Goal: Task Accomplishment & Management: Use online tool/utility

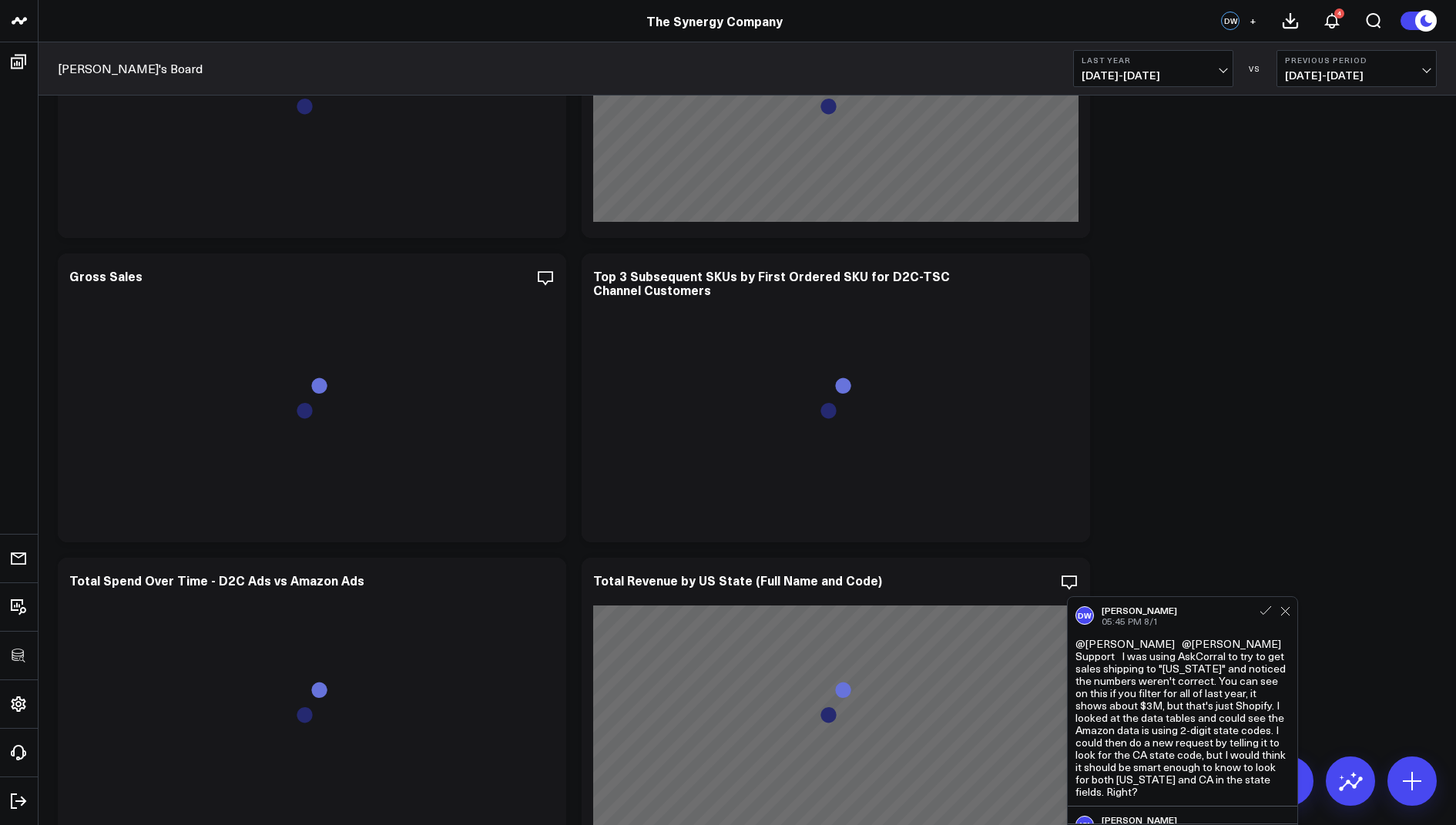
scroll to position [1503, 0]
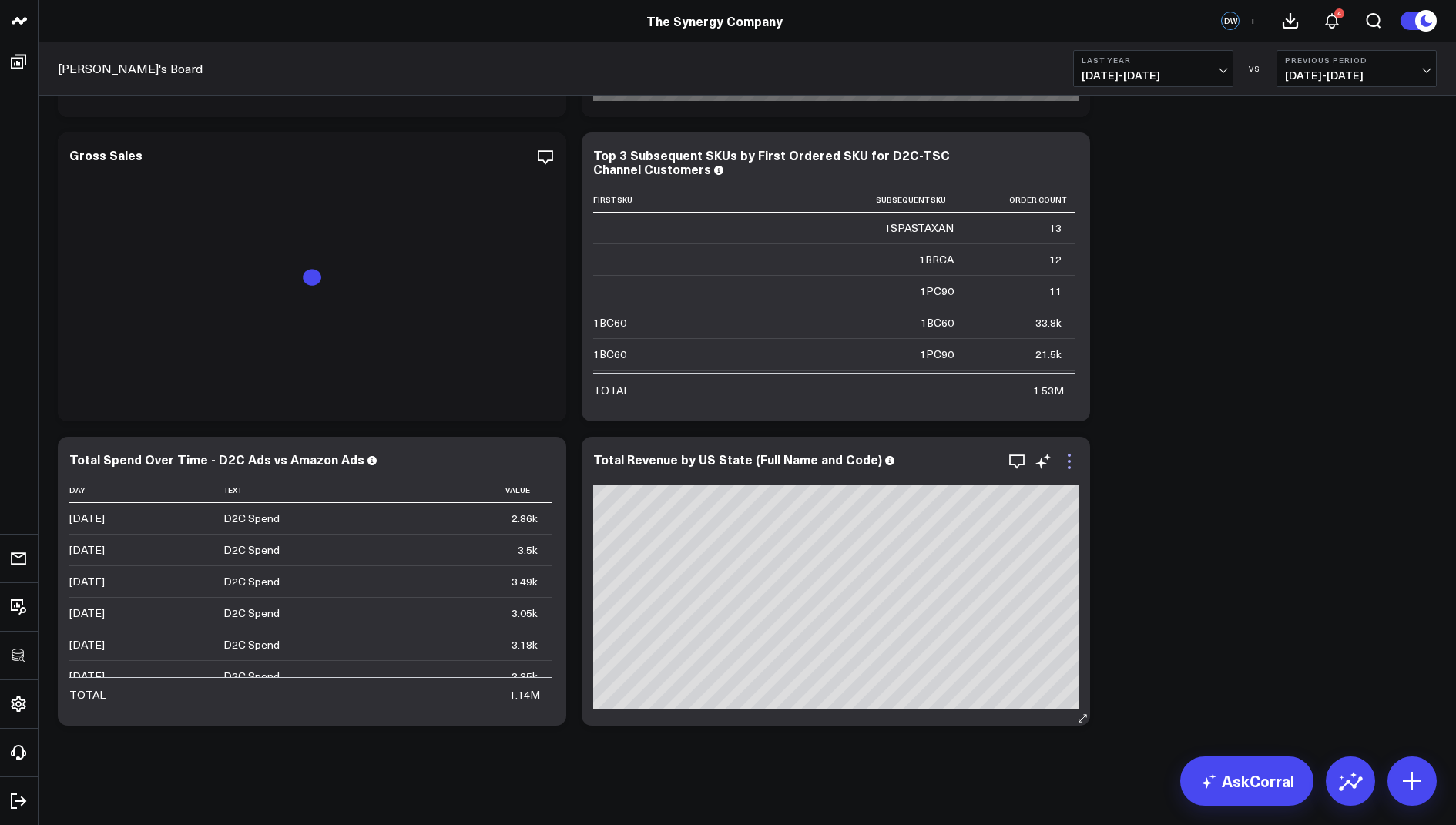
click at [1072, 461] on icon at bounding box center [1069, 461] width 19 height 19
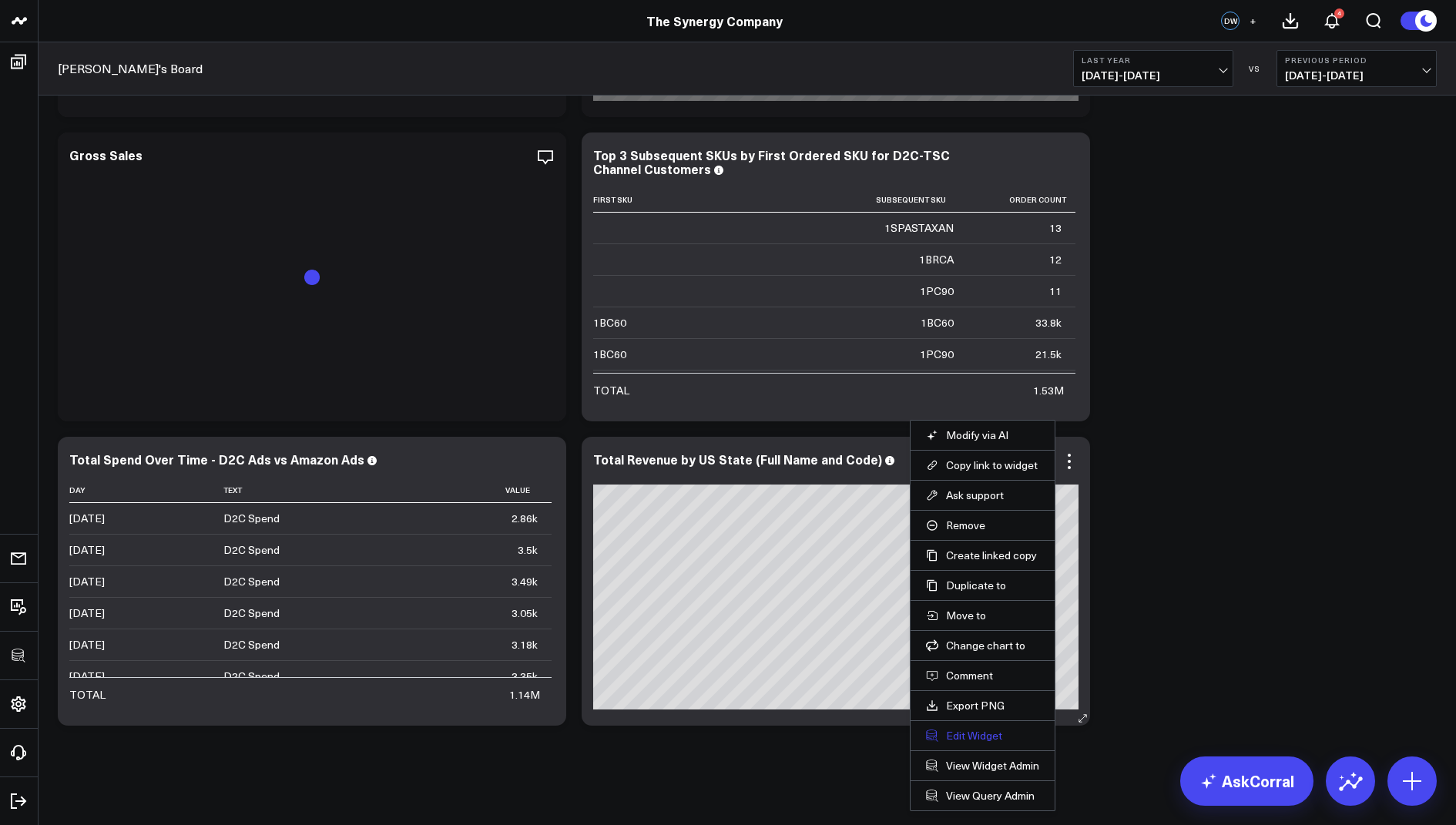
click at [960, 729] on button "Edit Widget" at bounding box center [982, 735] width 113 height 14
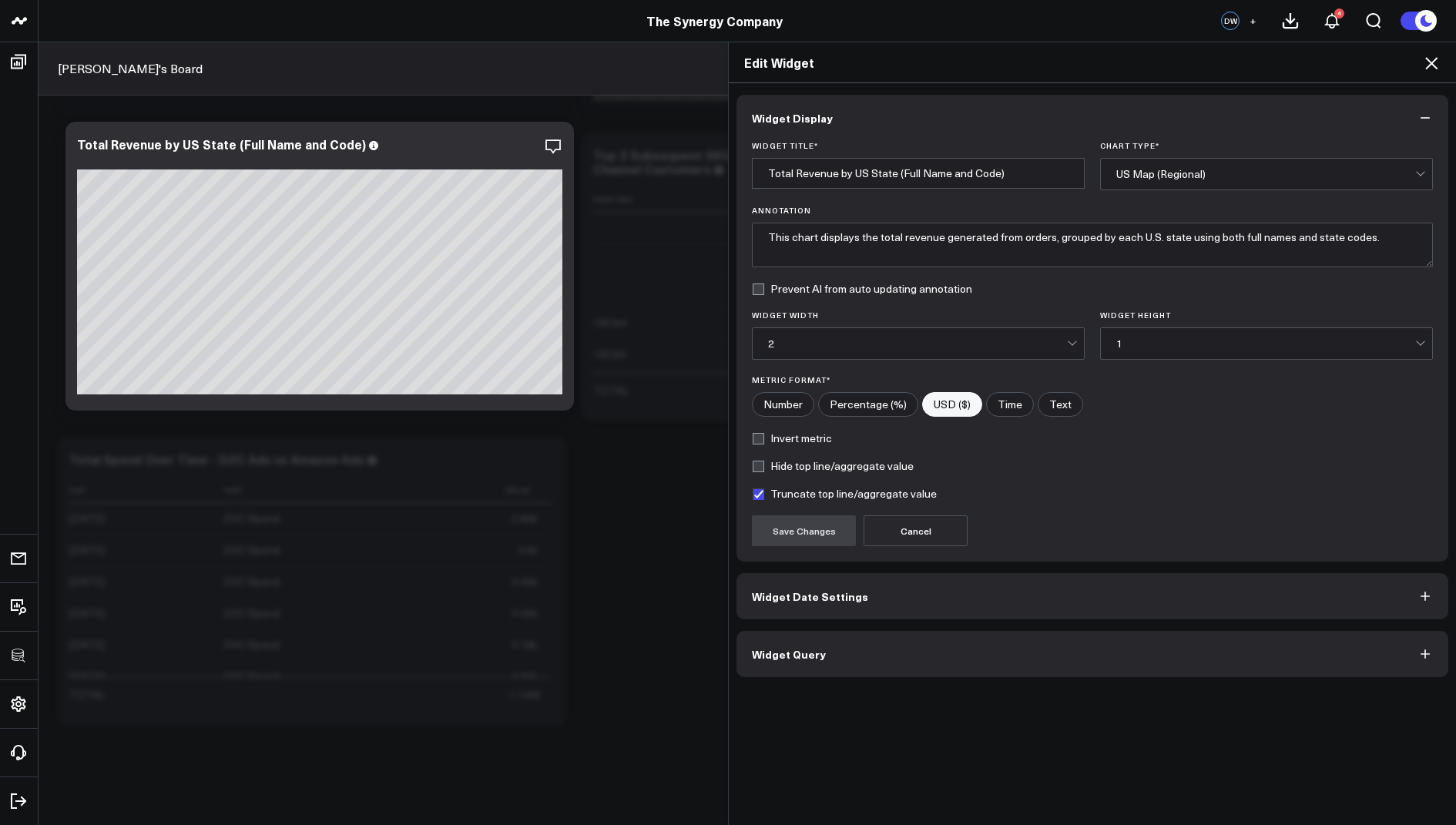
click at [834, 657] on button "Widget Query" at bounding box center [1092, 653] width 712 height 46
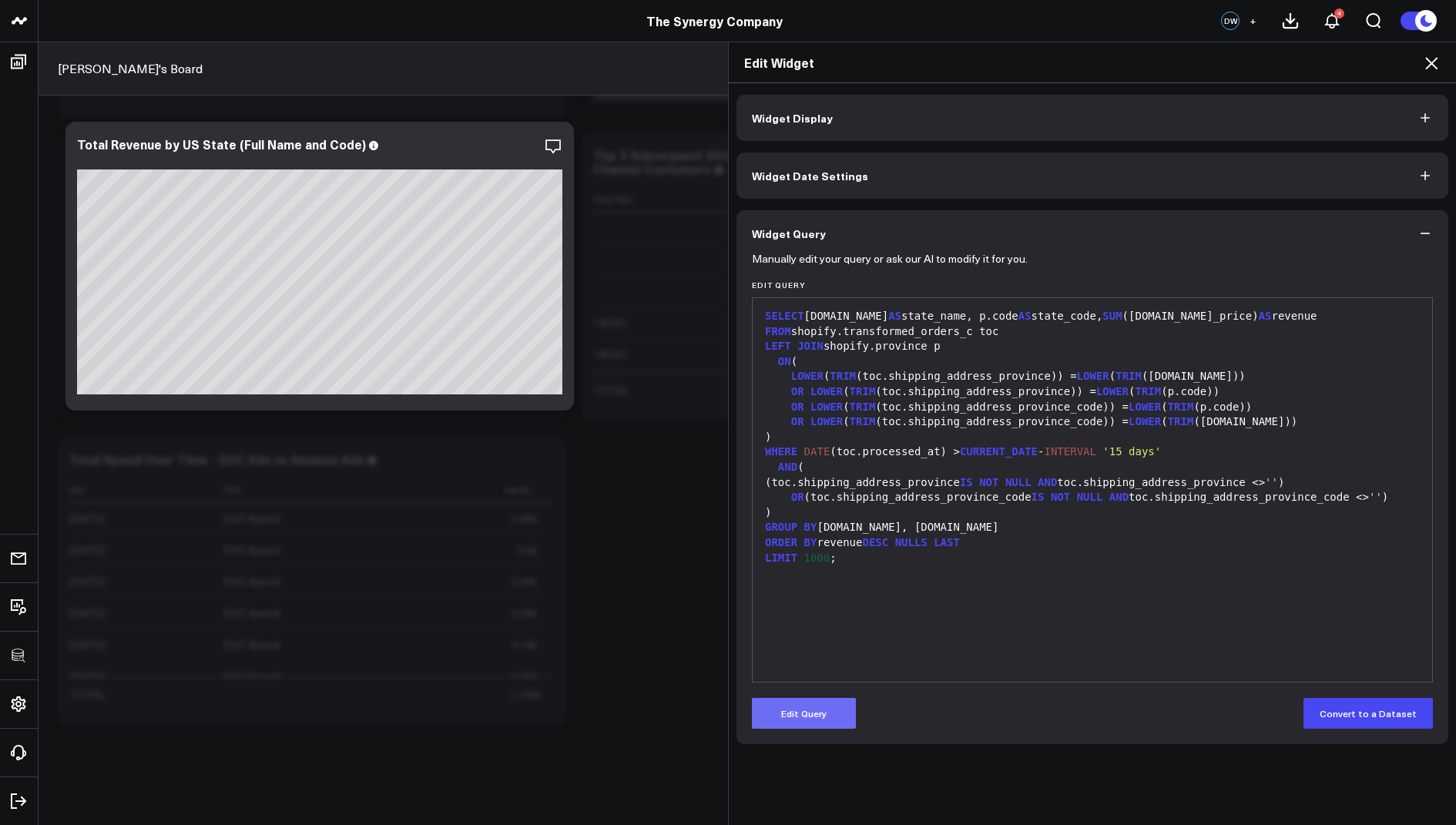
click at [832, 703] on button "Edit Query" at bounding box center [803, 713] width 104 height 31
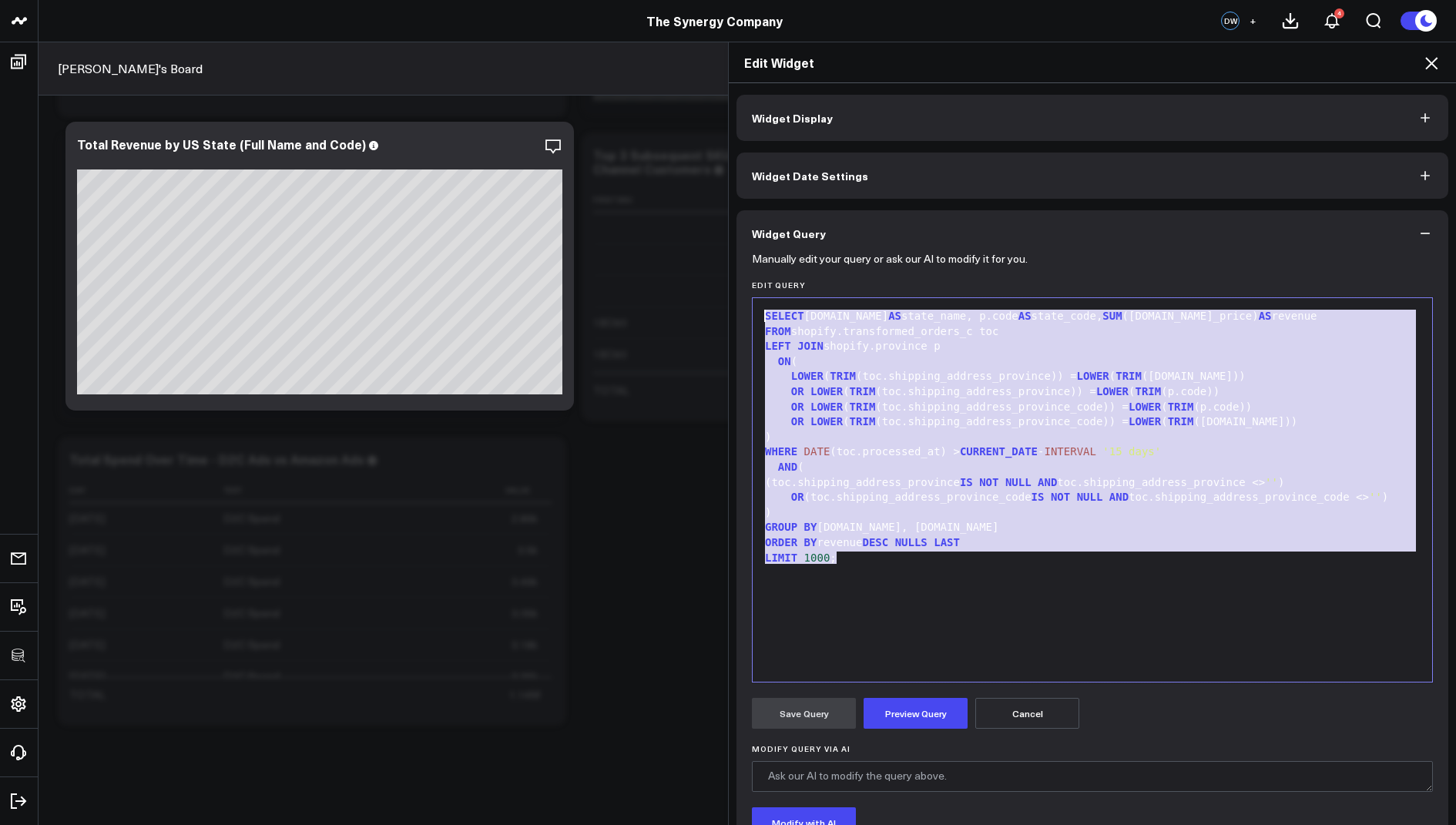
drag, startPoint x: 854, startPoint y: 558, endPoint x: 811, endPoint y: 275, distance: 286.2
click at [811, 275] on form "Manually edit your query or ask our AI to modify it for you. Edit Query 99 1 2 …" at bounding box center [1092, 588] width 681 height 663
copy div "SELECT p.name AS state_name, p.code AS state_code, SUM (toc.total_price) AS rev…"
click at [1425, 59] on icon at bounding box center [1431, 63] width 19 height 19
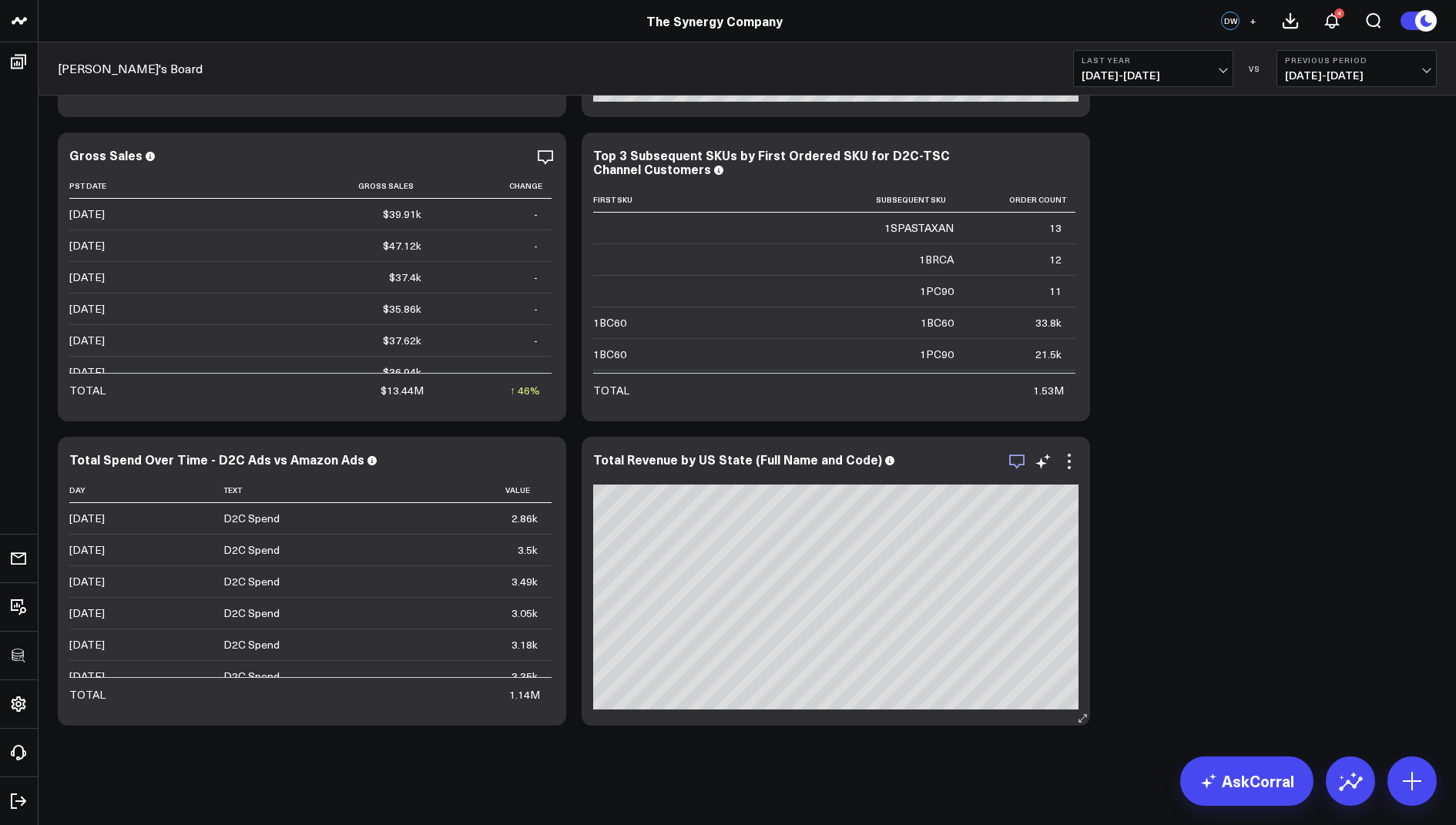
click at [1015, 457] on icon "button" at bounding box center [1016, 461] width 19 height 19
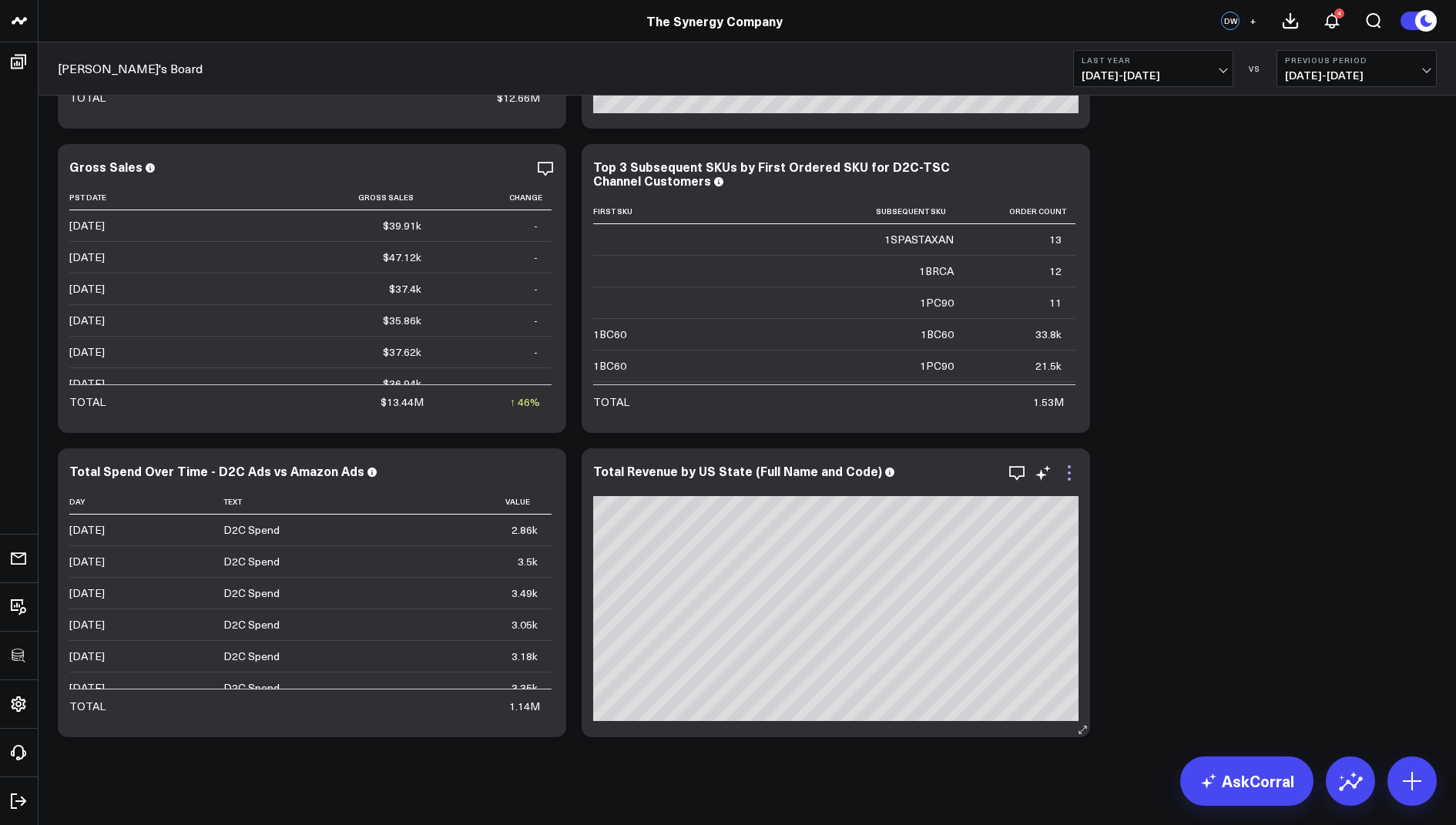
click at [1065, 470] on icon at bounding box center [1069, 473] width 19 height 19
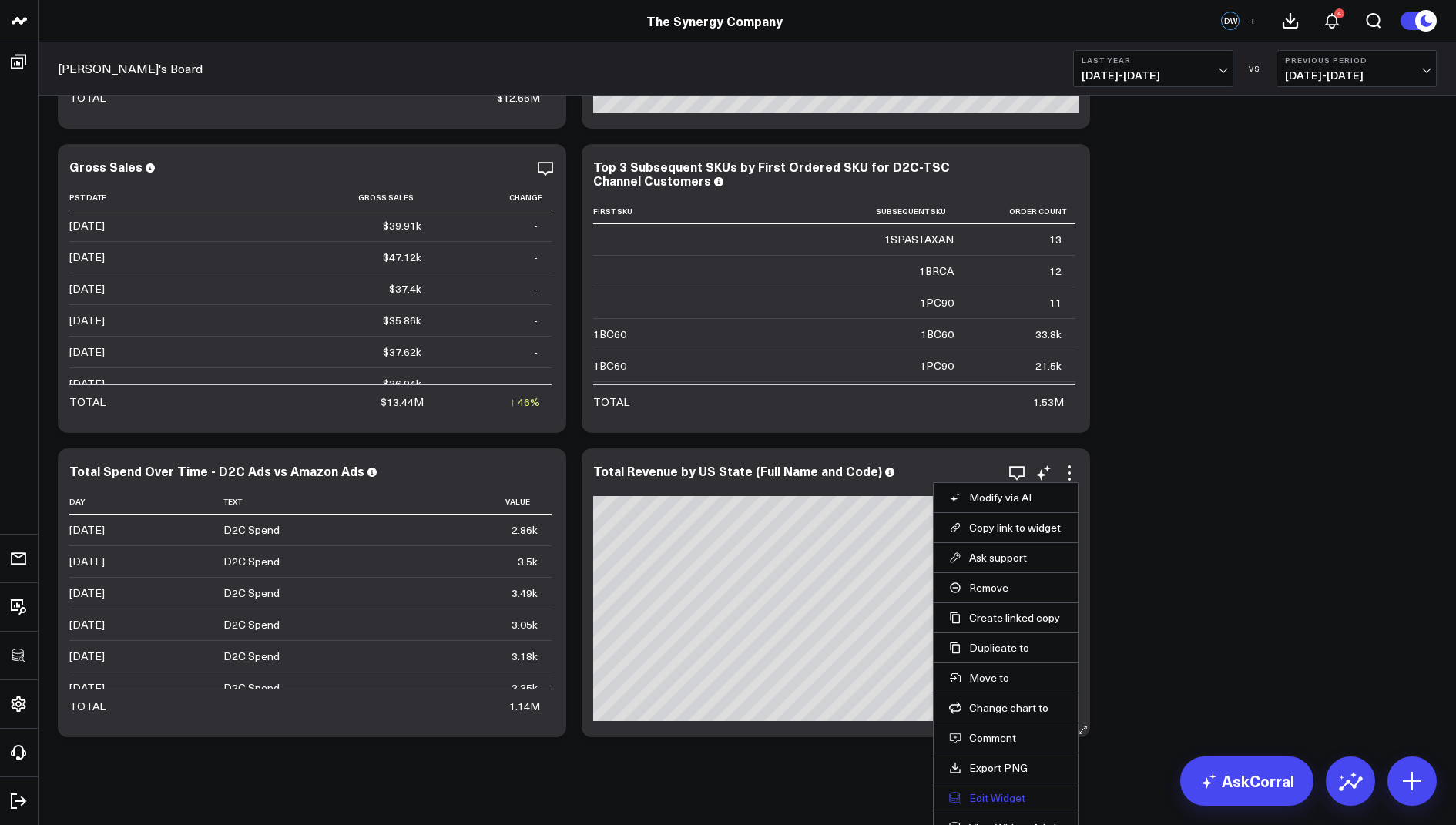
click at [980, 791] on button "Edit Widget" at bounding box center [1006, 797] width 113 height 14
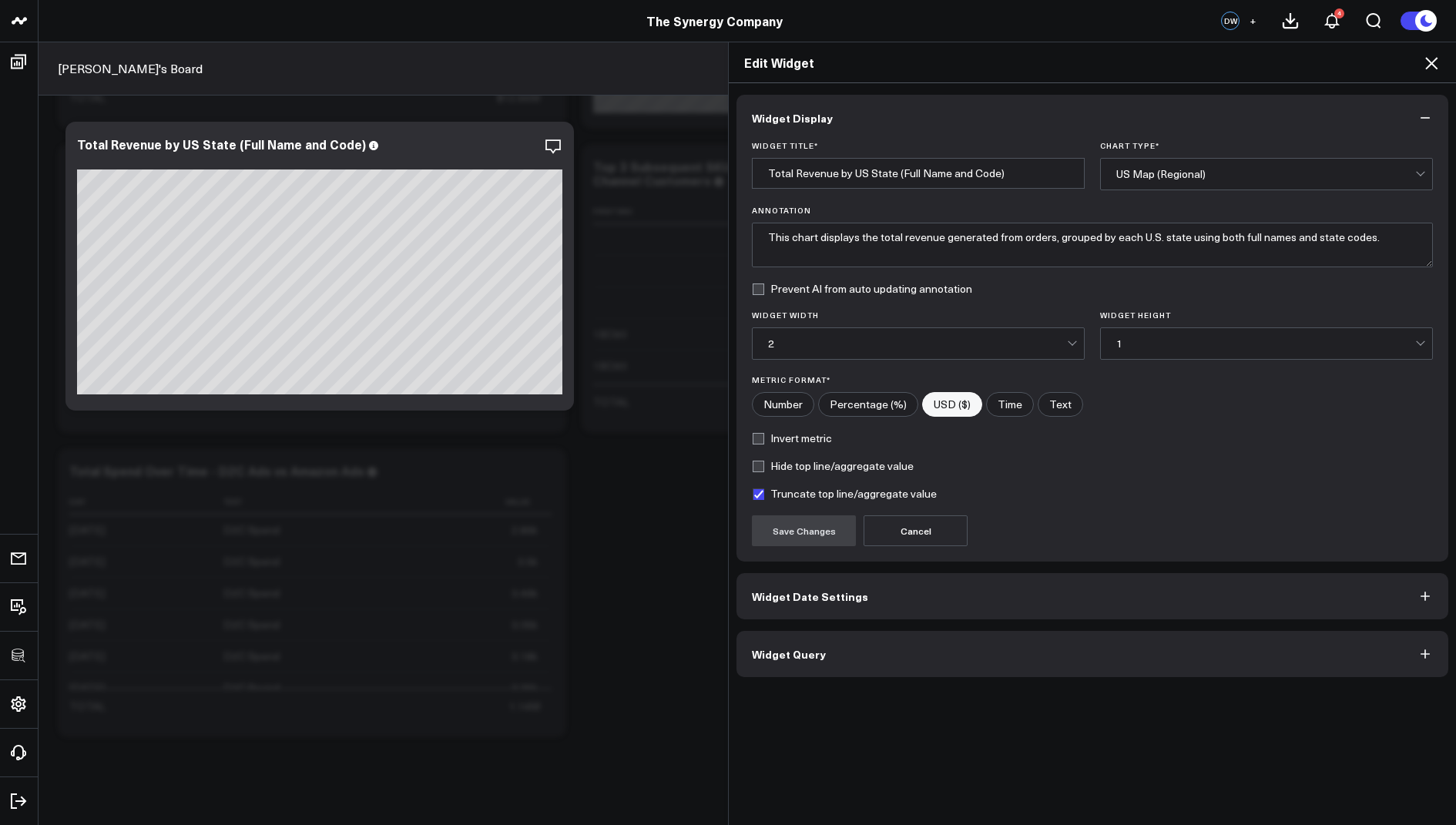
click at [807, 648] on span "Widget Query" at bounding box center [788, 653] width 74 height 12
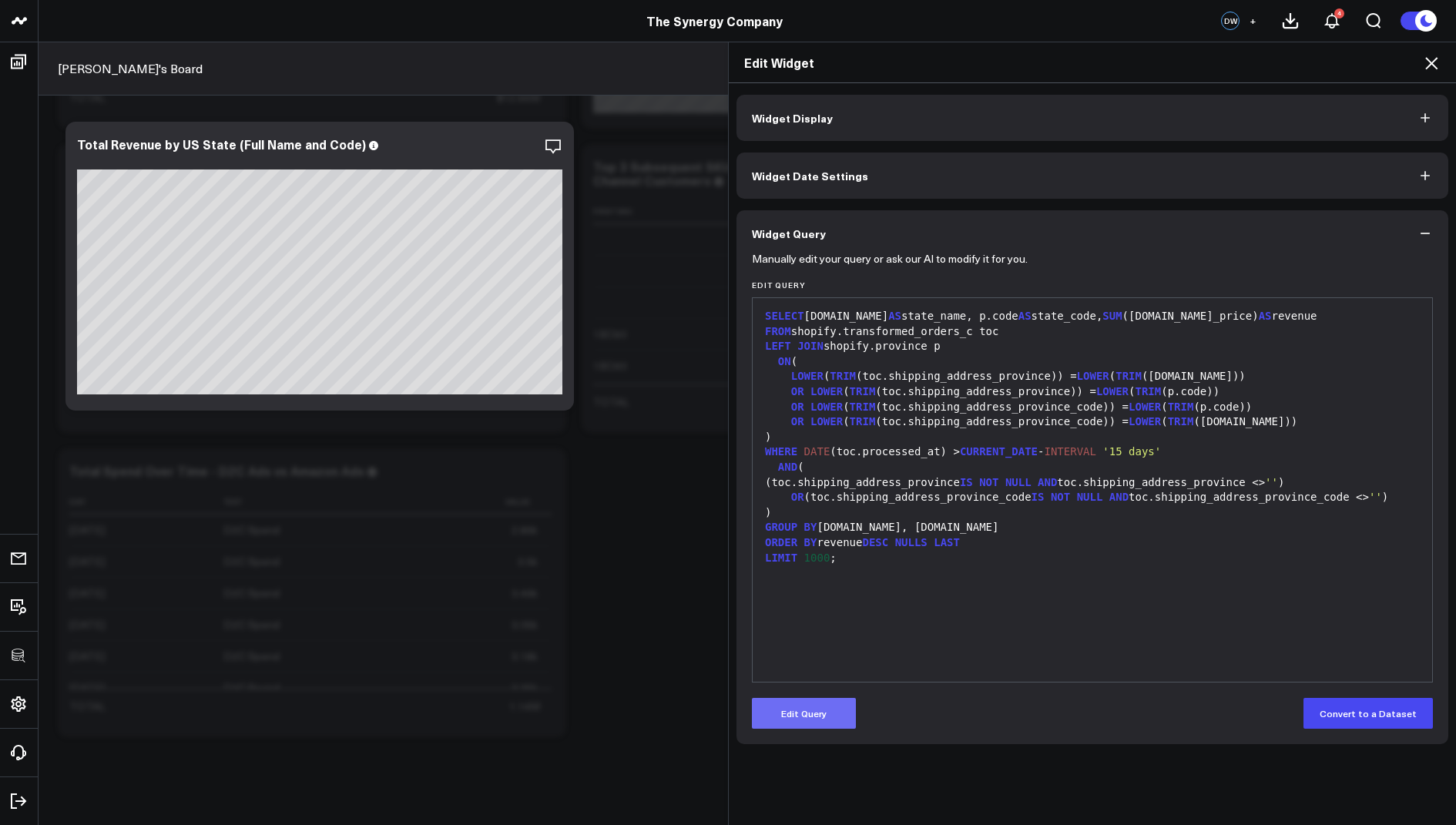
click at [812, 712] on button "Edit Query" at bounding box center [803, 713] width 104 height 31
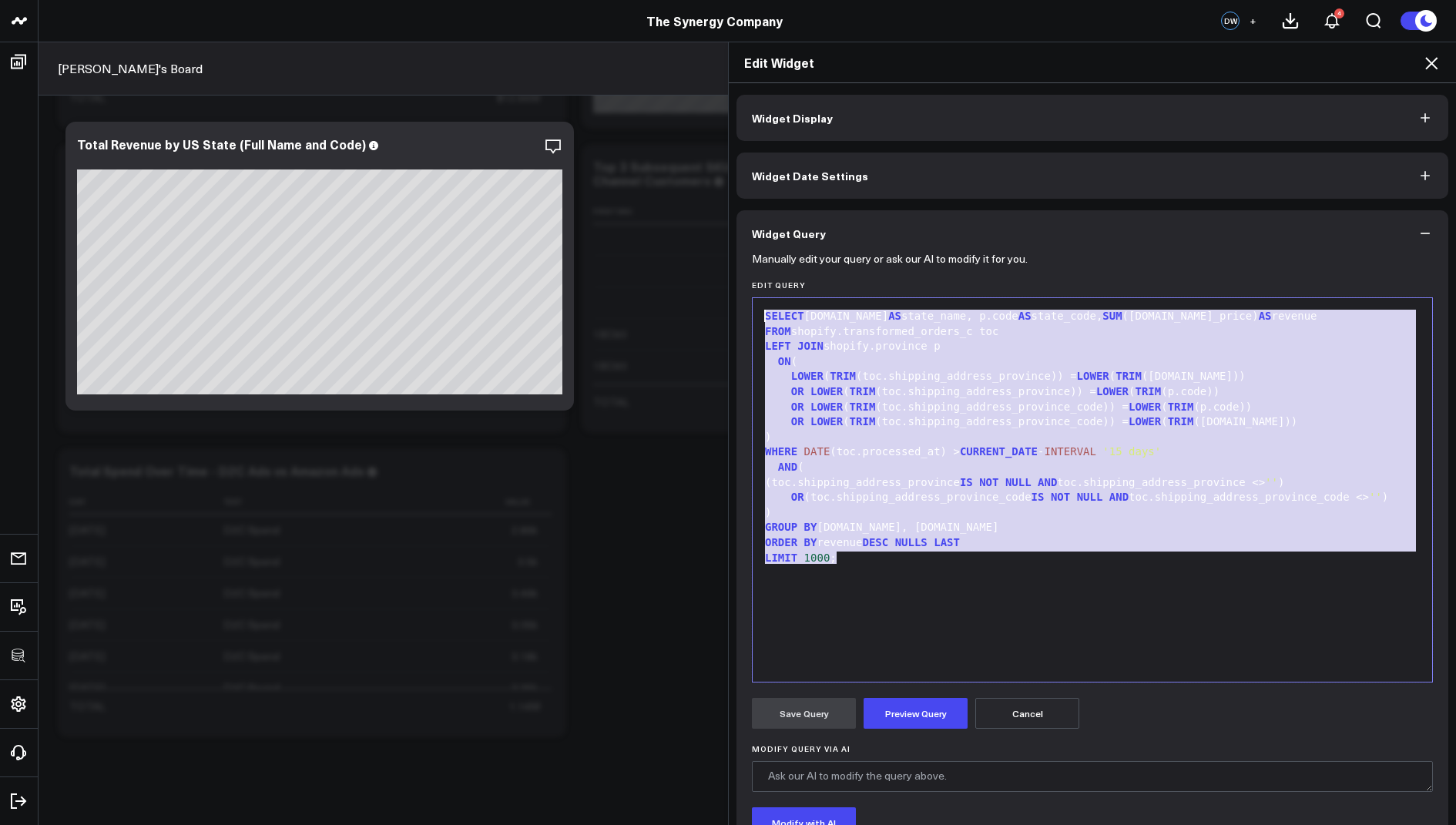
drag, startPoint x: 852, startPoint y: 559, endPoint x: 801, endPoint y: 273, distance: 290.5
click at [801, 273] on form "Manually edit your query or ask our AI to modify it for you. Edit Query 99 1 2 …" at bounding box center [1092, 588] width 681 height 663
copy div "SELECT p.name AS state_name, p.code AS state_code, SUM (toc.total_price) AS rev…"
click at [1428, 62] on icon at bounding box center [1431, 63] width 19 height 19
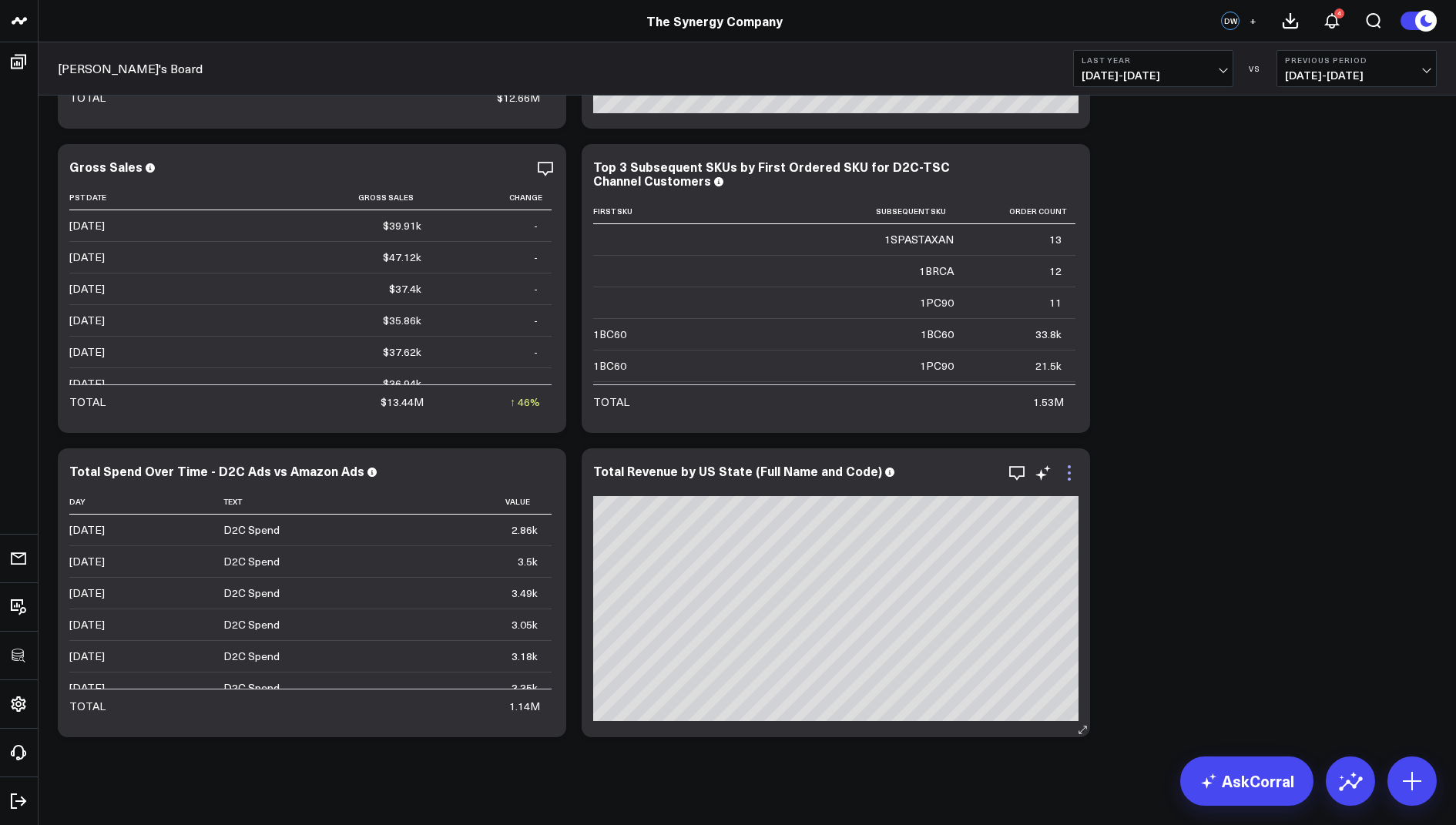
click at [1074, 468] on icon at bounding box center [1069, 473] width 19 height 19
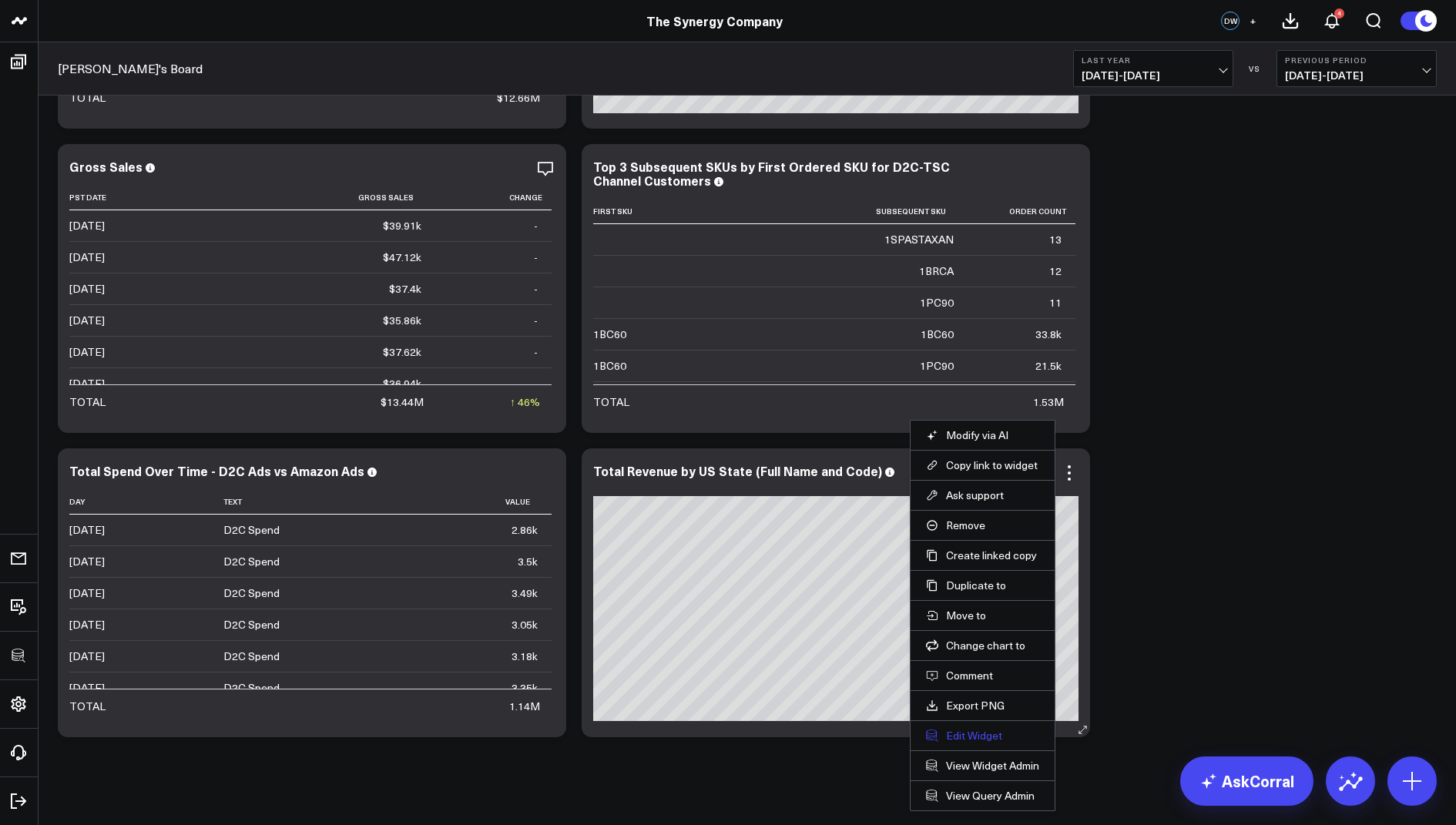
click at [957, 729] on button "Edit Widget" at bounding box center [982, 735] width 113 height 14
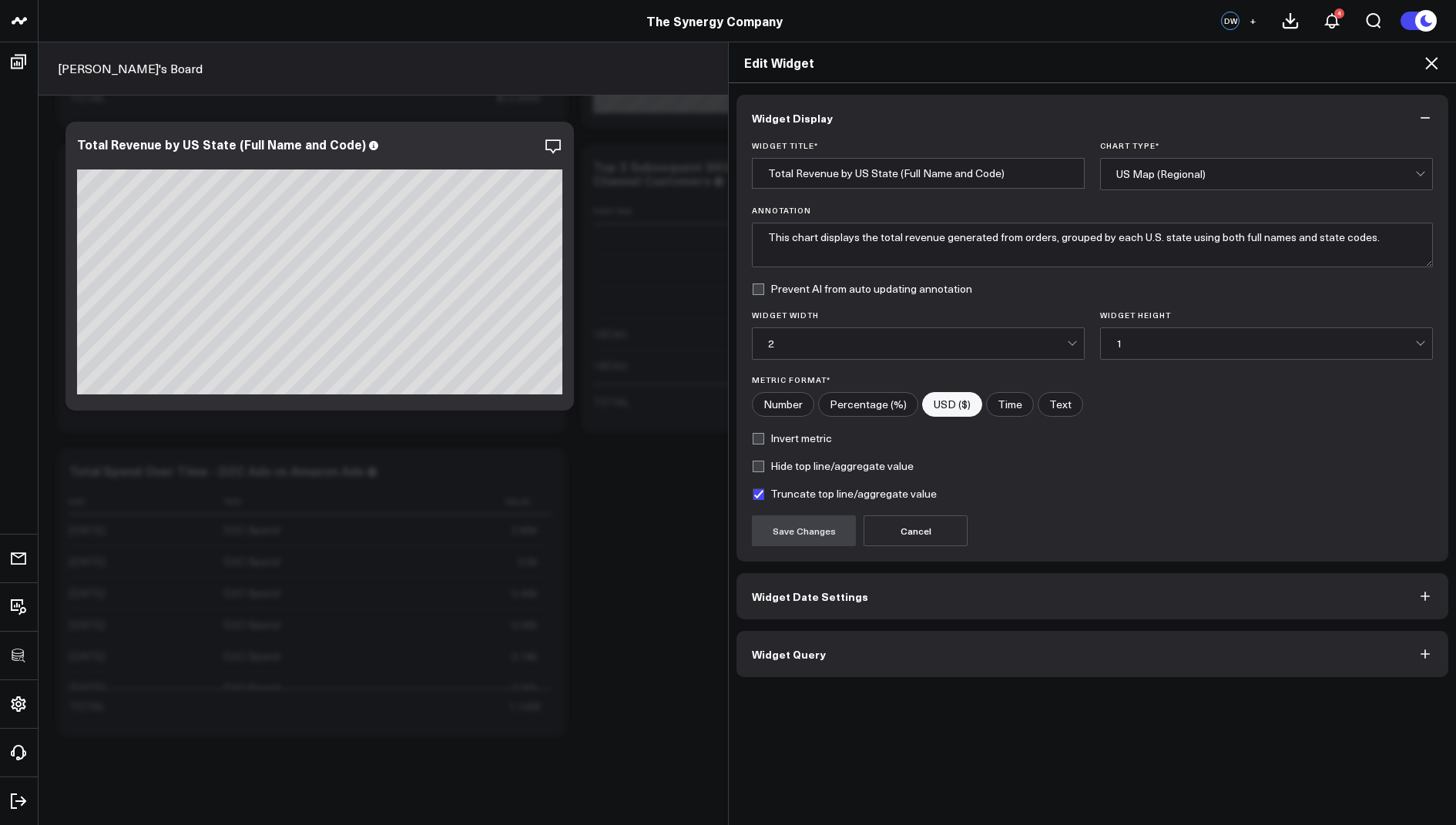
click at [797, 661] on button "Widget Query" at bounding box center [1092, 653] width 712 height 46
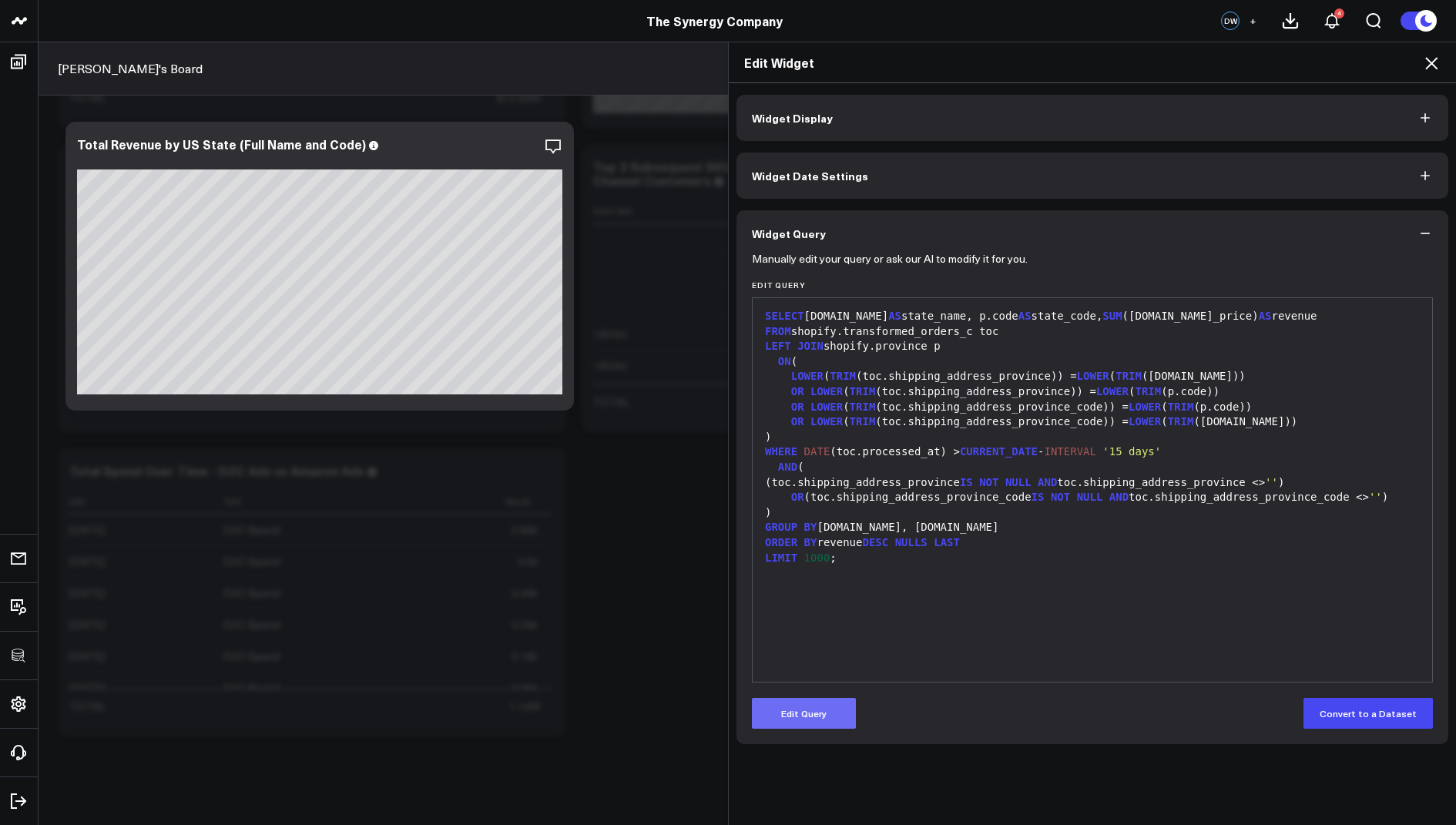
click at [797, 709] on button "Edit Query" at bounding box center [803, 713] width 104 height 31
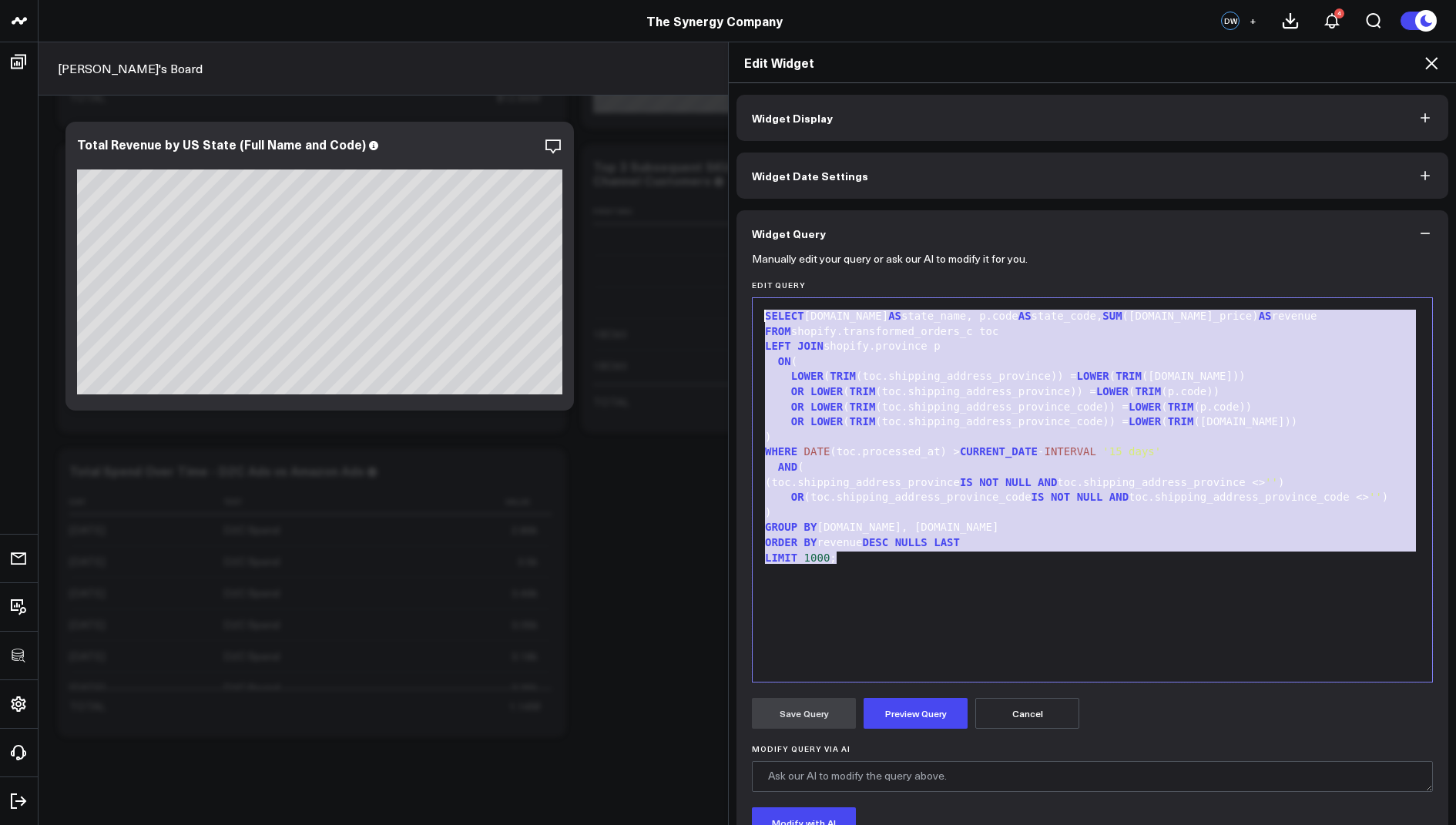
drag, startPoint x: 864, startPoint y: 551, endPoint x: 832, endPoint y: 292, distance: 261.0
click at [832, 292] on div "Edit Query 99 1 2 3 4 5 6 7 8 9 10 11 12 13 14 15 16 17 › ⌄ SELECT p.name AS st…" at bounding box center [1092, 481] width 681 height 402
copy div "SELECT p.name AS state_name, p.code AS state_code, SUM (toc.total_price) AS rev…"
click at [1005, 565] on div "SELECT p.name AS state_name, p.code AS state_code, SUM (toc.total_price) AS rev…" at bounding box center [1092, 490] width 664 height 368
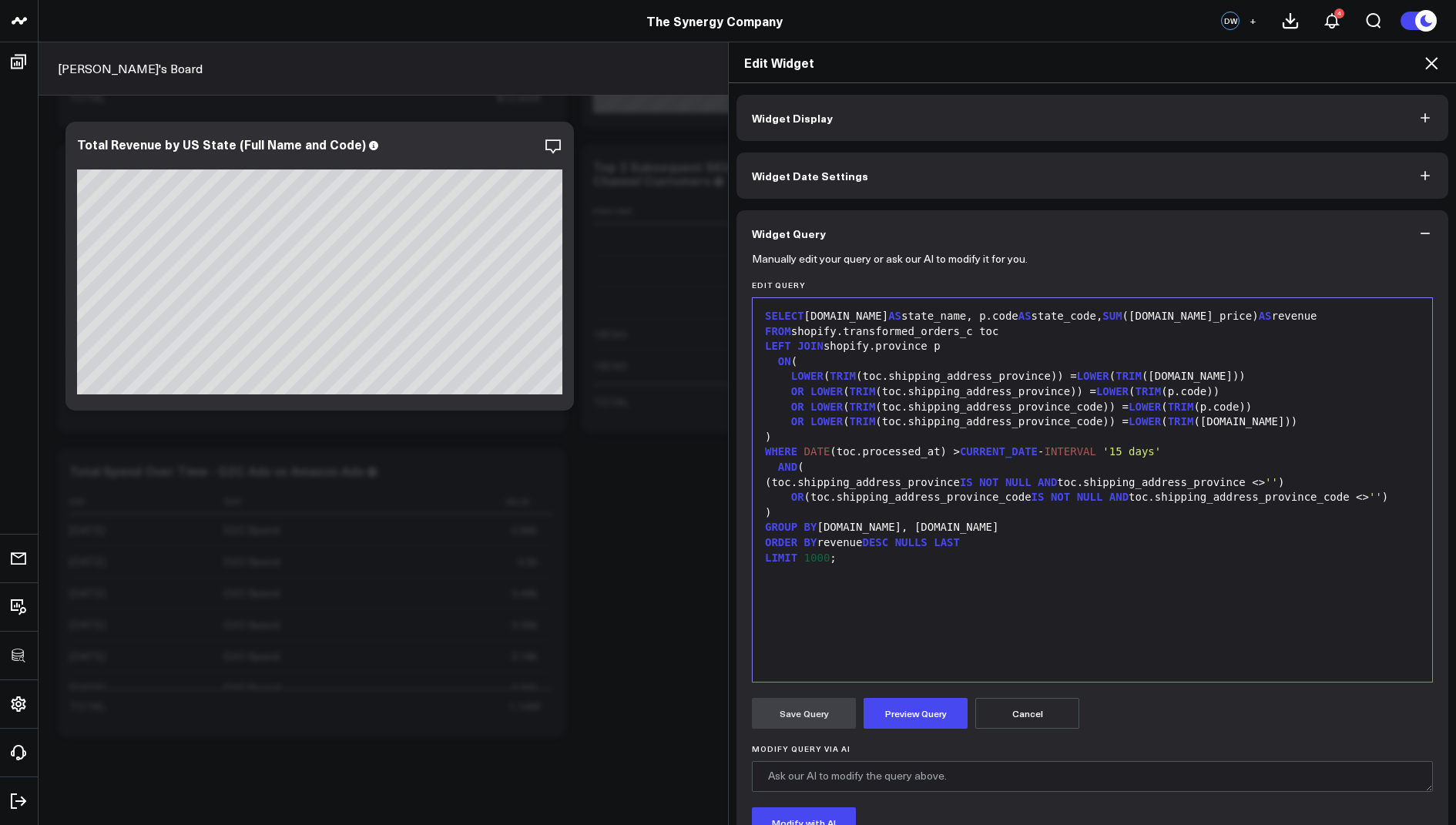
click at [1431, 55] on icon at bounding box center [1431, 63] width 19 height 19
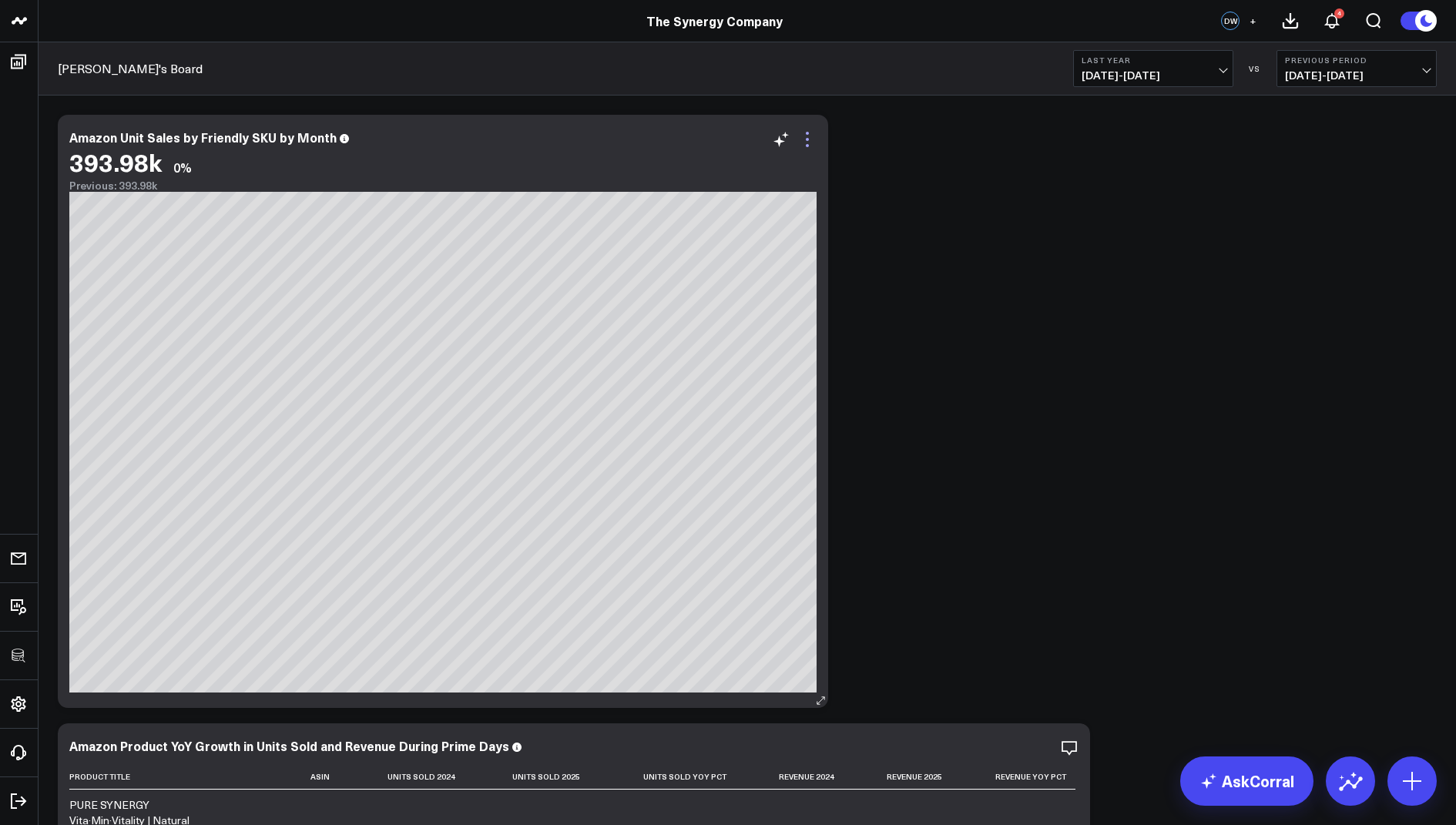
click at [811, 143] on icon at bounding box center [807, 139] width 19 height 19
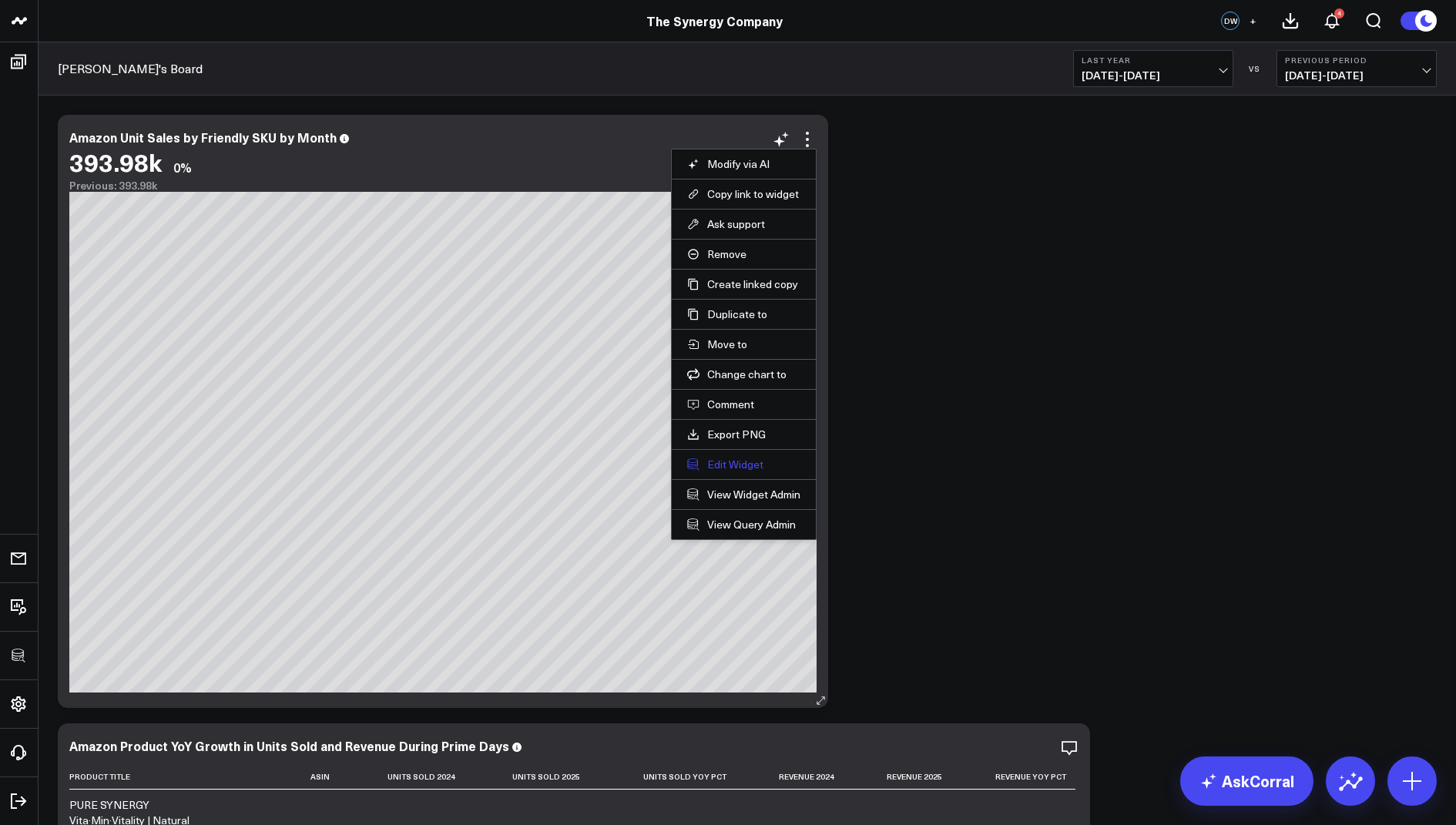
click at [721, 465] on button "Edit Widget" at bounding box center [744, 464] width 113 height 14
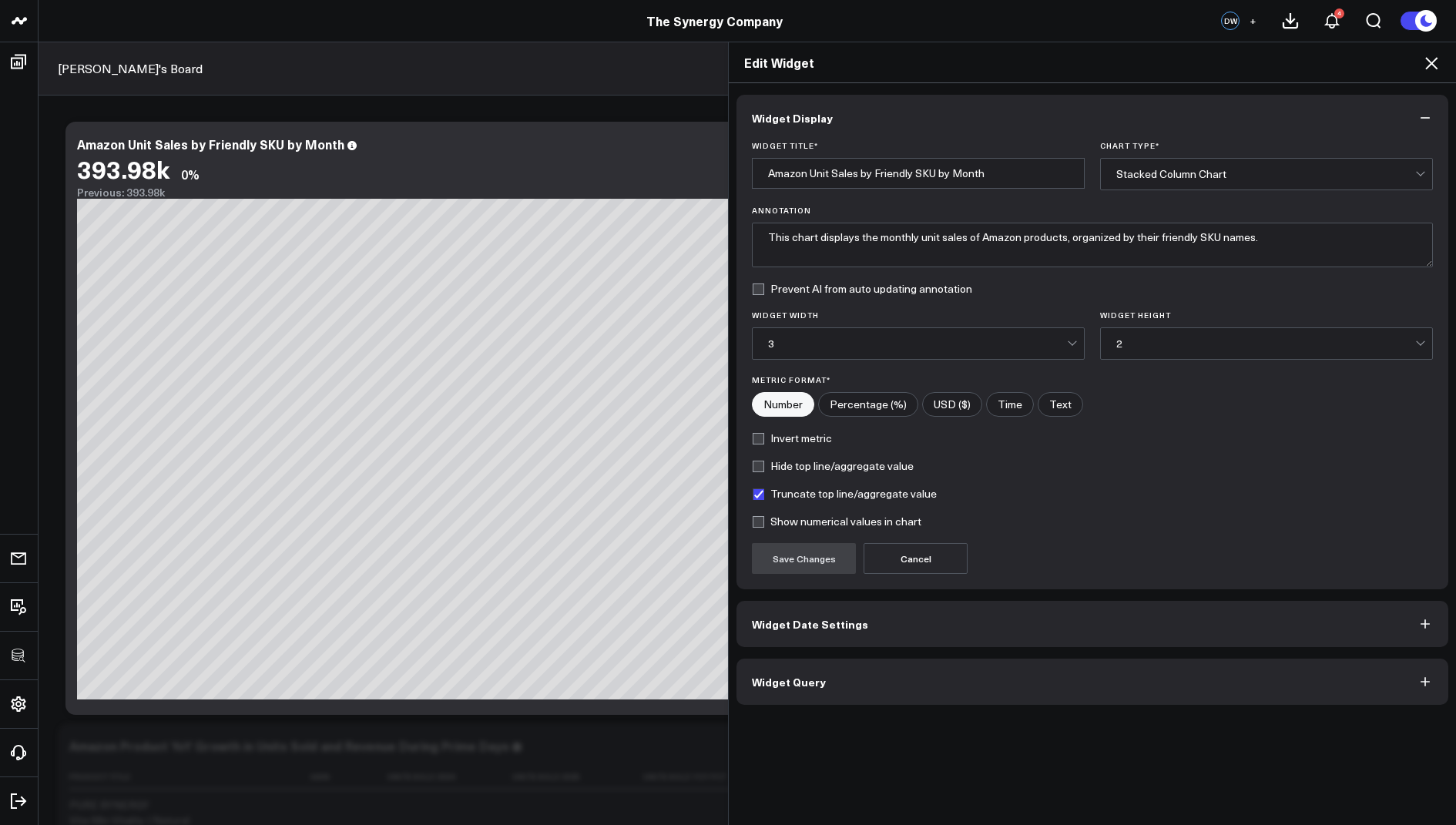
click at [762, 695] on button "Widget Query" at bounding box center [1092, 681] width 712 height 46
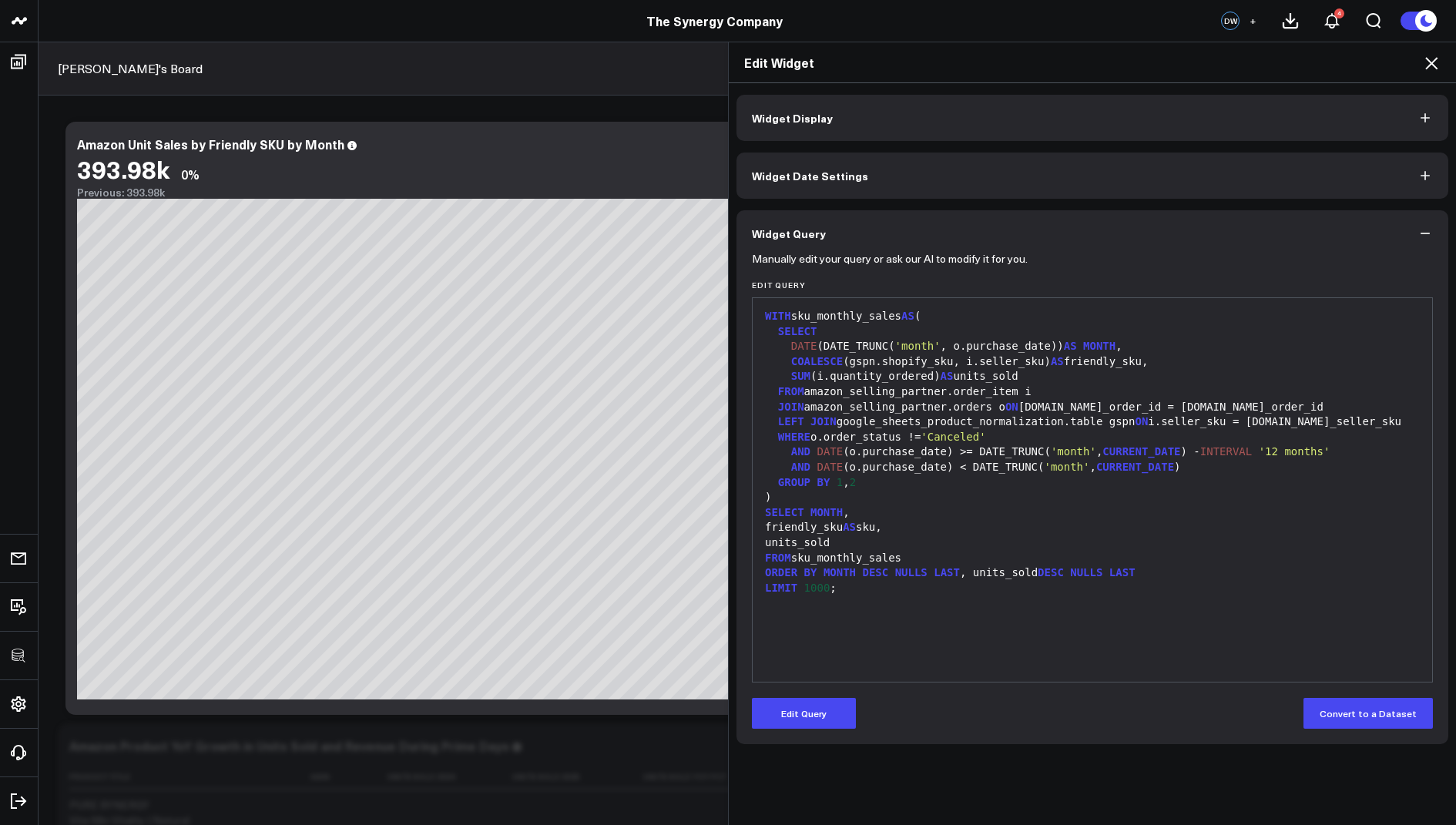
click at [1435, 63] on icon at bounding box center [1431, 63] width 19 height 19
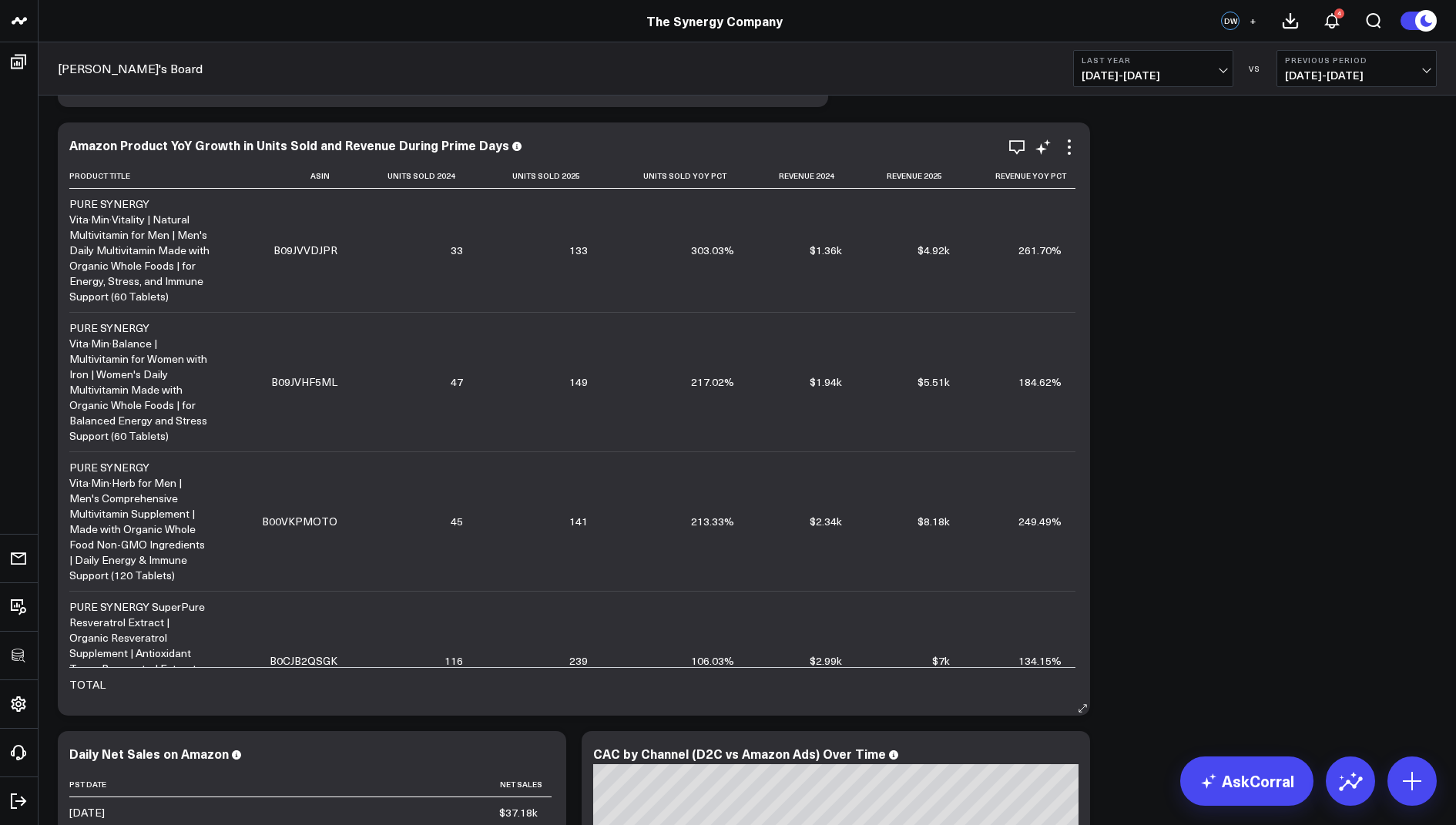
scroll to position [568, 0]
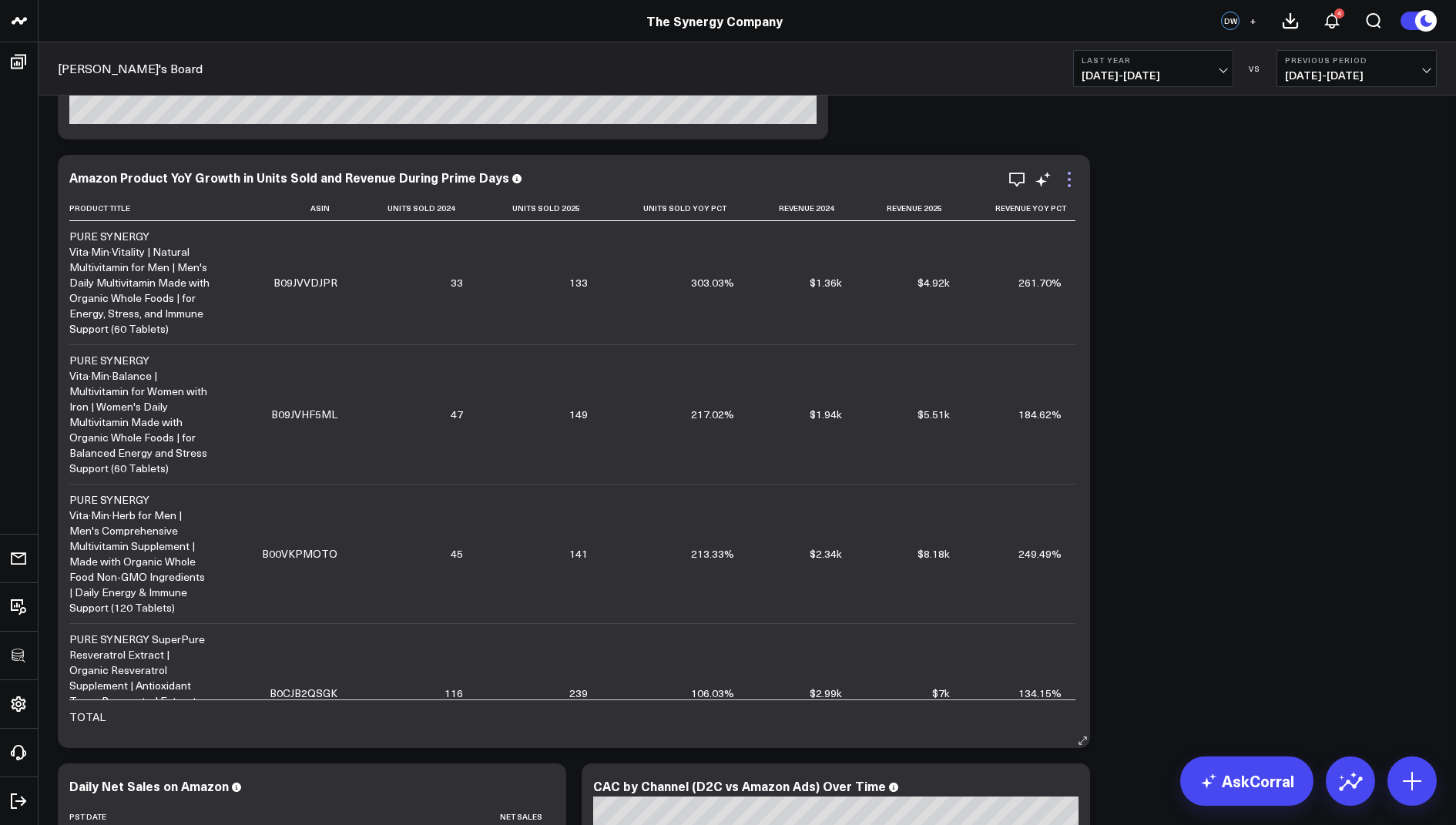
click at [1073, 171] on icon at bounding box center [1069, 179] width 19 height 19
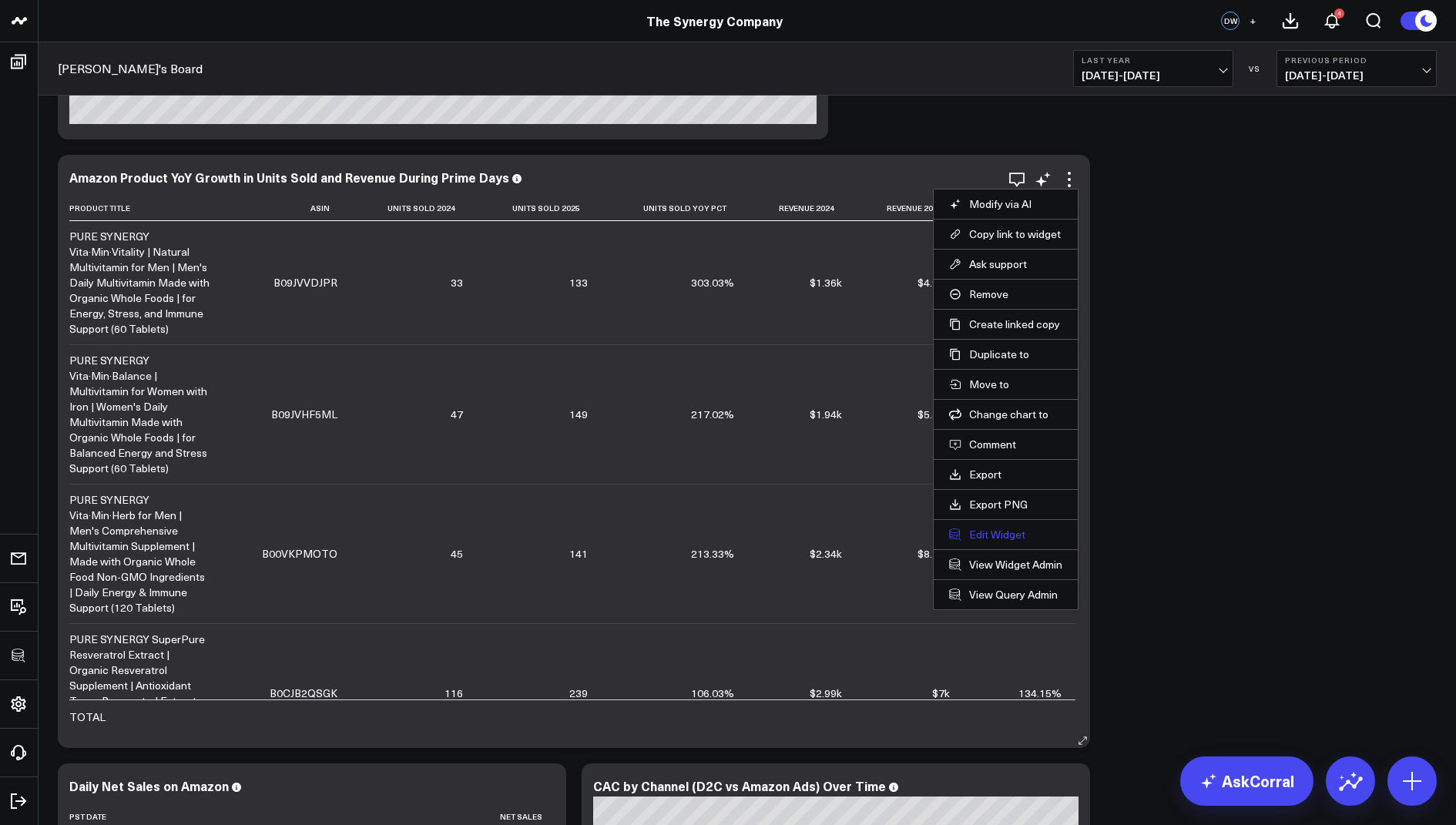
click at [972, 533] on button "Edit Widget" at bounding box center [1006, 534] width 113 height 14
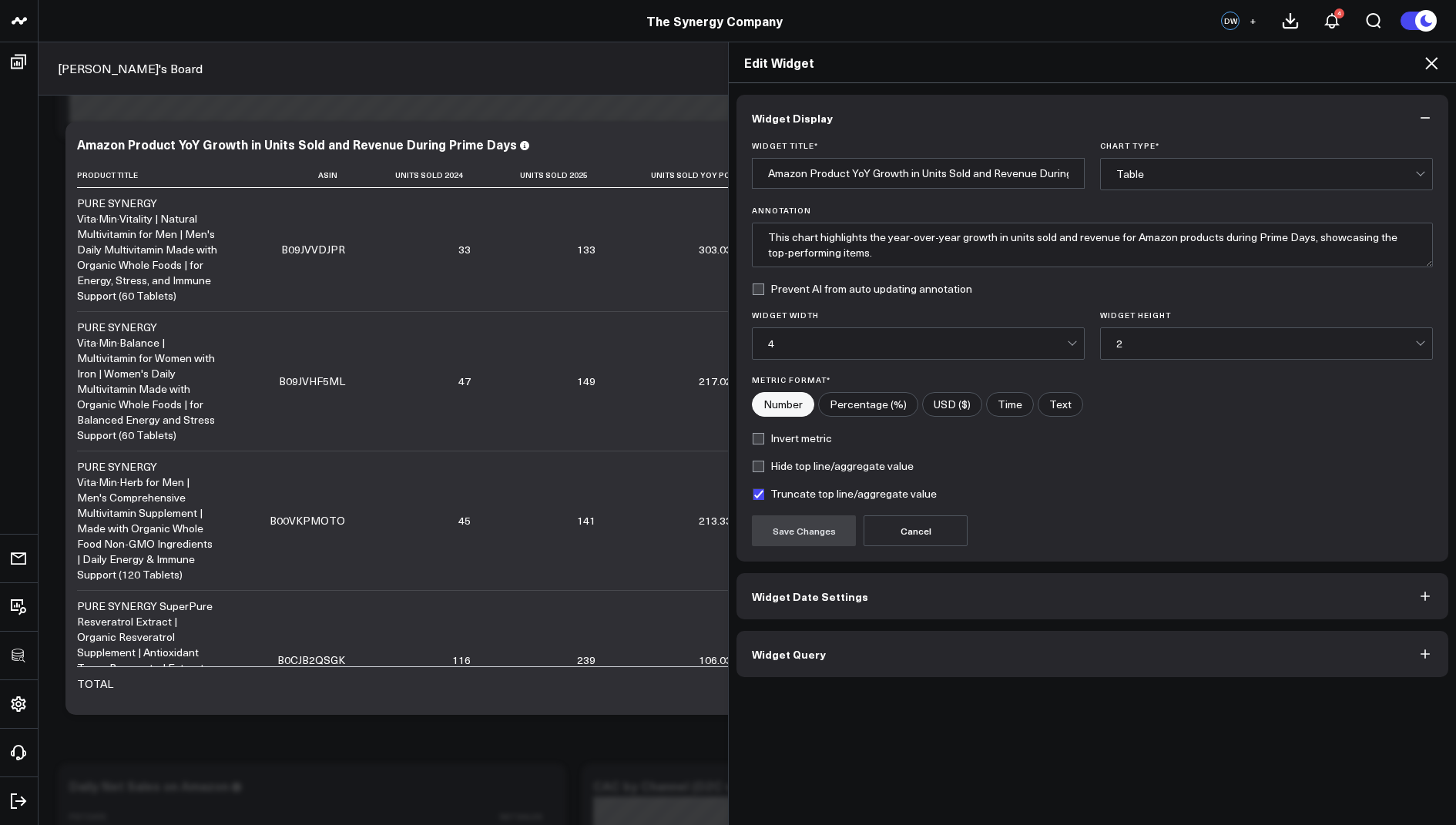
click at [783, 657] on span "Widget Query" at bounding box center [788, 653] width 74 height 12
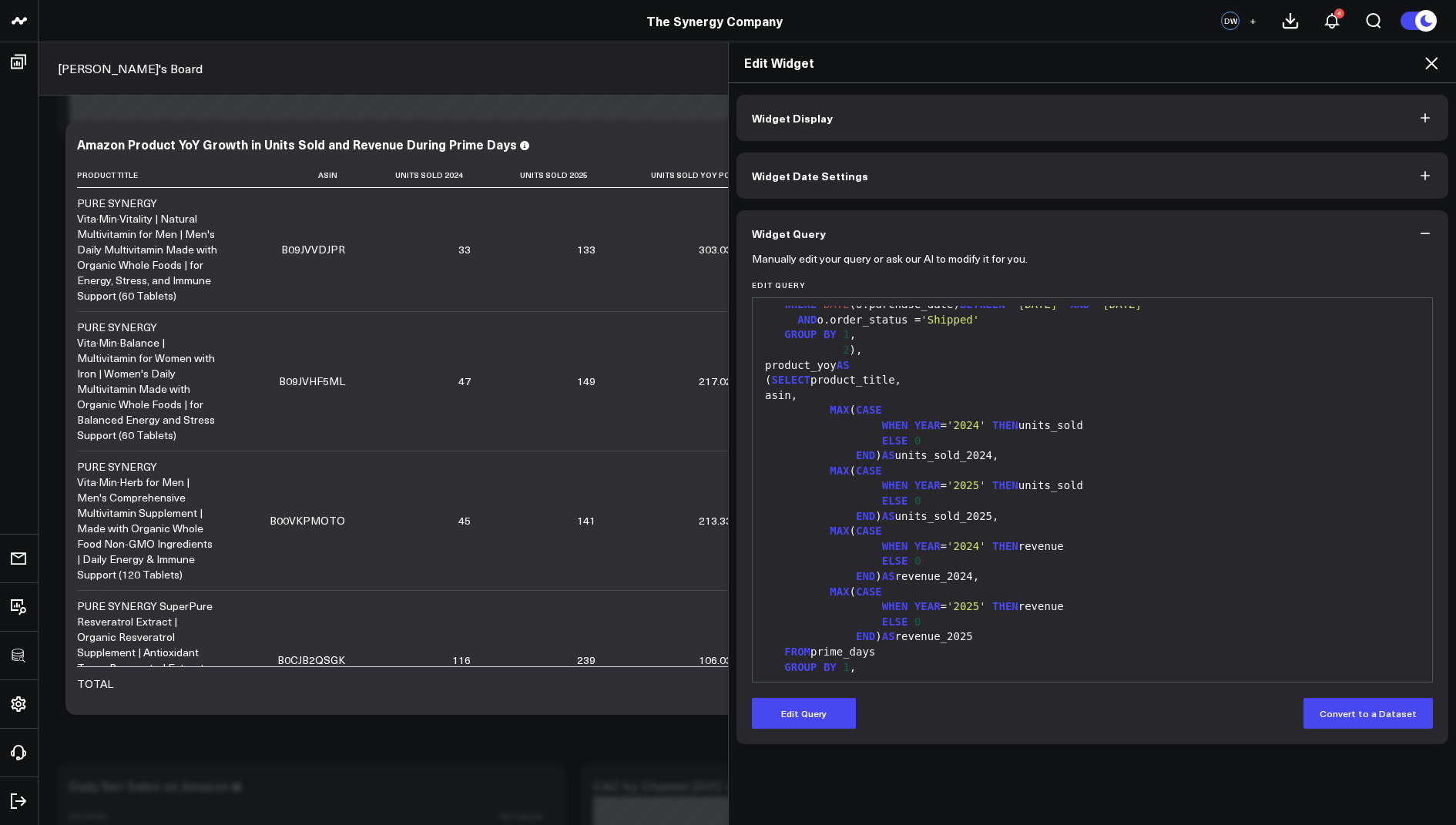
scroll to position [649, 0]
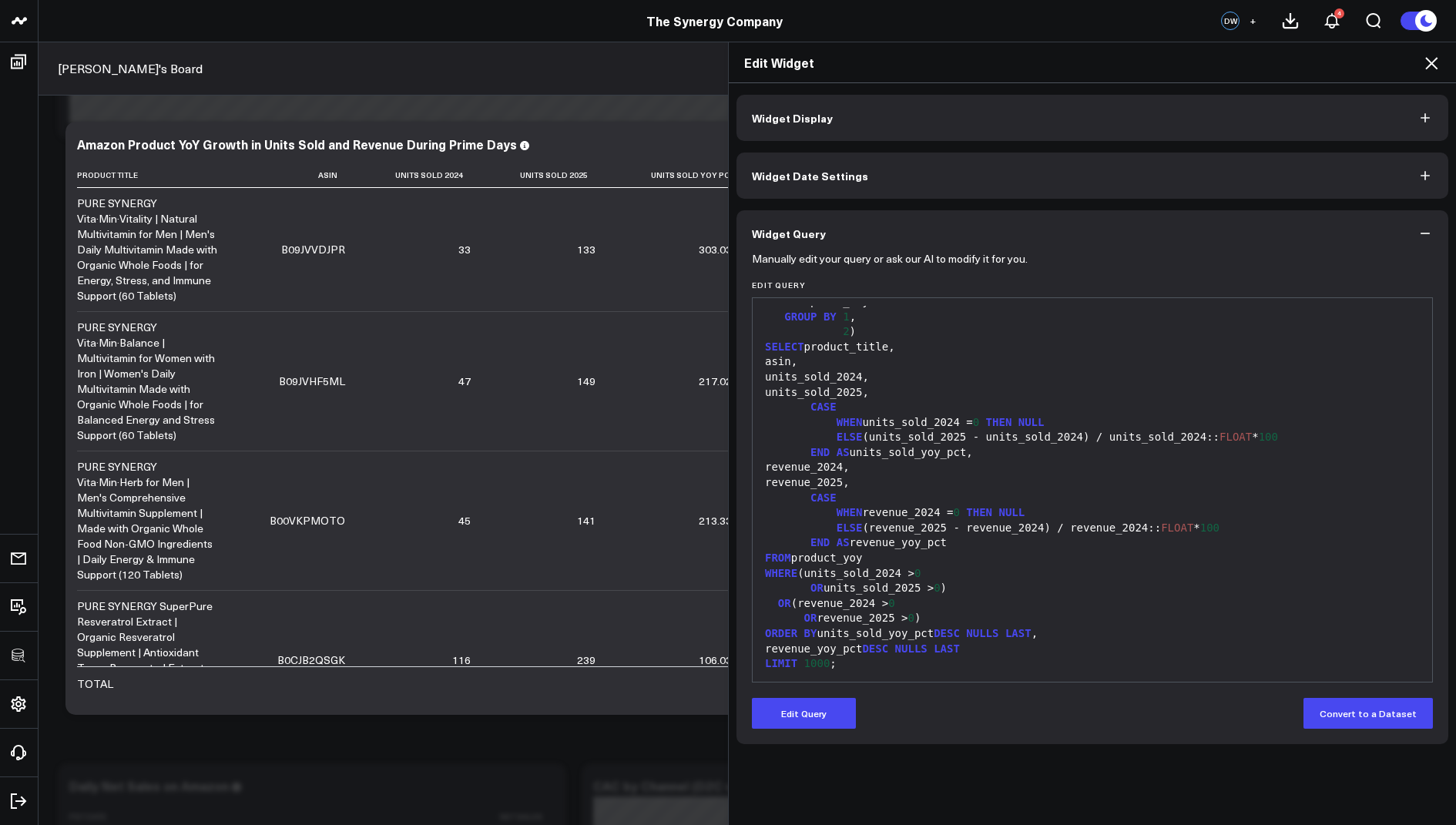
click at [1434, 58] on icon at bounding box center [1431, 63] width 19 height 19
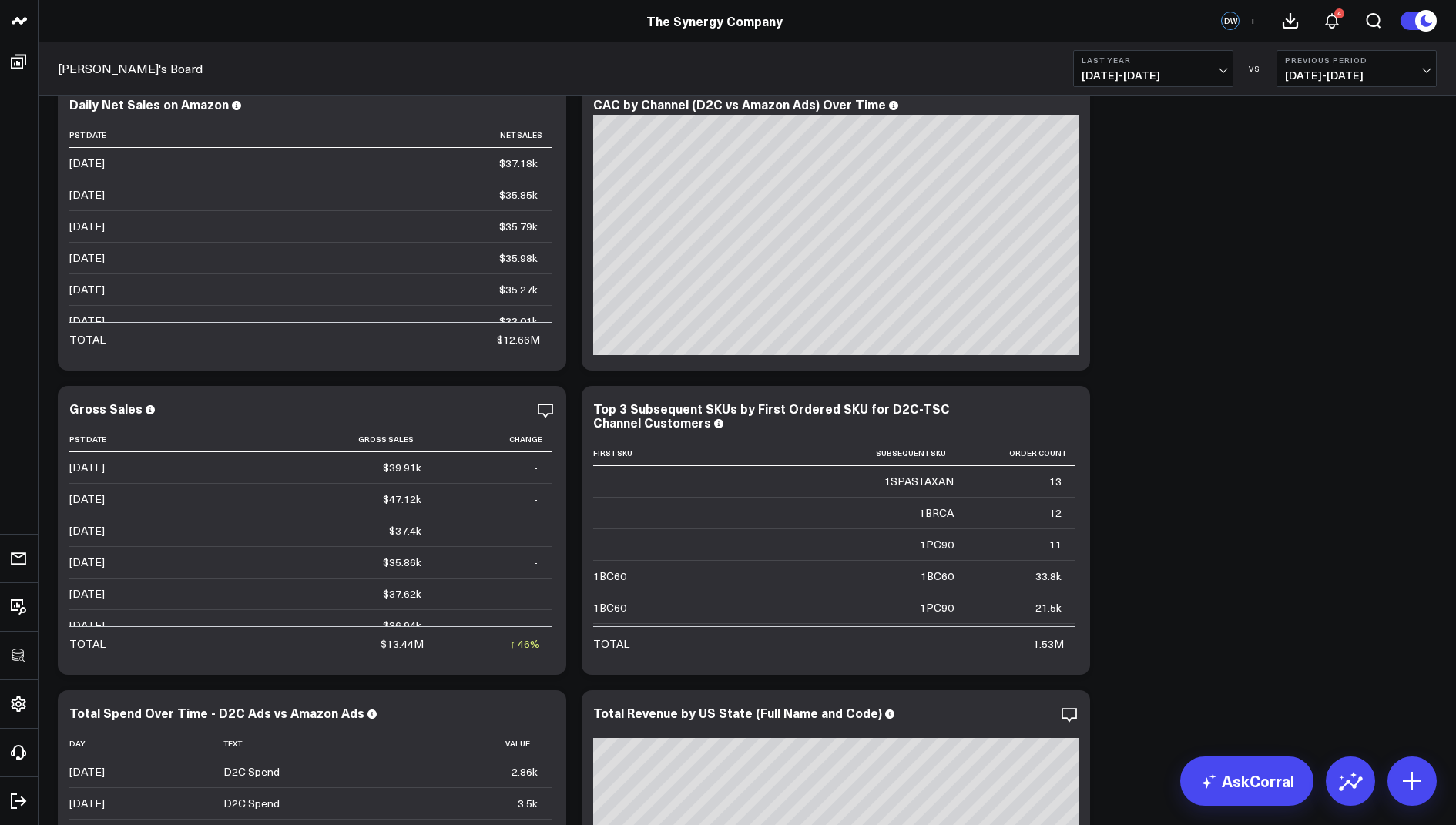
scroll to position [1503, 0]
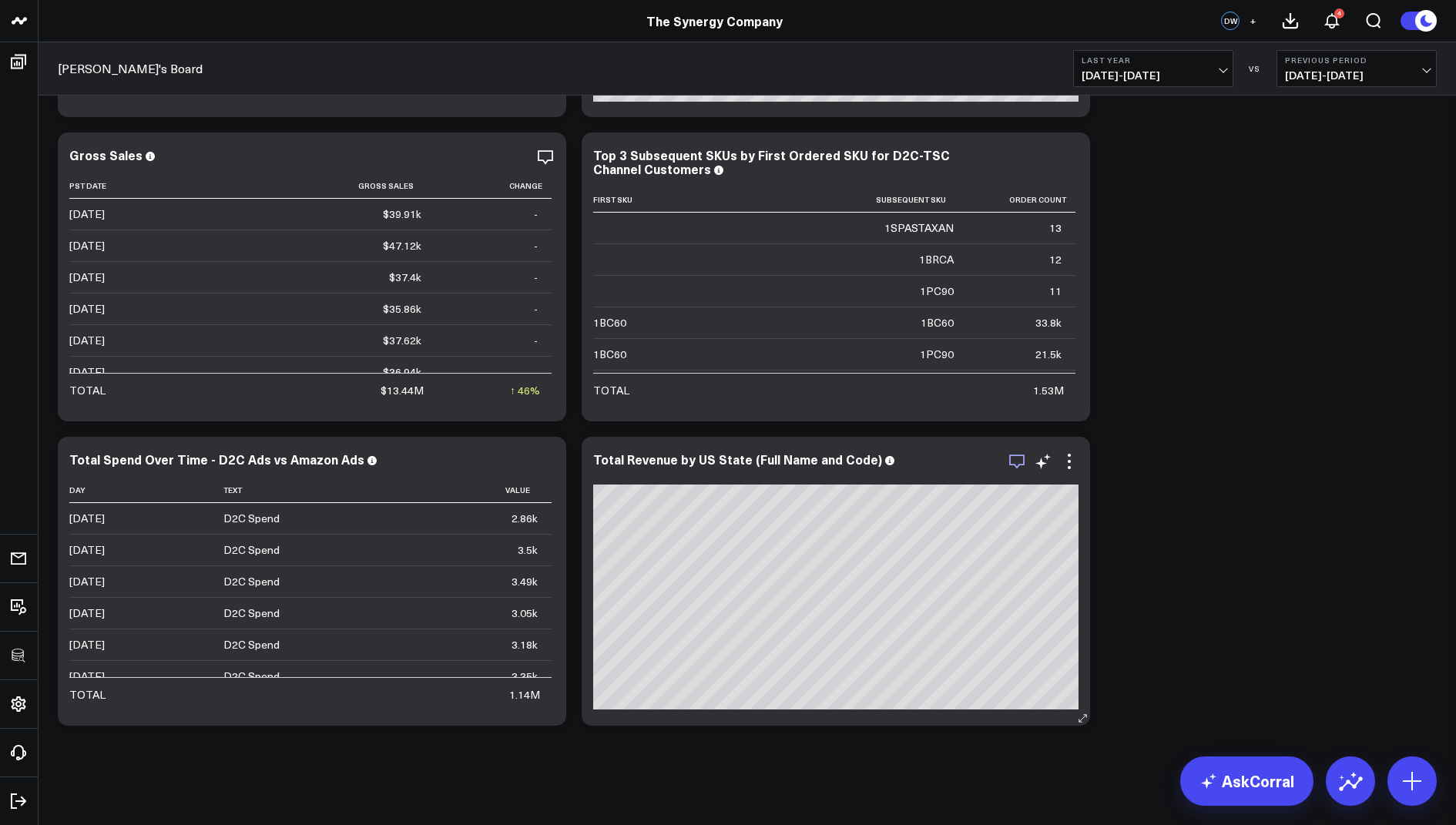
click at [1017, 465] on icon "button" at bounding box center [1016, 461] width 19 height 19
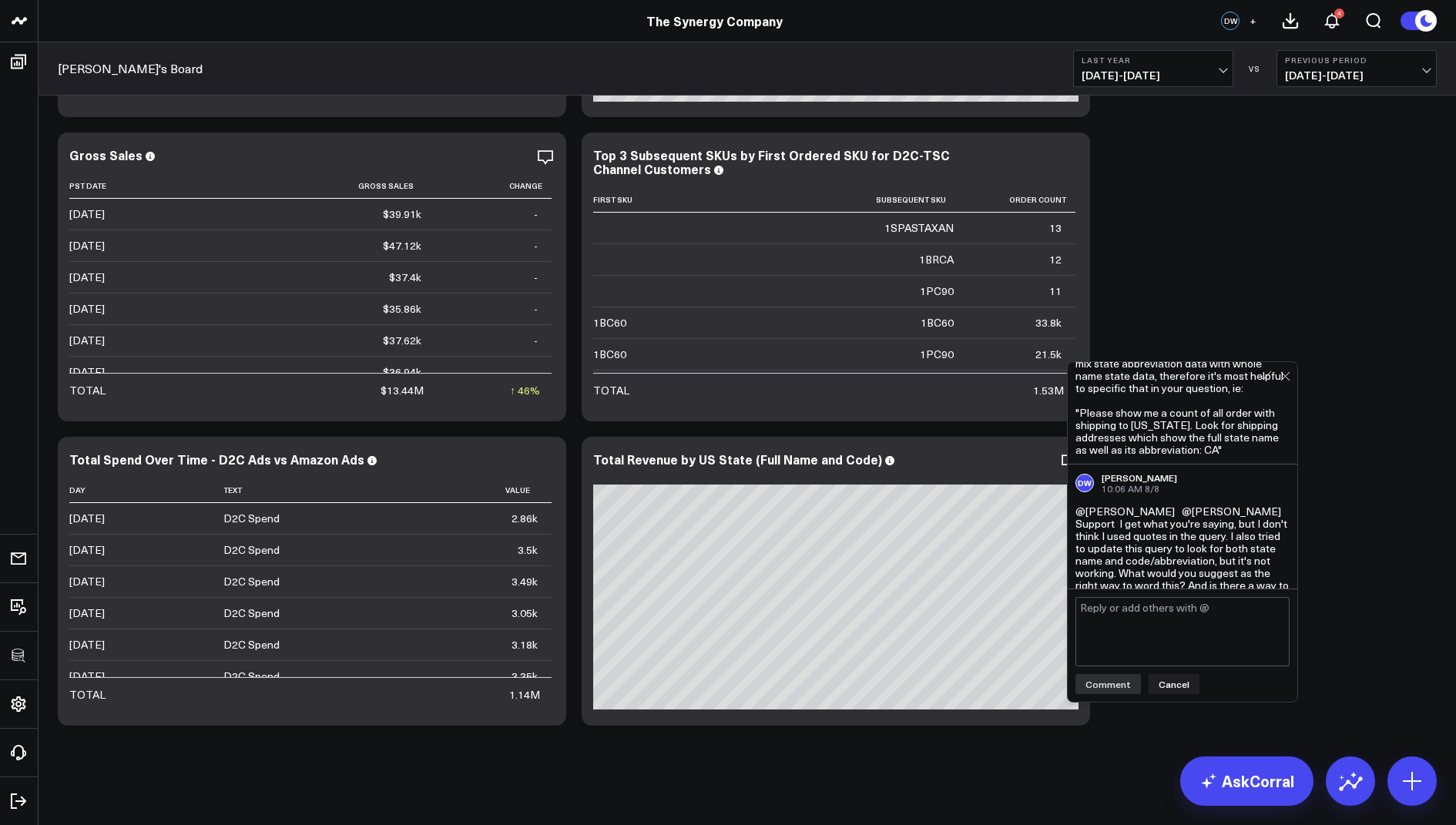
scroll to position [436, 0]
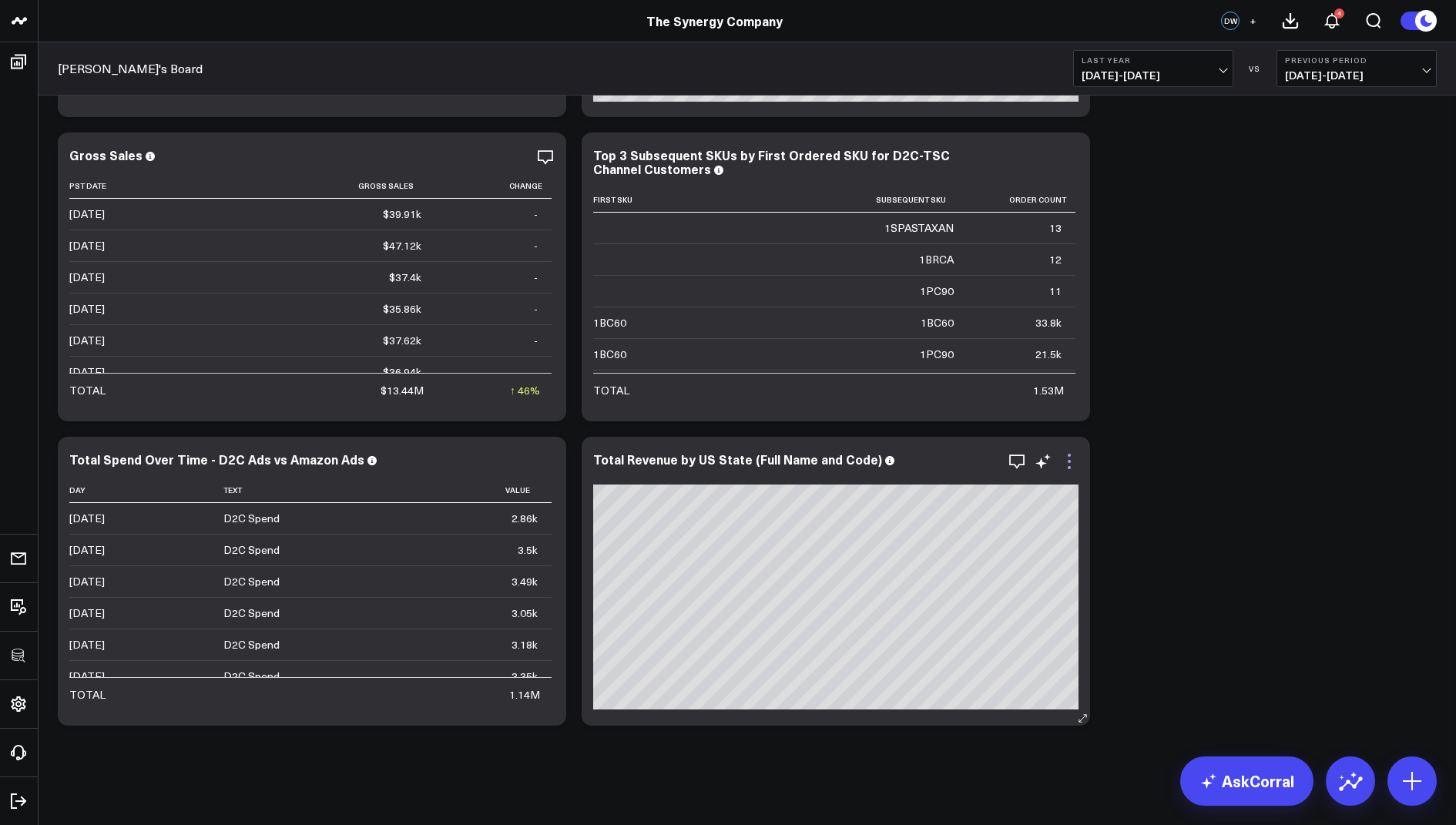
click at [1066, 458] on icon at bounding box center [1069, 461] width 19 height 19
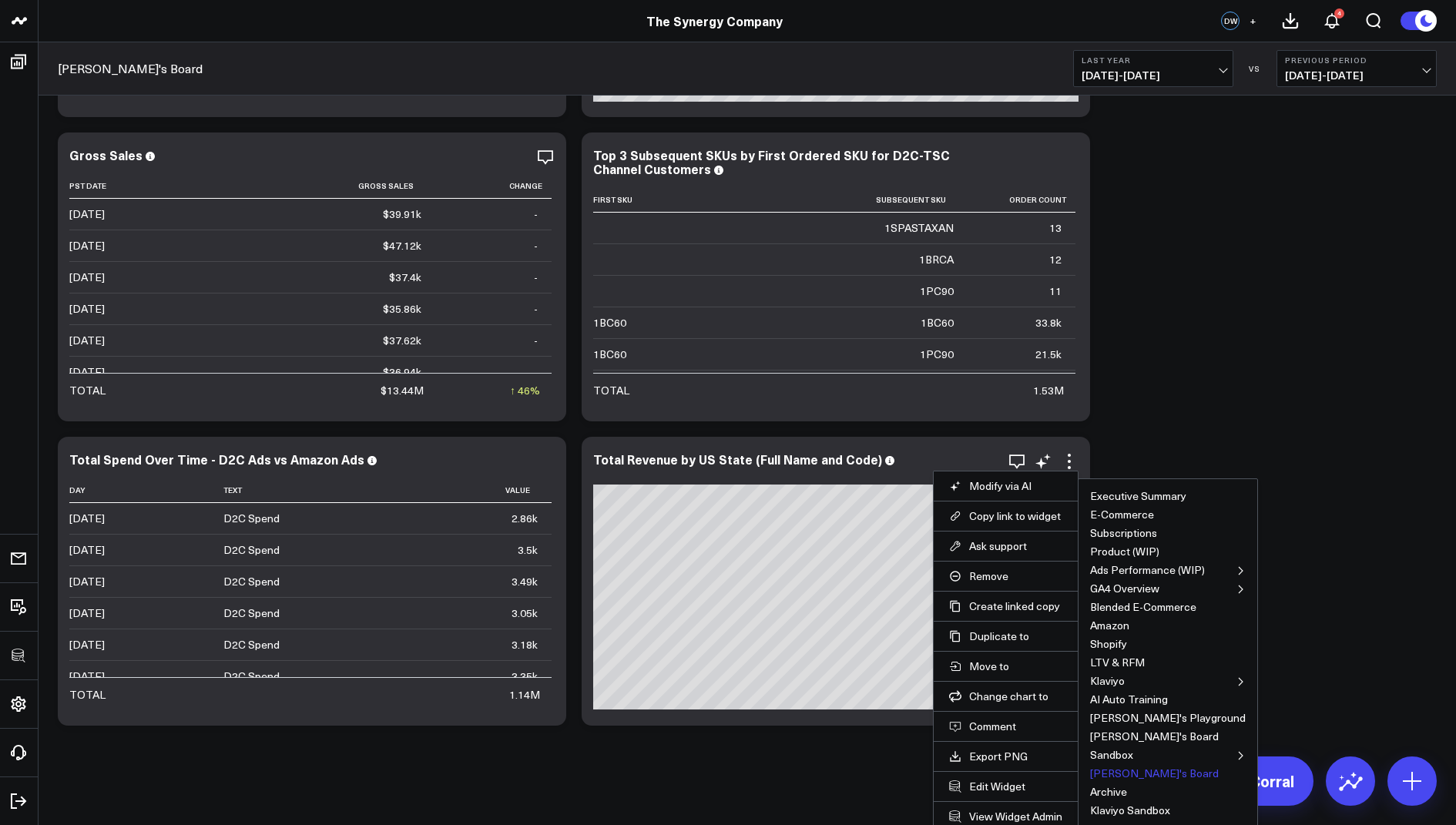
click at [1105, 768] on button "David's Board" at bounding box center [1154, 772] width 129 height 11
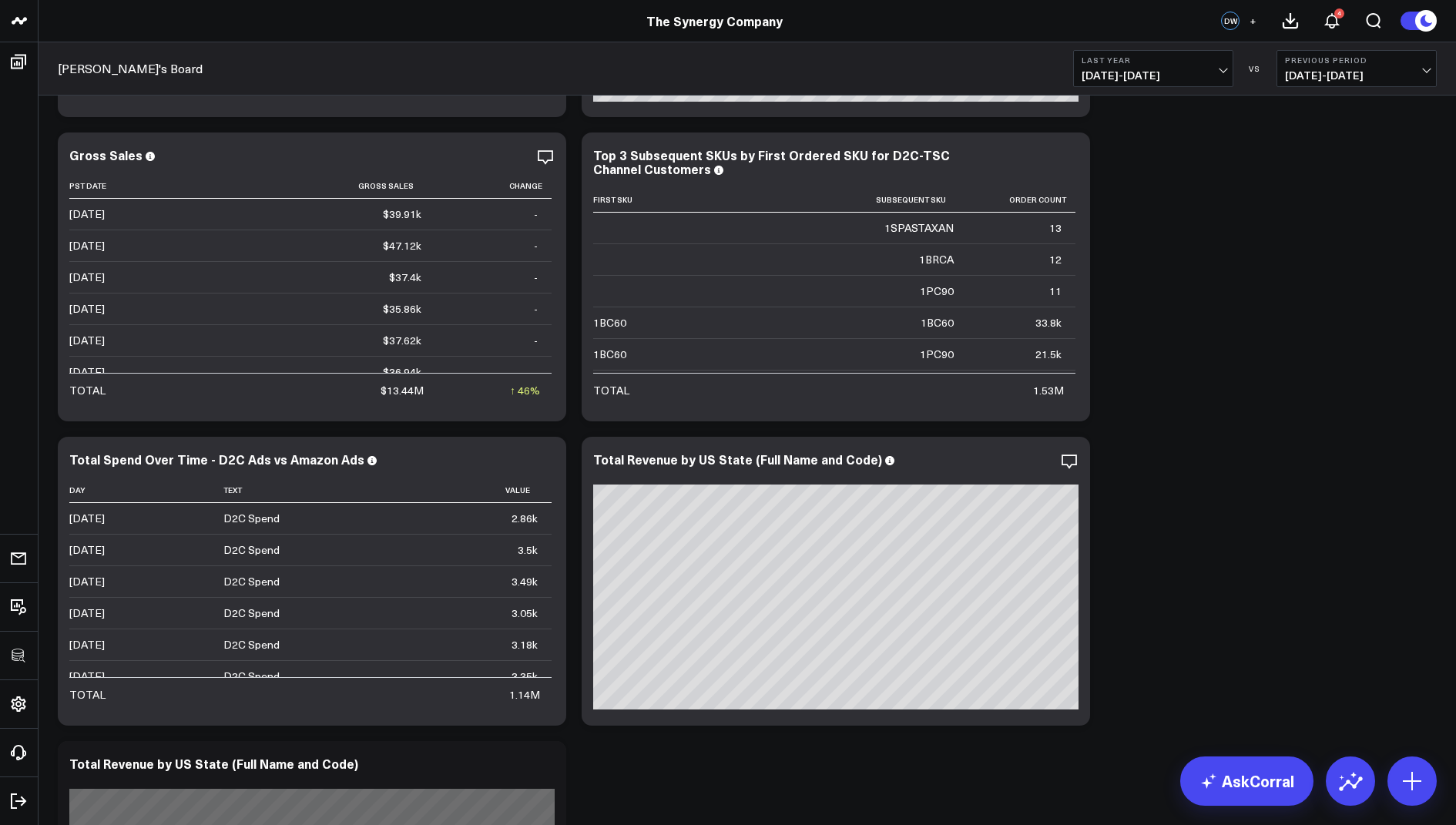
scroll to position [1808, 0]
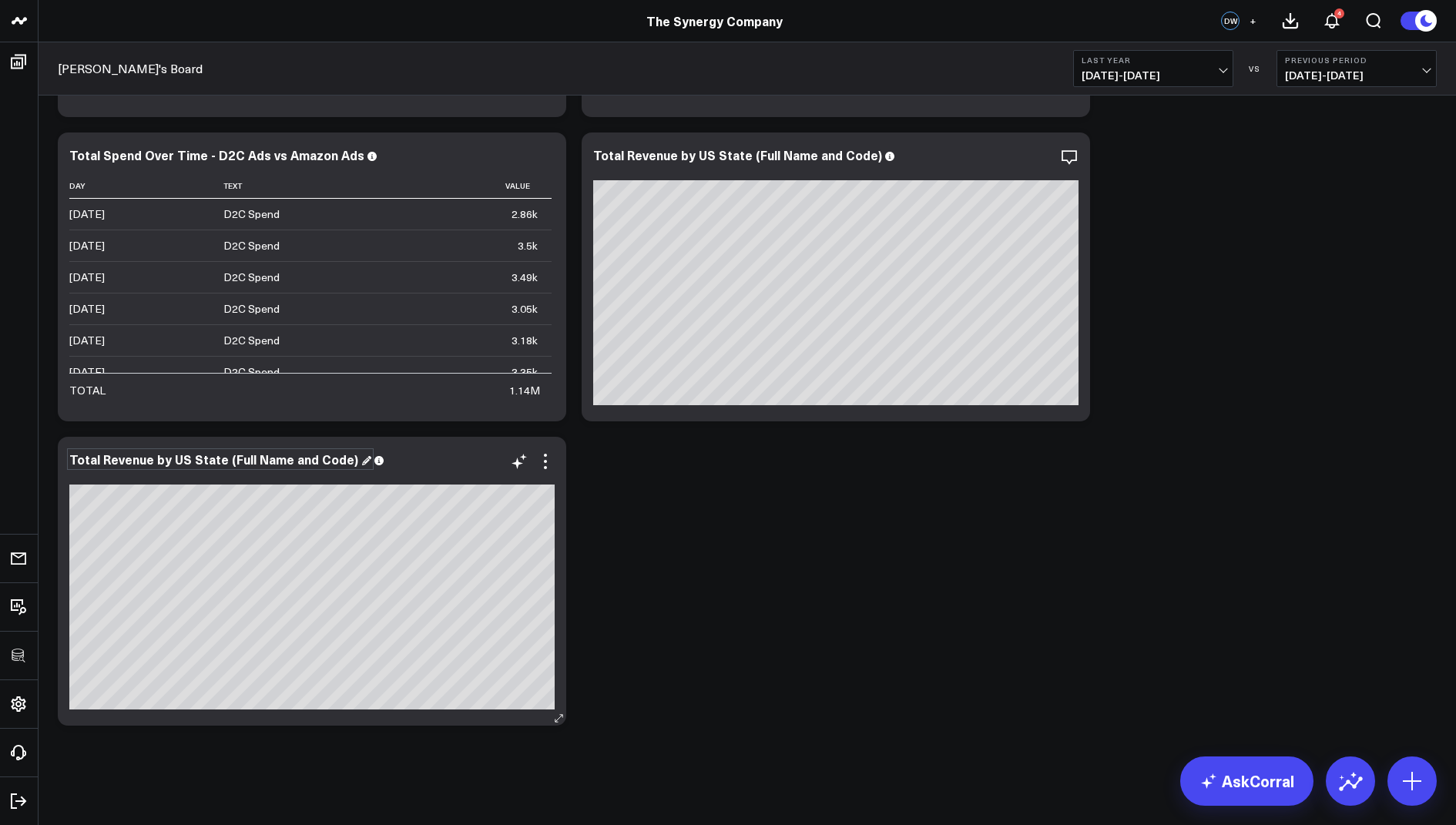
click at [343, 459] on div "Total Revenue by US State (Full Name and Code)" at bounding box center [220, 459] width 302 height 17
click at [543, 461] on icon at bounding box center [545, 461] width 19 height 19
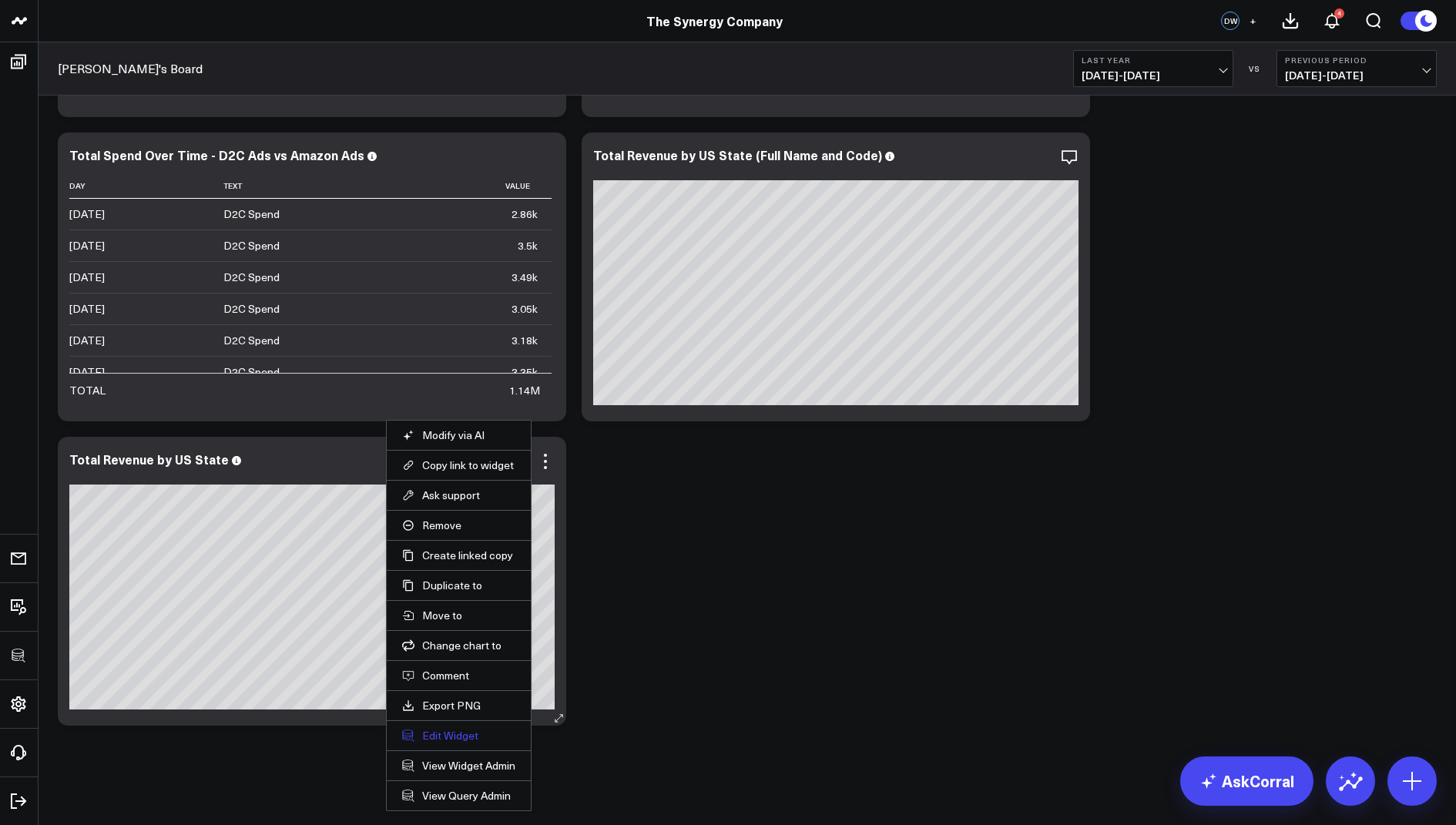
click at [443, 729] on button "Edit Widget" at bounding box center [459, 735] width 113 height 14
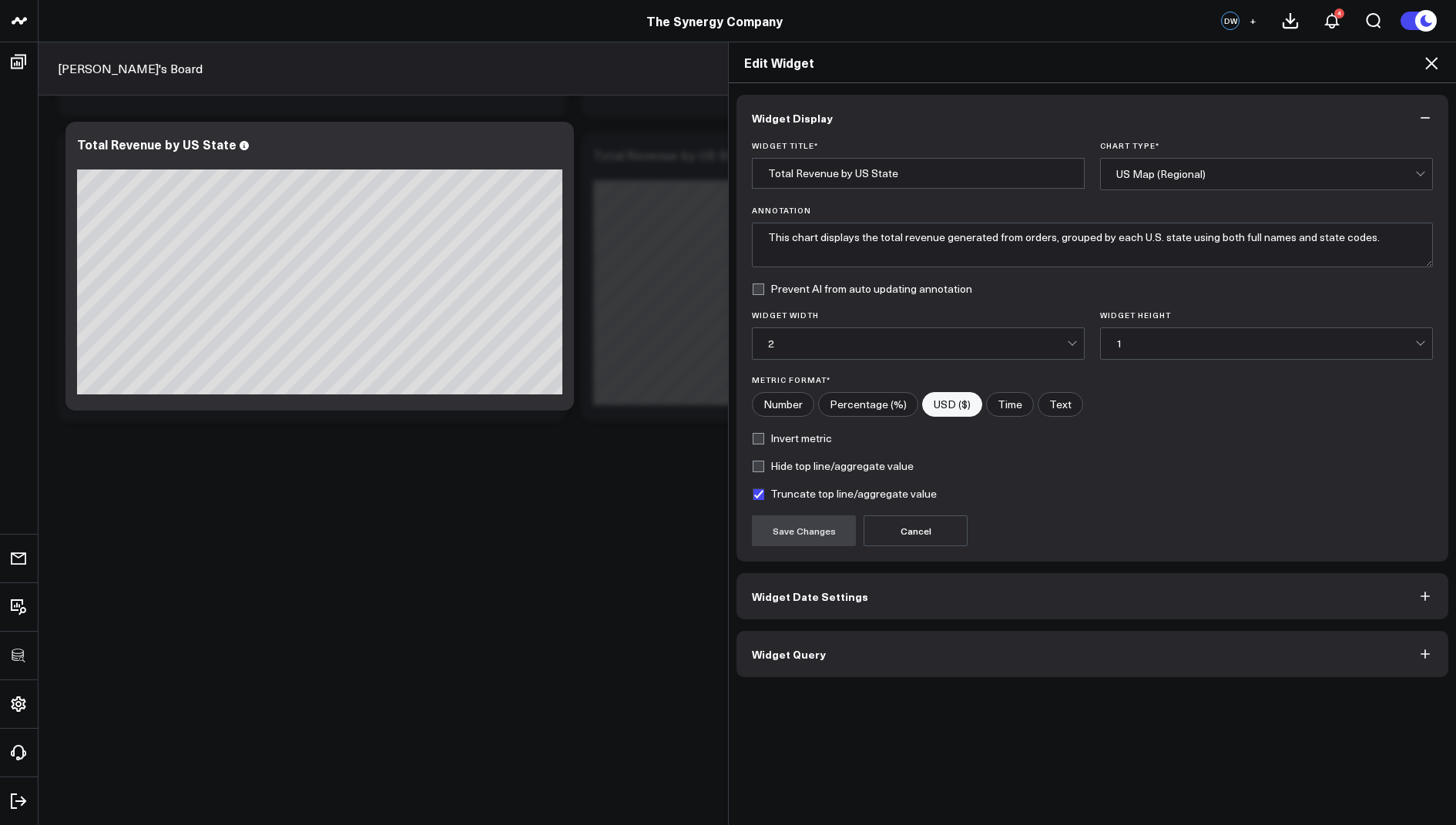
click at [833, 648] on button "Widget Query" at bounding box center [1092, 653] width 712 height 46
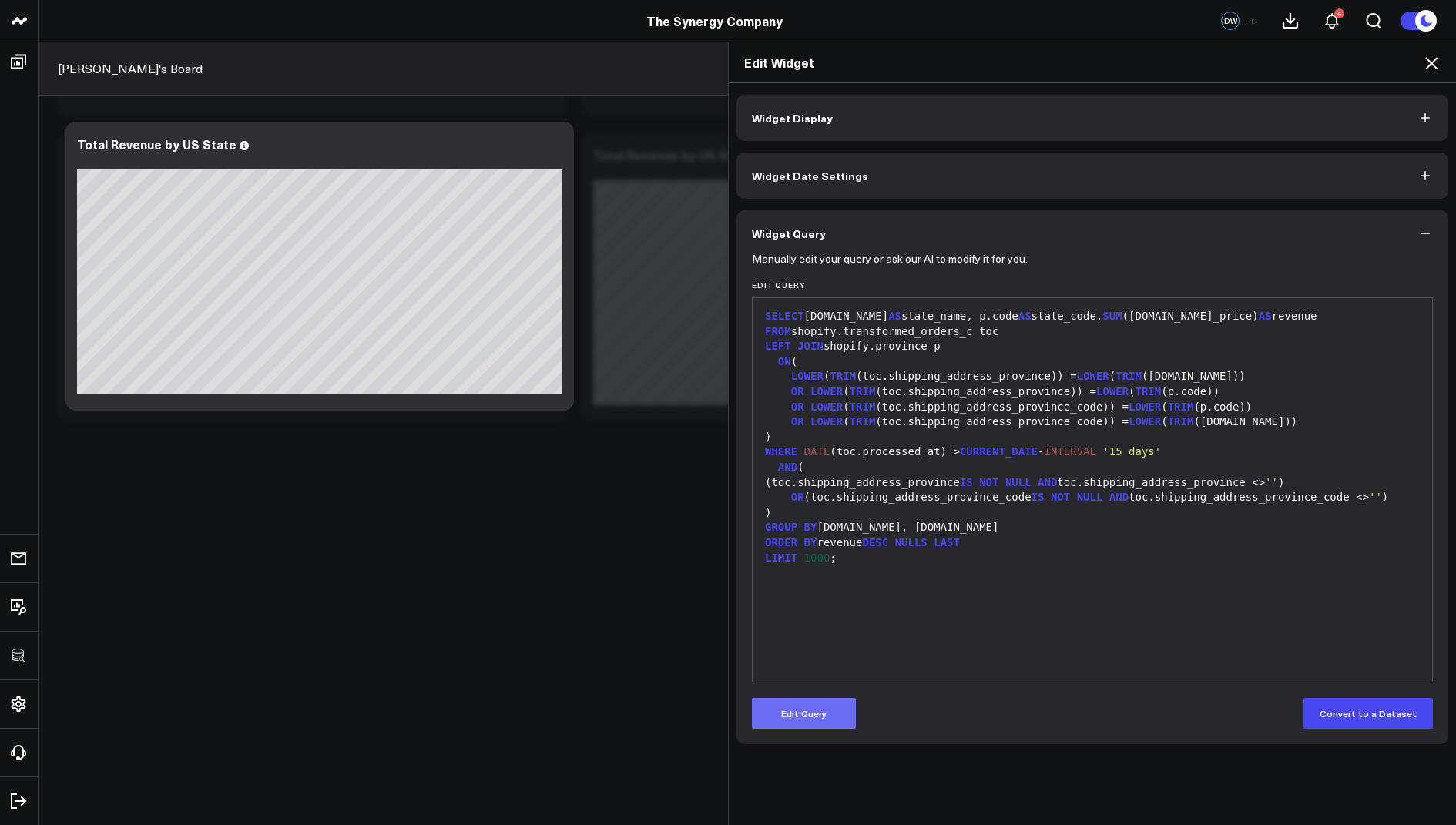
click at [796, 717] on button "Edit Query" at bounding box center [803, 713] width 104 height 31
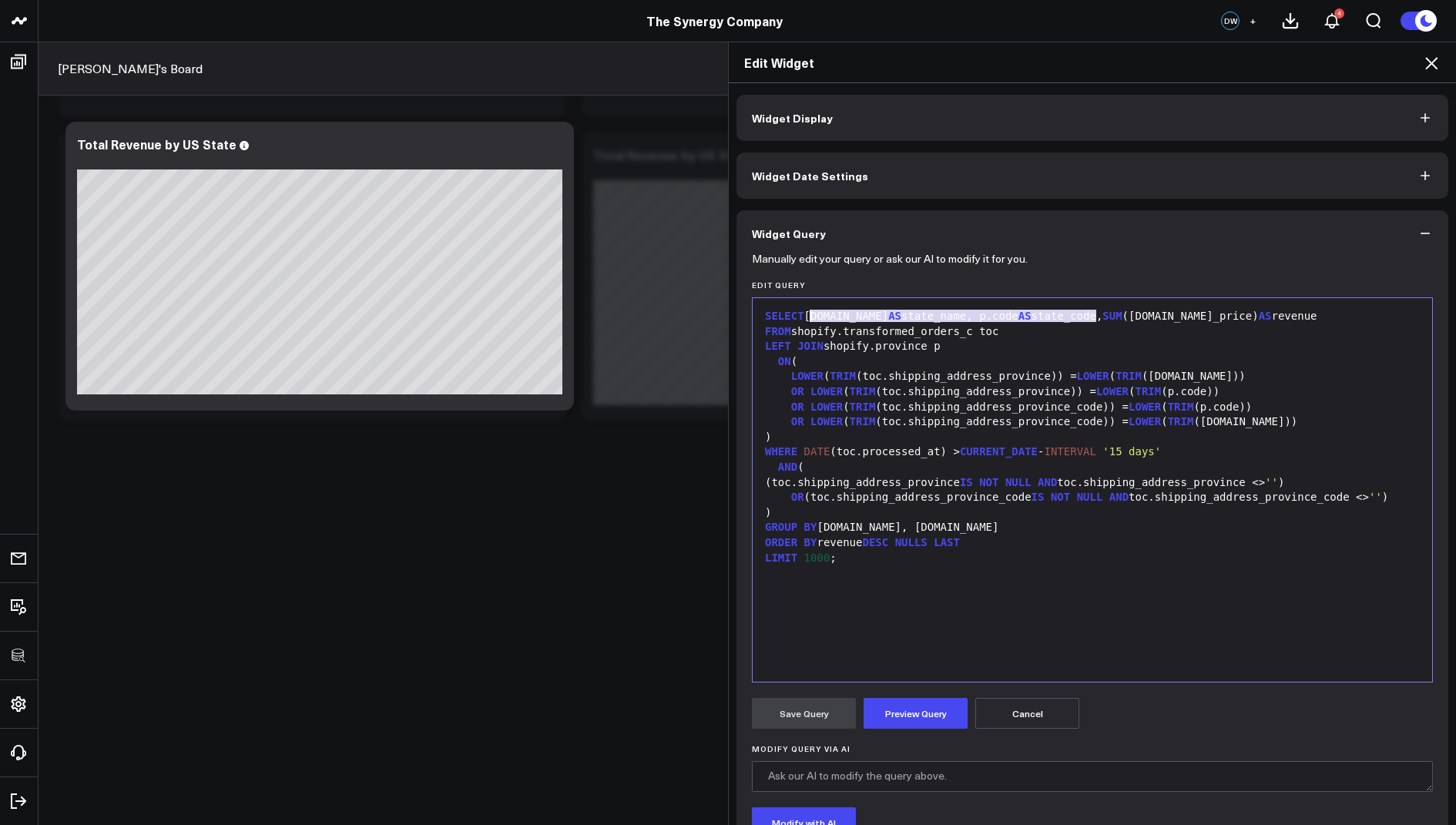
drag, startPoint x: 1096, startPoint y: 317, endPoint x: 813, endPoint y: 317, distance: 283.0
click at [813, 317] on div "SELECT p.name AS state_name, p.code AS state_code, SUM (toc.total_price) AS rev…" at bounding box center [1092, 316] width 664 height 15
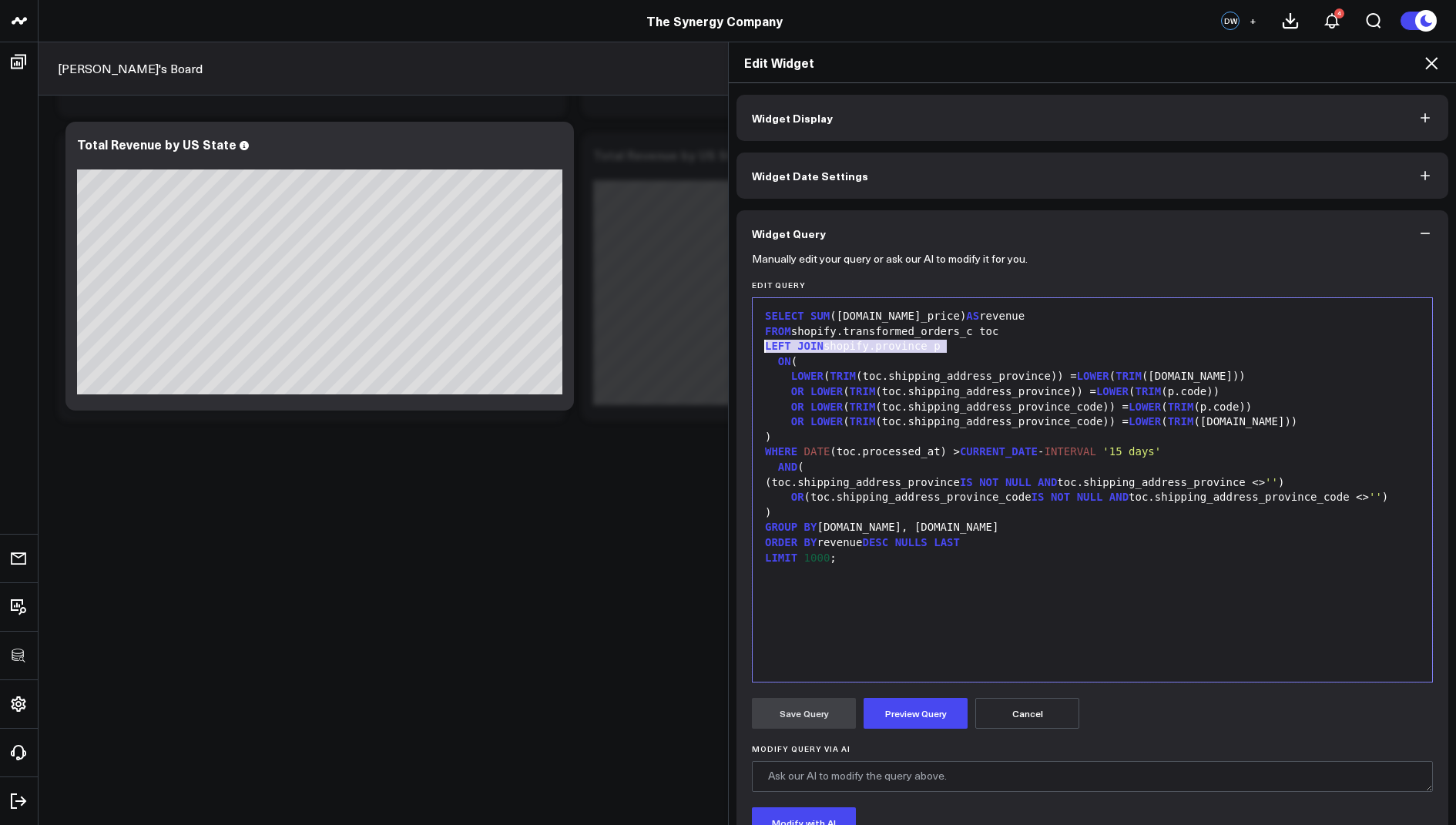
drag, startPoint x: 977, startPoint y: 350, endPoint x: 743, endPoint y: 351, distance: 234.0
click at [743, 351] on div "Manually edit your query or ask our AI to modify it for you. Edit Query Selecti…" at bounding box center [1092, 596] width 712 height 678
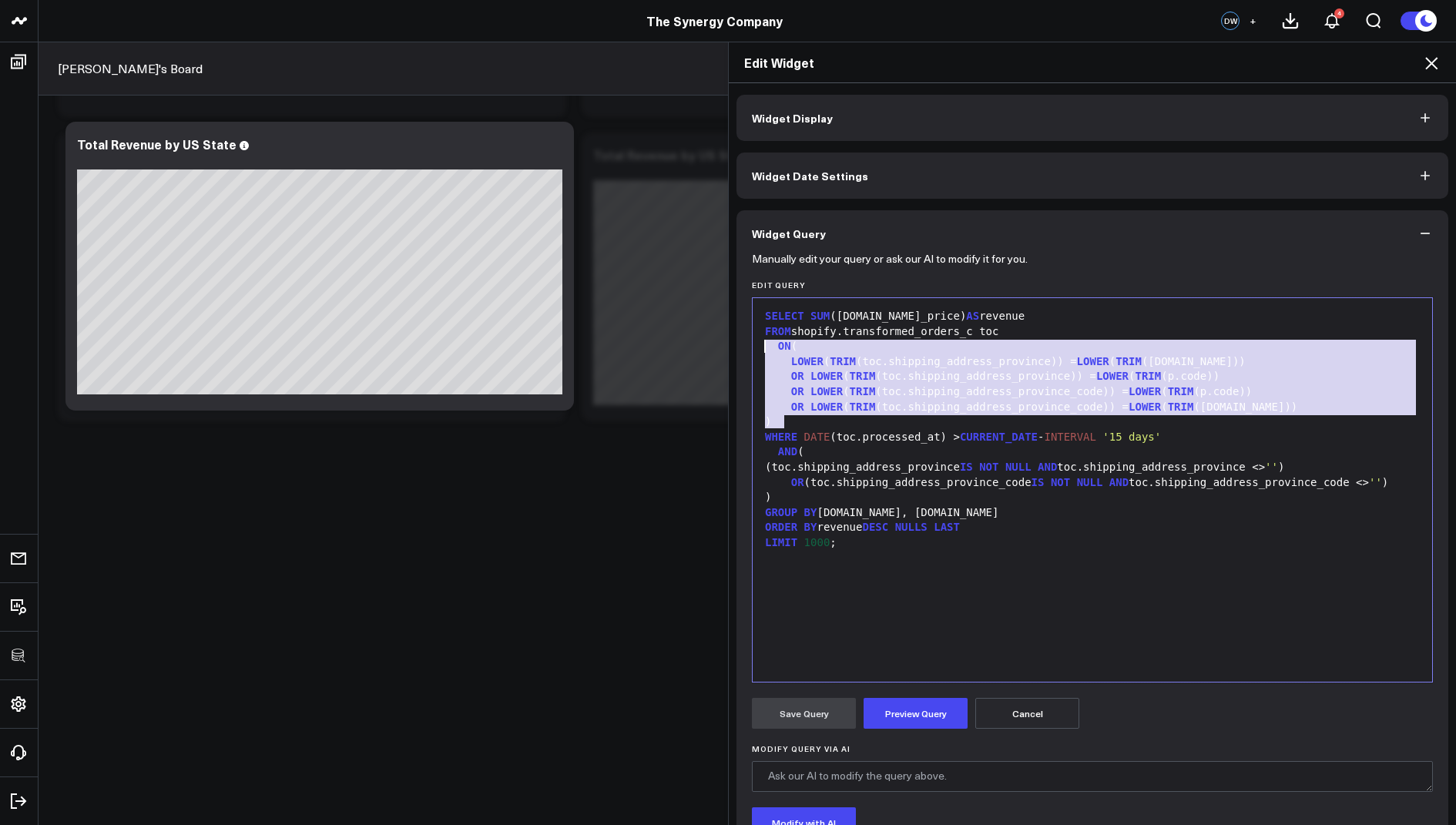
drag, startPoint x: 794, startPoint y: 422, endPoint x: 760, endPoint y: 348, distance: 81.4
click at [760, 348] on div "SELECT SUM (toc.total_price) AS revenue FROM shopify.transformed_orders_c toc O…" at bounding box center [1092, 490] width 664 height 368
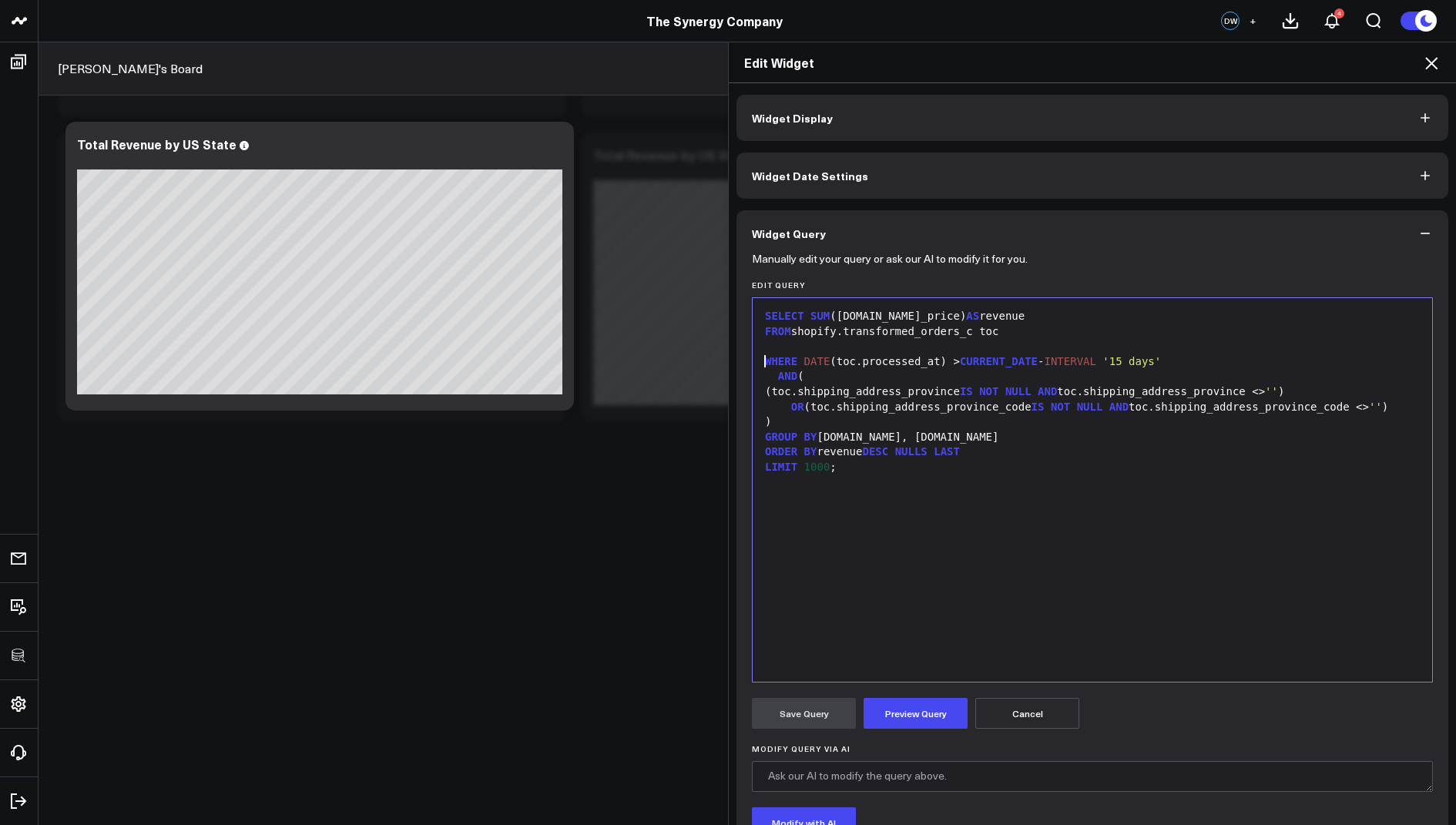
click at [765, 360] on span "WHERE" at bounding box center [781, 361] width 32 height 12
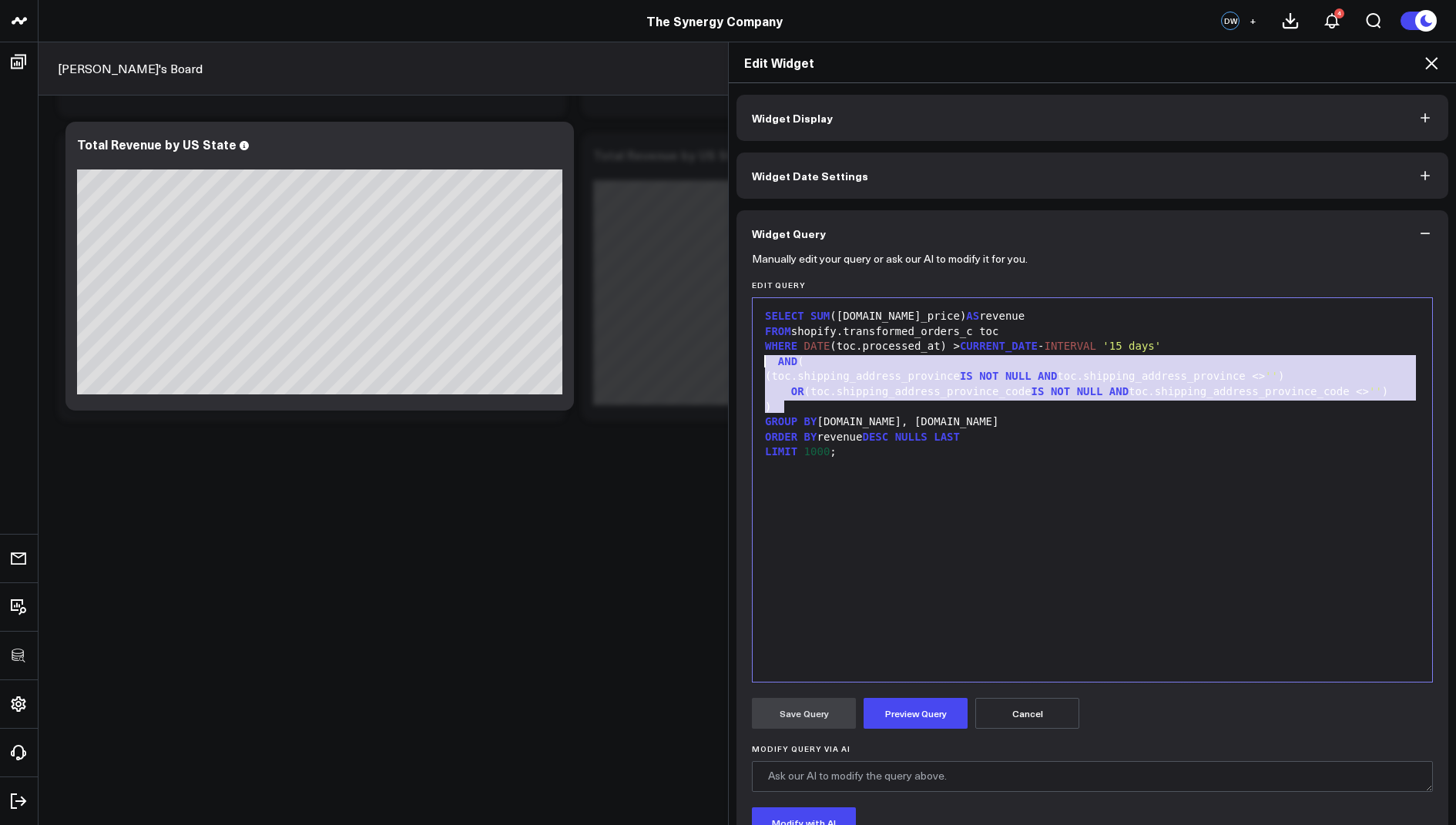
drag, startPoint x: 799, startPoint y: 409, endPoint x: 760, endPoint y: 358, distance: 64.2
click at [760, 358] on div "SELECT SUM (toc.total_price) AS revenue FROM shopify.transformed_orders_c toc W…" at bounding box center [1092, 490] width 664 height 368
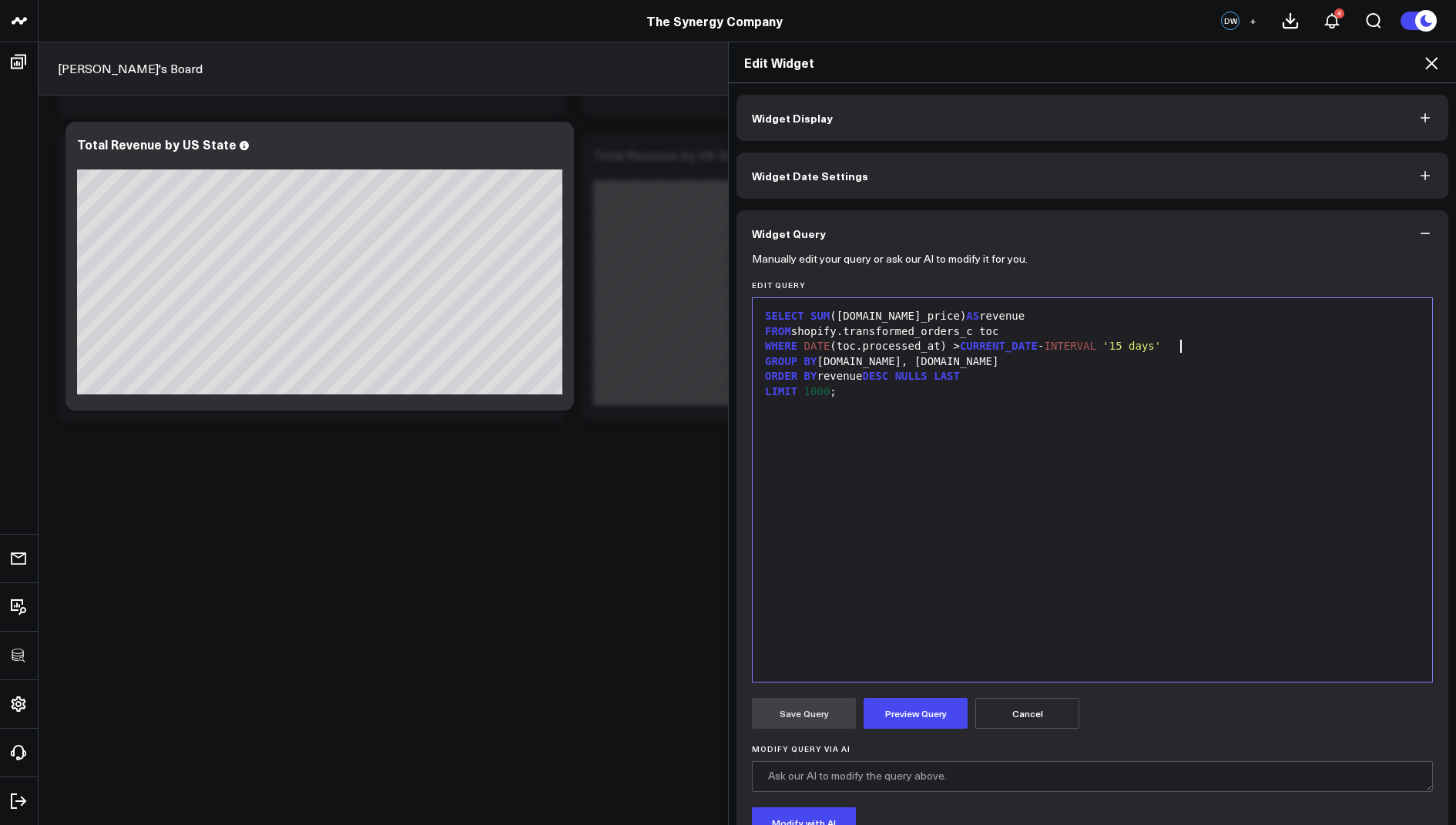
click at [809, 317] on div "SELECT SUM (toc.total_price) AS revenue" at bounding box center [1092, 316] width 664 height 15
drag, startPoint x: 847, startPoint y: 389, endPoint x: 756, endPoint y: 389, distance: 91.0
click at [756, 389] on div "Selection deleted 9 1 2 3 4 5 6 › ⌄ SELECT shipping_address_province, SUM (toc.…" at bounding box center [1092, 490] width 681 height 385
drag, startPoint x: 936, startPoint y: 362, endPoint x: 822, endPoint y: 362, distance: 114.0
click at [822, 362] on div "GROUP BY p.name, p.code" at bounding box center [1092, 362] width 664 height 15
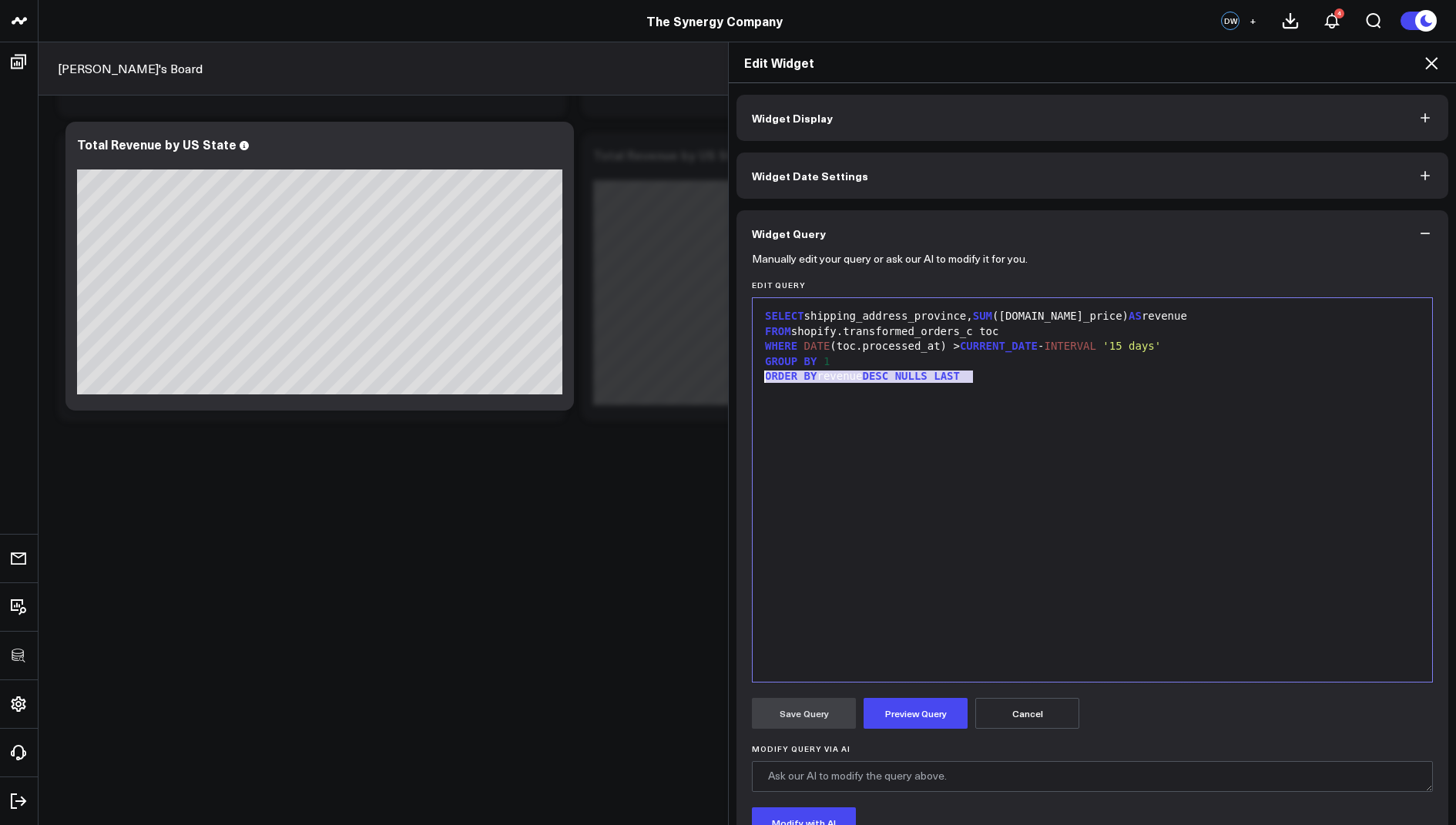
drag, startPoint x: 987, startPoint y: 372, endPoint x: 720, endPoint y: 372, distance: 267.0
click at [720, 372] on div "Edit Widget Widget Display Widget Date Settings Widget Query Manually edit your…" at bounding box center [728, 432] width 1456 height 783
click at [812, 313] on div "SELECT shipping_address_province, SUM (toc.total_price) AS revenue" at bounding box center [1092, 316] width 664 height 15
click at [903, 712] on button "Preview Query" at bounding box center [915, 713] width 104 height 31
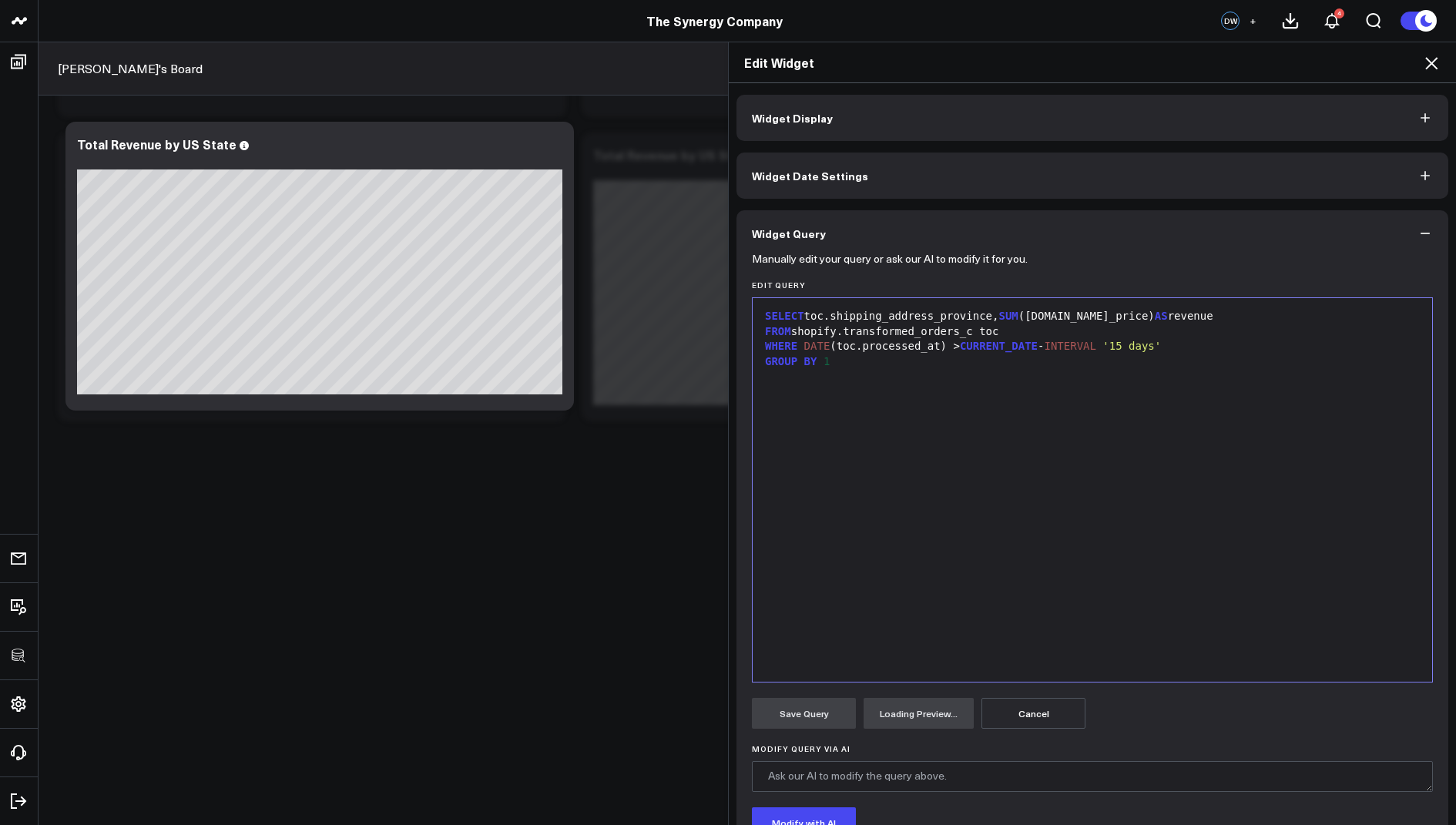
scroll to position [119, 0]
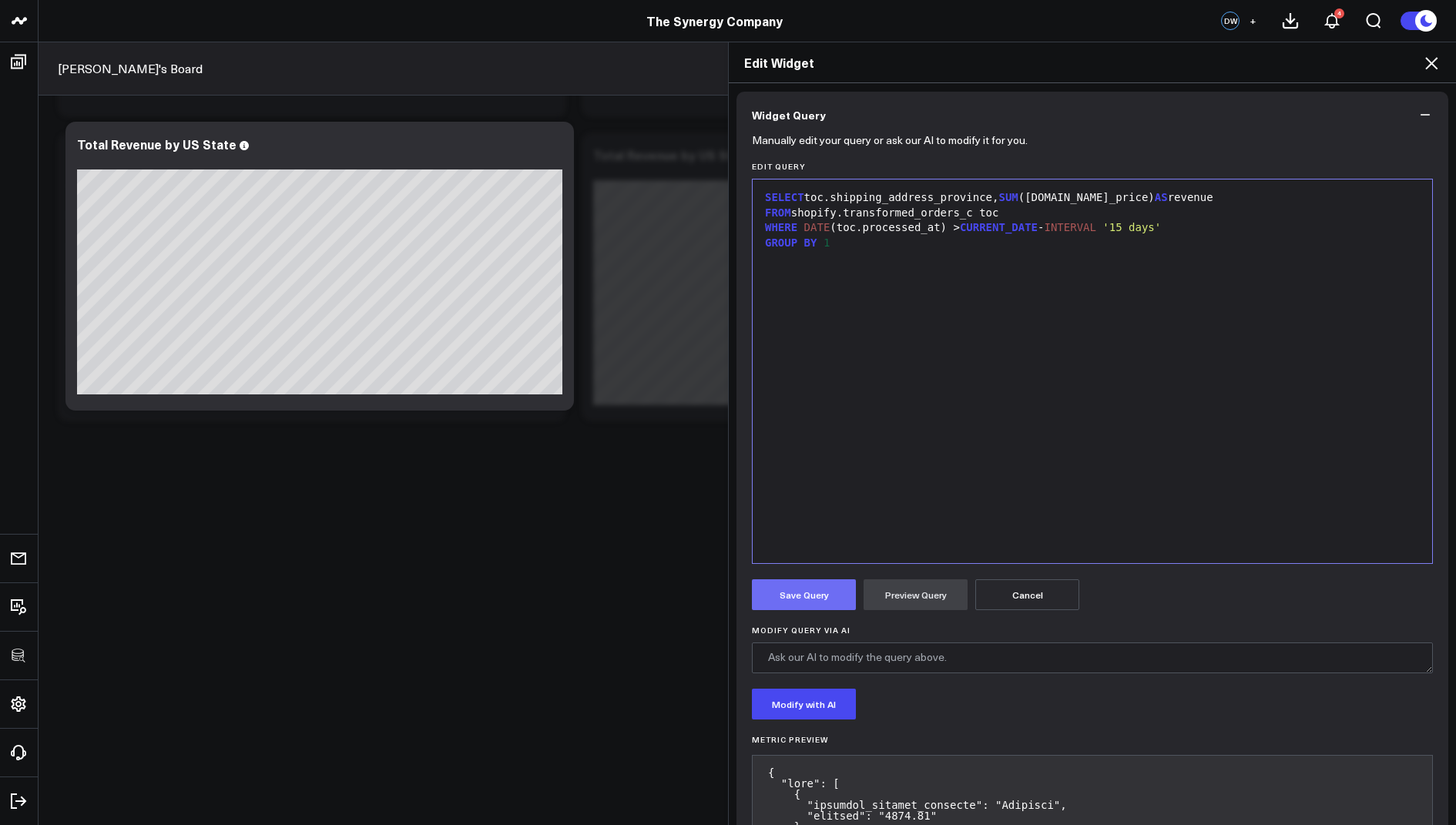
click at [807, 593] on button "Save Query" at bounding box center [803, 594] width 104 height 31
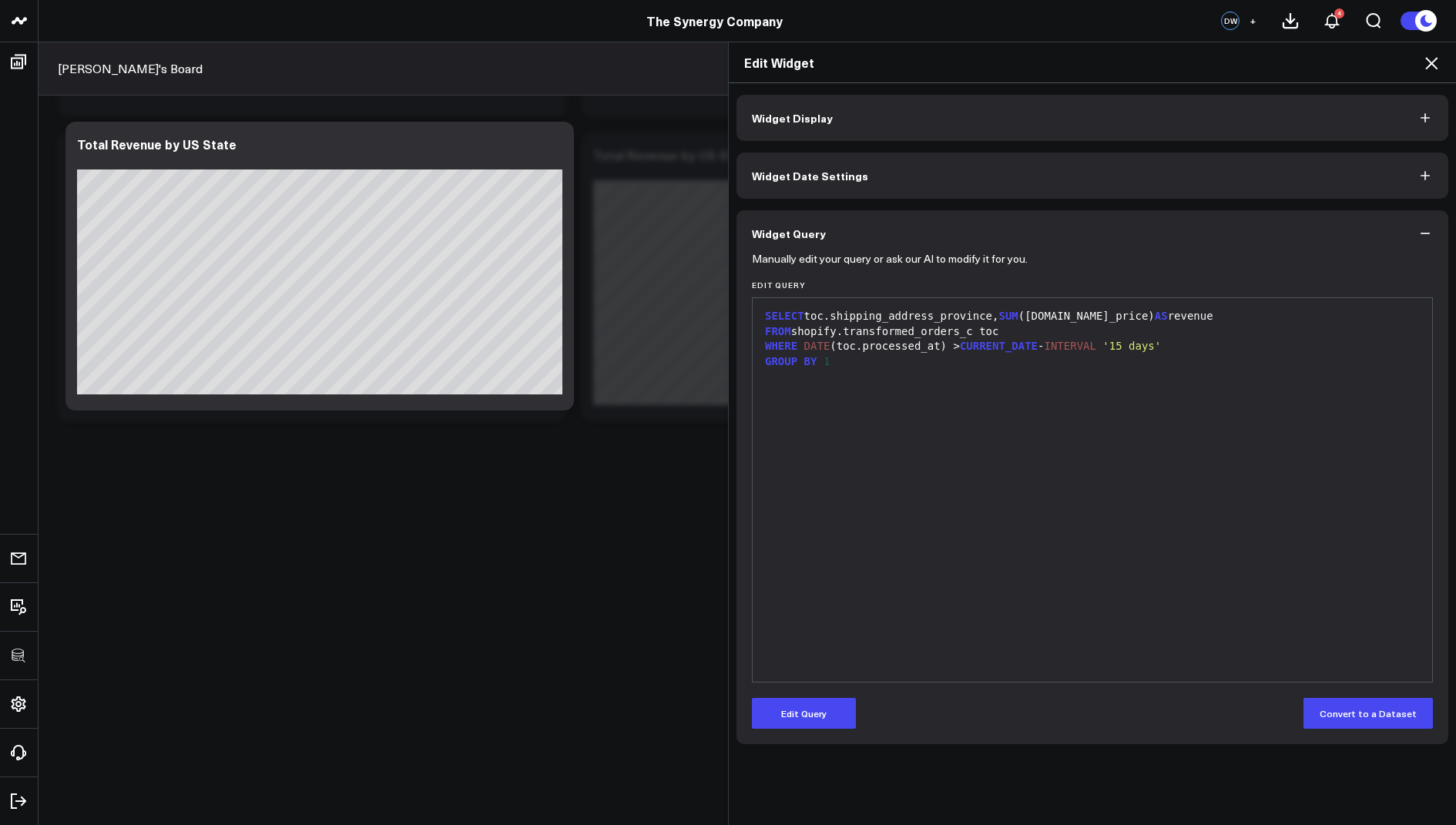
scroll to position [0, 0]
click at [1424, 63] on icon at bounding box center [1431, 63] width 19 height 19
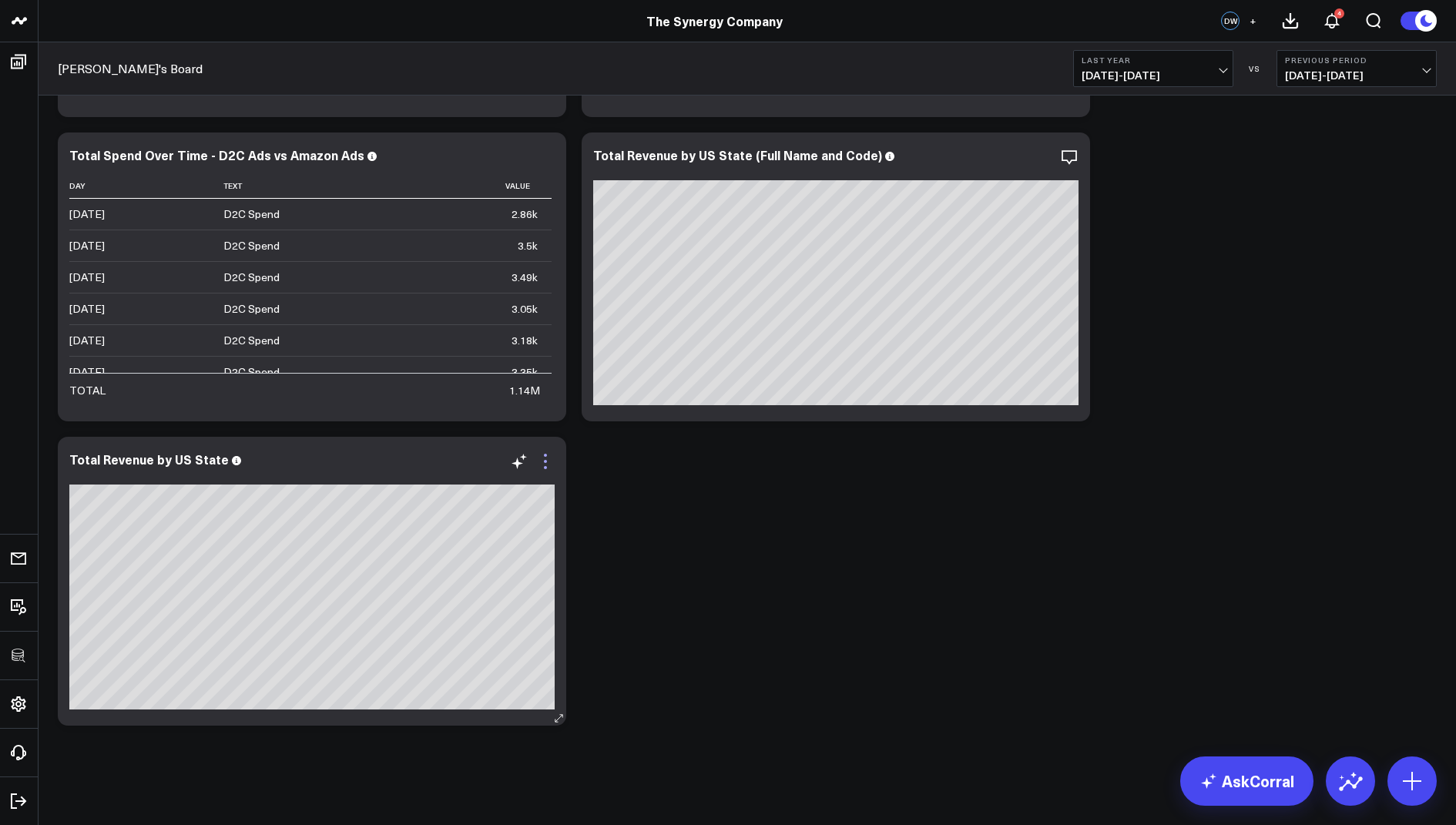
click at [544, 459] on icon at bounding box center [545, 461] width 19 height 19
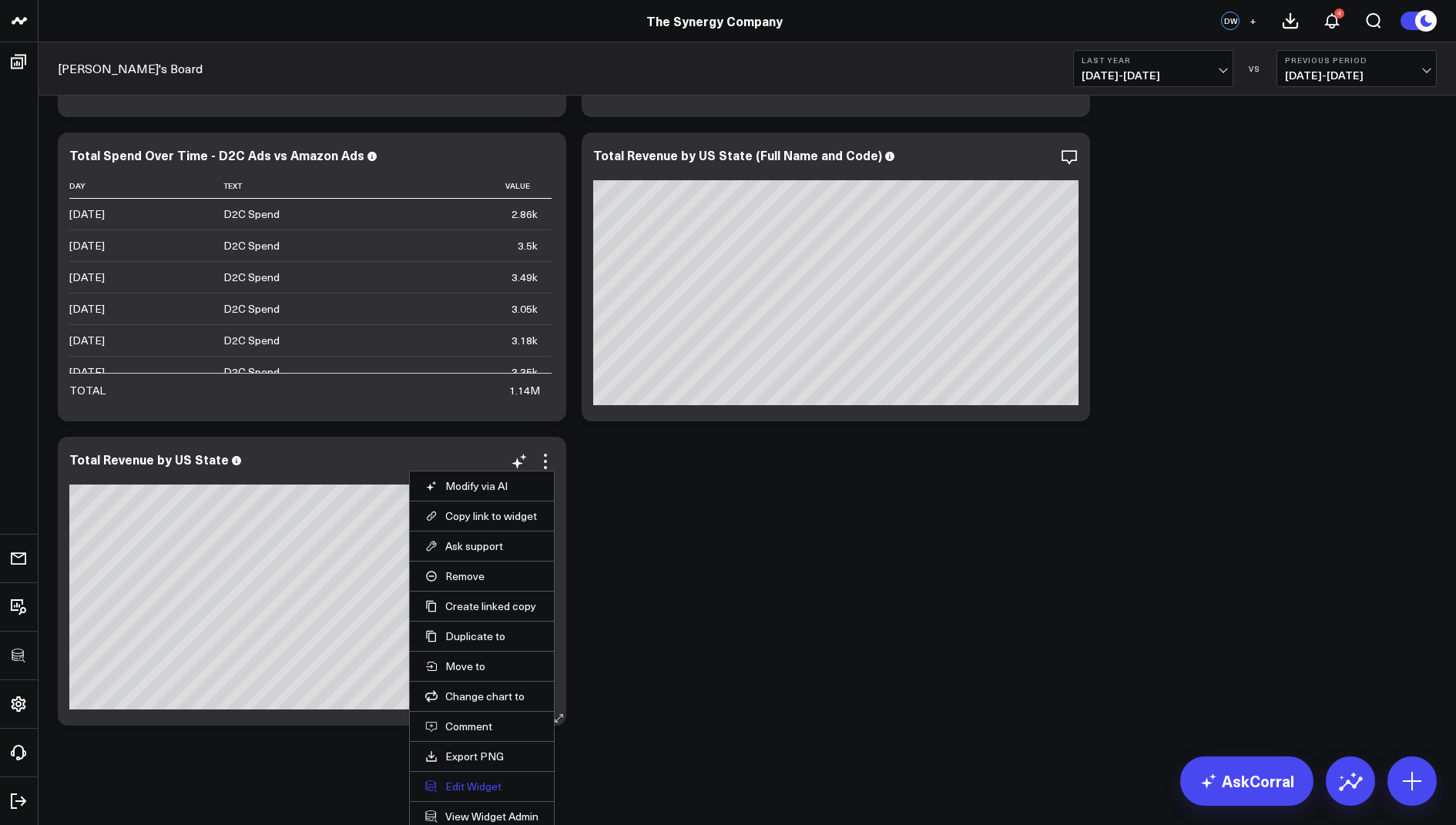
click at [457, 780] on button "Edit Widget" at bounding box center [482, 786] width 113 height 14
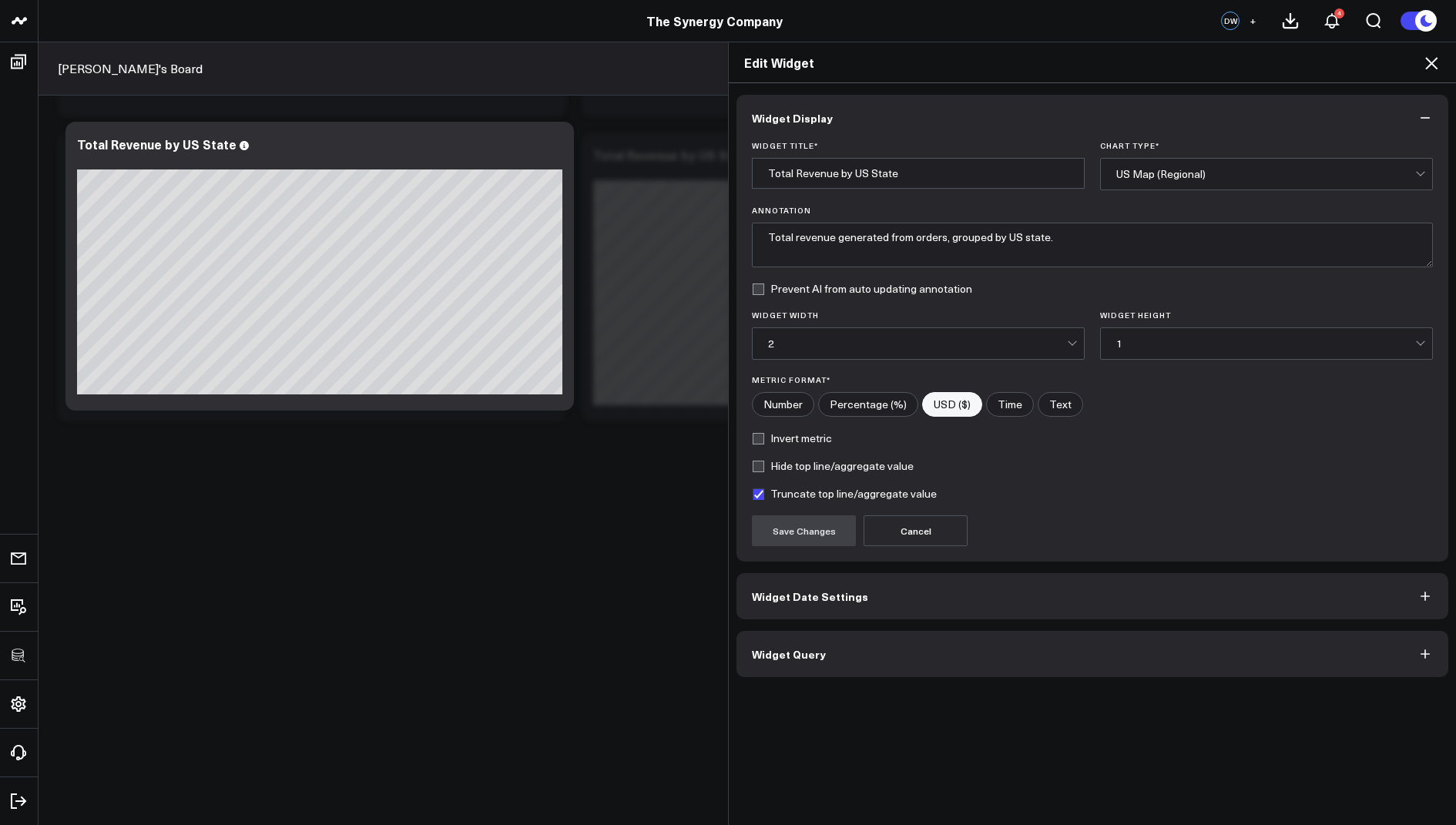
click at [760, 654] on span "Widget Query" at bounding box center [788, 653] width 74 height 12
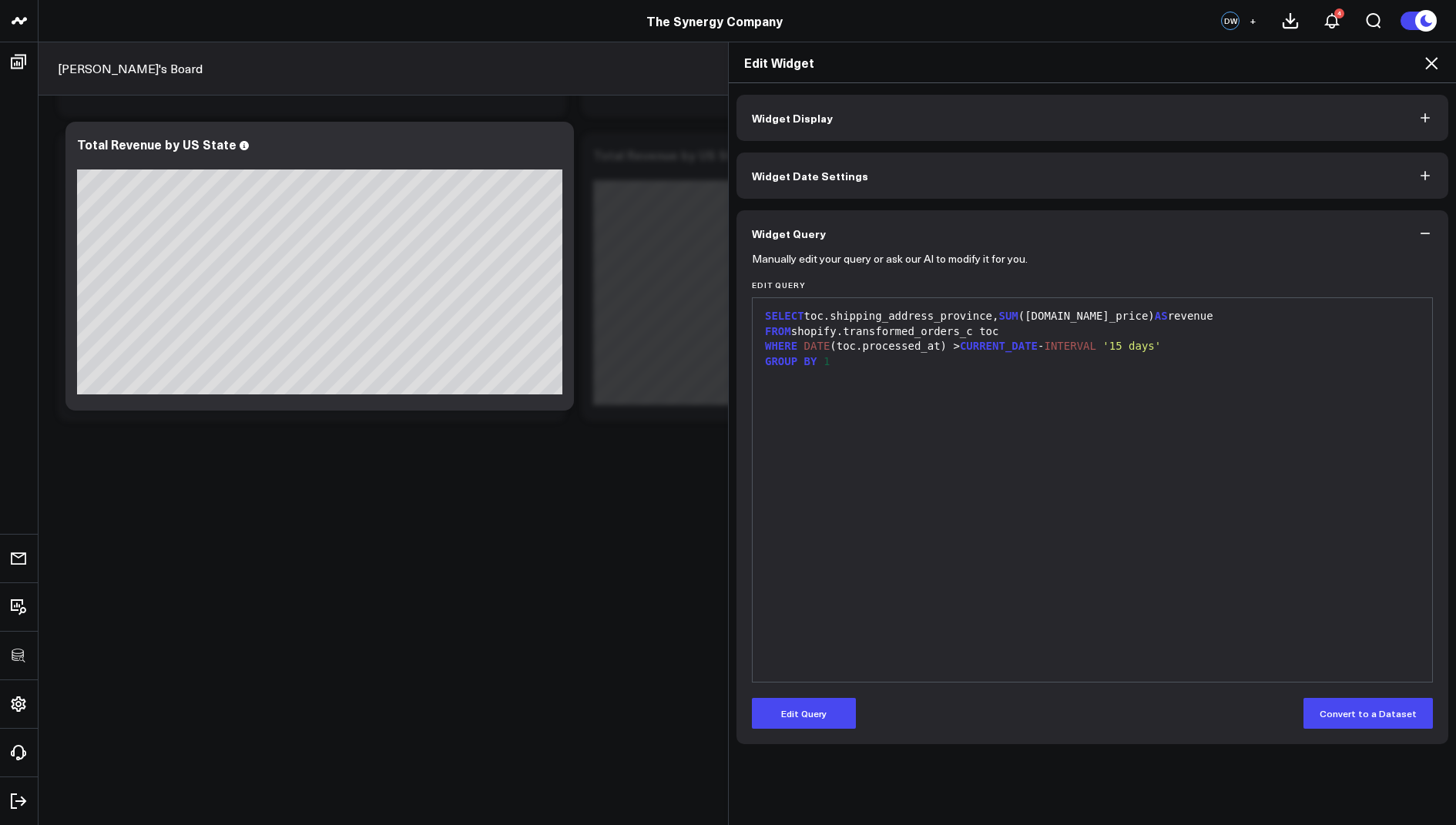
click at [1429, 63] on icon at bounding box center [1431, 63] width 19 height 19
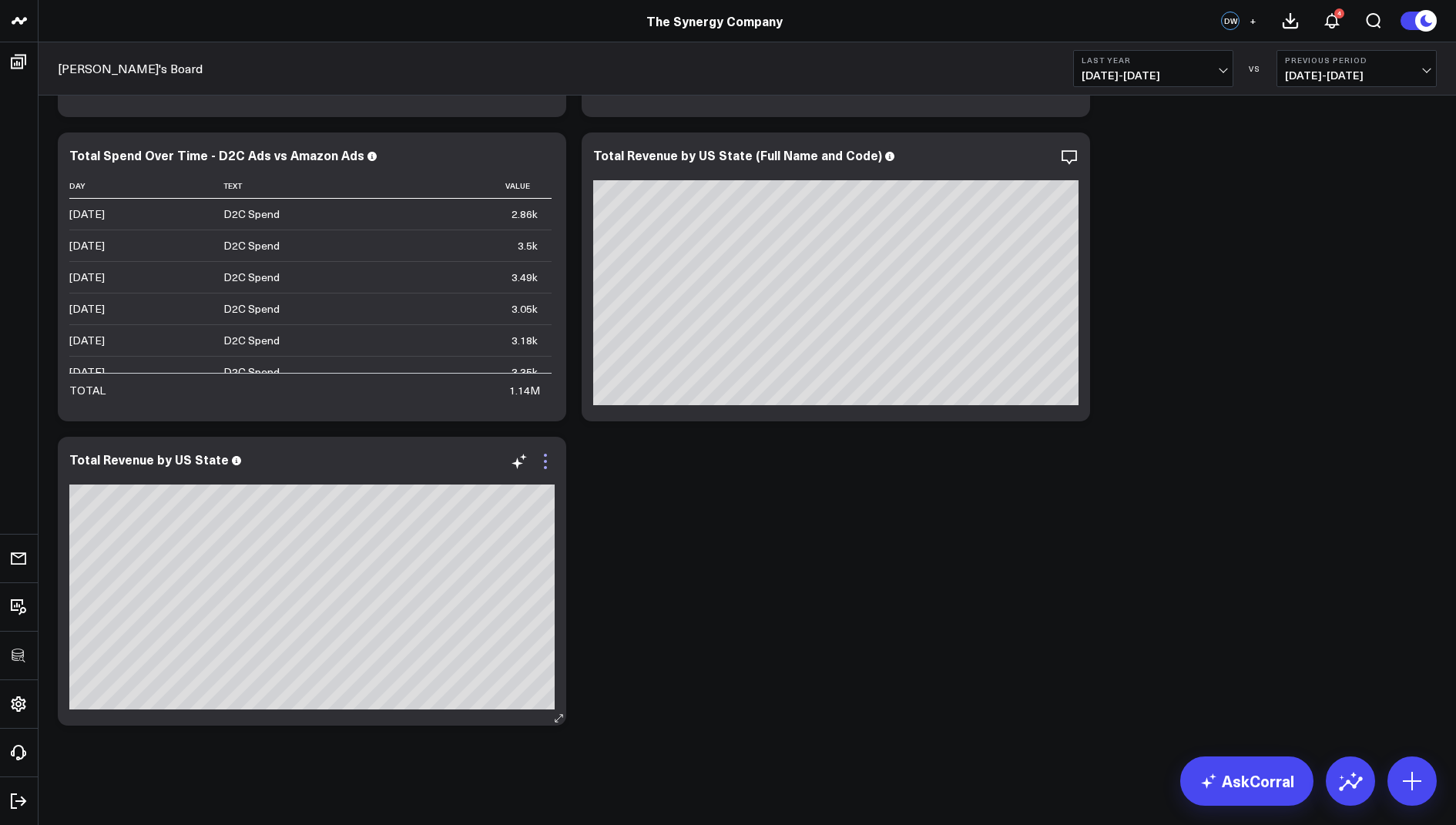
click at [549, 456] on icon at bounding box center [545, 461] width 19 height 19
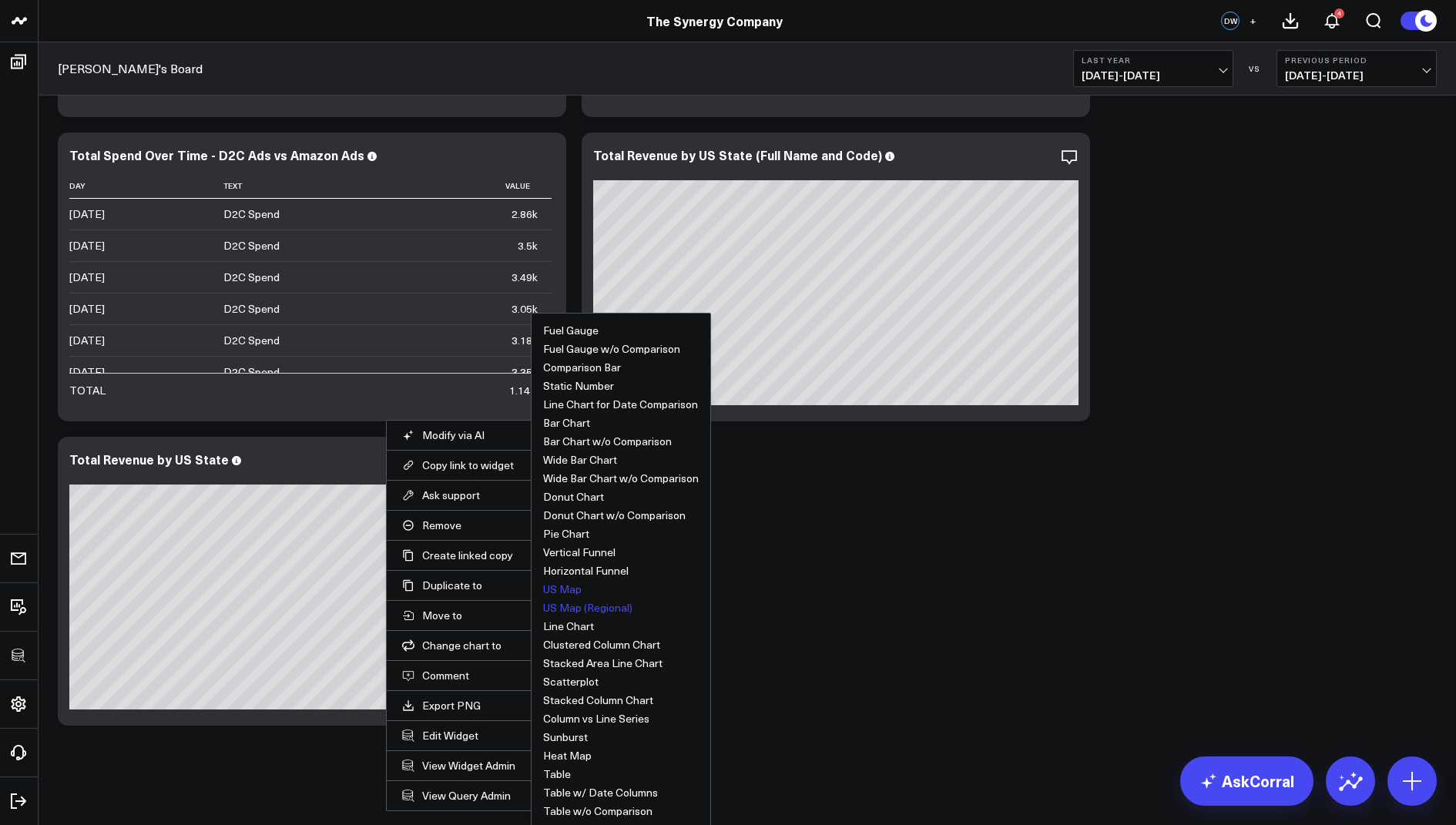
click at [562, 584] on button "US Map" at bounding box center [563, 589] width 39 height 11
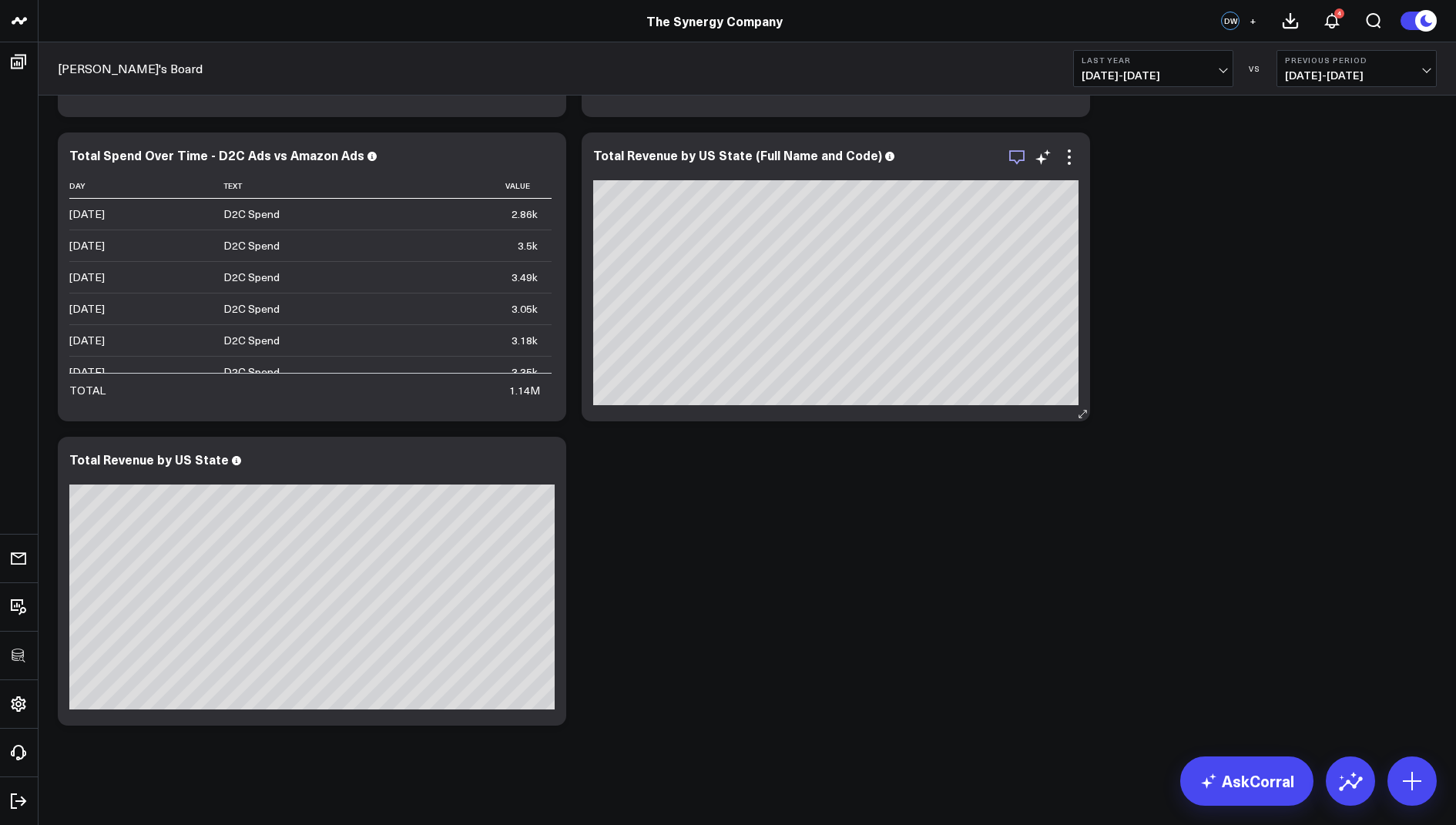
click at [1013, 155] on icon "button" at bounding box center [1016, 157] width 19 height 19
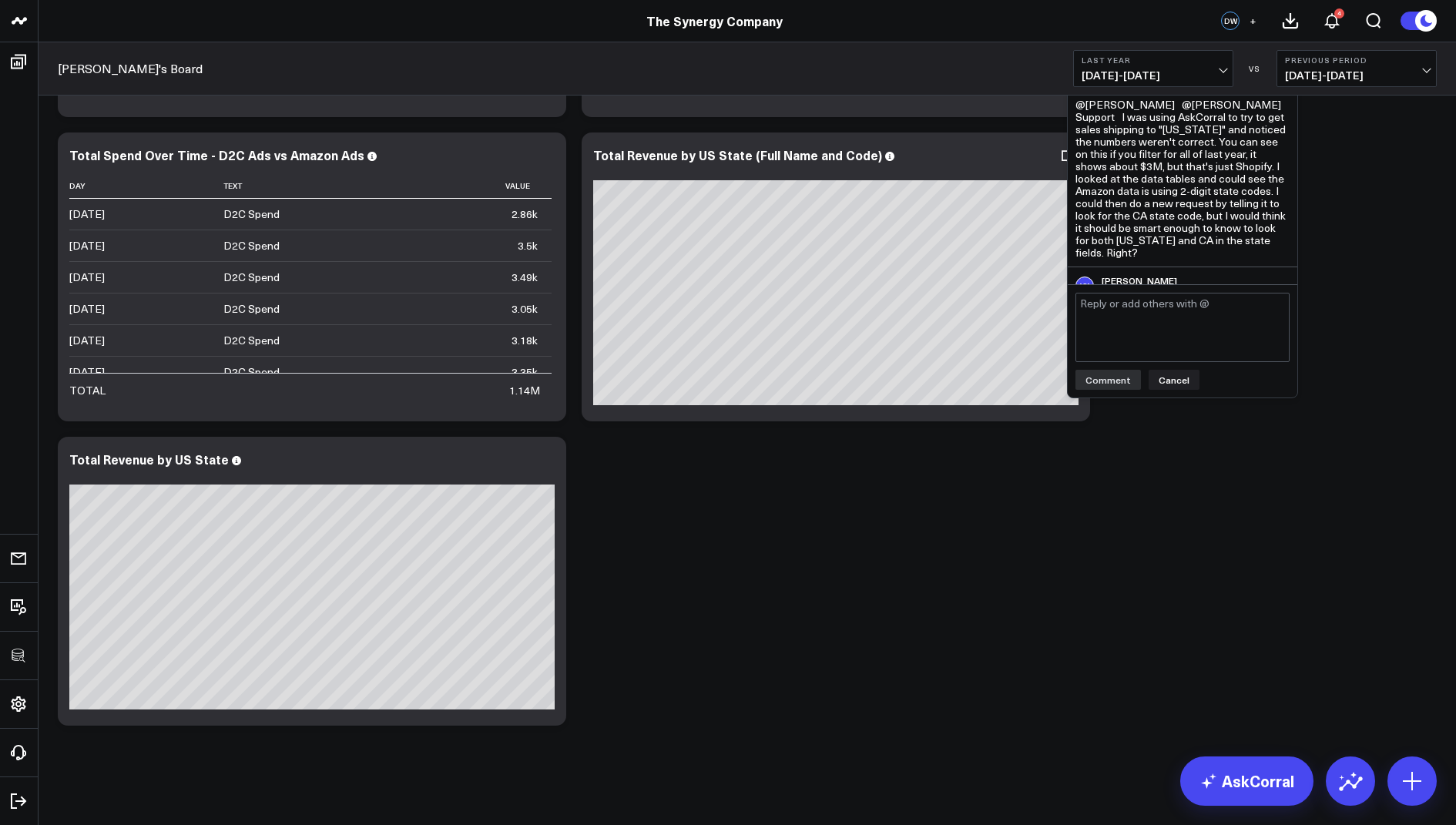
scroll to position [436, 0]
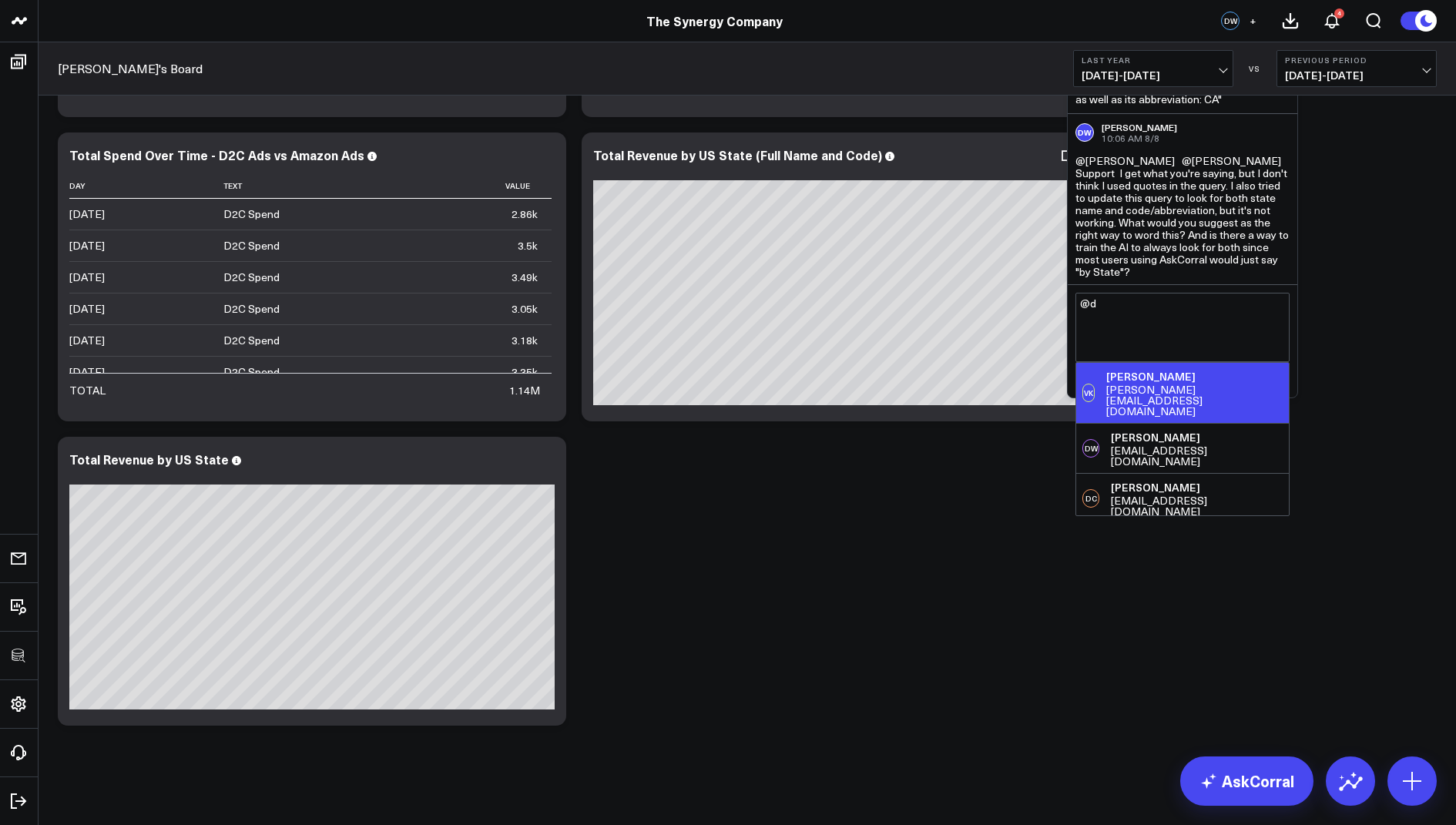
type textarea "@"
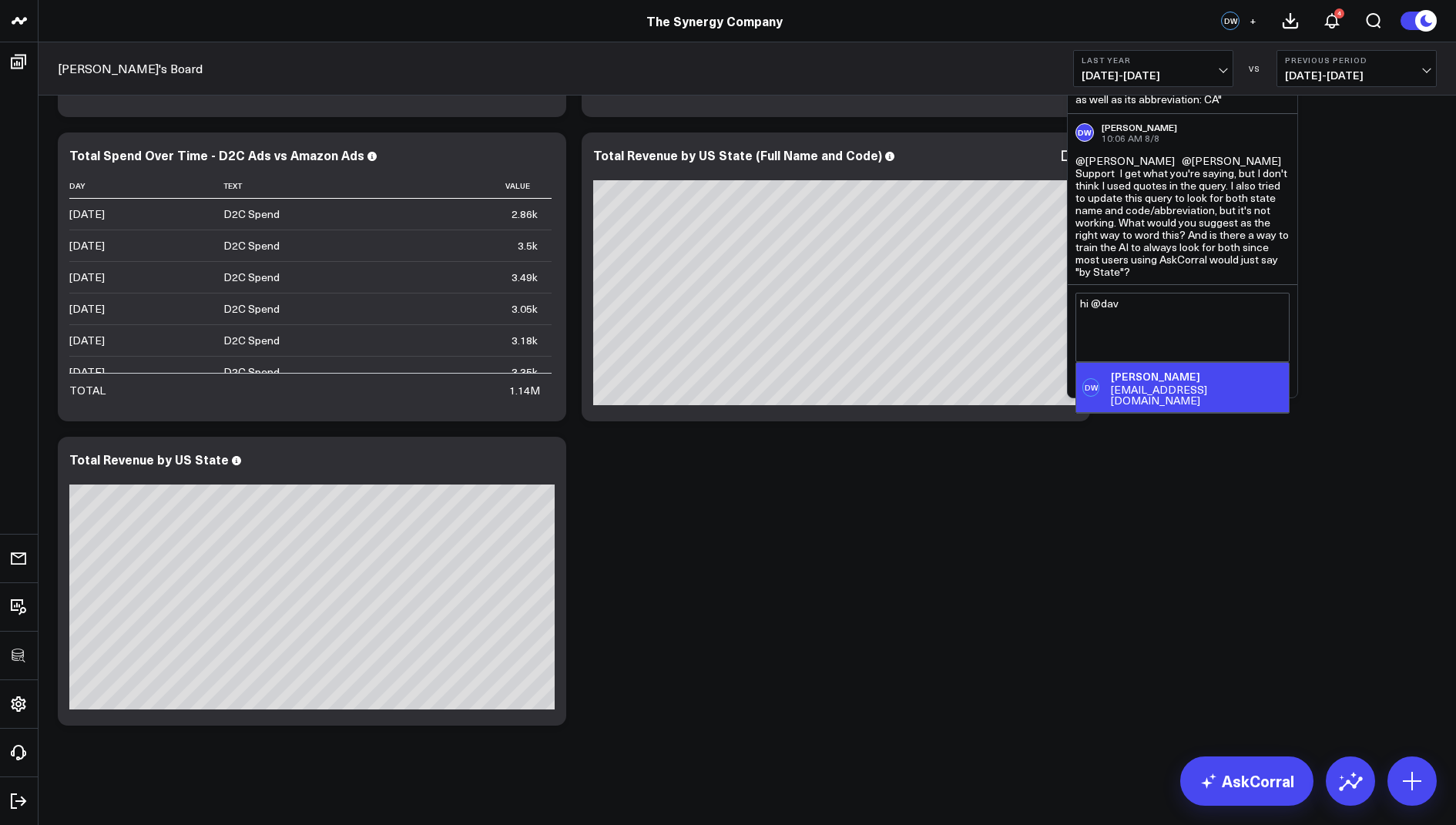
click at [1154, 376] on div "David White" at bounding box center [1197, 376] width 172 height 15
type textarea "hi @David White"
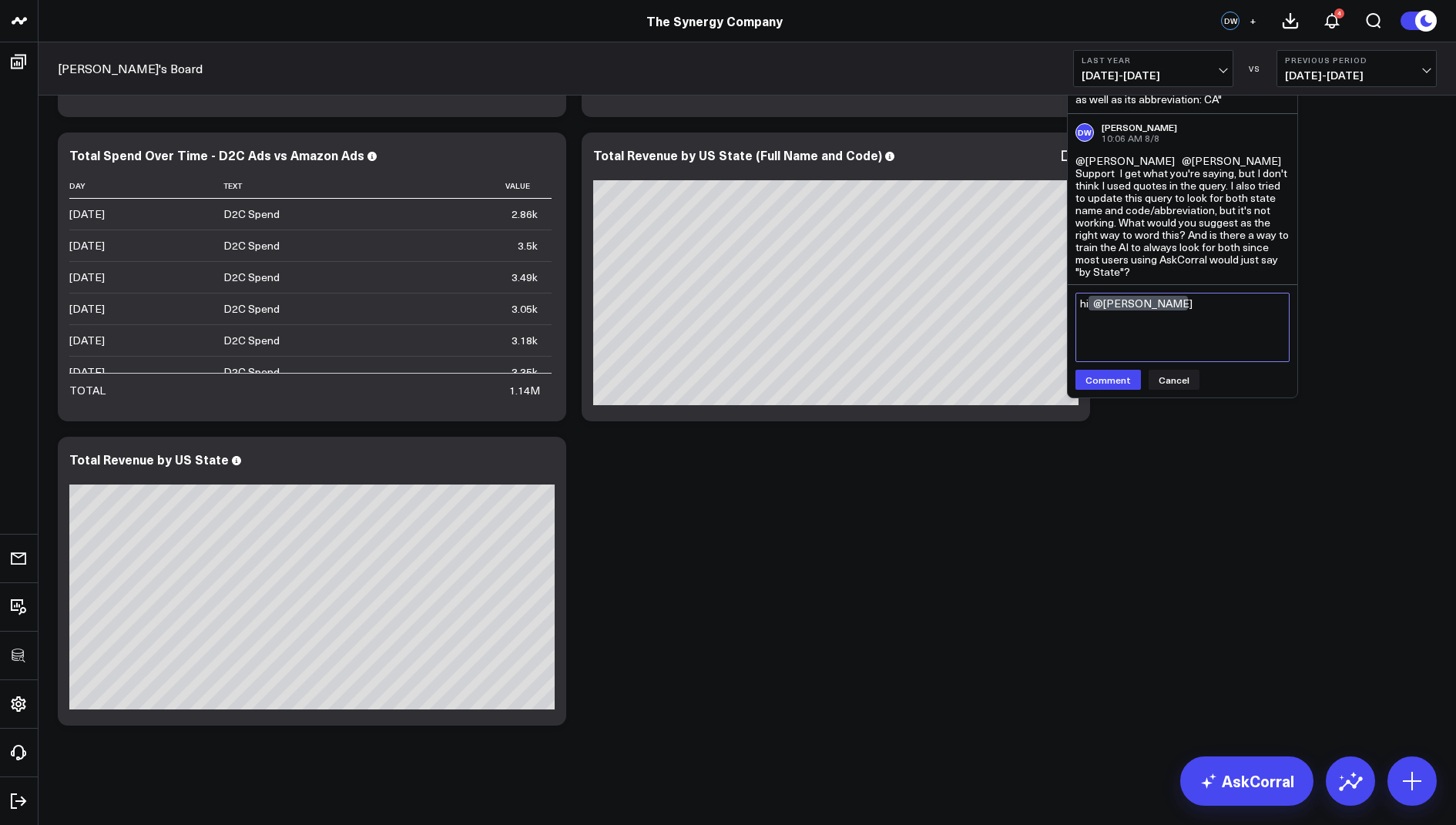
click at [1062, 295] on div "Modify via AI Copy link to widget Ask support Remove Create linked copy Executi…" at bounding box center [836, 277] width 509 height 289
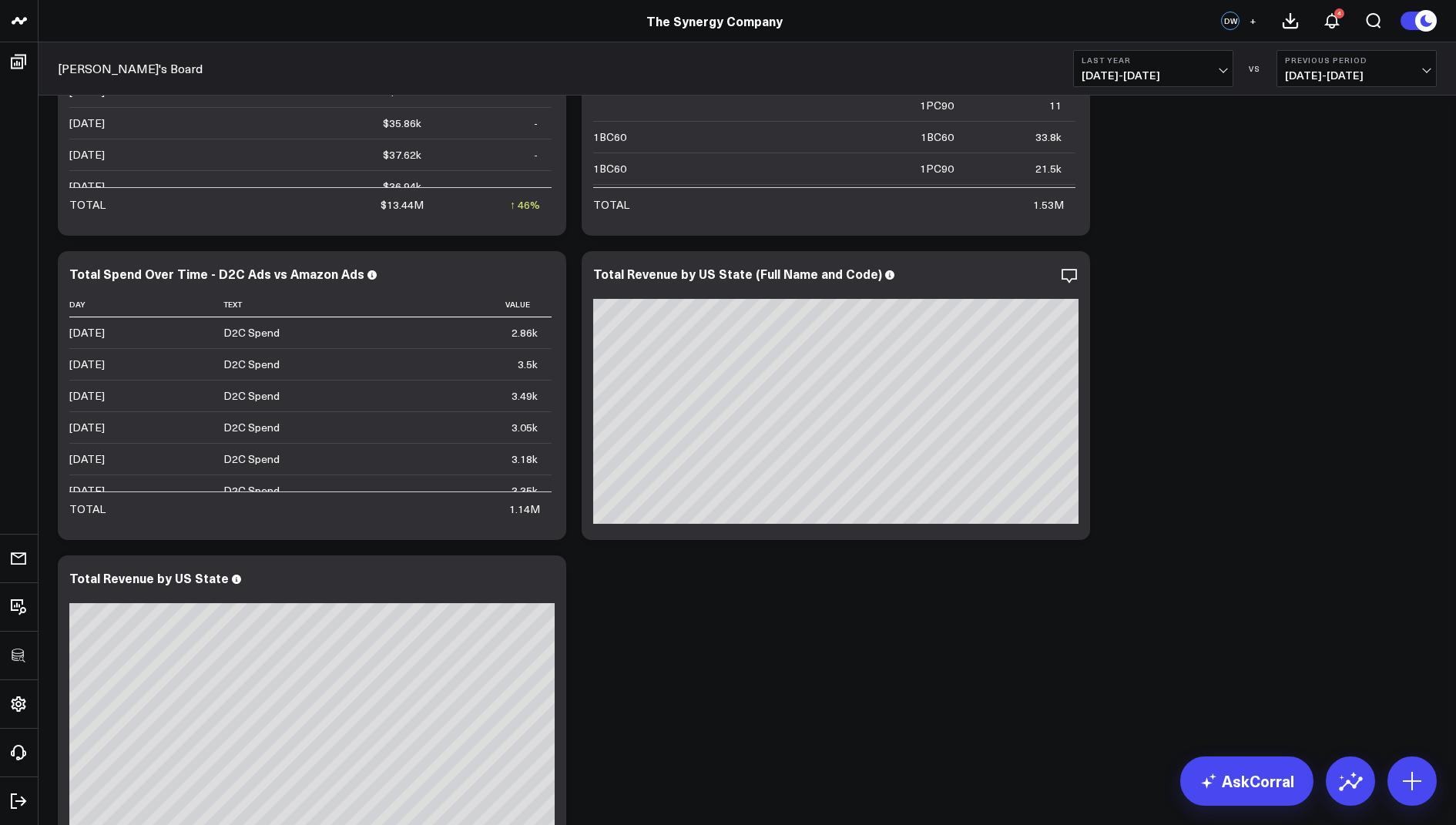
scroll to position [1803, 0]
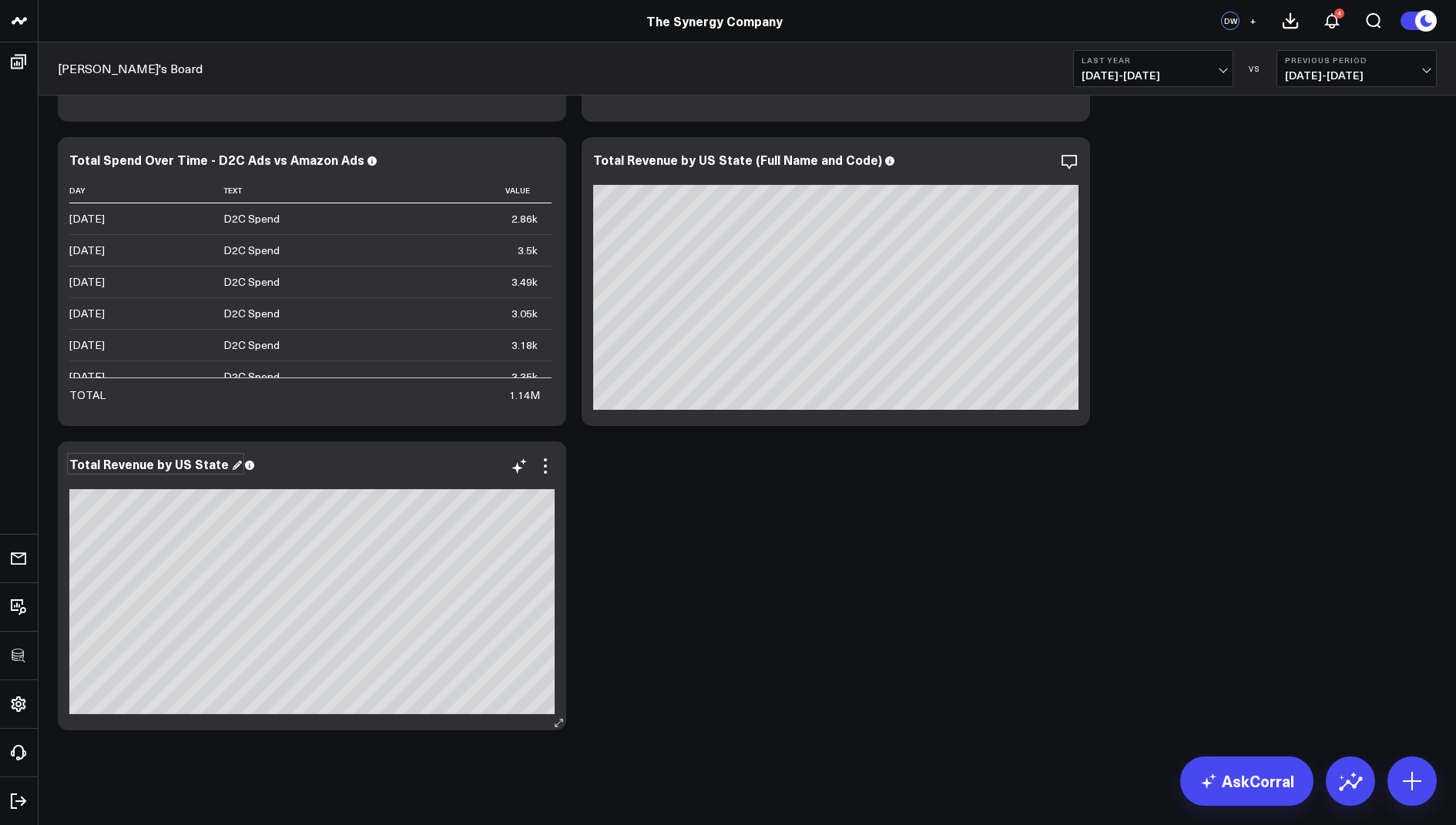
click at [207, 461] on div "Total Revenue by US State" at bounding box center [155, 463] width 172 height 17
click at [547, 467] on icon at bounding box center [545, 466] width 19 height 19
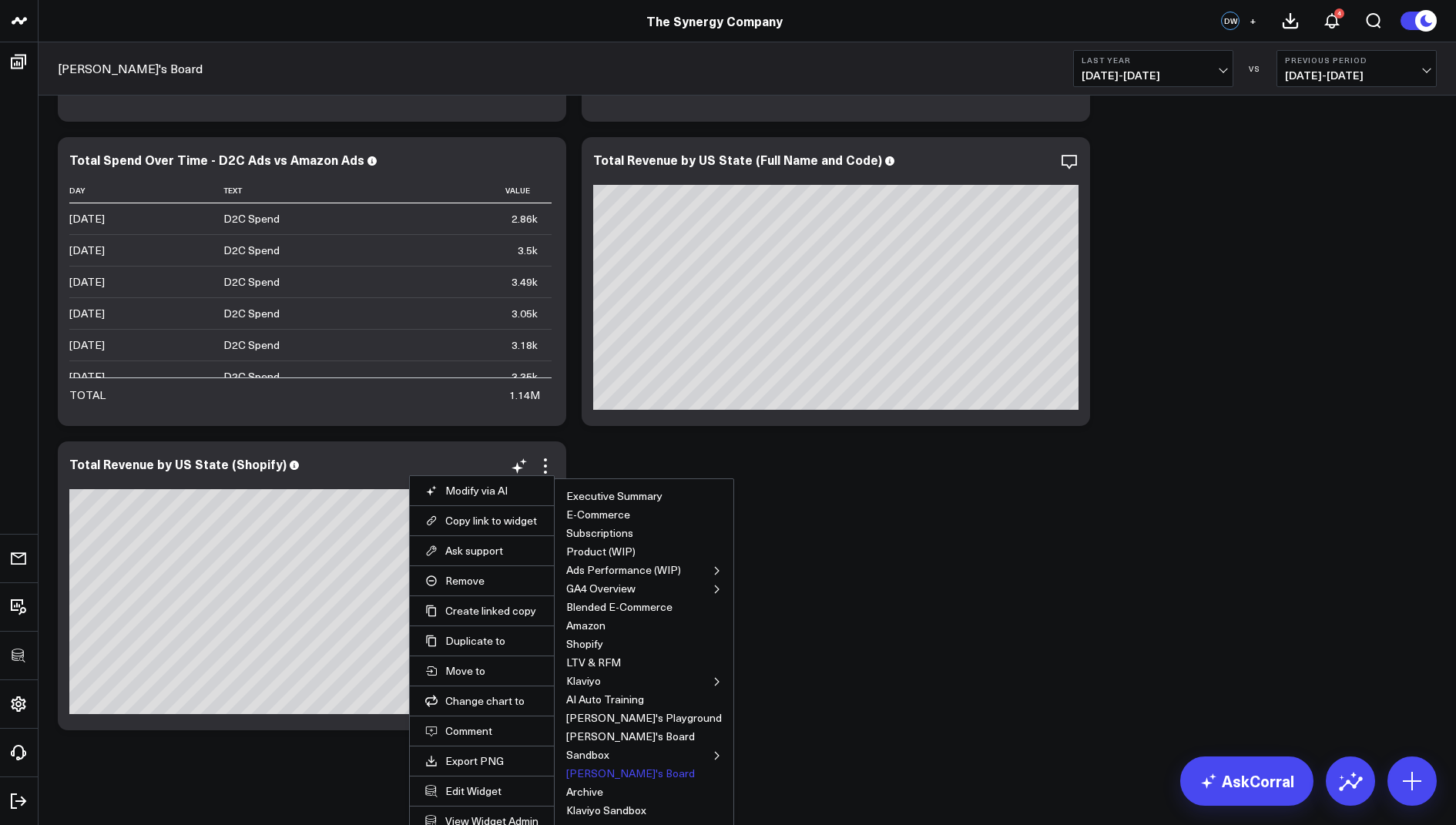
click at [595, 772] on button "David's Board" at bounding box center [630, 772] width 129 height 11
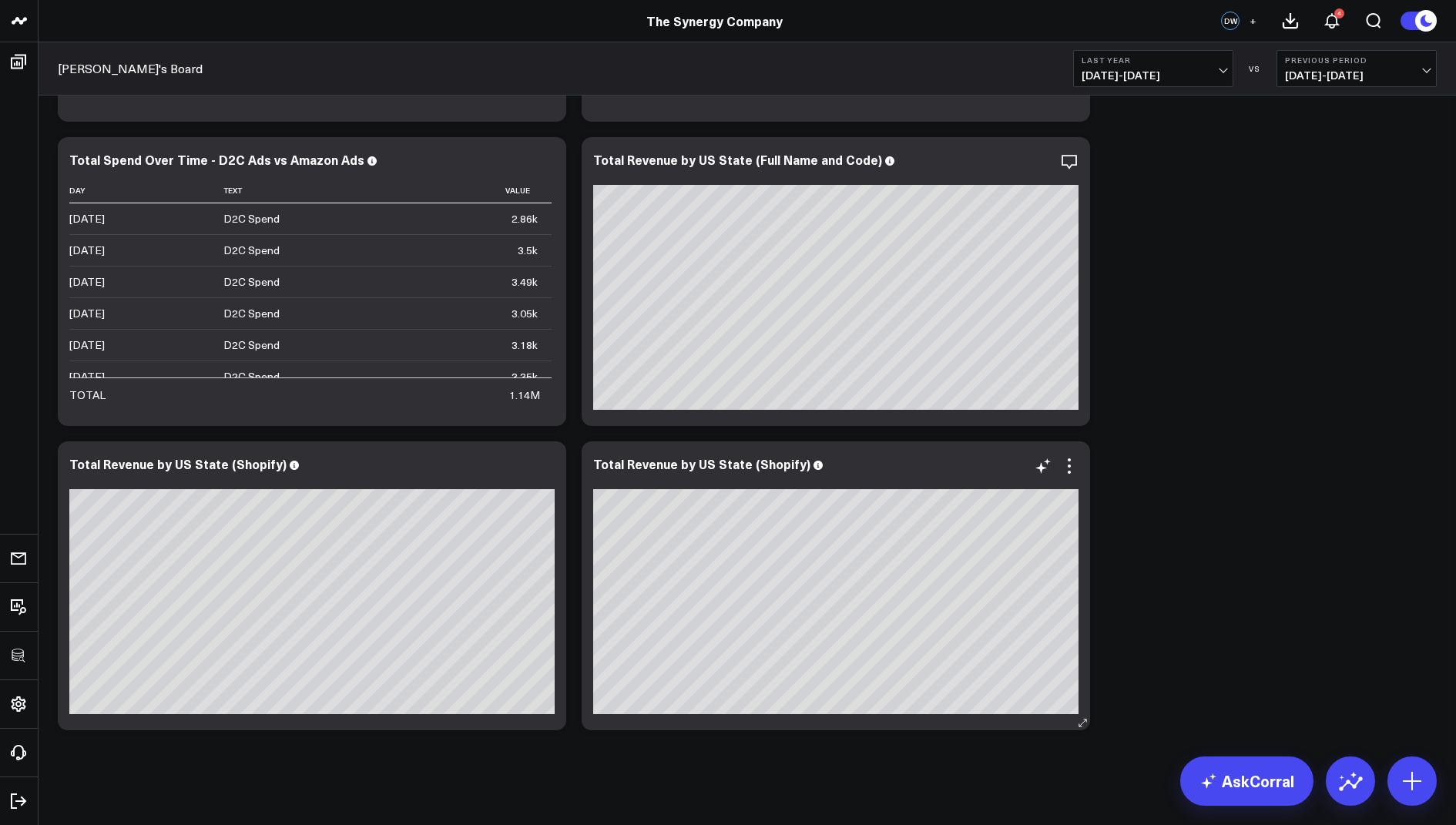
scroll to position [1808, 0]
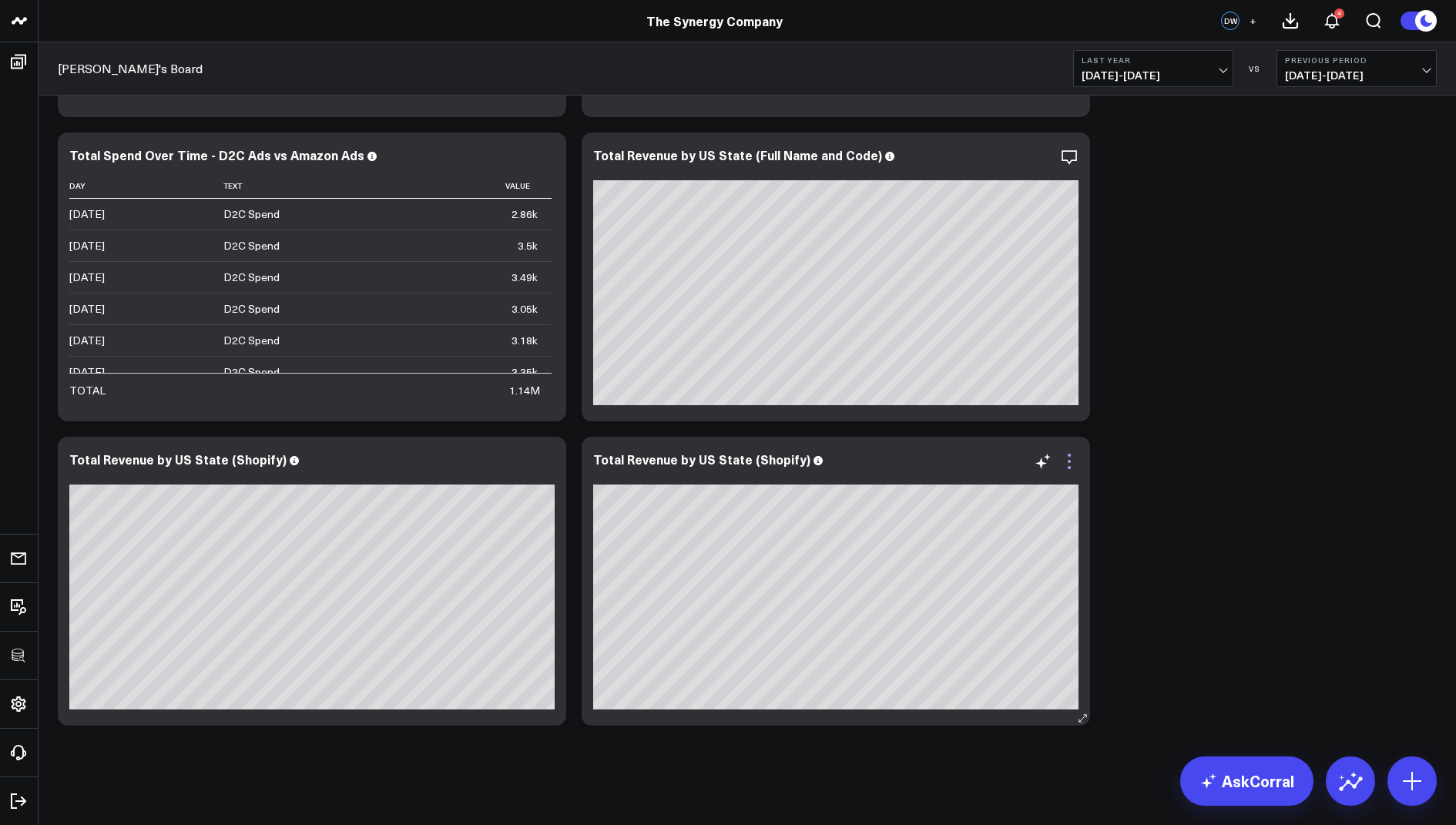
click at [1071, 459] on icon at bounding box center [1069, 461] width 19 height 19
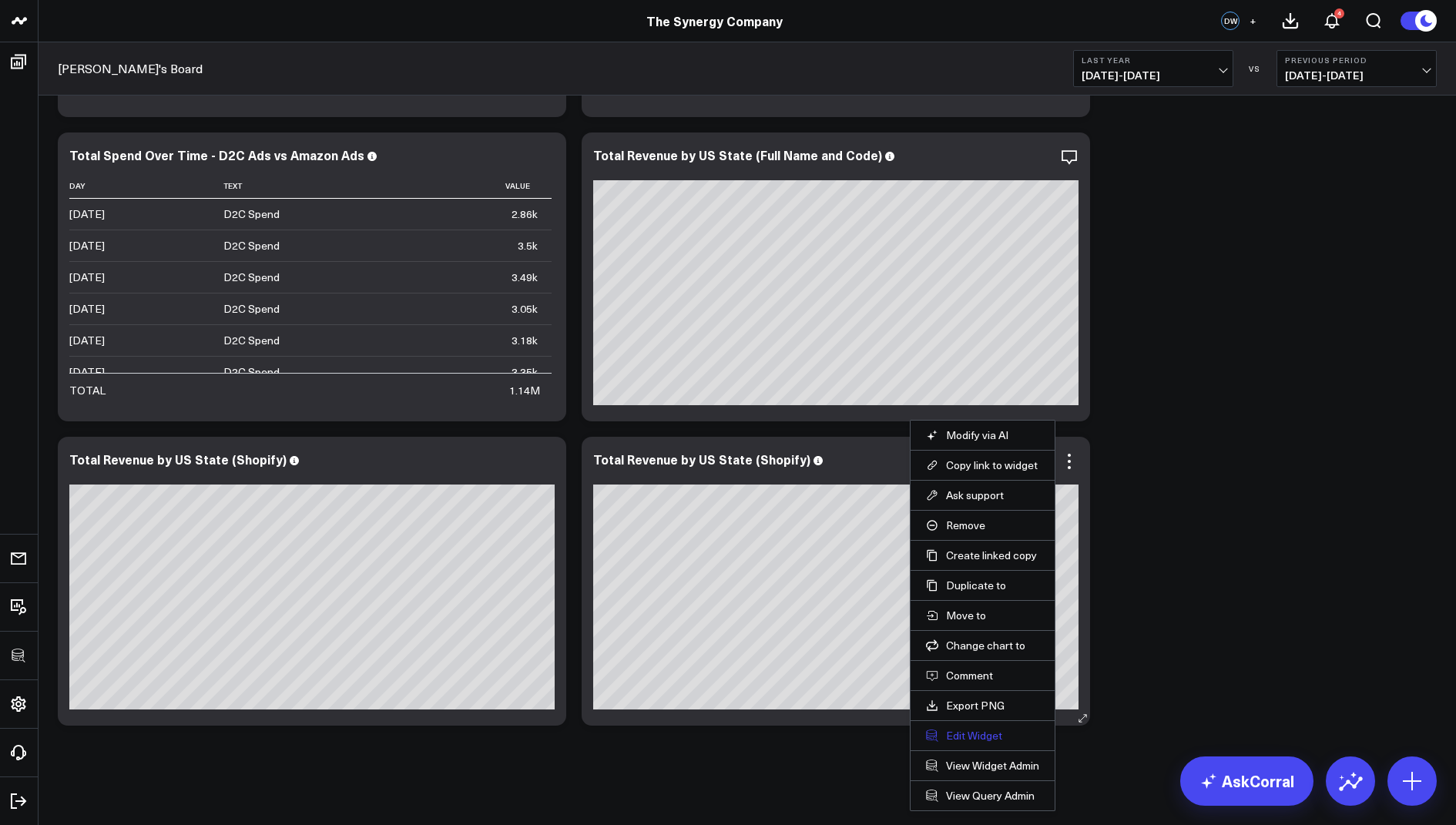
click at [964, 729] on button "Edit Widget" at bounding box center [982, 735] width 113 height 14
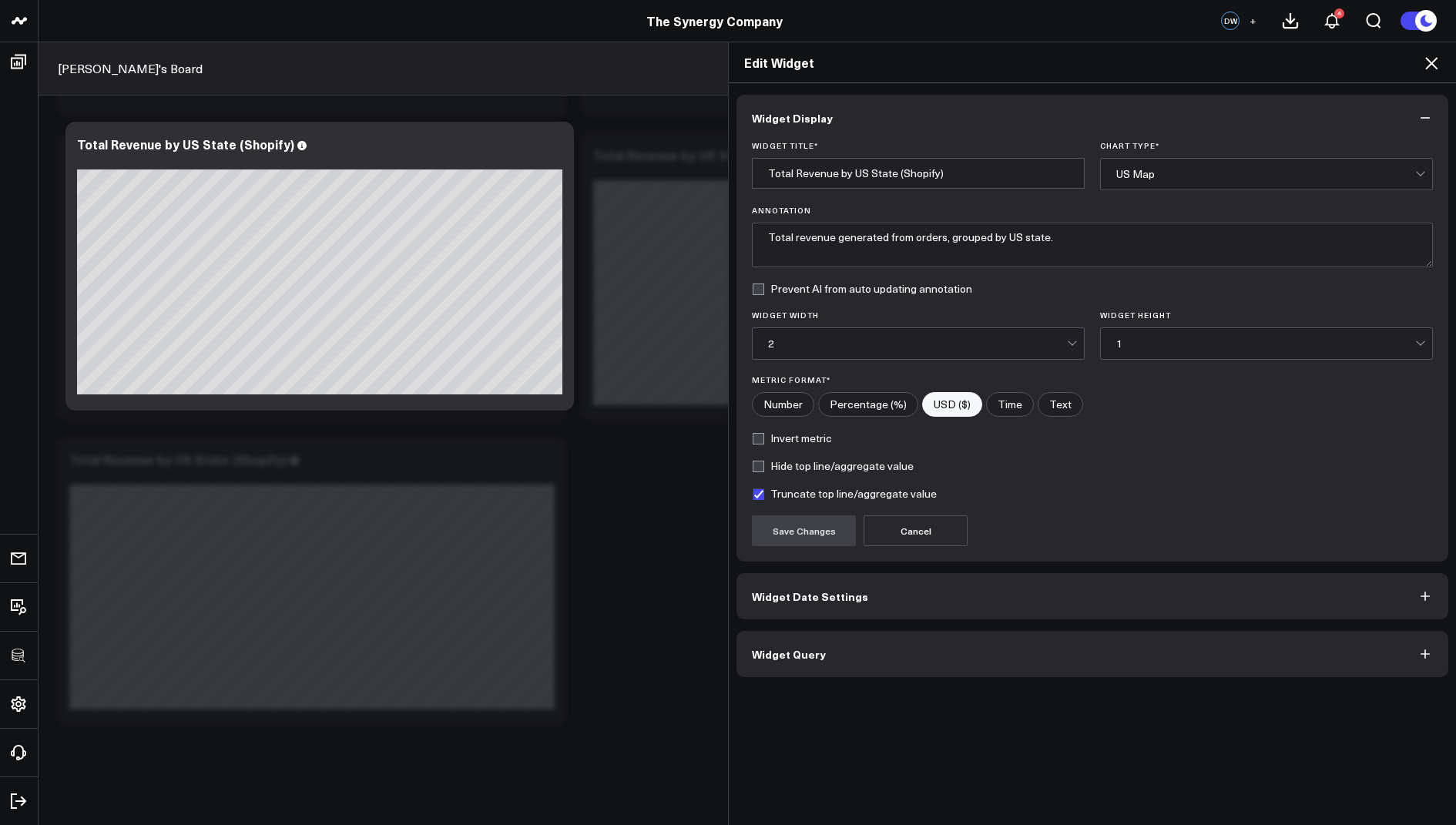
click at [805, 667] on button "Widget Query" at bounding box center [1092, 653] width 712 height 46
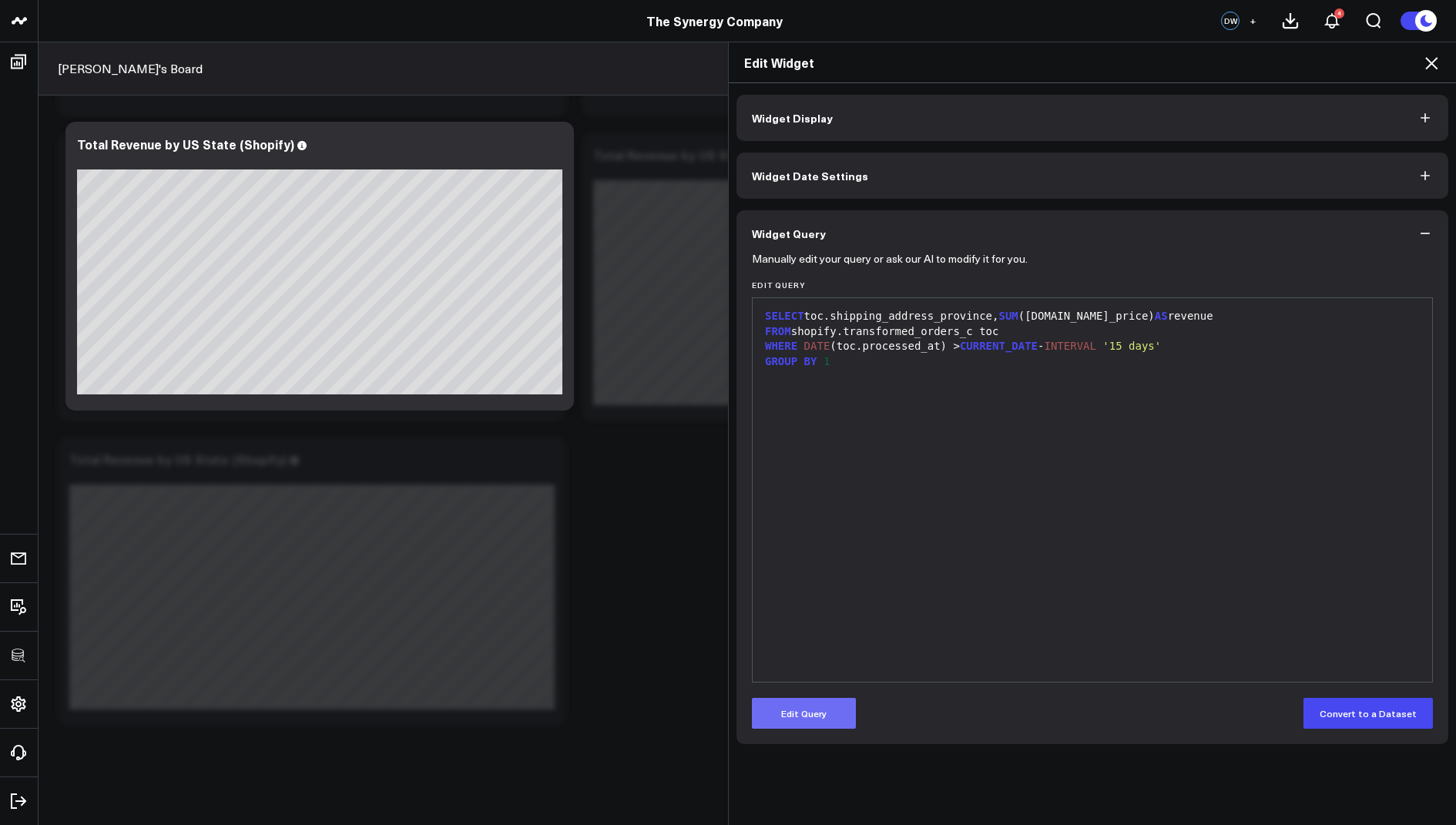
click at [794, 726] on button "Edit Query" at bounding box center [803, 713] width 104 height 31
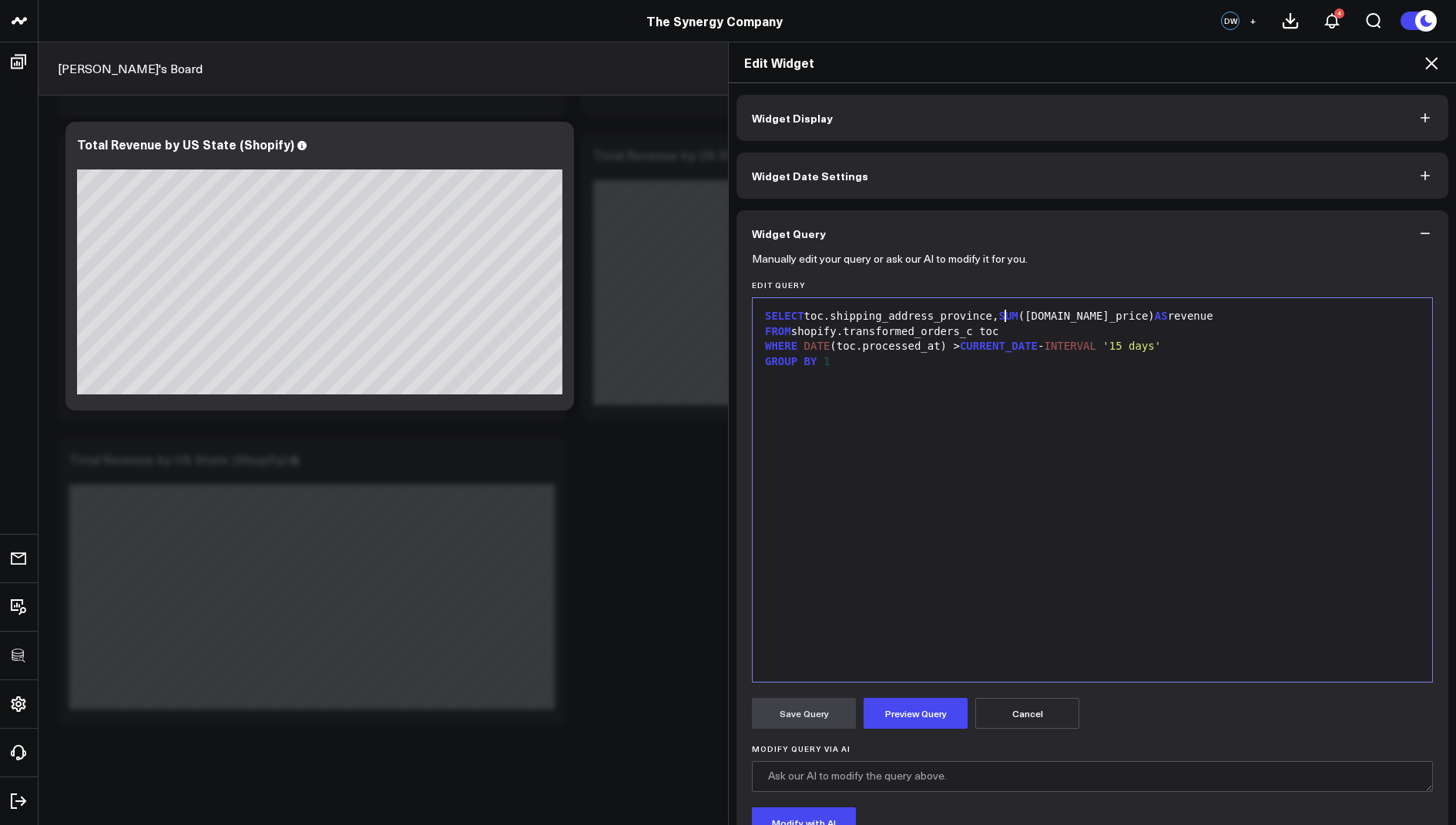
click at [1002, 313] on div "SELECT toc.shipping_address_province, SUM (toc.total_price) AS revenue" at bounding box center [1092, 316] width 664 height 15
click at [849, 355] on div "GROUP BY 1" at bounding box center [1092, 362] width 664 height 15
click at [843, 356] on div "GROUP BY 1" at bounding box center [1092, 362] width 664 height 15
click at [957, 568] on div "SELECT toc.shipping_address_province, billing_address_name, SUM (toc.total_pric…" at bounding box center [1092, 490] width 664 height 368
click at [890, 704] on button "Preview Query" at bounding box center [915, 713] width 104 height 31
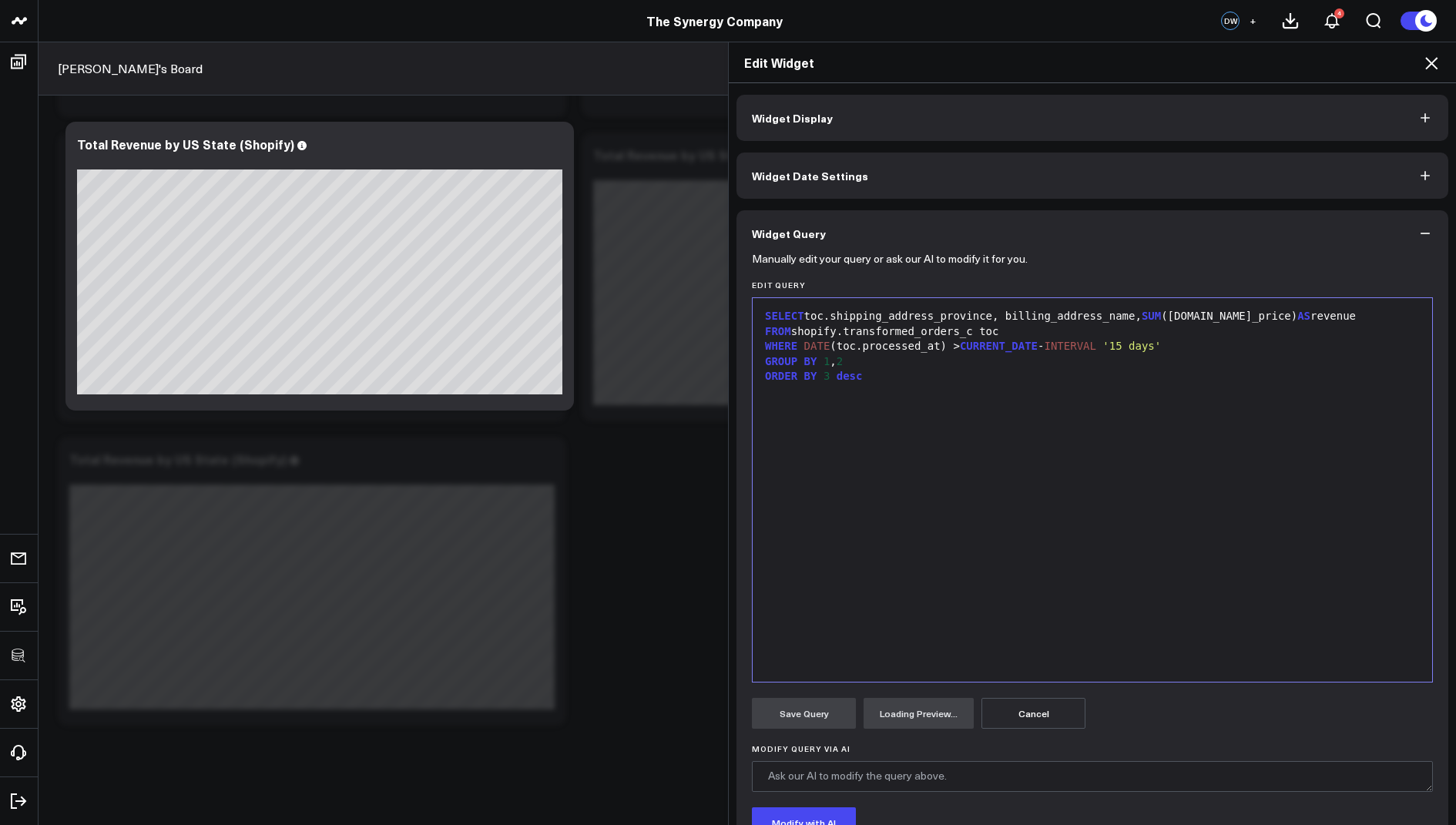
scroll to position [119, 0]
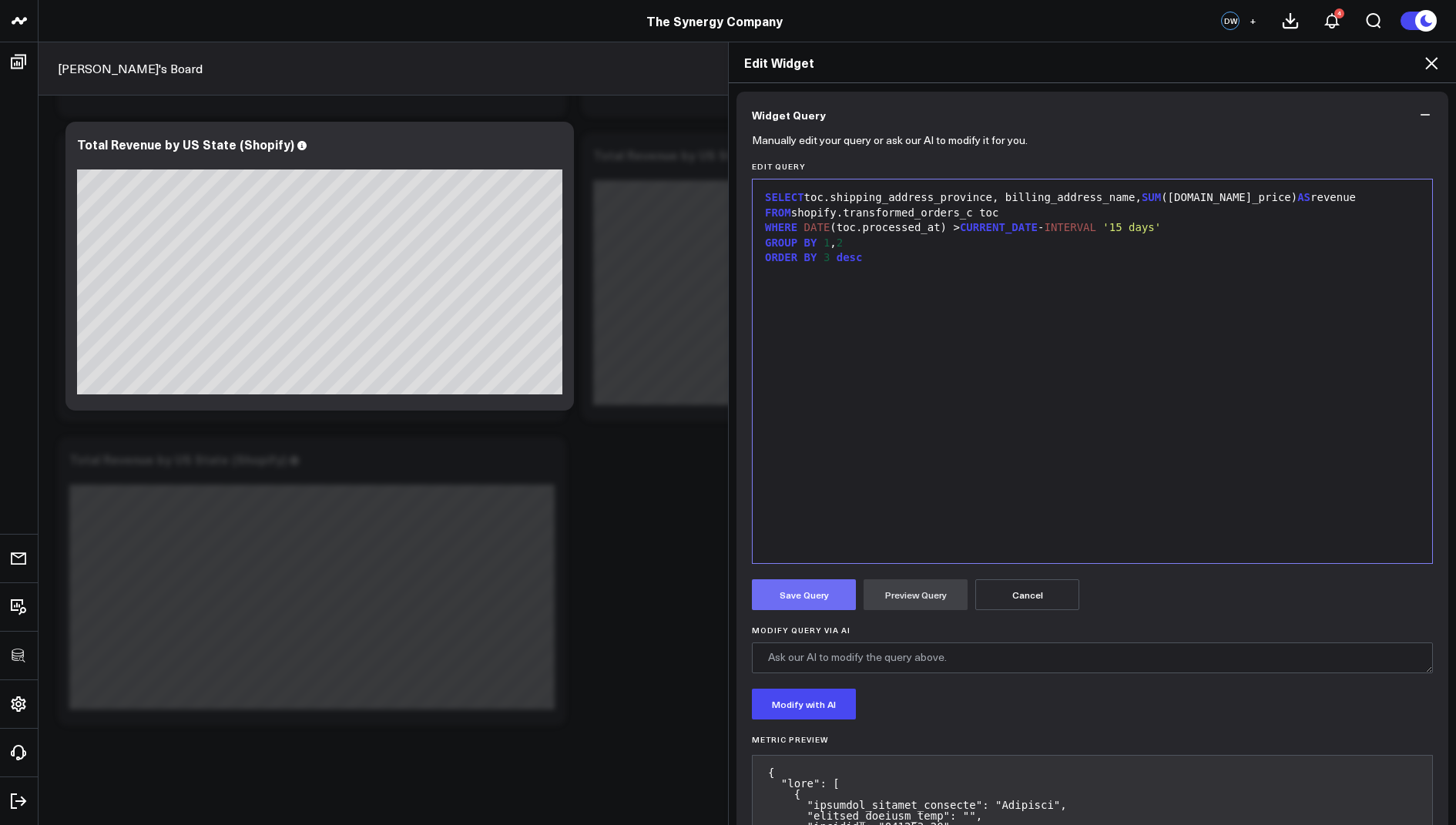
click at [799, 590] on button "Save Query" at bounding box center [803, 594] width 104 height 31
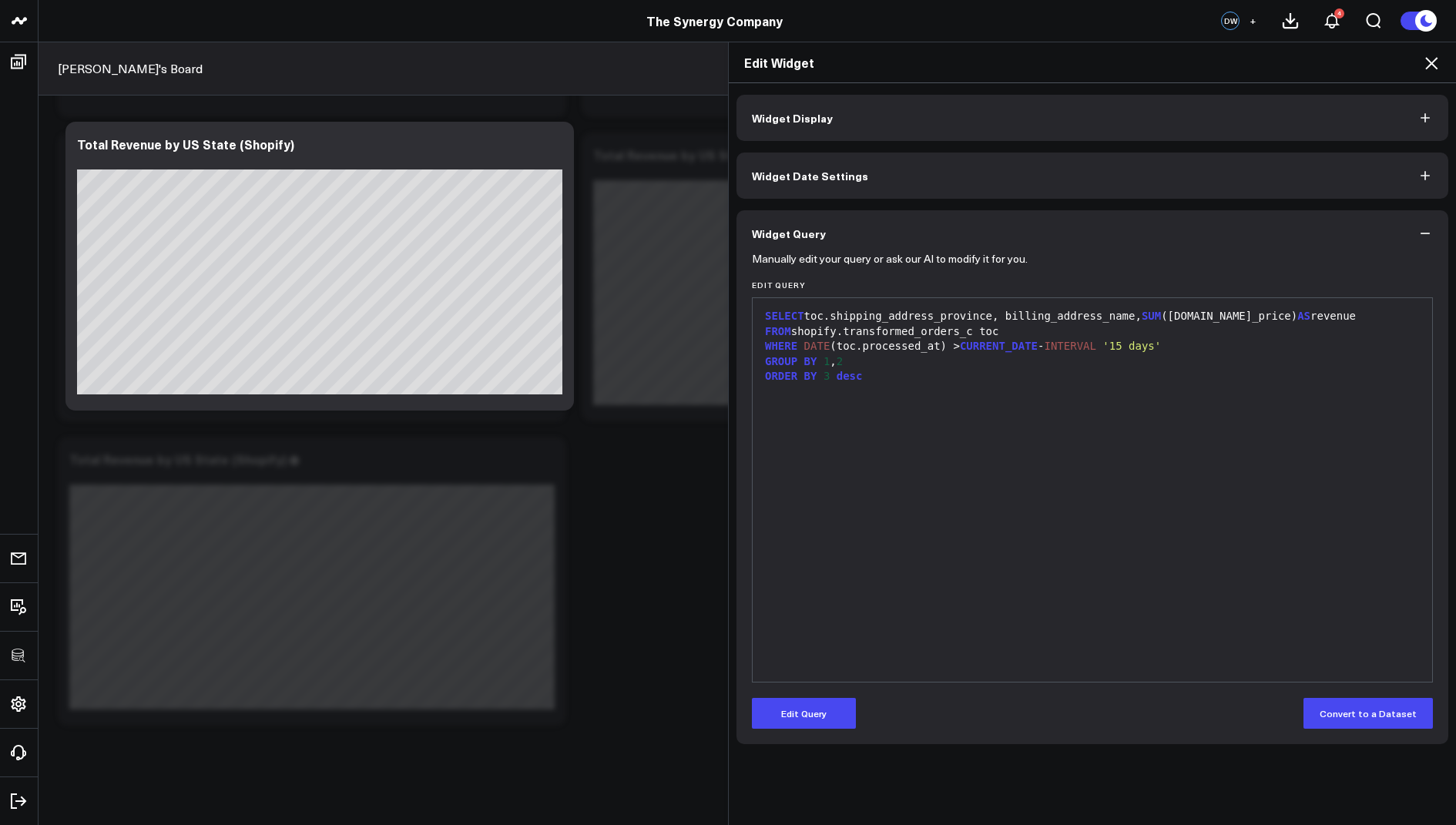
scroll to position [0, 0]
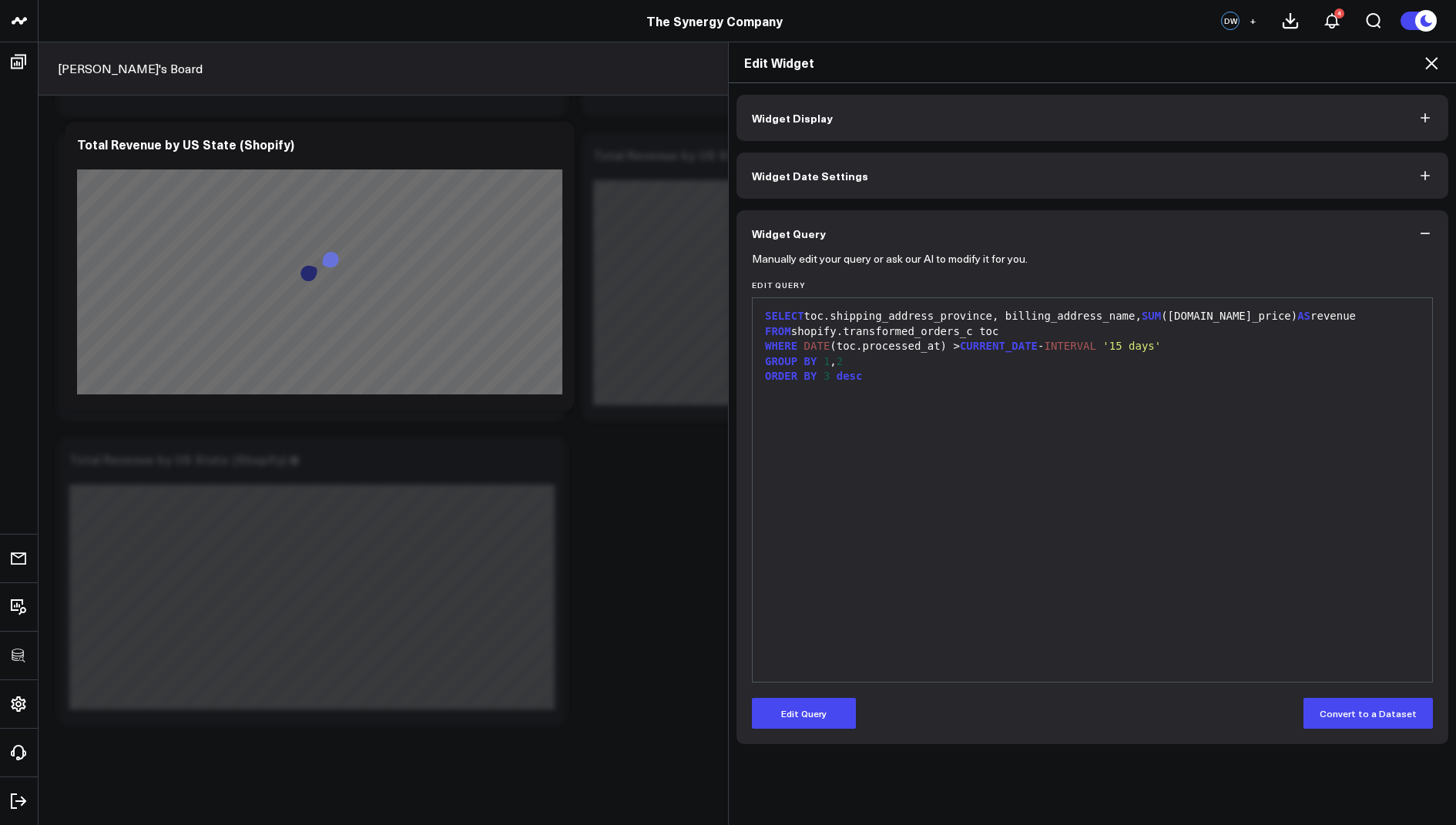
click at [1429, 62] on icon at bounding box center [1431, 62] width 12 height 12
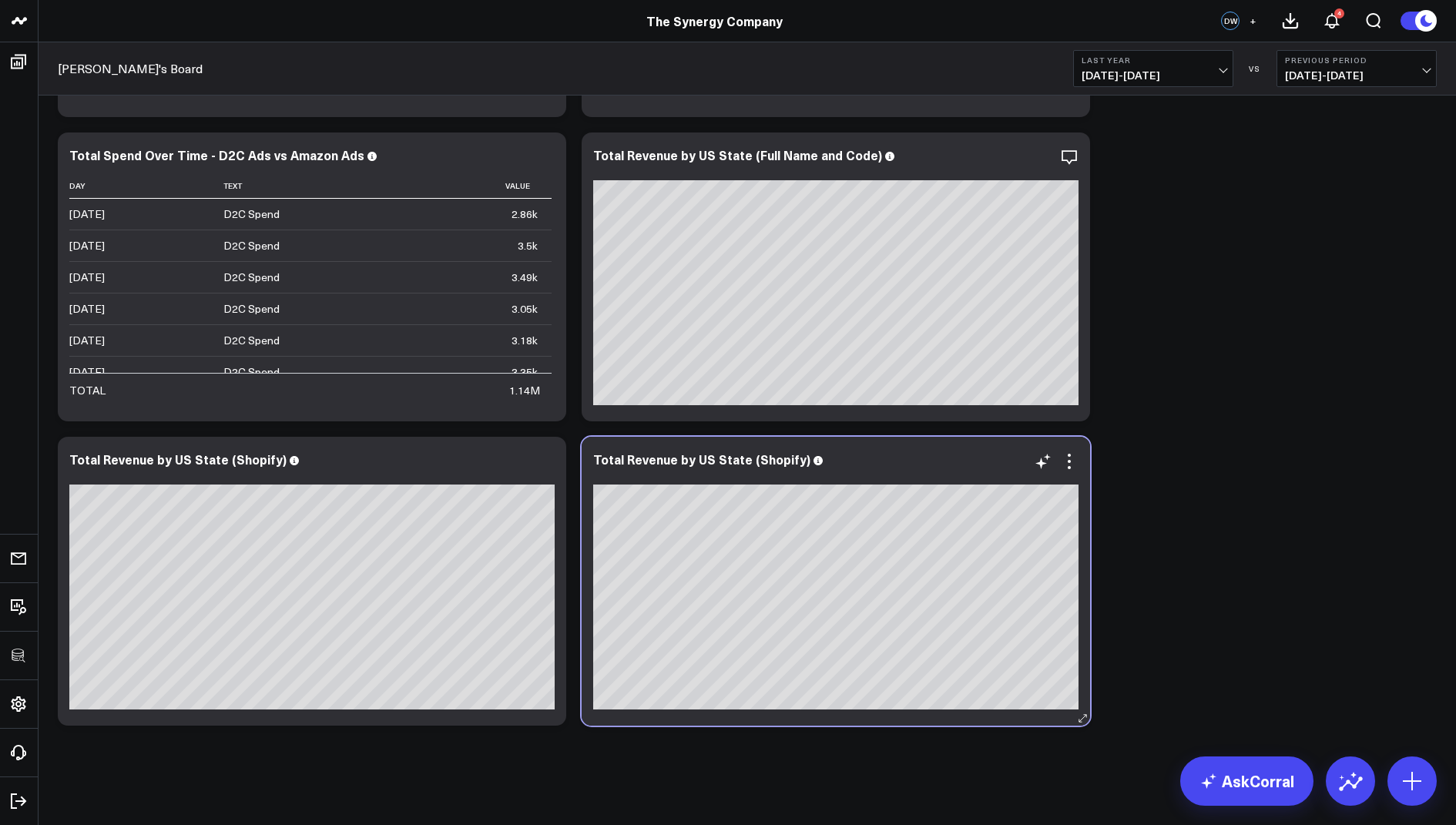
click at [1058, 476] on div at bounding box center [836, 474] width 485 height 11
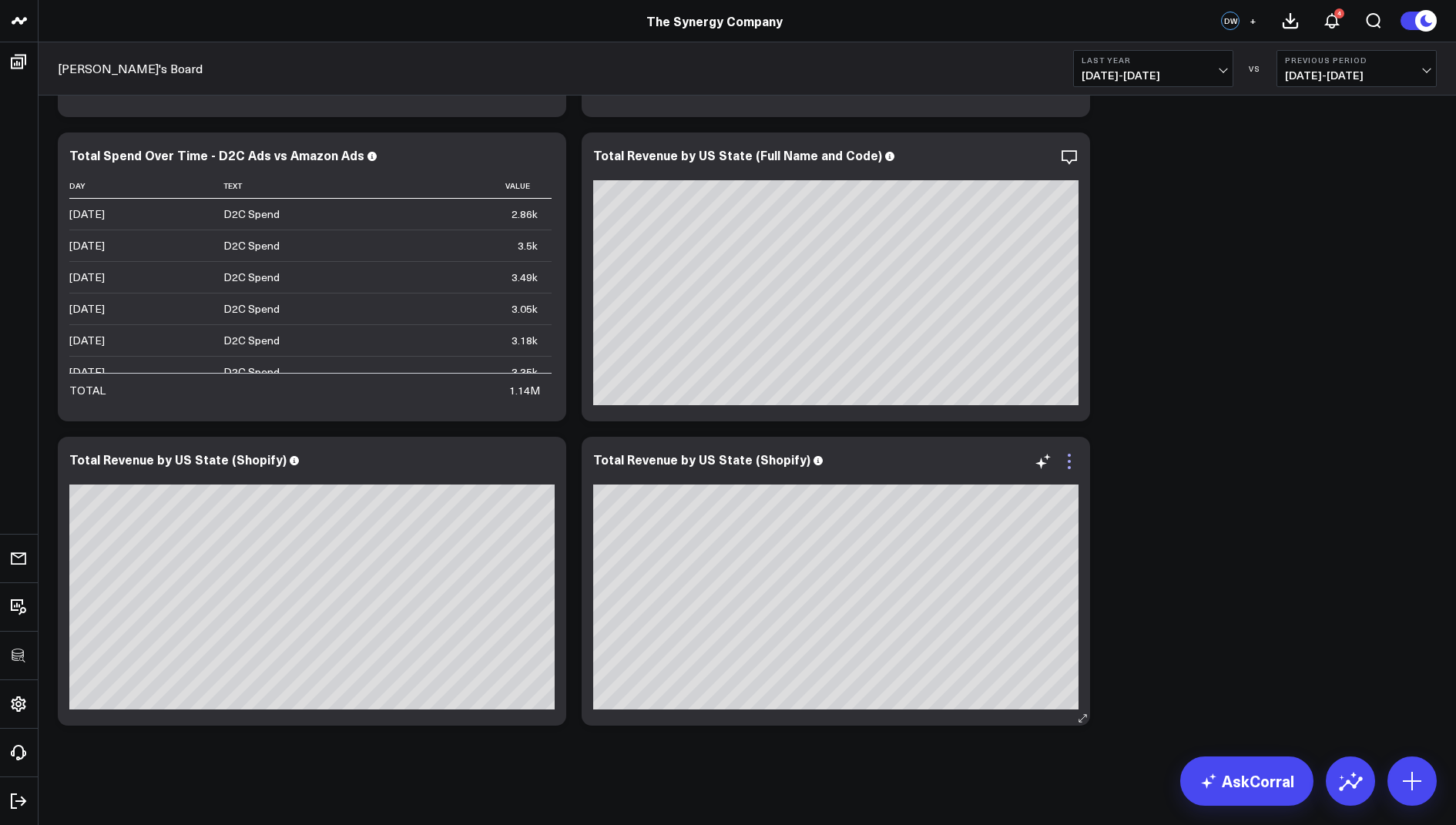
click at [1066, 459] on icon at bounding box center [1069, 461] width 19 height 19
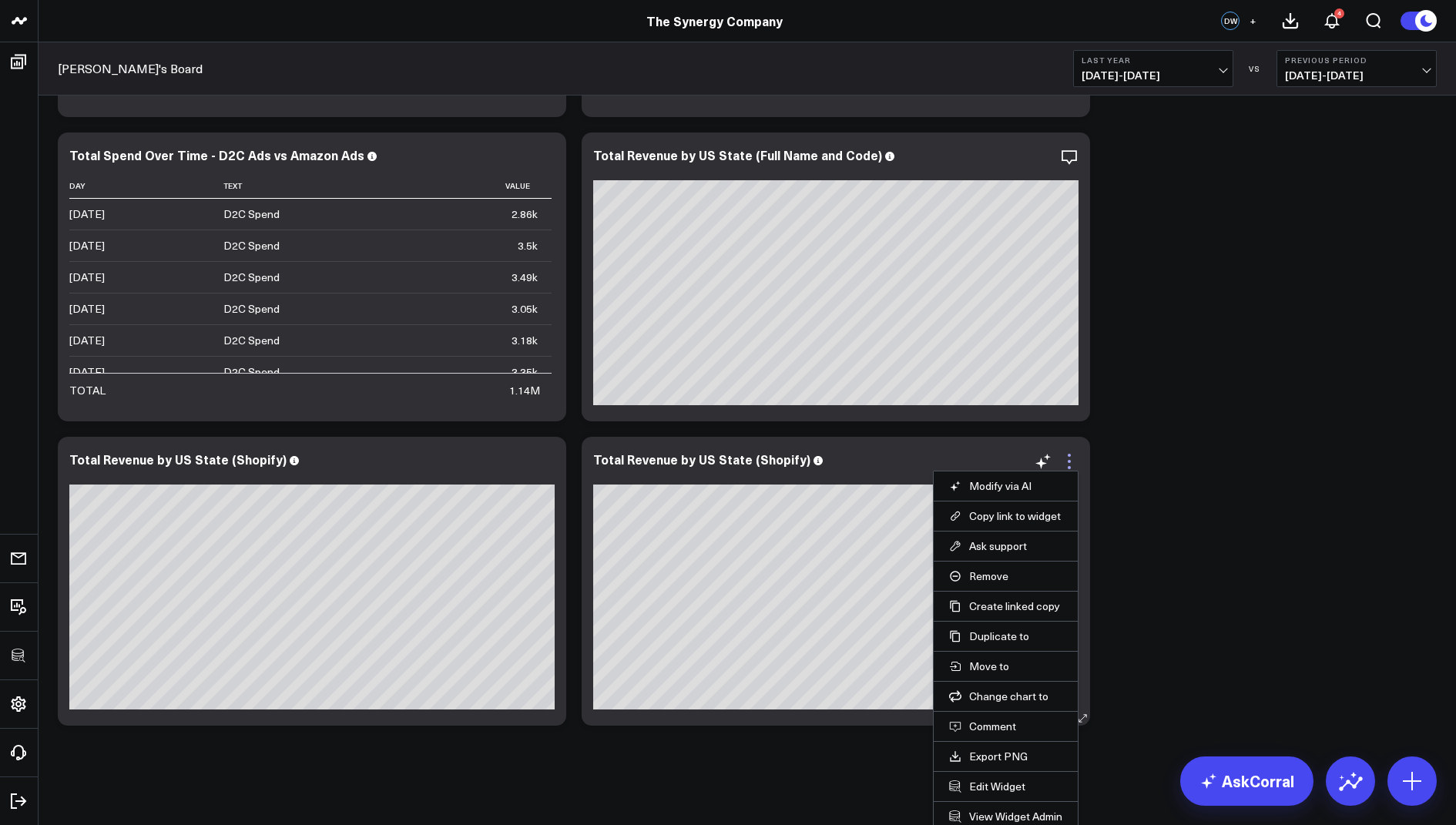
click at [1074, 461] on icon at bounding box center [1069, 461] width 19 height 19
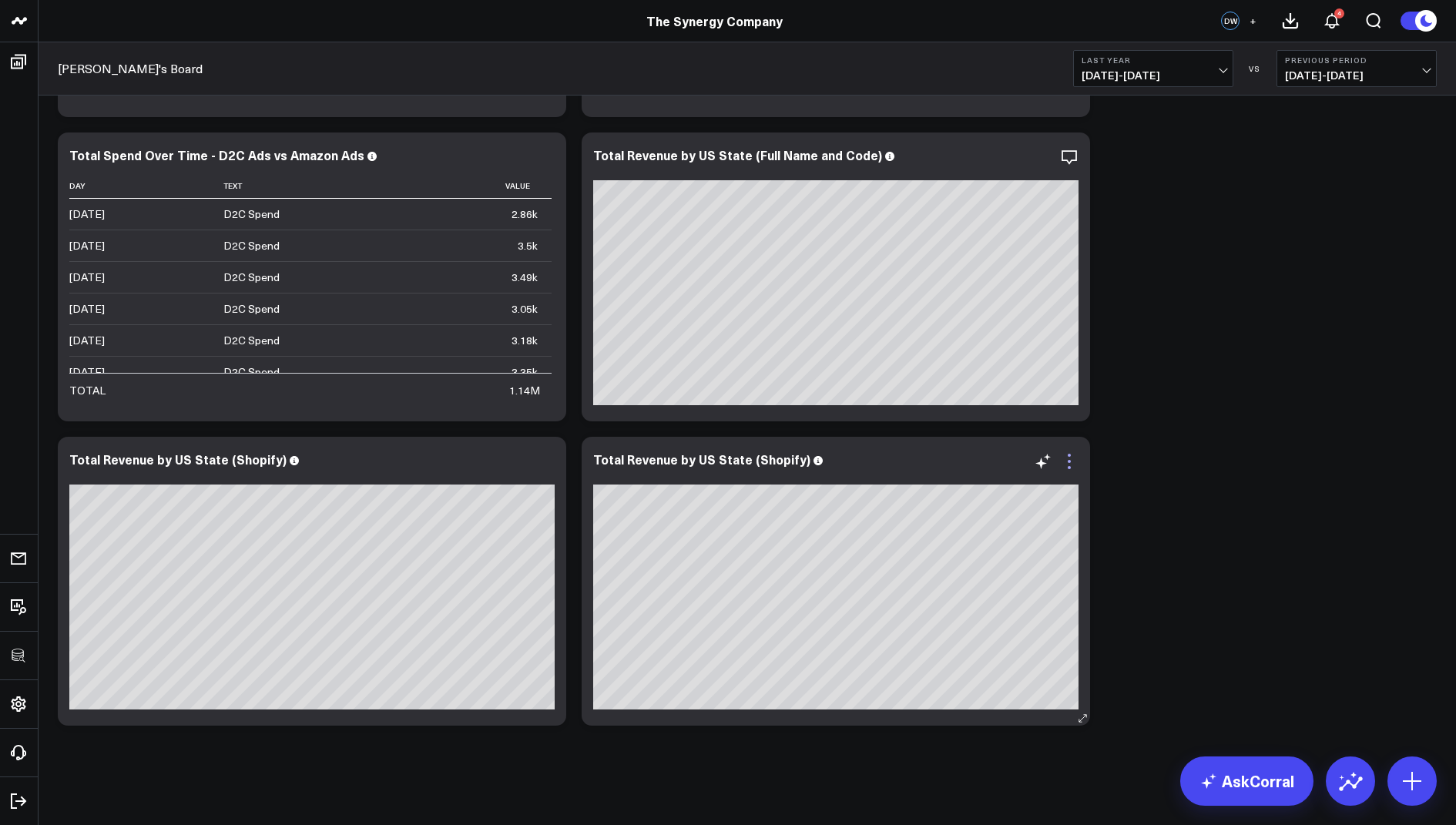
click at [1069, 461] on icon at bounding box center [1070, 461] width 3 height 3
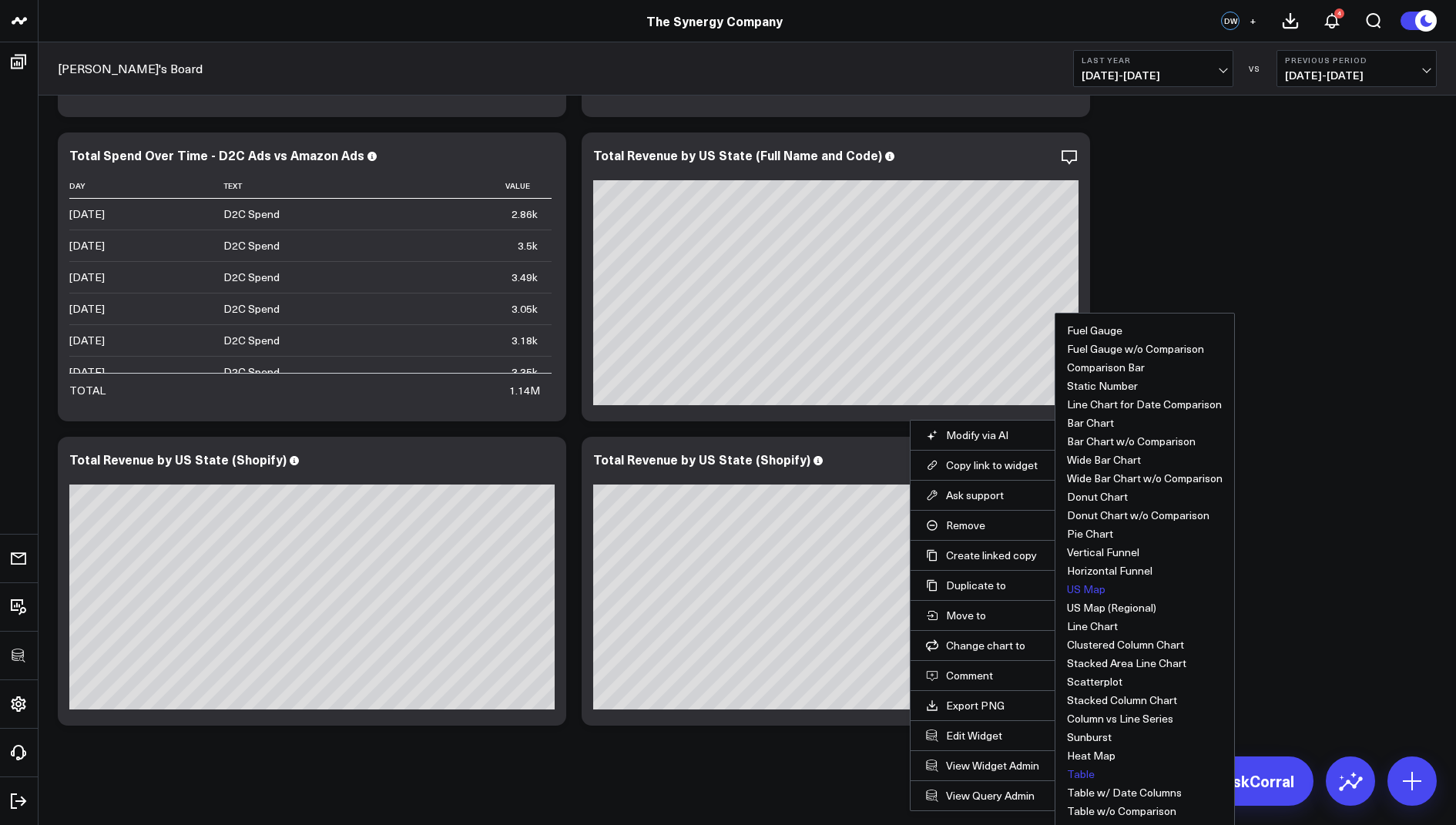
click at [1077, 771] on button "Table" at bounding box center [1081, 773] width 28 height 11
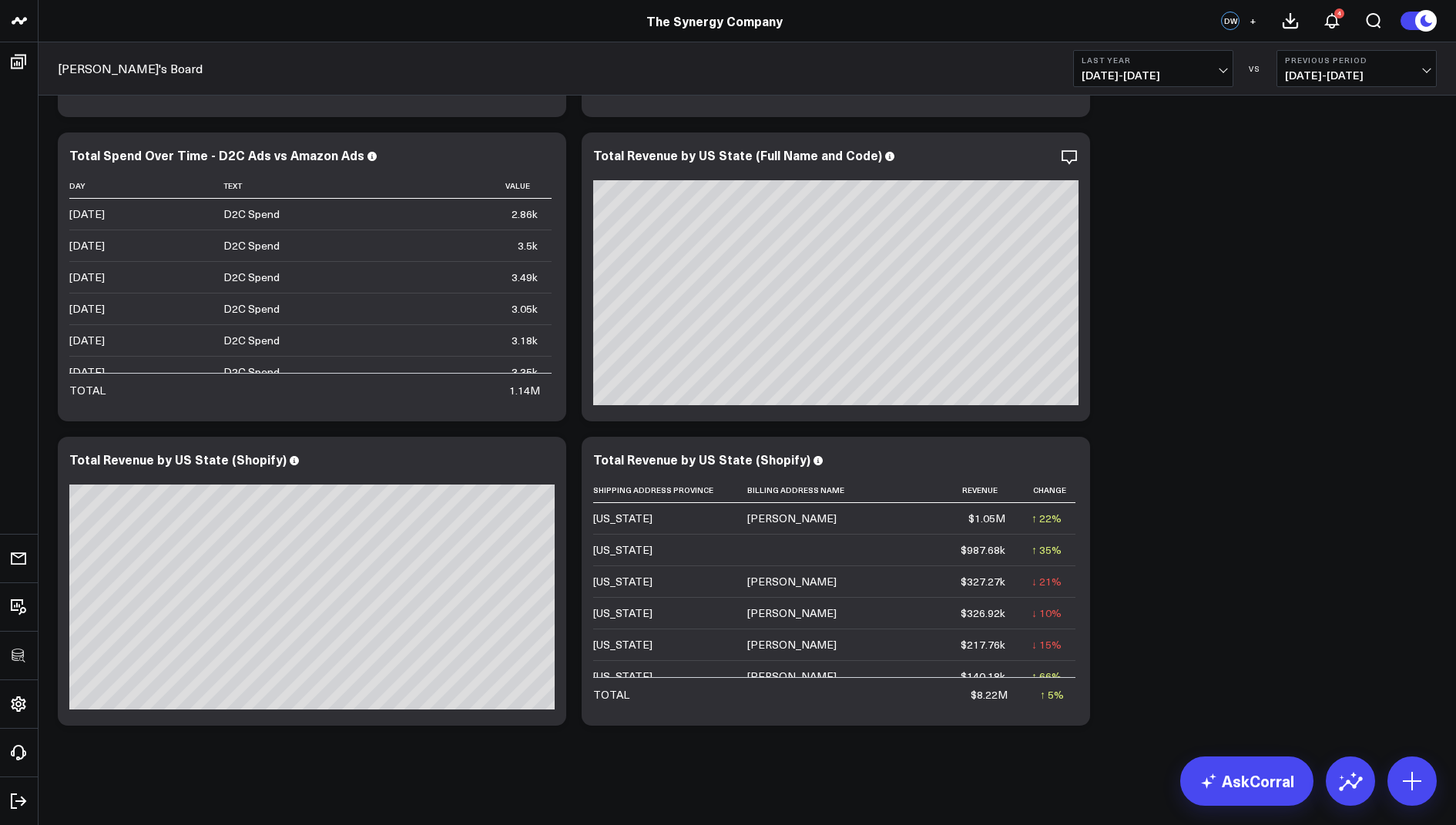
click at [1116, 62] on b "Last Year" at bounding box center [1153, 59] width 143 height 9
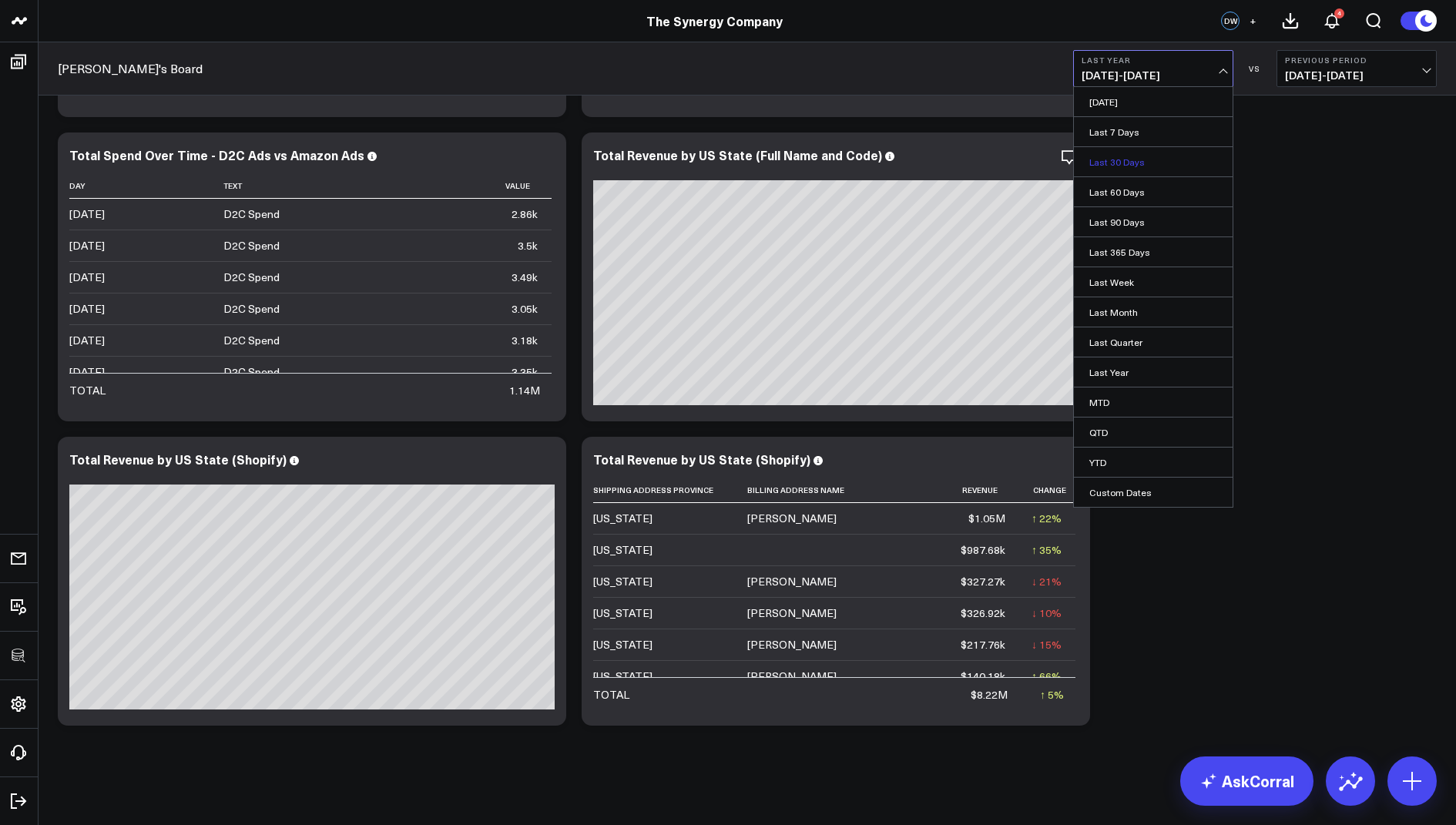
click at [1118, 156] on link "Last 30 Days" at bounding box center [1153, 162] width 159 height 29
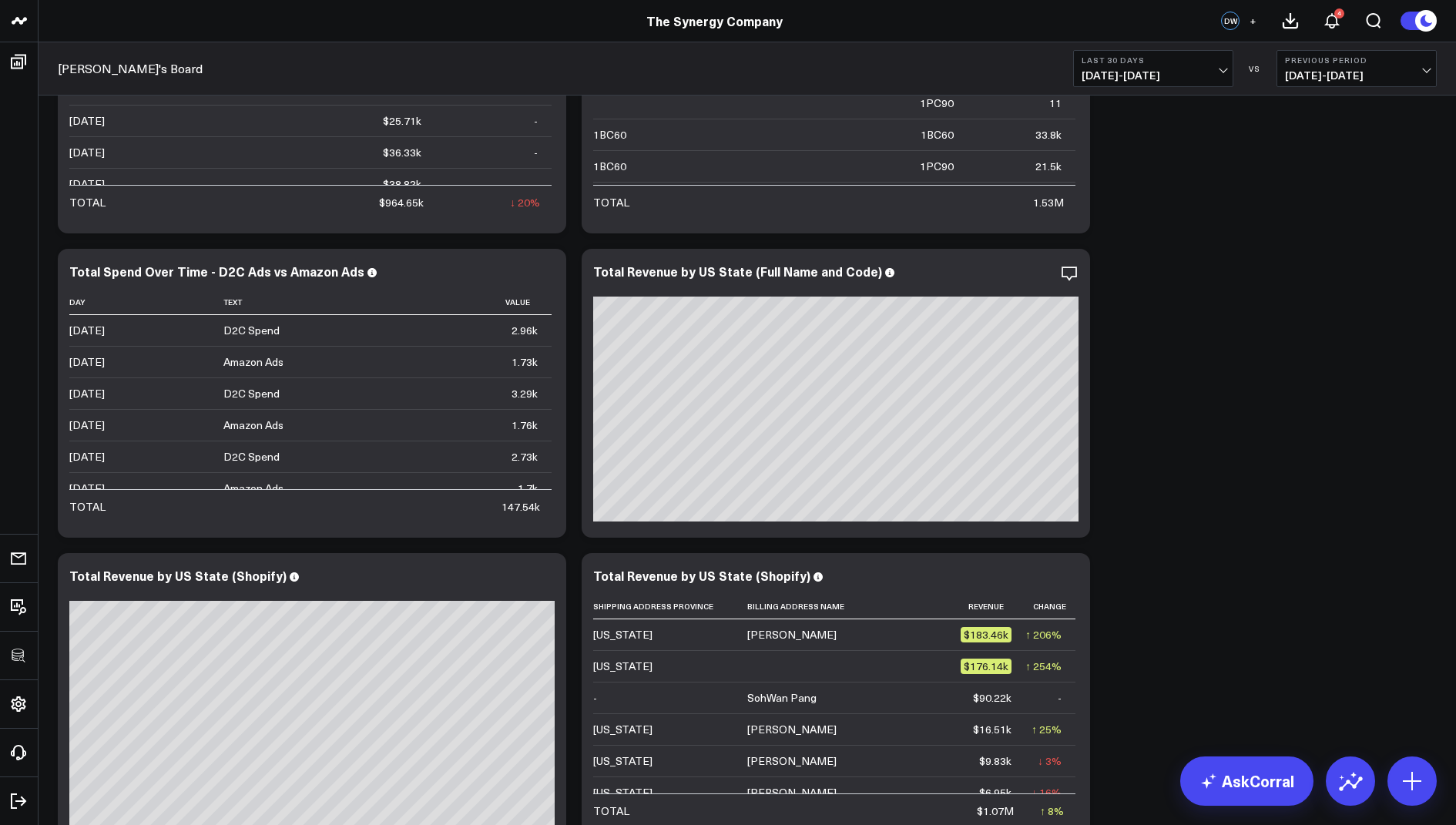
scroll to position [1808, 0]
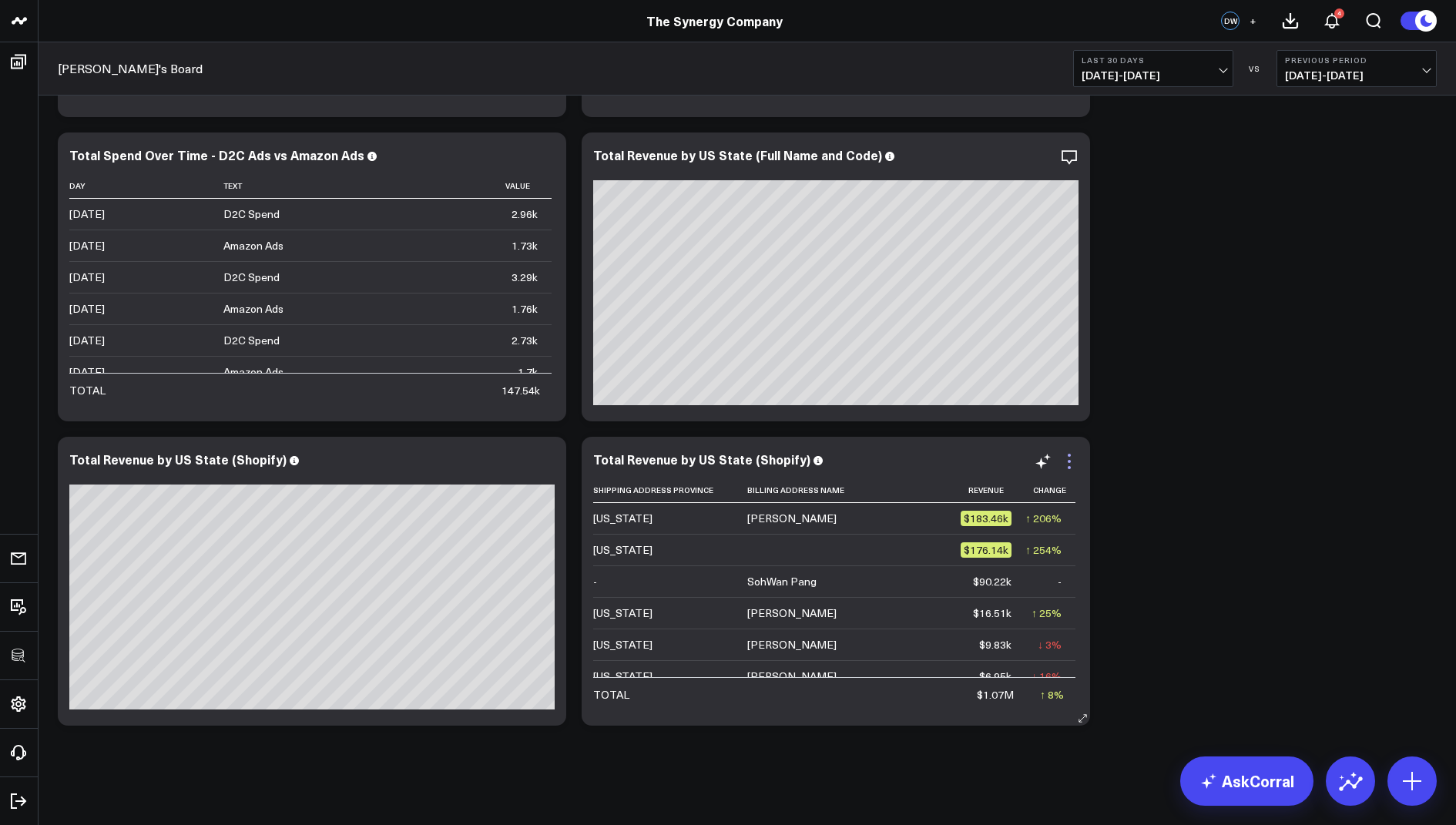
click at [1068, 461] on icon at bounding box center [1070, 461] width 3 height 3
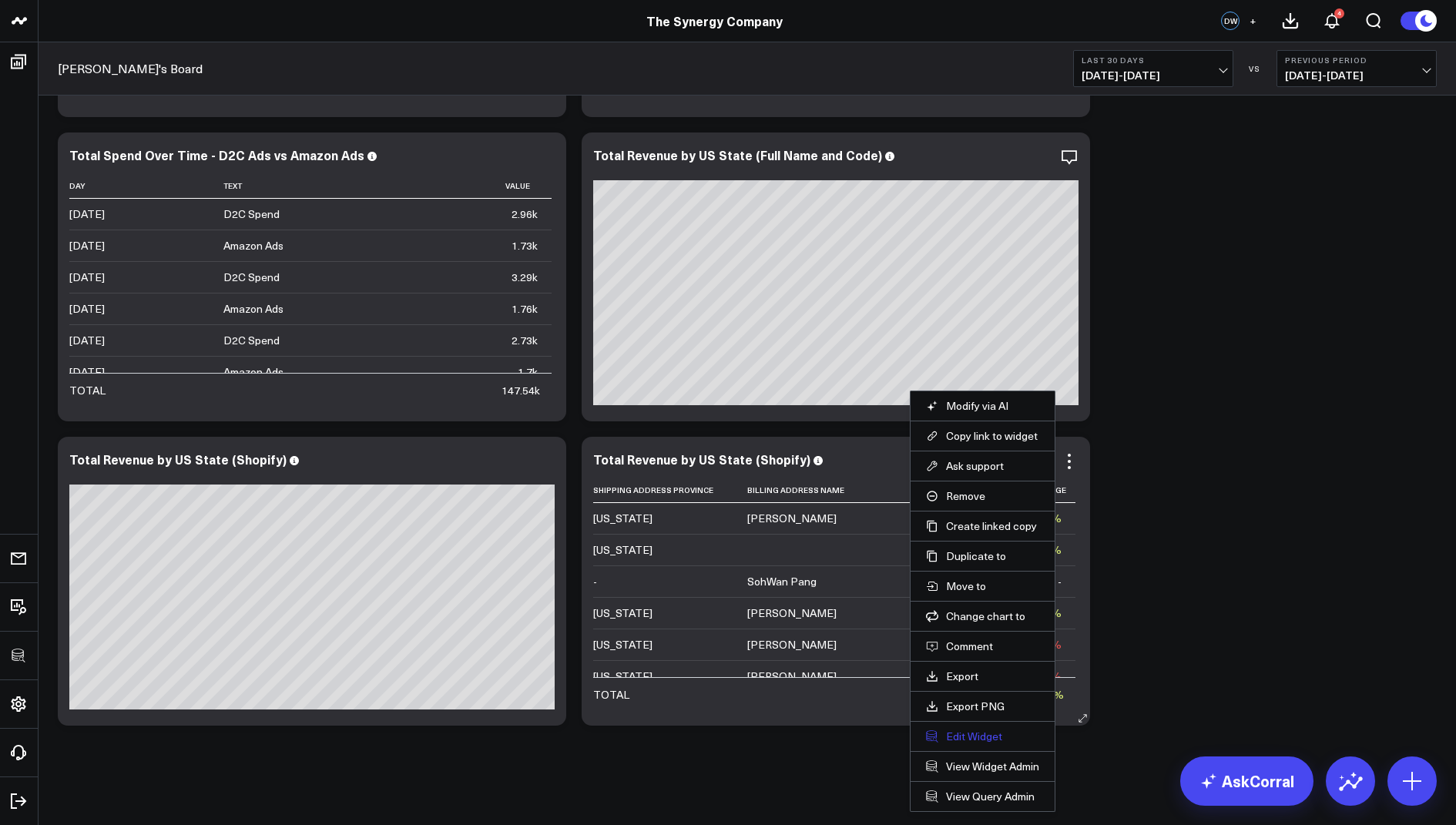
click at [971, 732] on button "Edit Widget" at bounding box center [982, 736] width 113 height 14
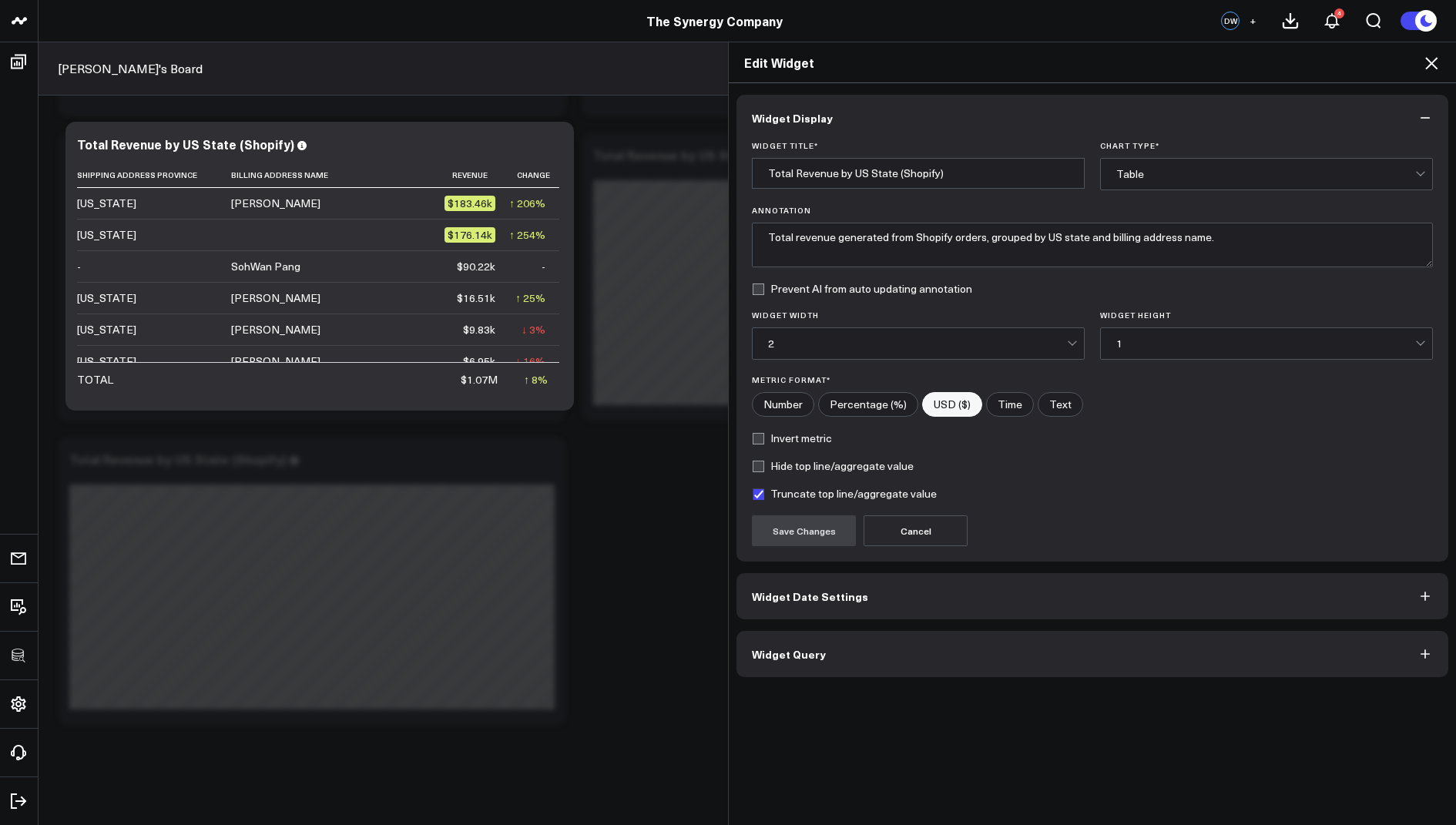
click at [773, 633] on button "Widget Query" at bounding box center [1092, 653] width 712 height 46
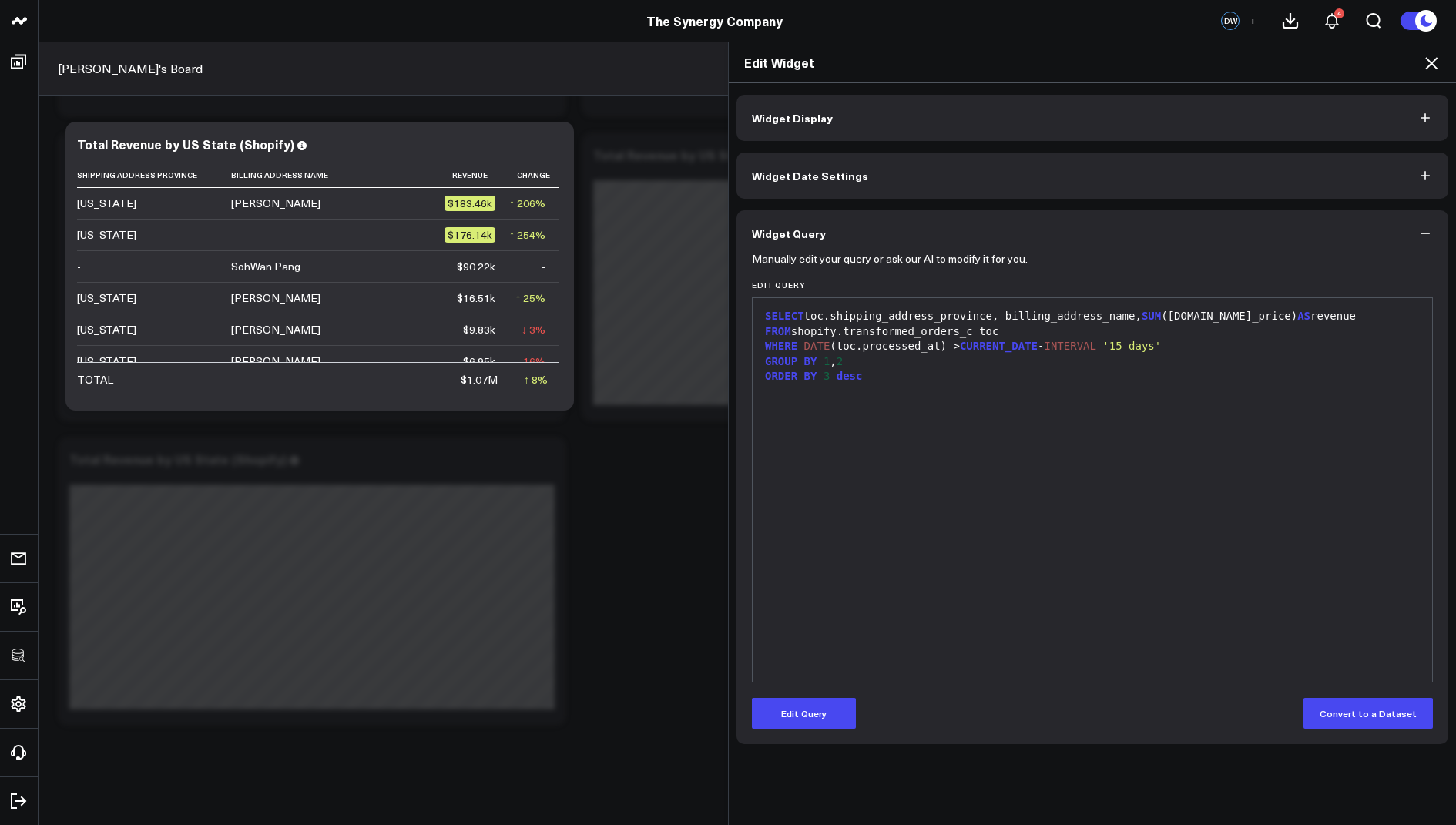
click at [1425, 58] on icon at bounding box center [1431, 63] width 19 height 19
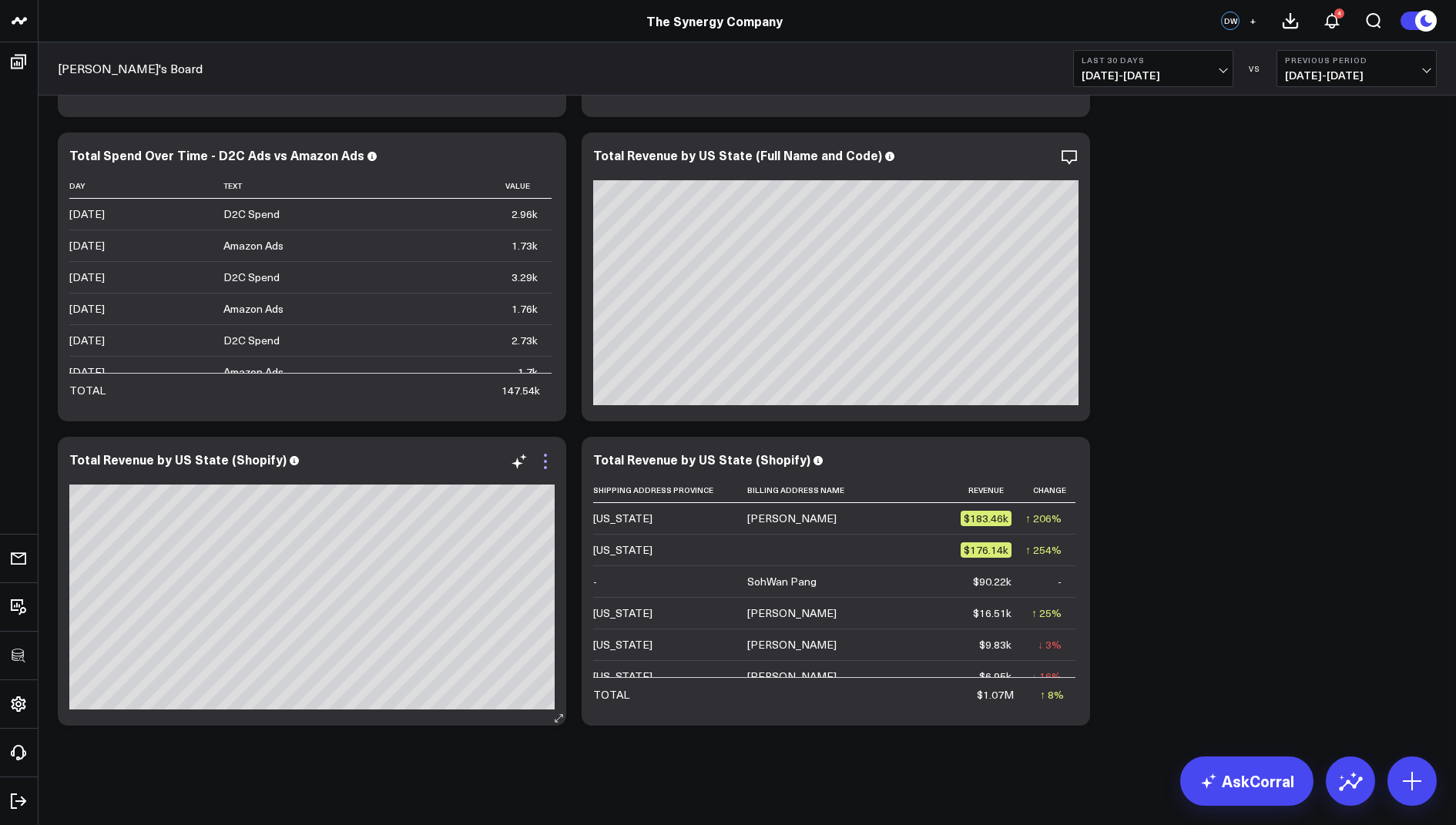
click at [543, 467] on icon at bounding box center [545, 461] width 19 height 19
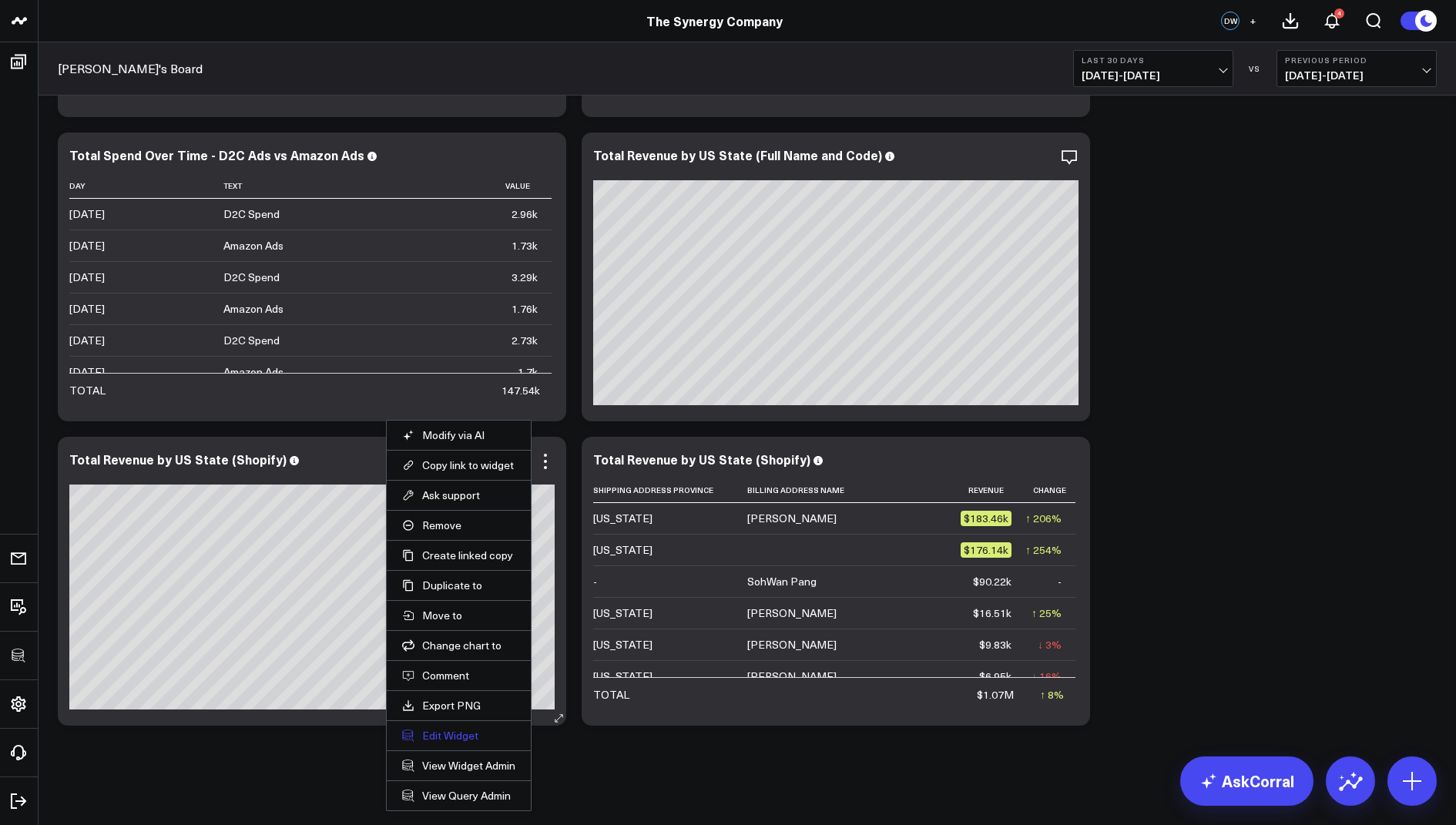
click at [437, 734] on button "Edit Widget" at bounding box center [459, 735] width 113 height 14
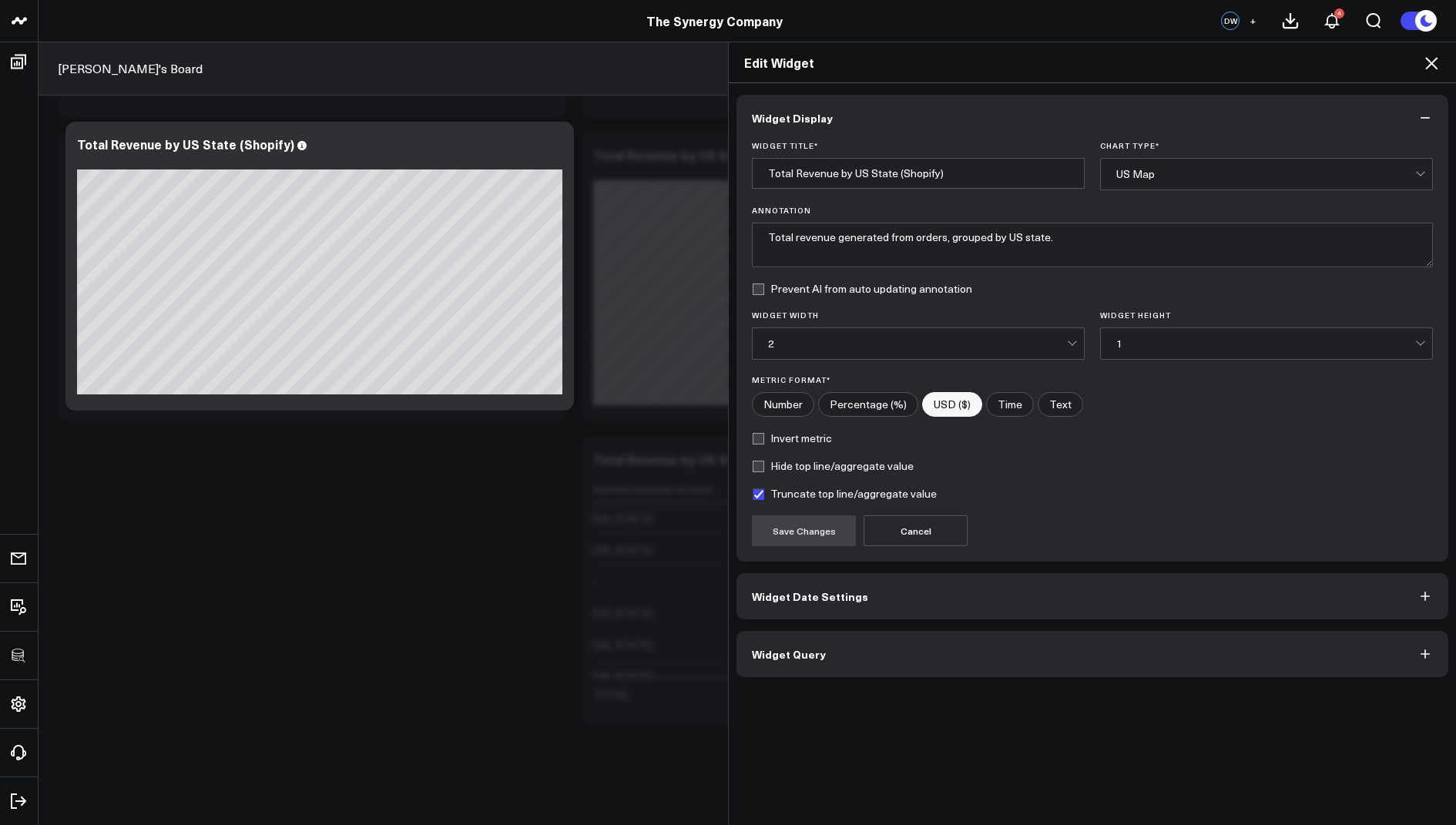
click at [775, 654] on span "Widget Query" at bounding box center [788, 653] width 74 height 12
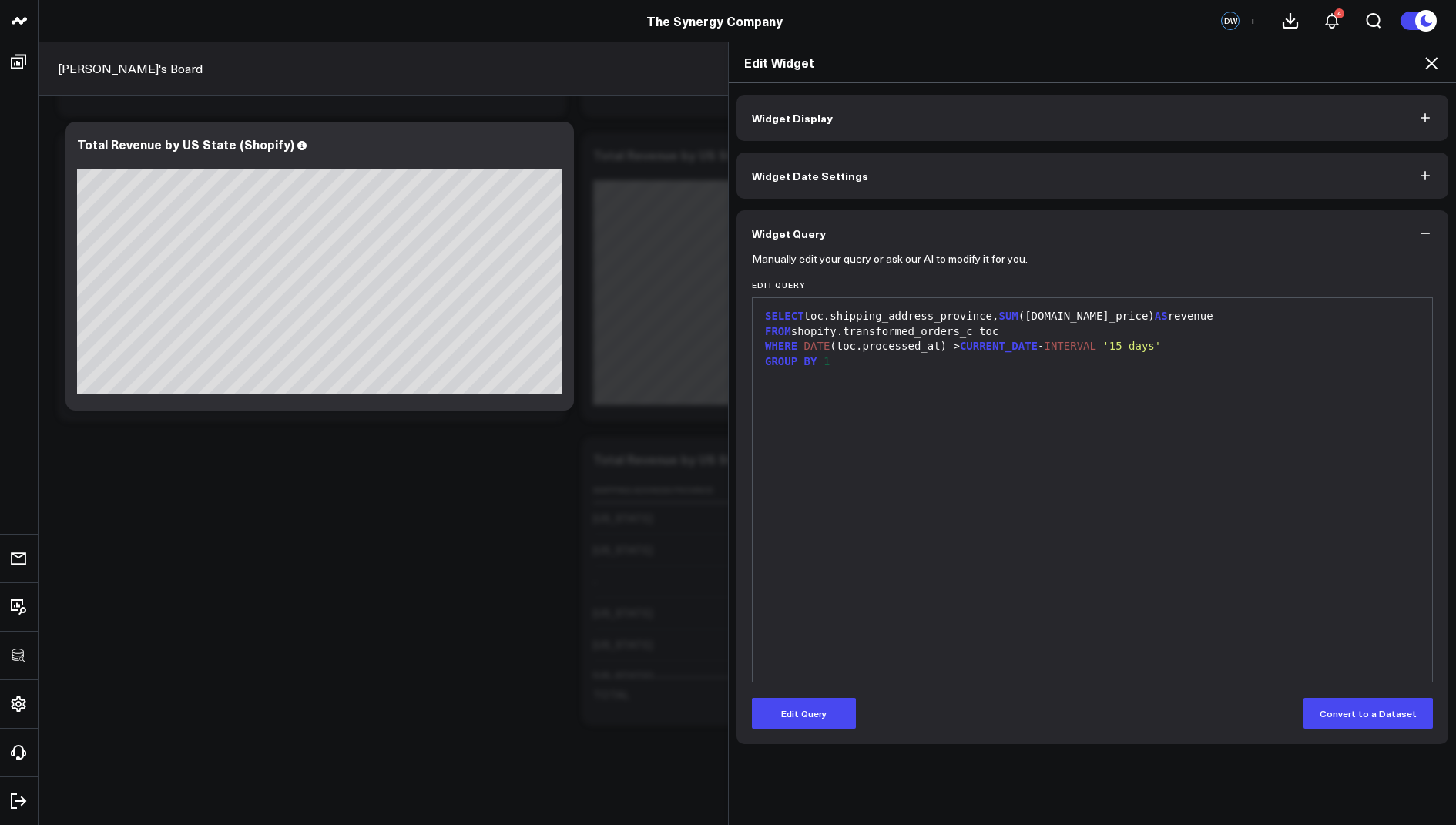
click at [1428, 63] on icon at bounding box center [1431, 63] width 19 height 19
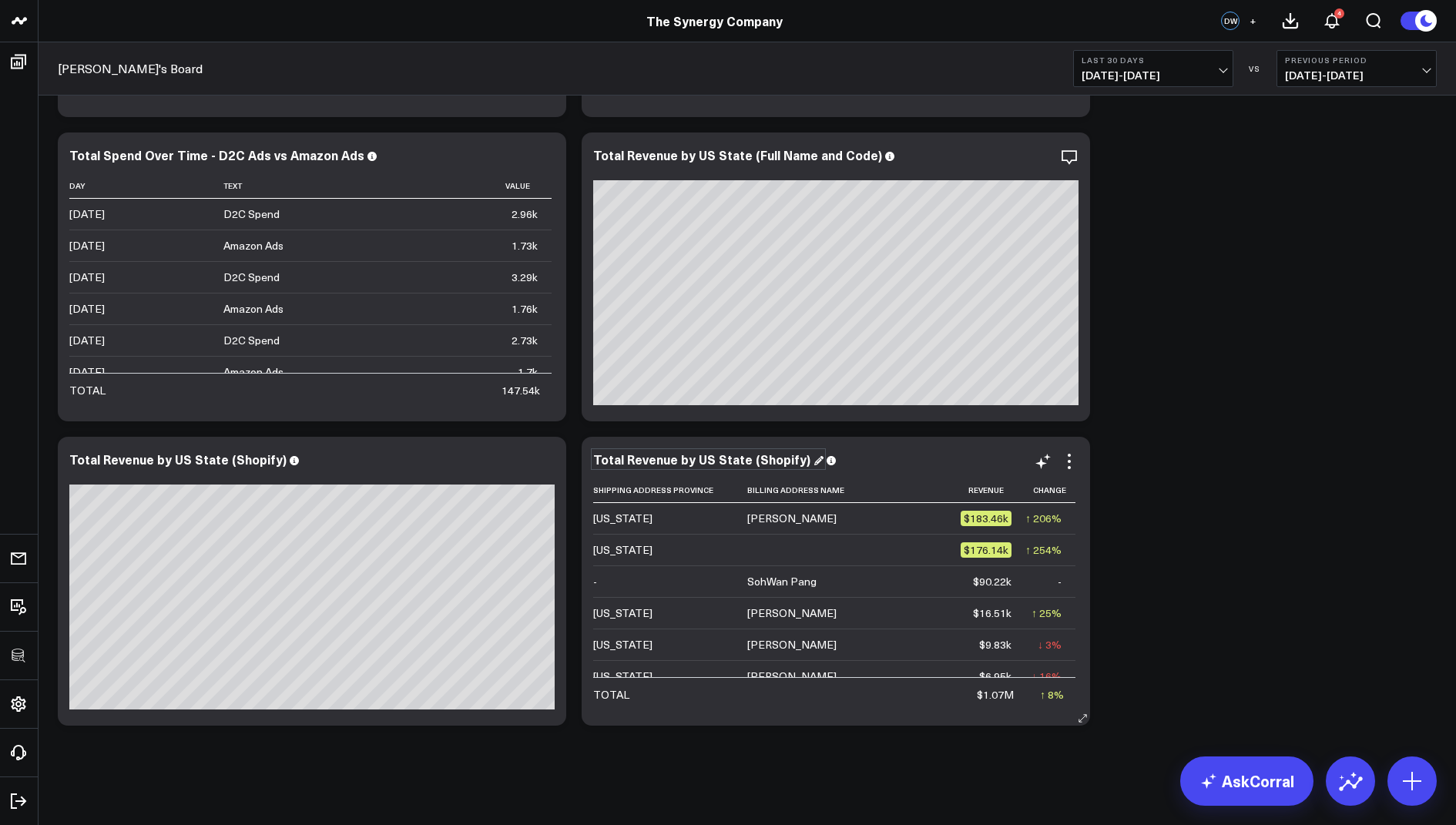
click at [768, 461] on div "Total Revenue by US State (Shopify)" at bounding box center [709, 459] width 230 height 17
click at [757, 453] on div "Total Revenue by US State & Name" at bounding box center [705, 459] width 223 height 17
click at [755, 459] on div "Total Revenue by US State & Name" at bounding box center [705, 459] width 223 height 17
click at [764, 453] on div "Total Revenue by US State &Full Name" at bounding box center [715, 459] width 243 height 17
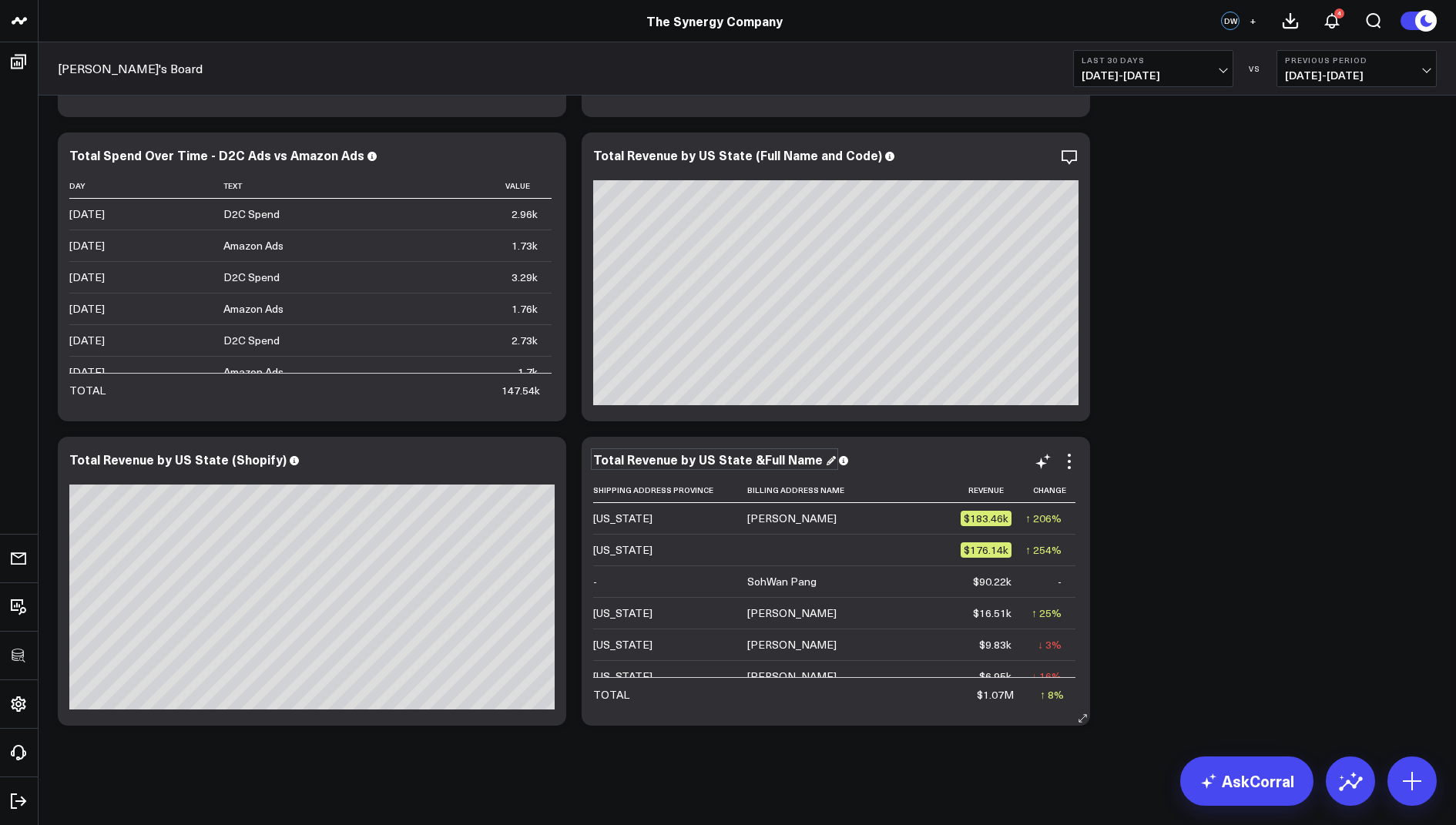
click at [756, 460] on div "Total Revenue by US State &Full Name" at bounding box center [715, 459] width 243 height 17
click at [813, 454] on div "Total Revenue by US State & Full Name" at bounding box center [716, 459] width 245 height 17
click at [1012, 152] on icon "button" at bounding box center [1016, 157] width 19 height 19
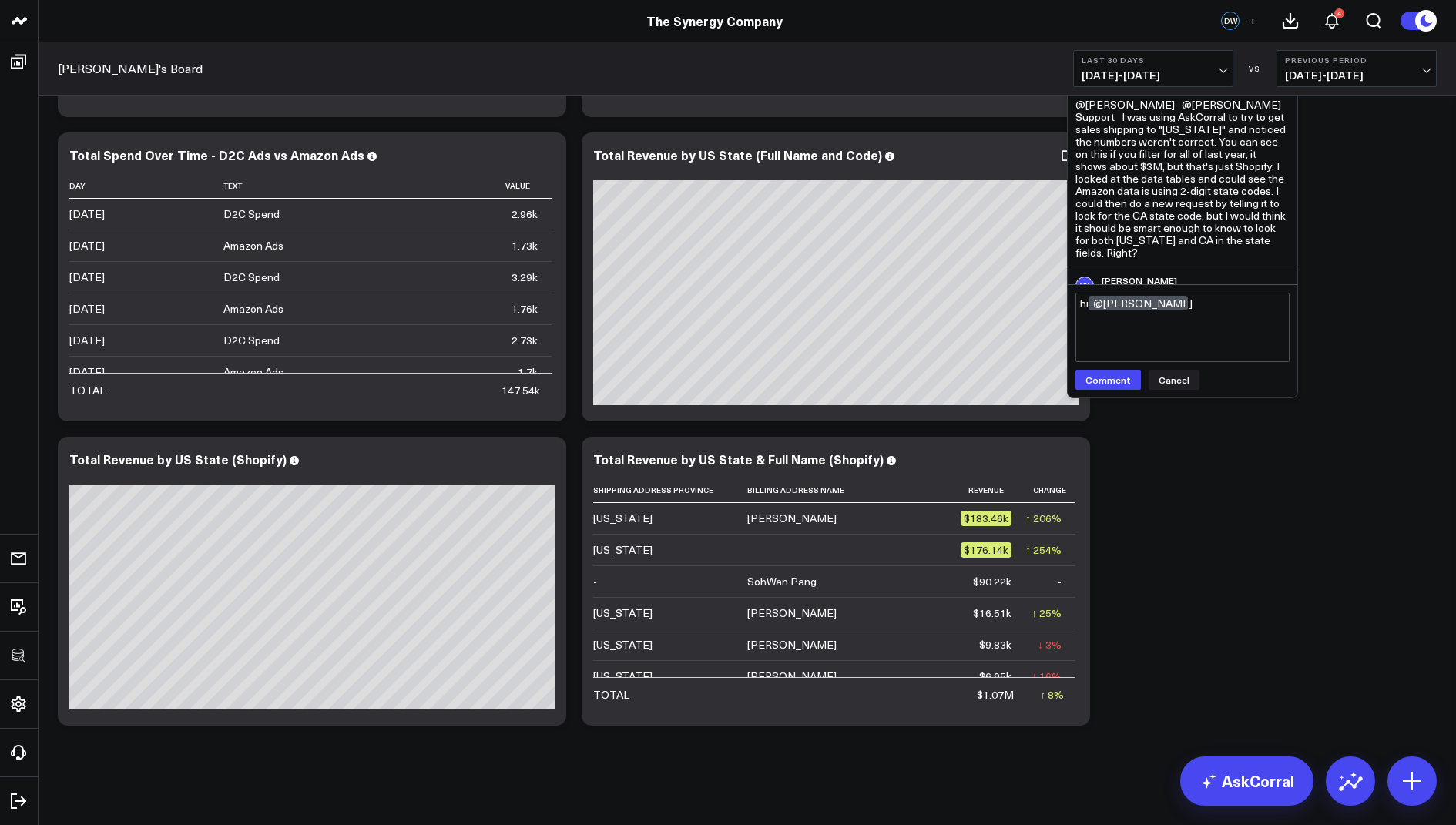
click at [1062, 291] on div "Modify via AI Copy link to widget Ask support Remove Create linked copy Executi…" at bounding box center [836, 277] width 509 height 289
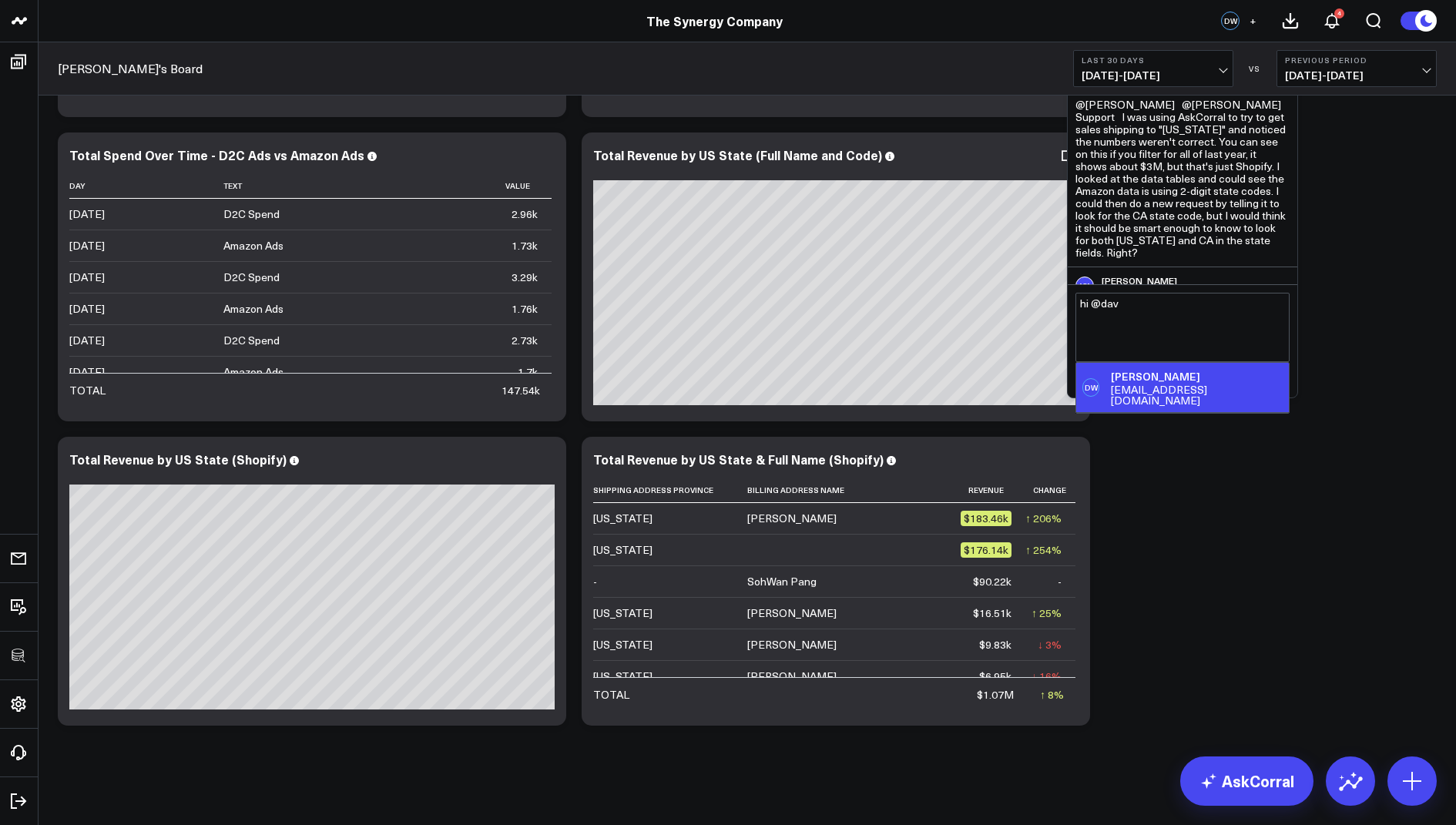
click at [1146, 388] on div "dwhite@synergy-co.com" at bounding box center [1197, 395] width 172 height 22
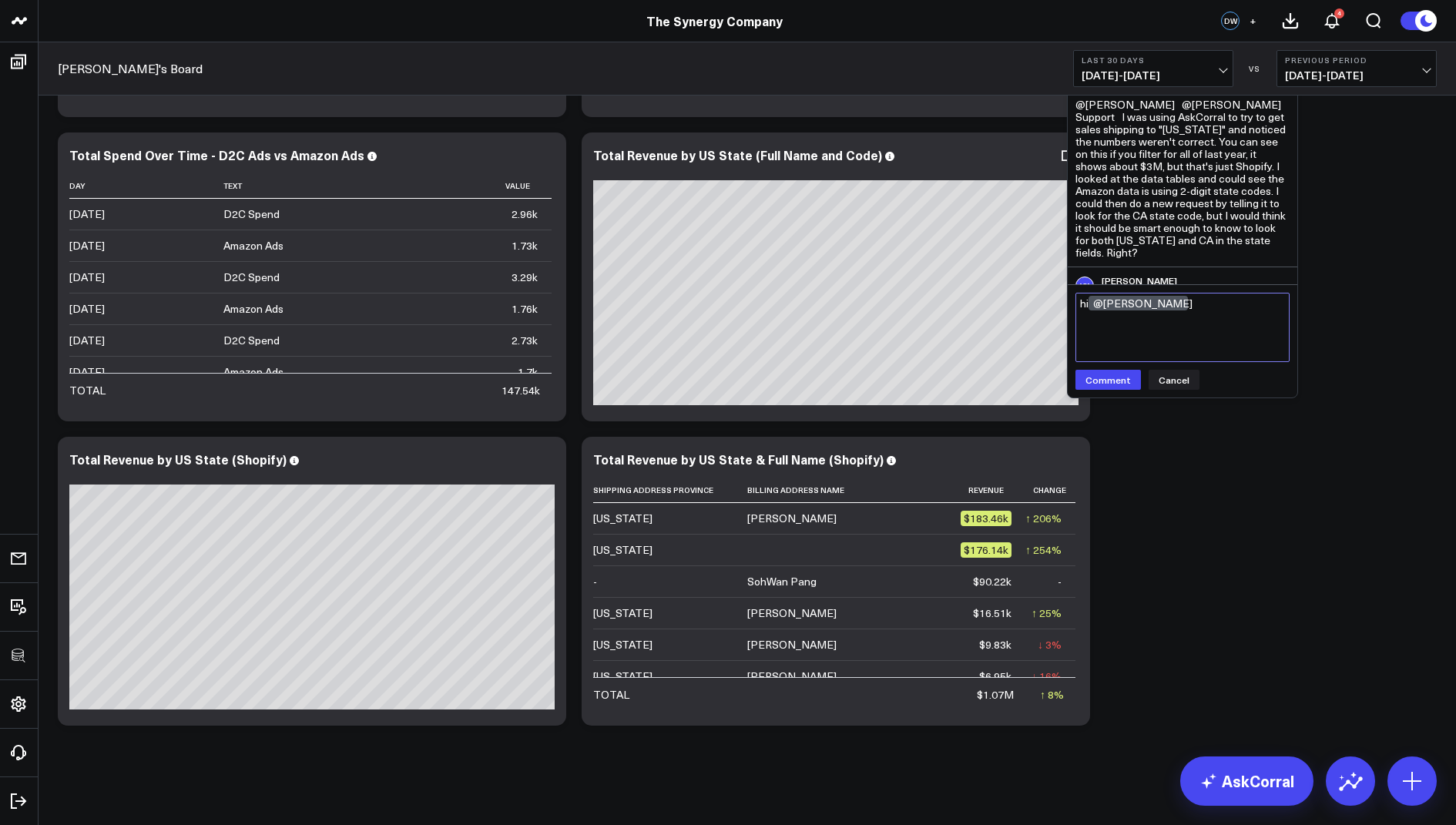
paste textarea "Hi @David White — could you let me know which widget you’re trying to add so I …"
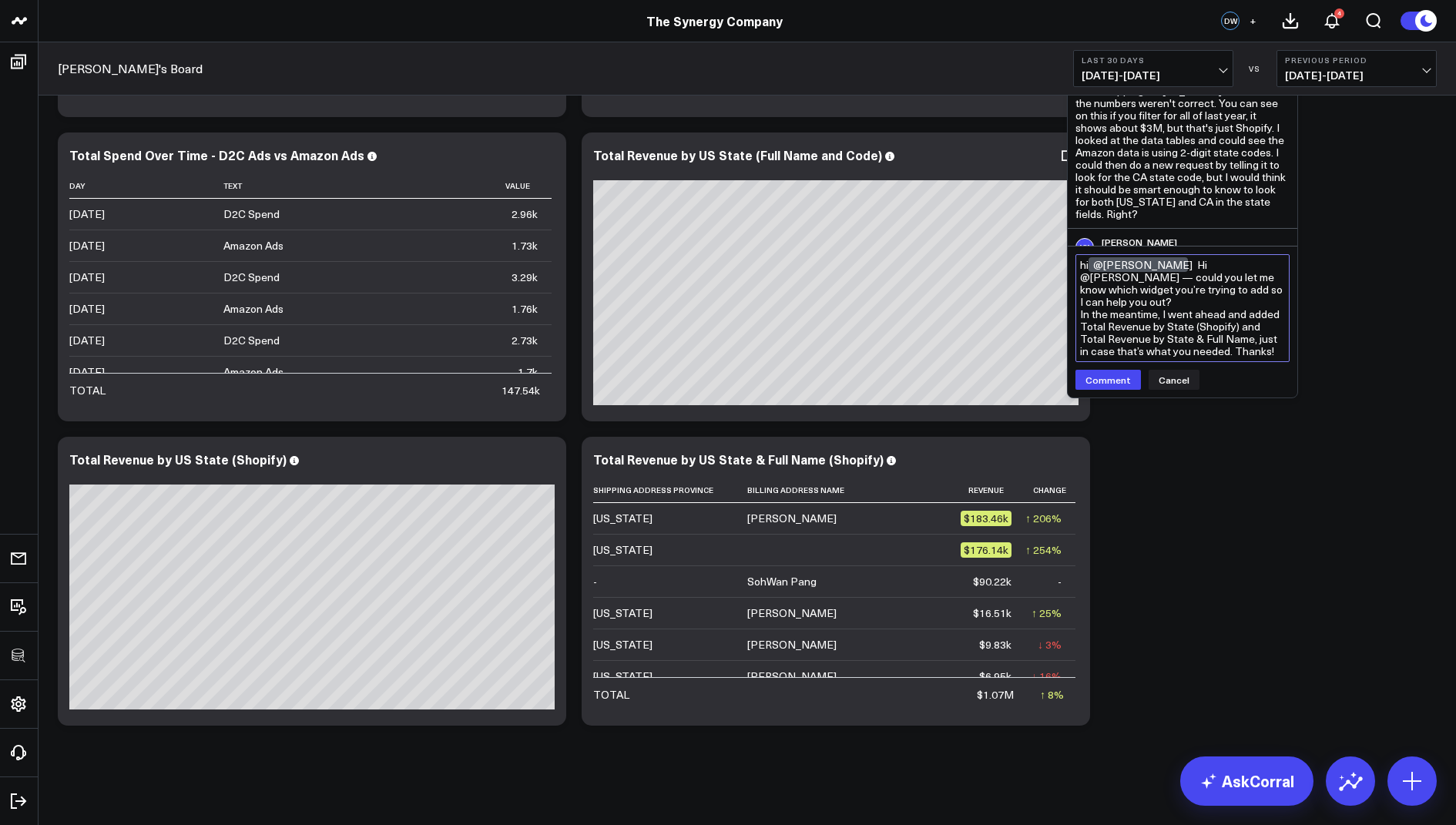
drag, startPoint x: 1268, startPoint y: 275, endPoint x: 1165, endPoint y: 275, distance: 103.0
click at [1165, 275] on textarea "hi @David White Hi @David White — could you let me know which widget you’re try…" at bounding box center [1182, 308] width 214 height 108
drag, startPoint x: 1140, startPoint y: 301, endPoint x: 1076, endPoint y: 304, distance: 64.1
click at [1076, 304] on textarea "hi @David White could you let me know which widget you’re trying to add so I ca…" at bounding box center [1182, 314] width 214 height 96
click at [1079, 317] on textarea "hi @David White could you let me know which widget you’re trying to add so I ca…" at bounding box center [1182, 314] width 214 height 96
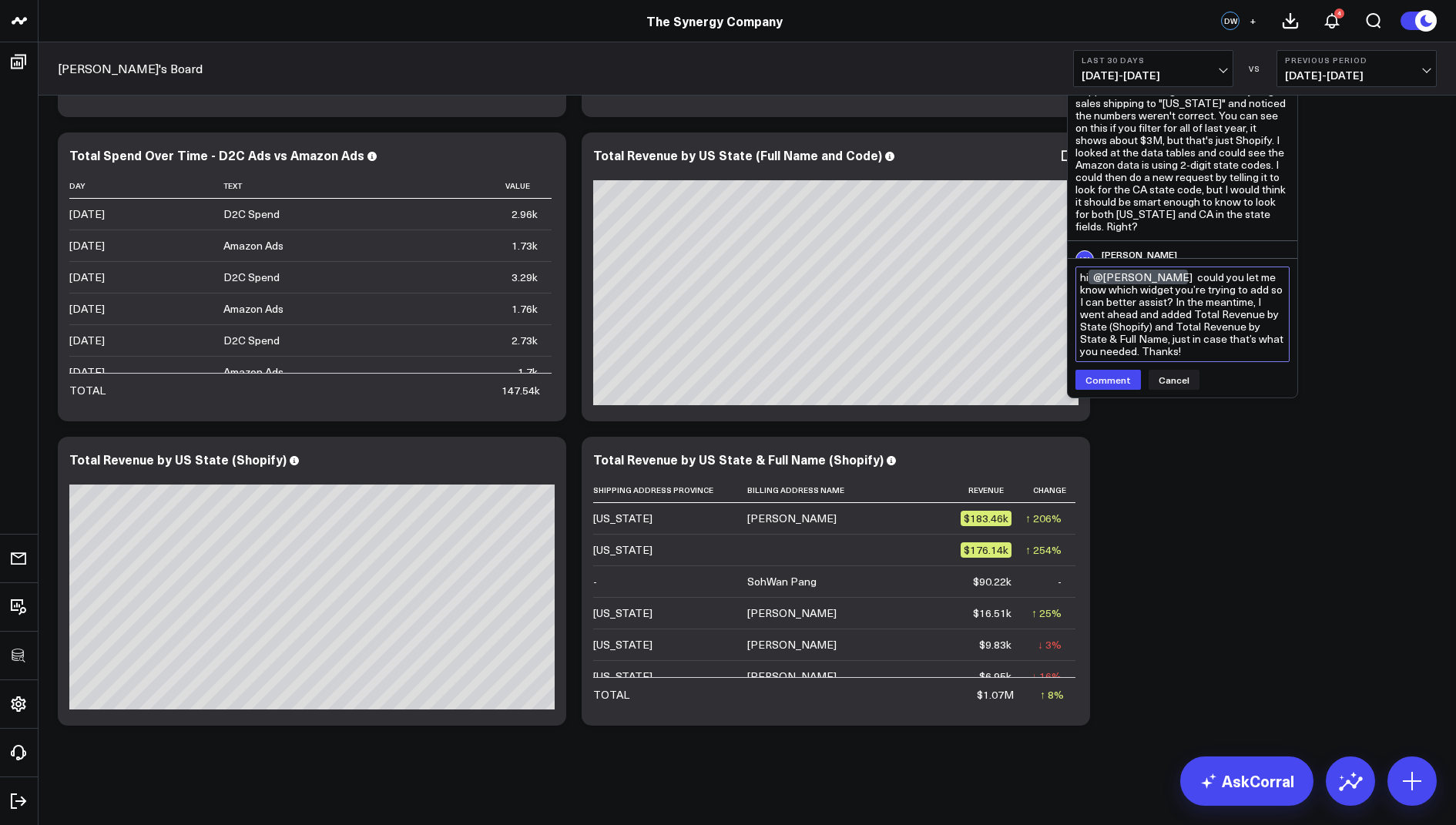
click at [1105, 342] on textarea "hi @David White could you let me know which widget you’re trying to add so I ca…" at bounding box center [1182, 314] width 214 height 96
click at [1201, 350] on textarea "hi @David White could you let me know which widget you’re trying to add so I ca…" at bounding box center [1182, 314] width 214 height 96
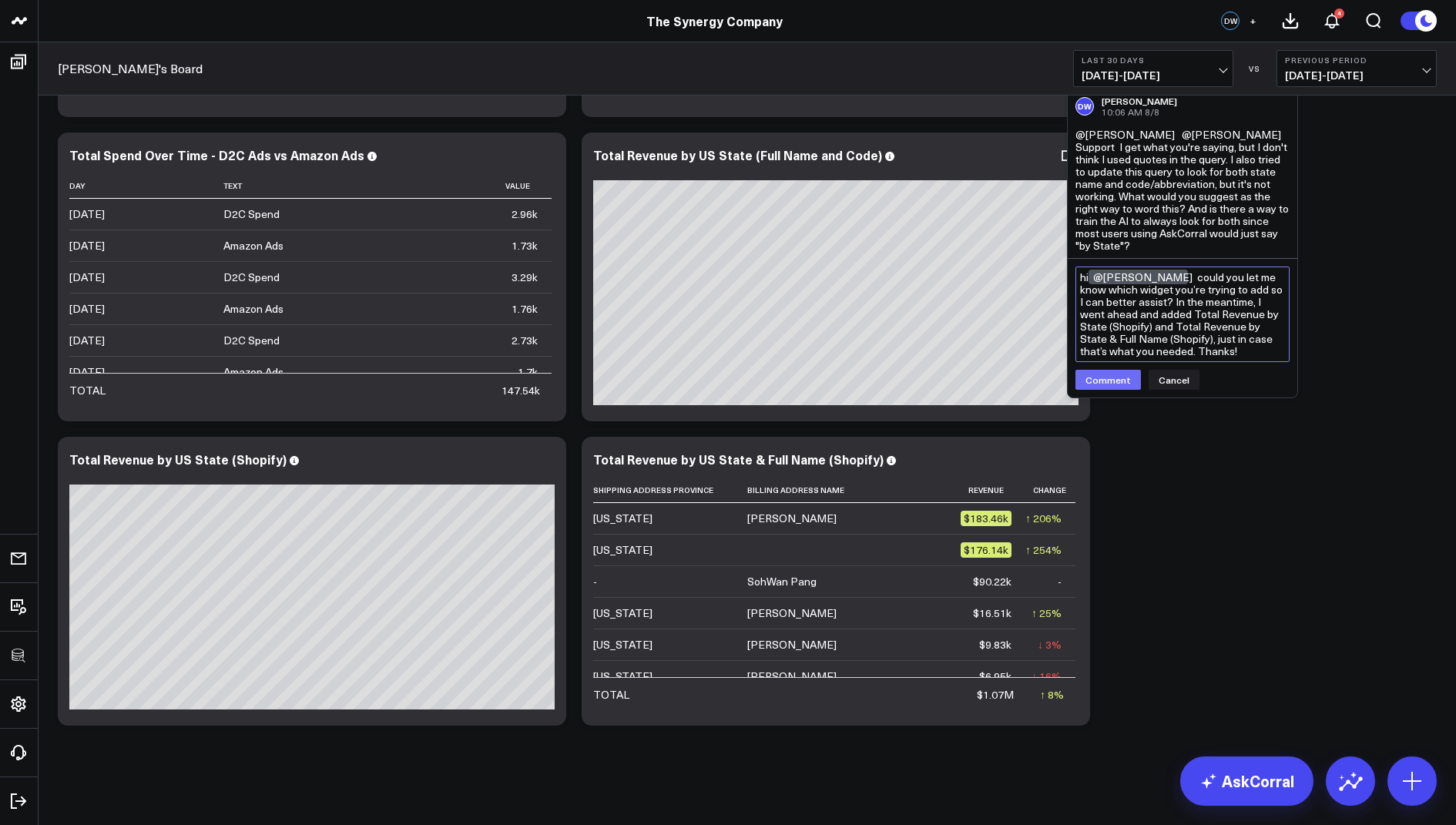
type textarea "hi @David White could you let me know which widget you’re trying to add so I ca…"
click at [1097, 380] on button "Comment" at bounding box center [1108, 380] width 66 height 20
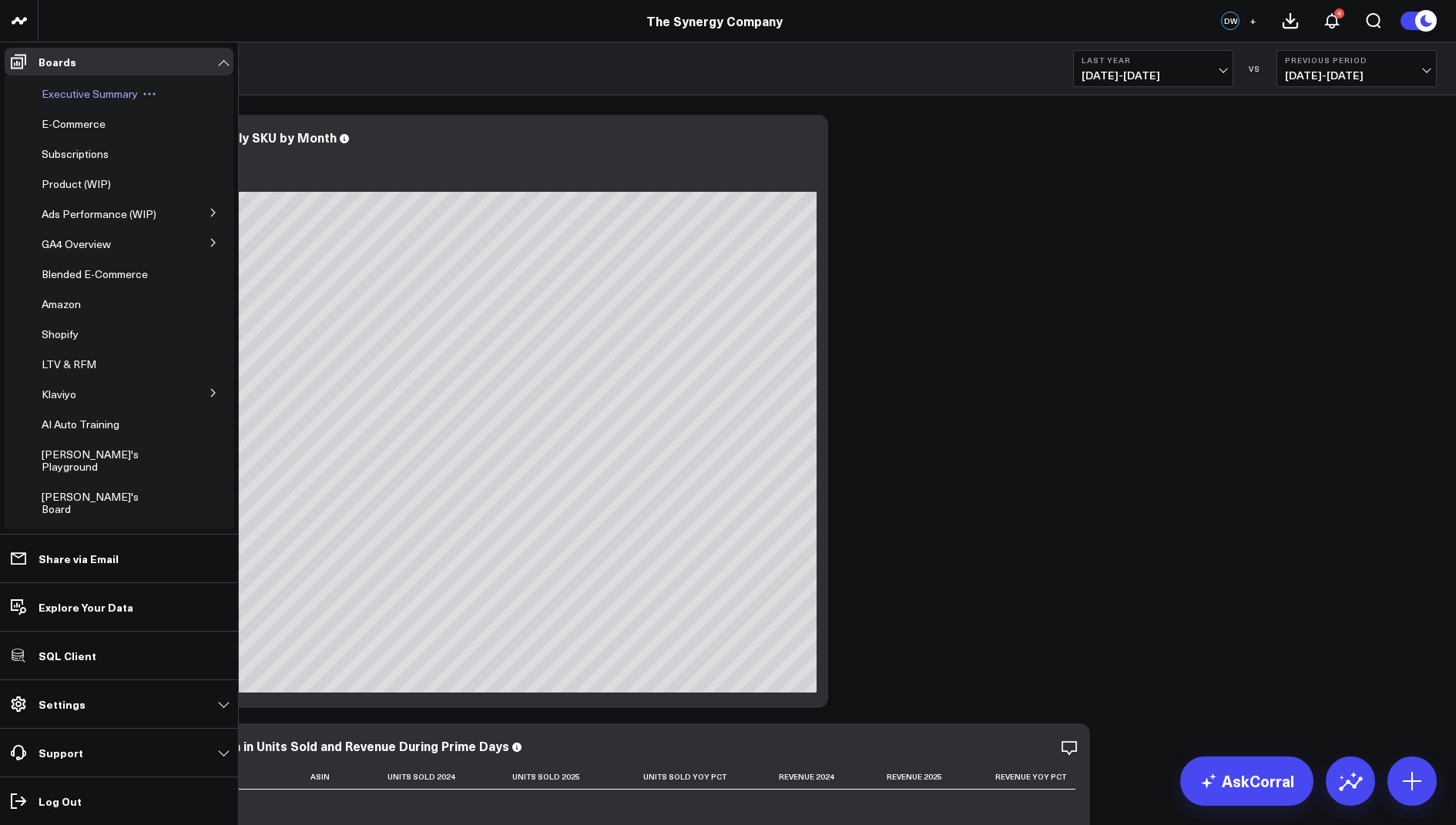
click at [92, 88] on span "Executive Summary" at bounding box center [89, 94] width 96 height 15
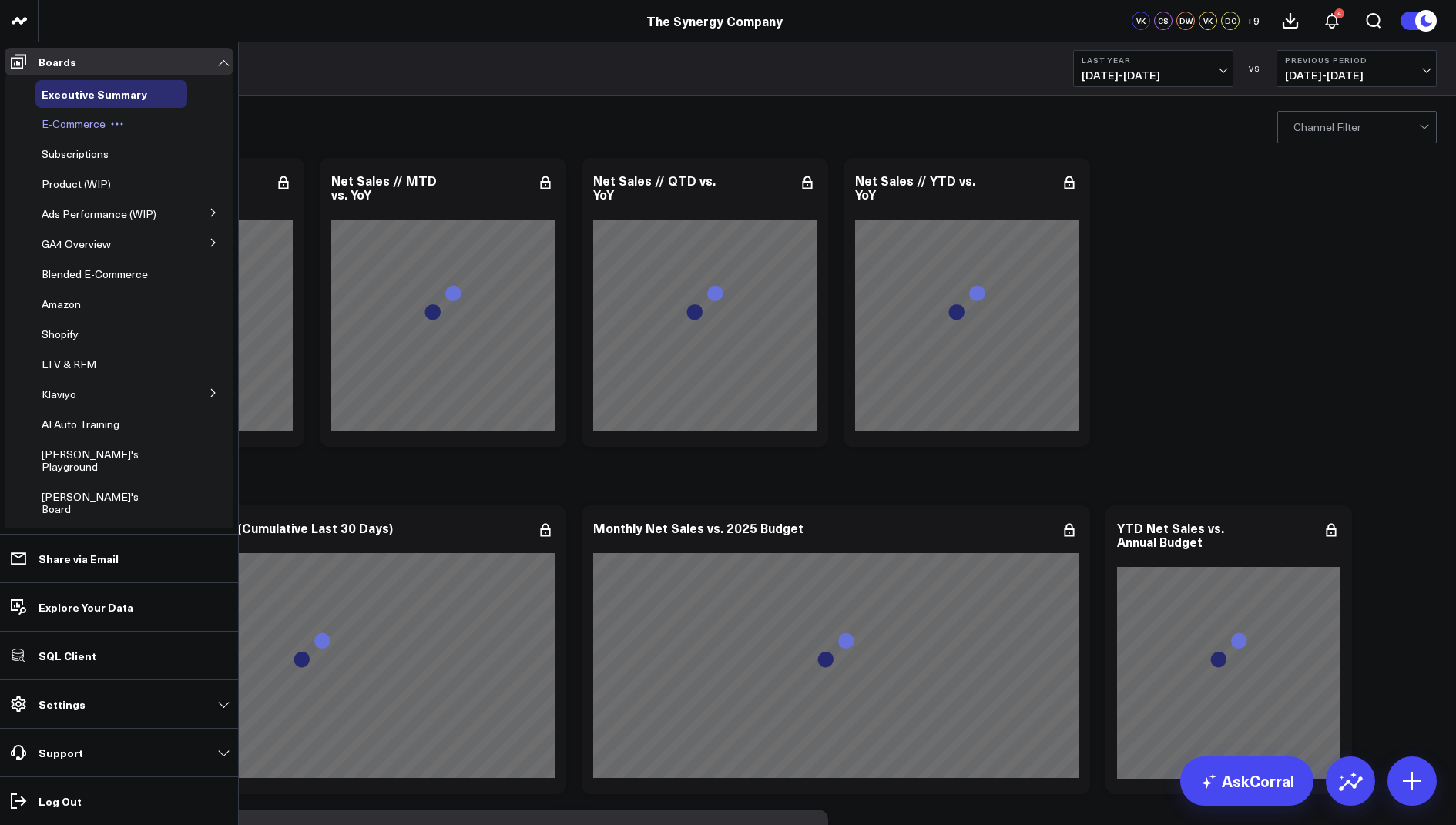
click at [72, 124] on span "E-Commerce" at bounding box center [73, 124] width 64 height 15
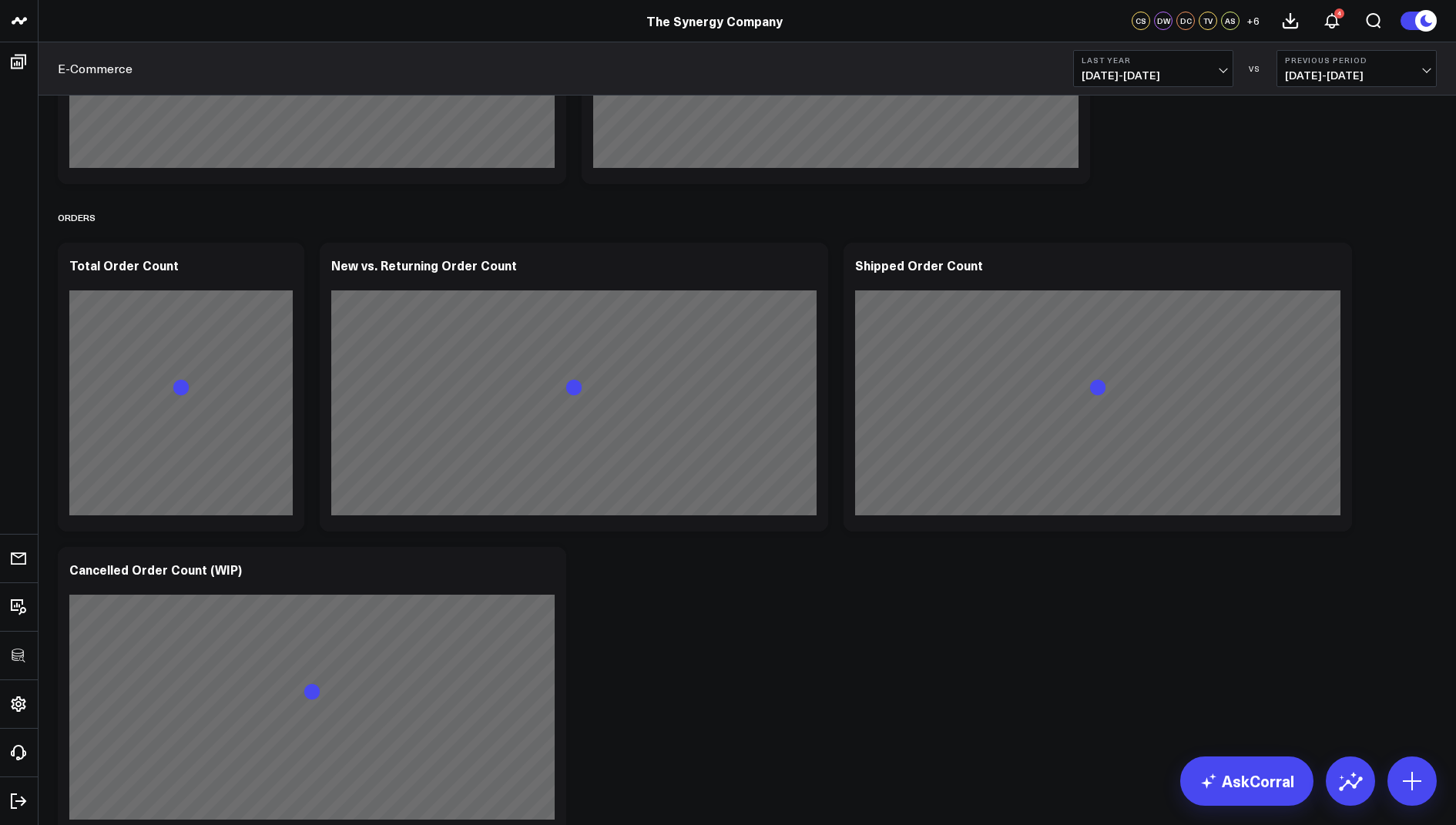
scroll to position [2778, 0]
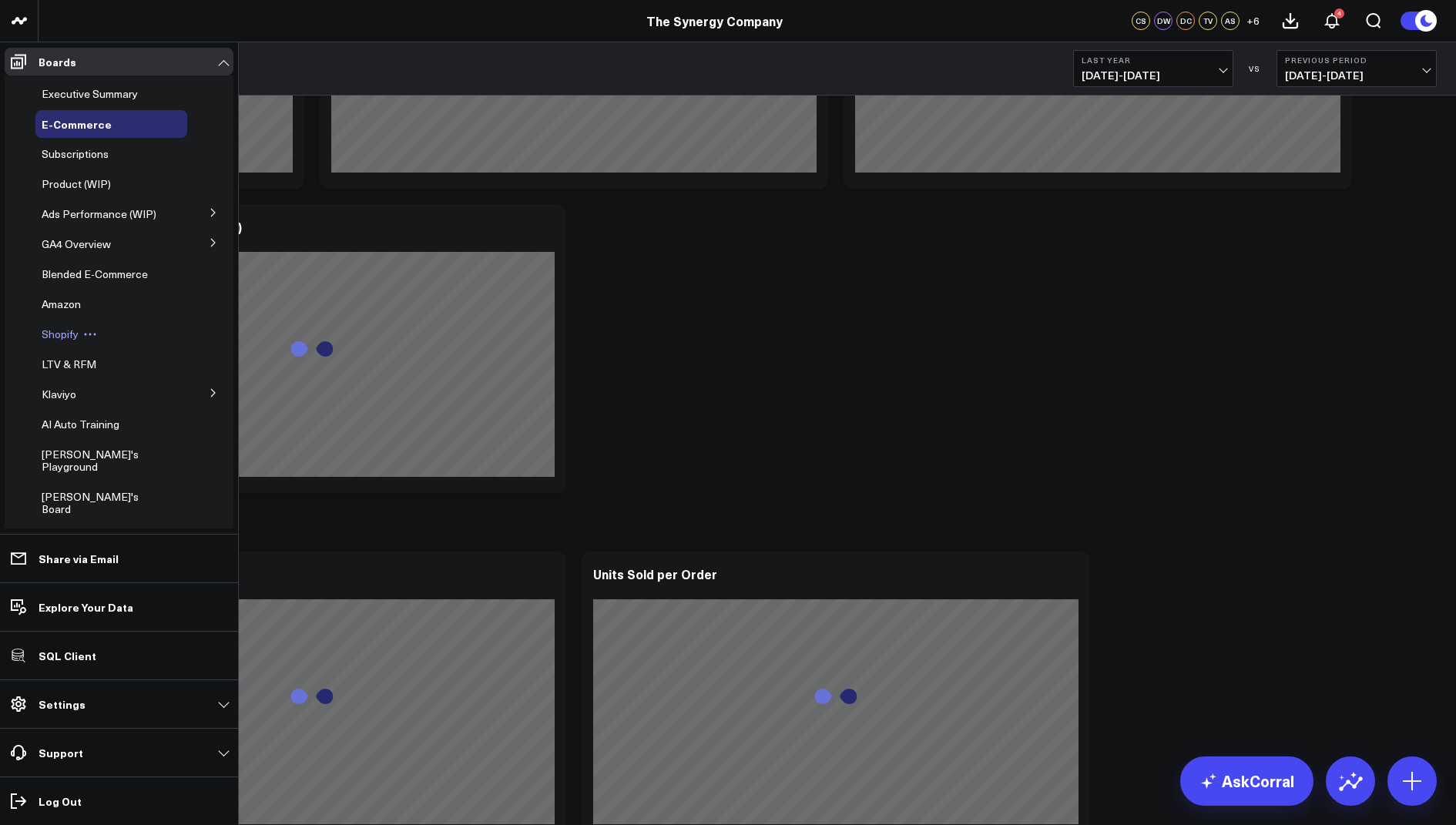
click at [60, 334] on span "Shopify" at bounding box center [60, 334] width 37 height 15
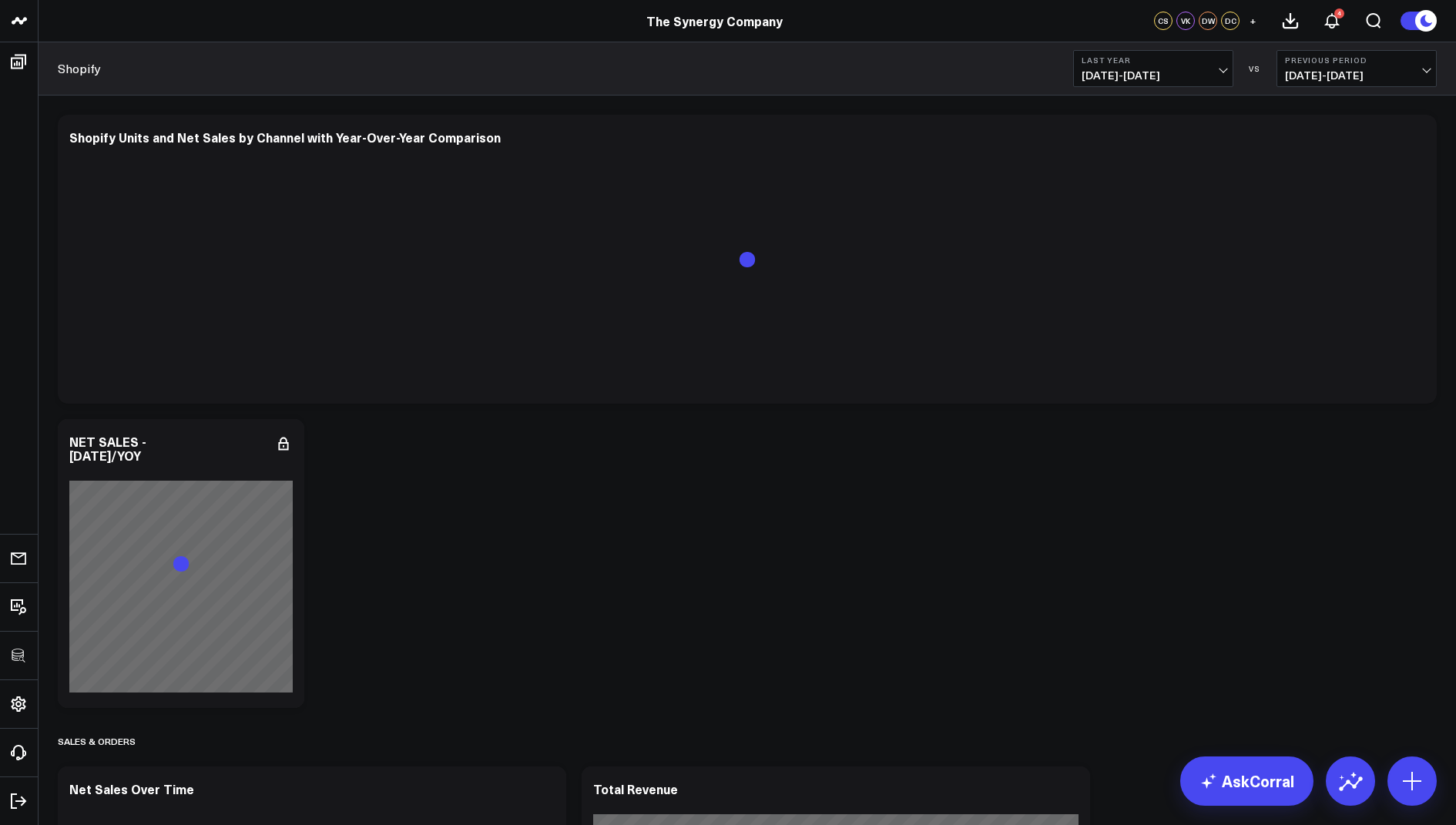
scroll to position [358, 0]
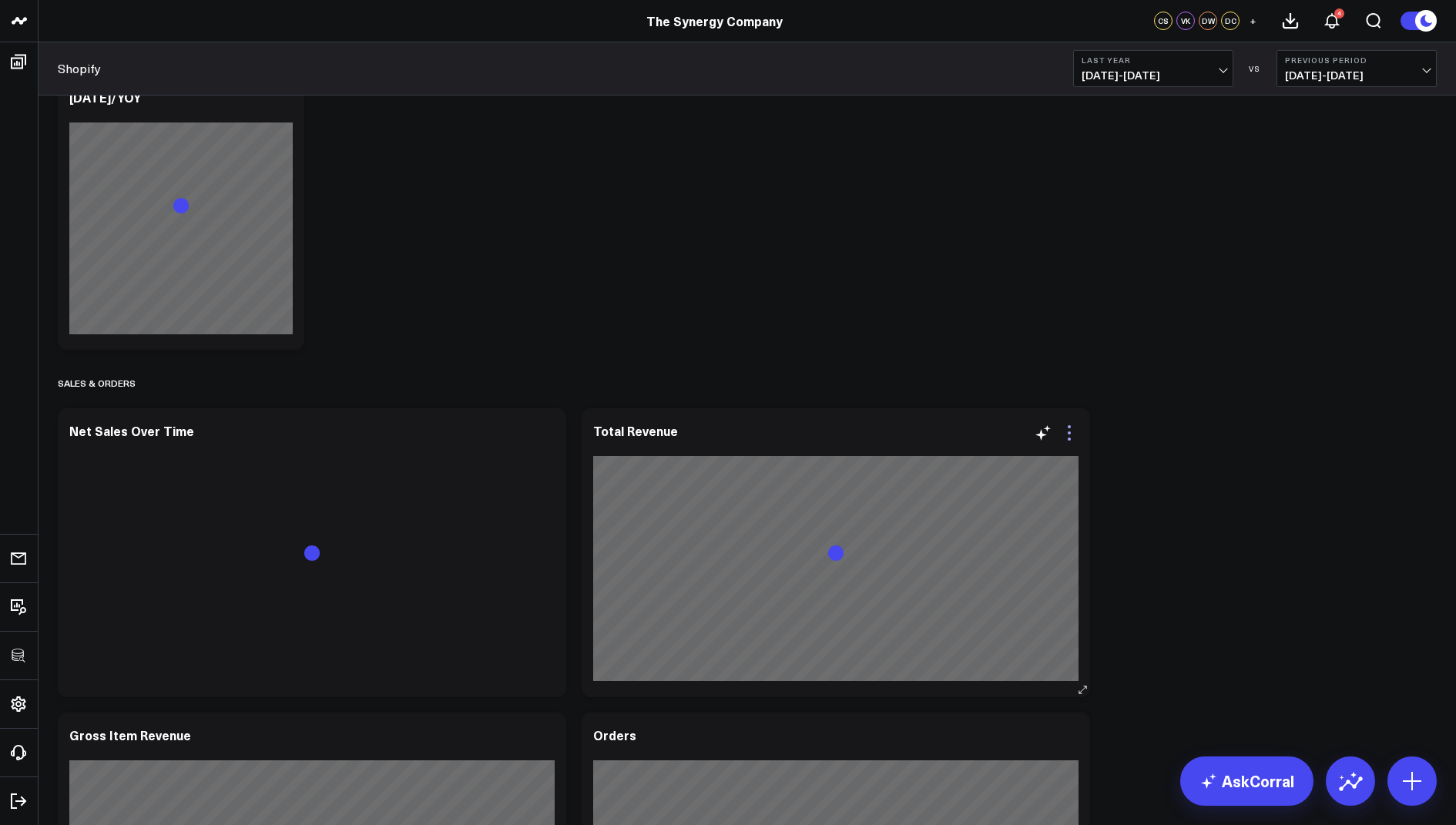
click at [1066, 428] on icon at bounding box center [1069, 432] width 19 height 19
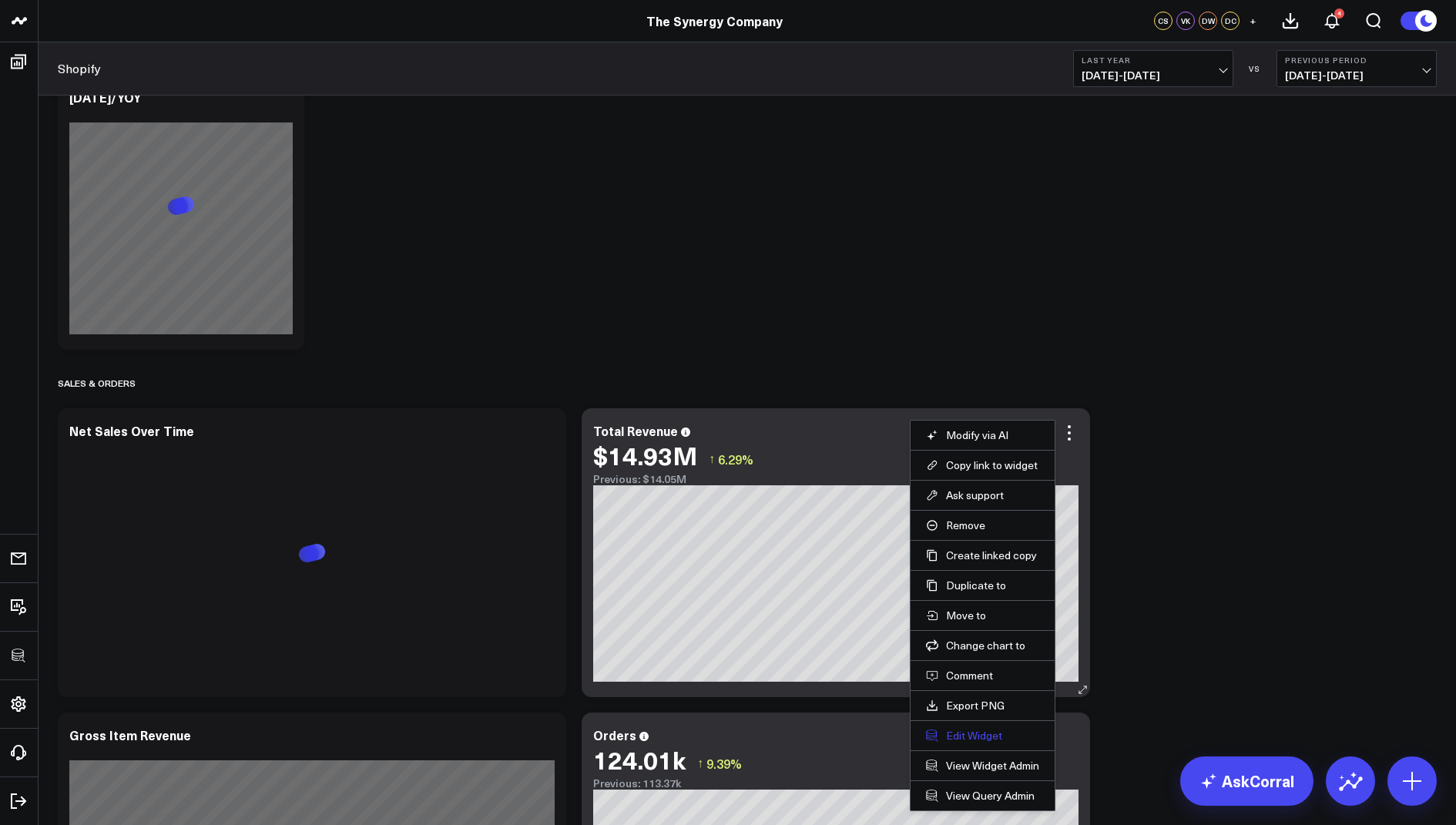
click at [952, 730] on button "Edit Widget" at bounding box center [982, 735] width 113 height 14
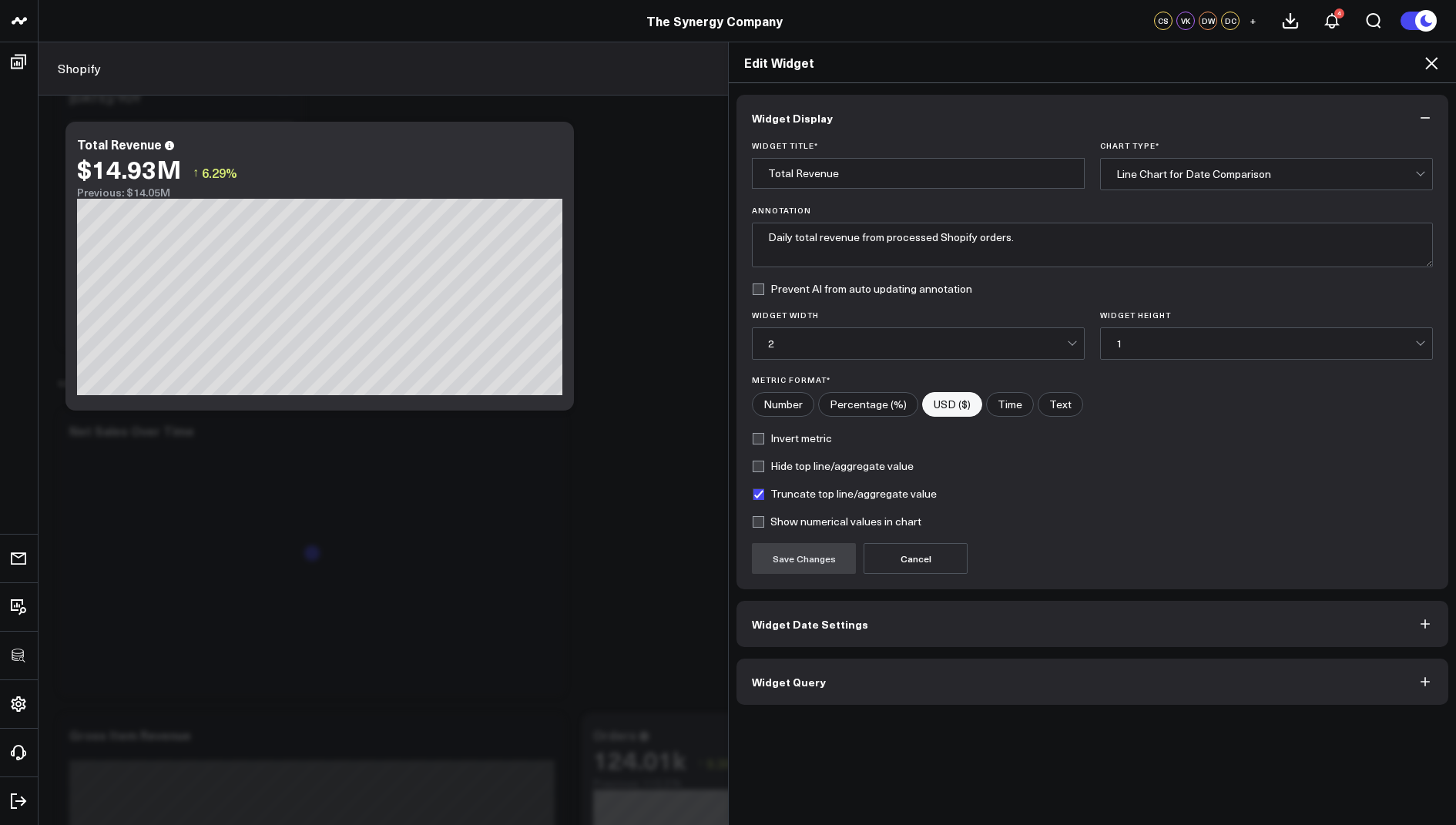
click at [809, 676] on span "Widget Query" at bounding box center [788, 681] width 74 height 12
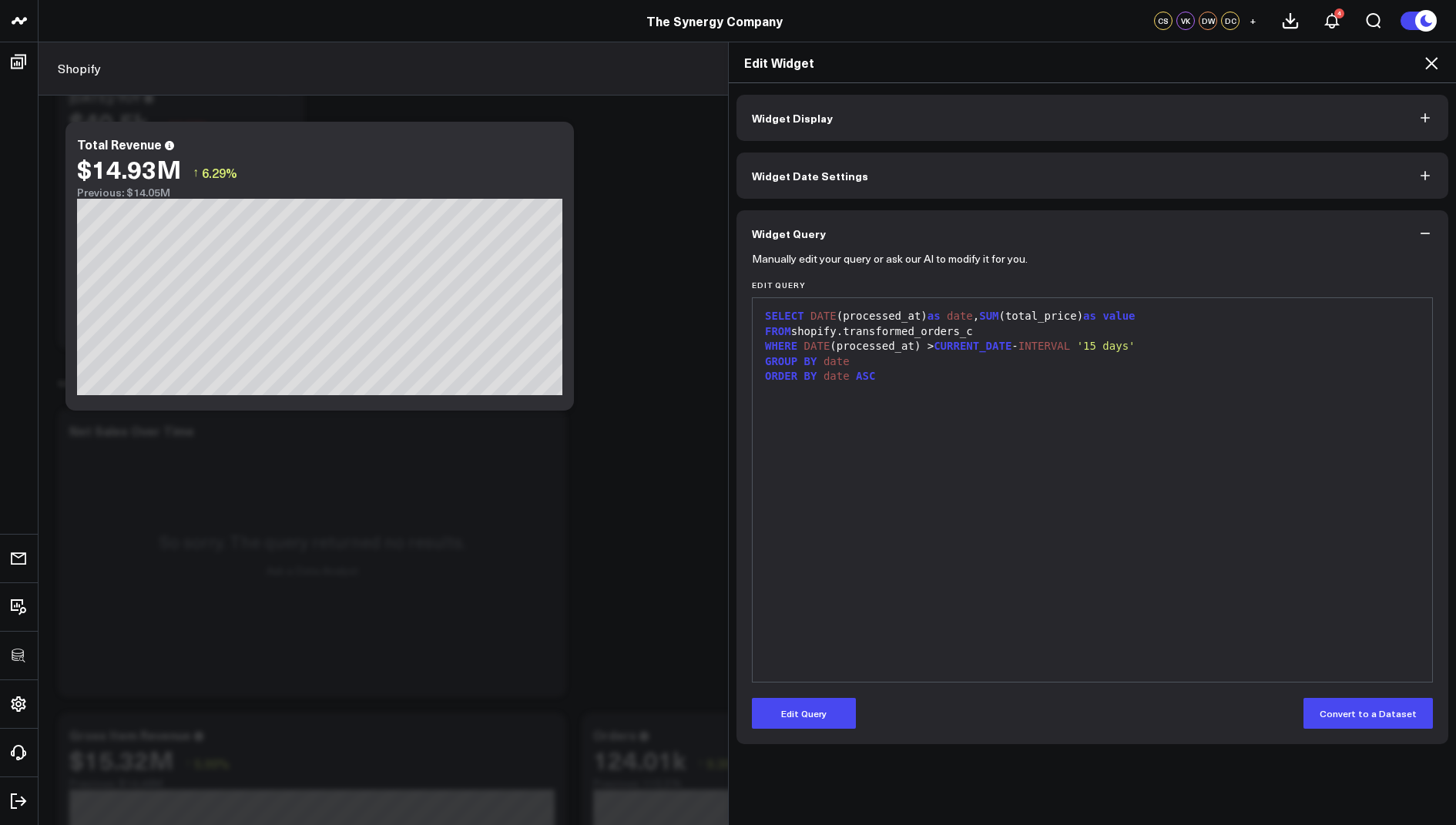
click at [986, 317] on div "SELECT DATE (processed_at) as date , SUM (total_price) as value" at bounding box center [1092, 316] width 664 height 15
click at [1425, 68] on icon at bounding box center [1431, 62] width 12 height 12
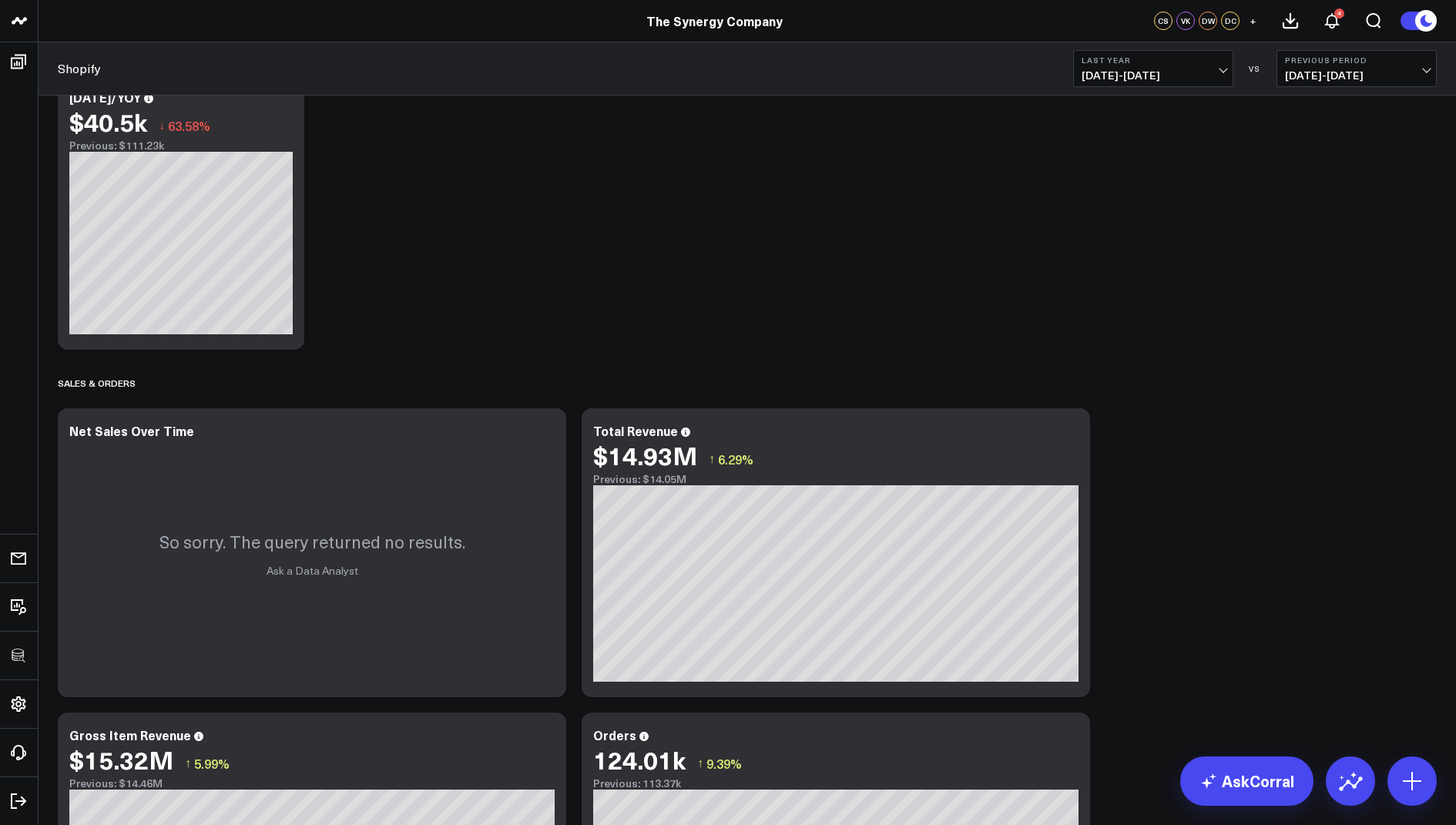
click at [1130, 57] on b "Last Year" at bounding box center [1153, 59] width 143 height 9
click at [1112, 158] on link "Last 30 Days" at bounding box center [1153, 162] width 159 height 29
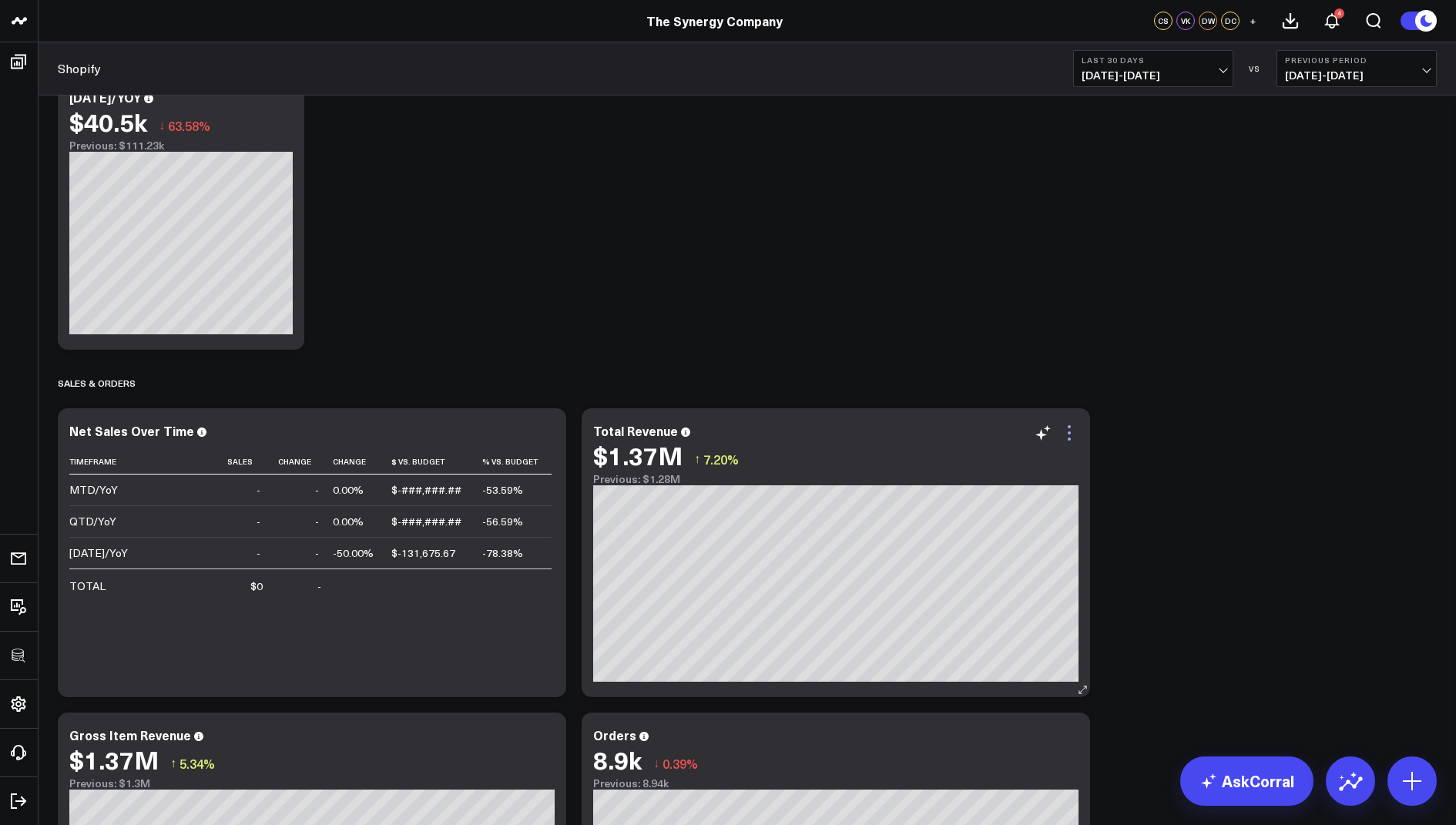
click at [1067, 440] on icon at bounding box center [1069, 432] width 19 height 19
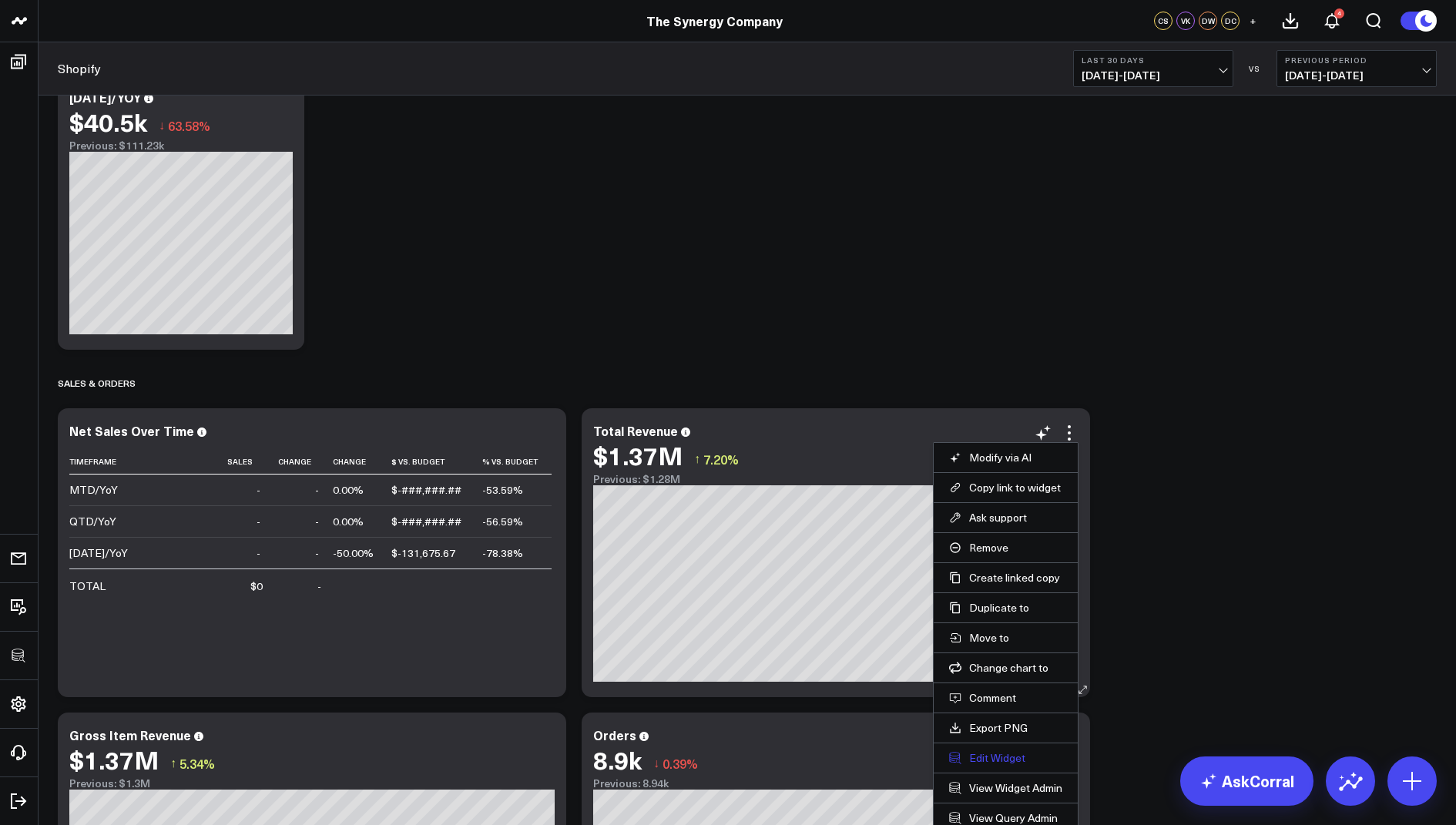
click at [981, 755] on button "Edit Widget" at bounding box center [1006, 758] width 113 height 14
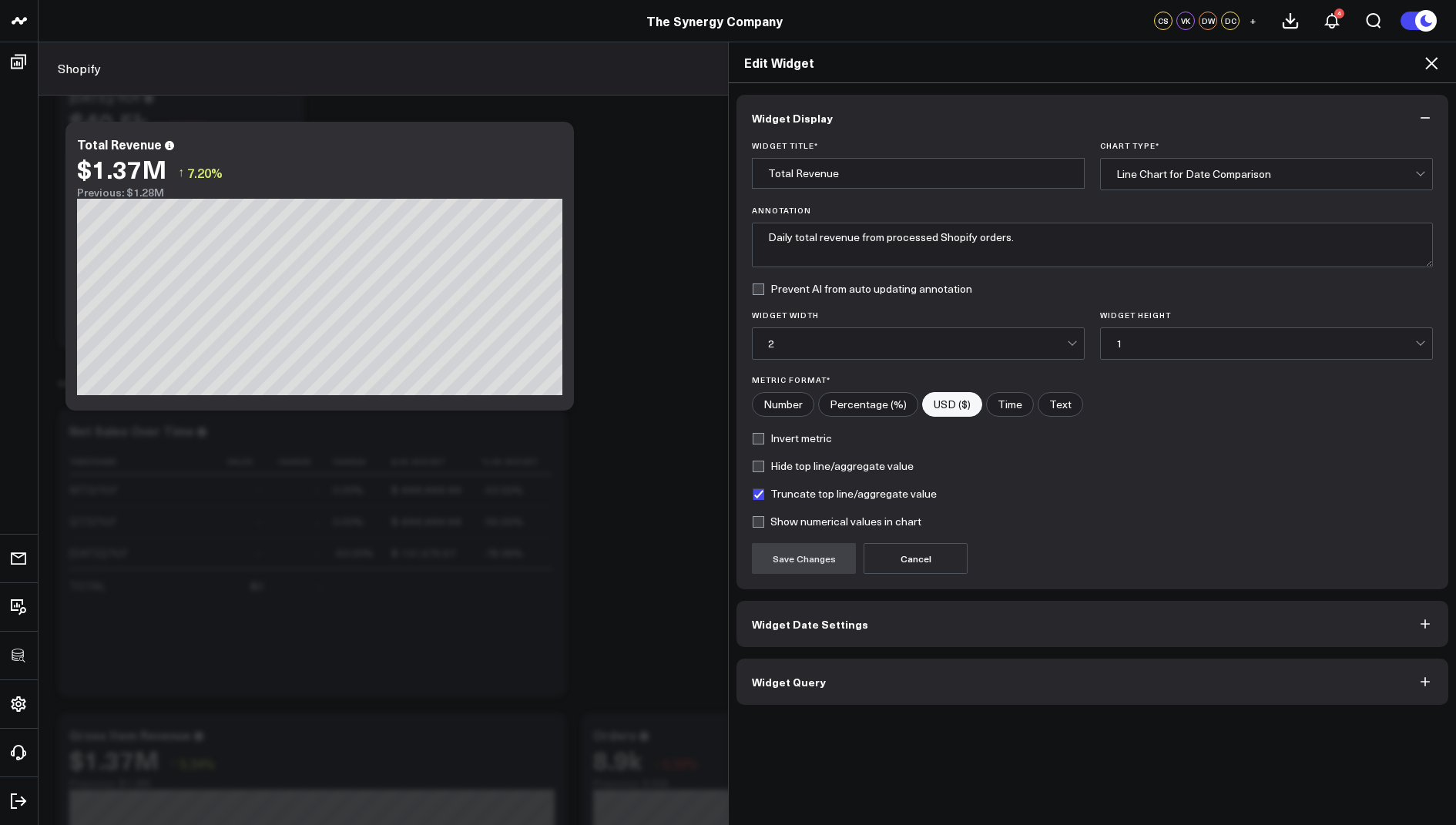
click at [770, 677] on span "Widget Query" at bounding box center [788, 681] width 74 height 12
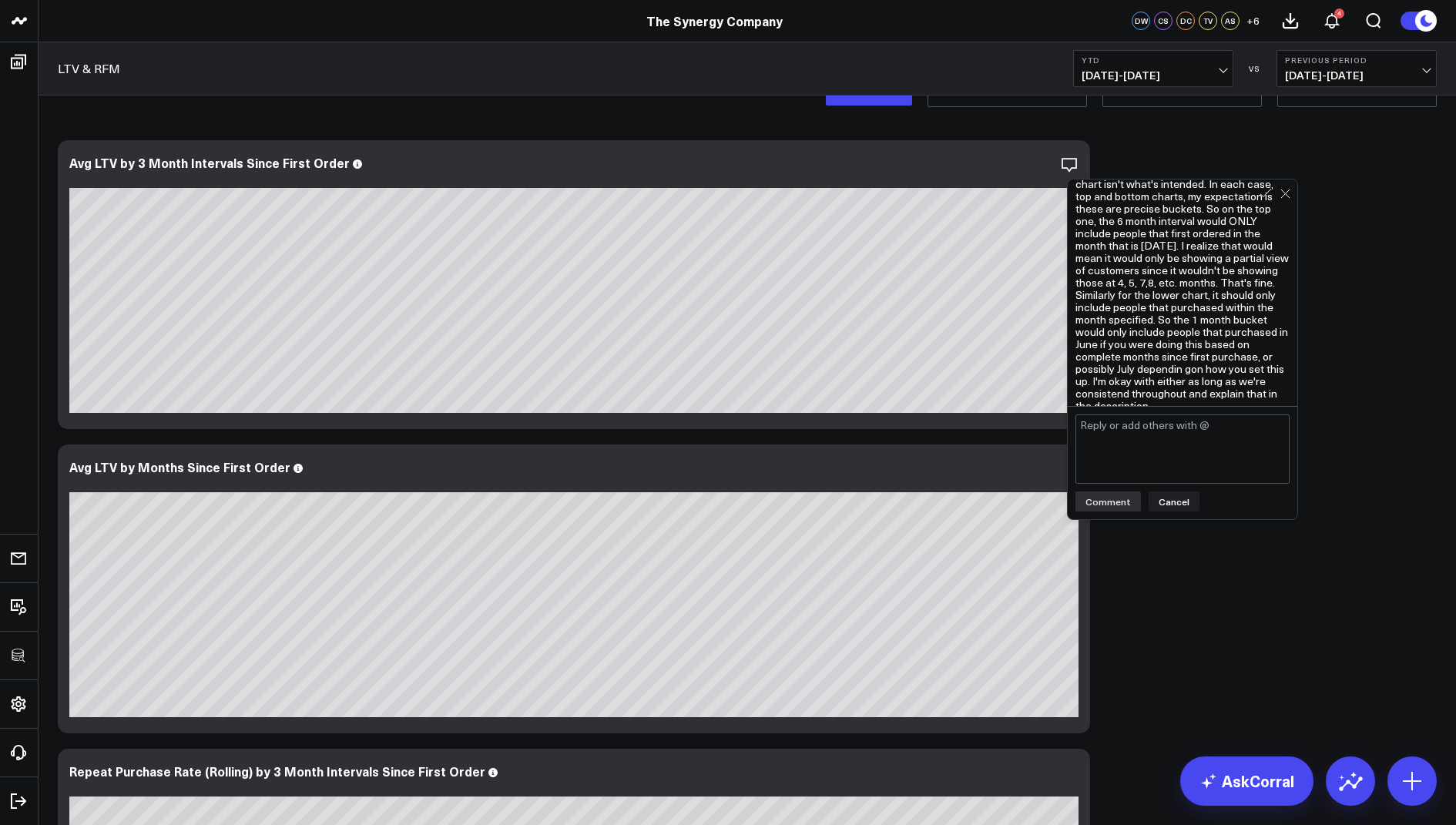
scroll to position [35, 0]
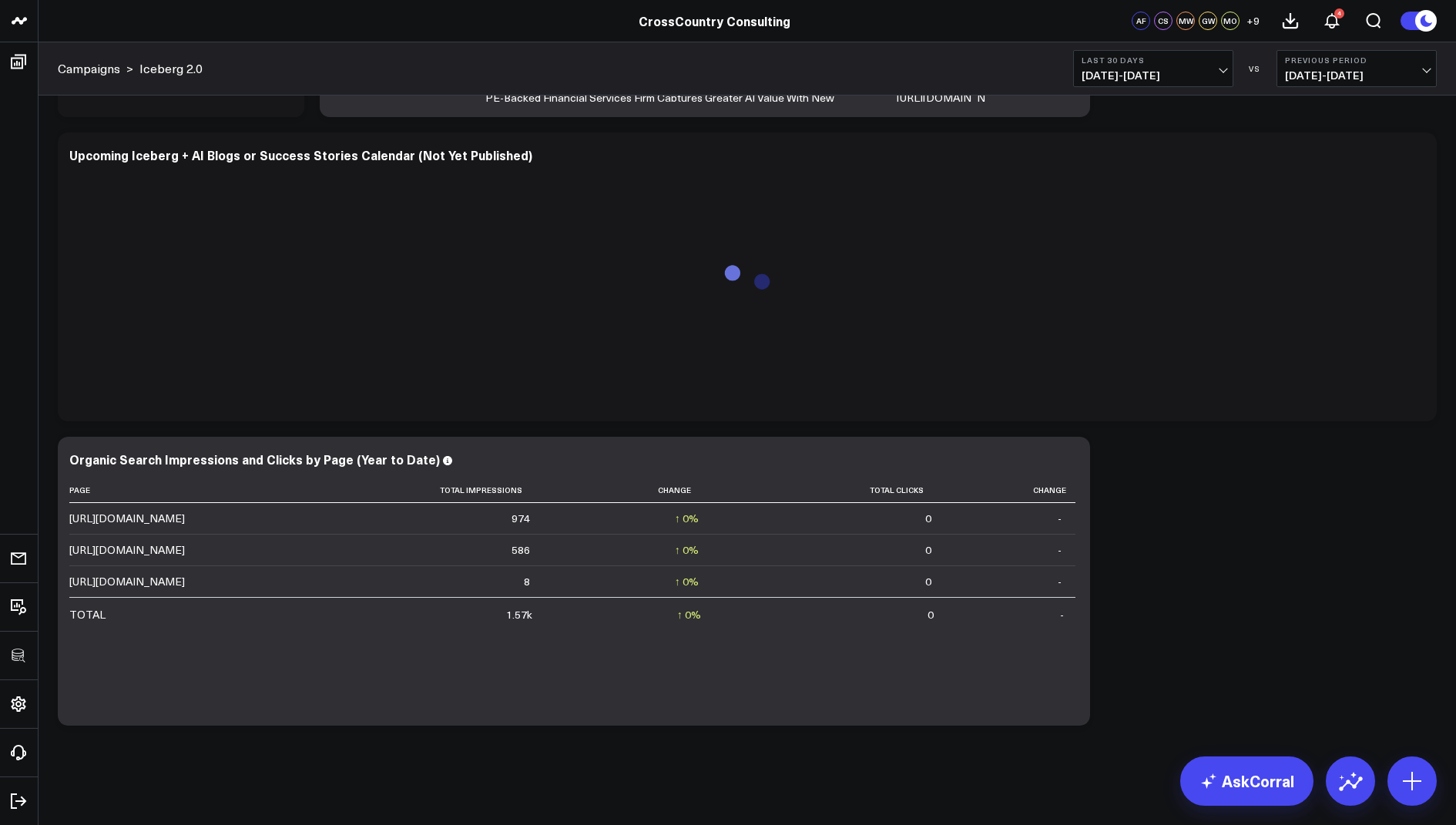
scroll to position [4148, 0]
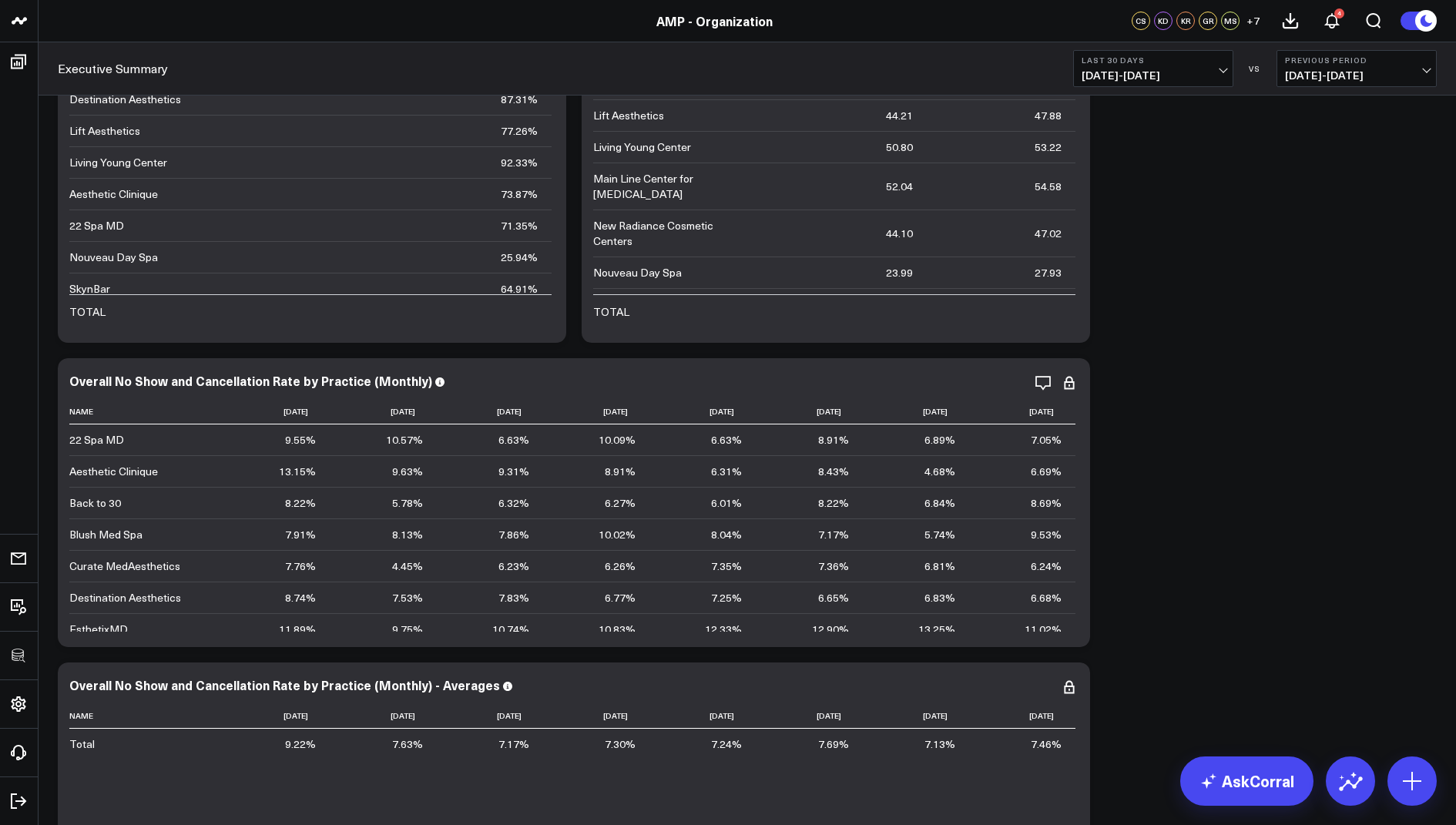
scroll to position [7012, 0]
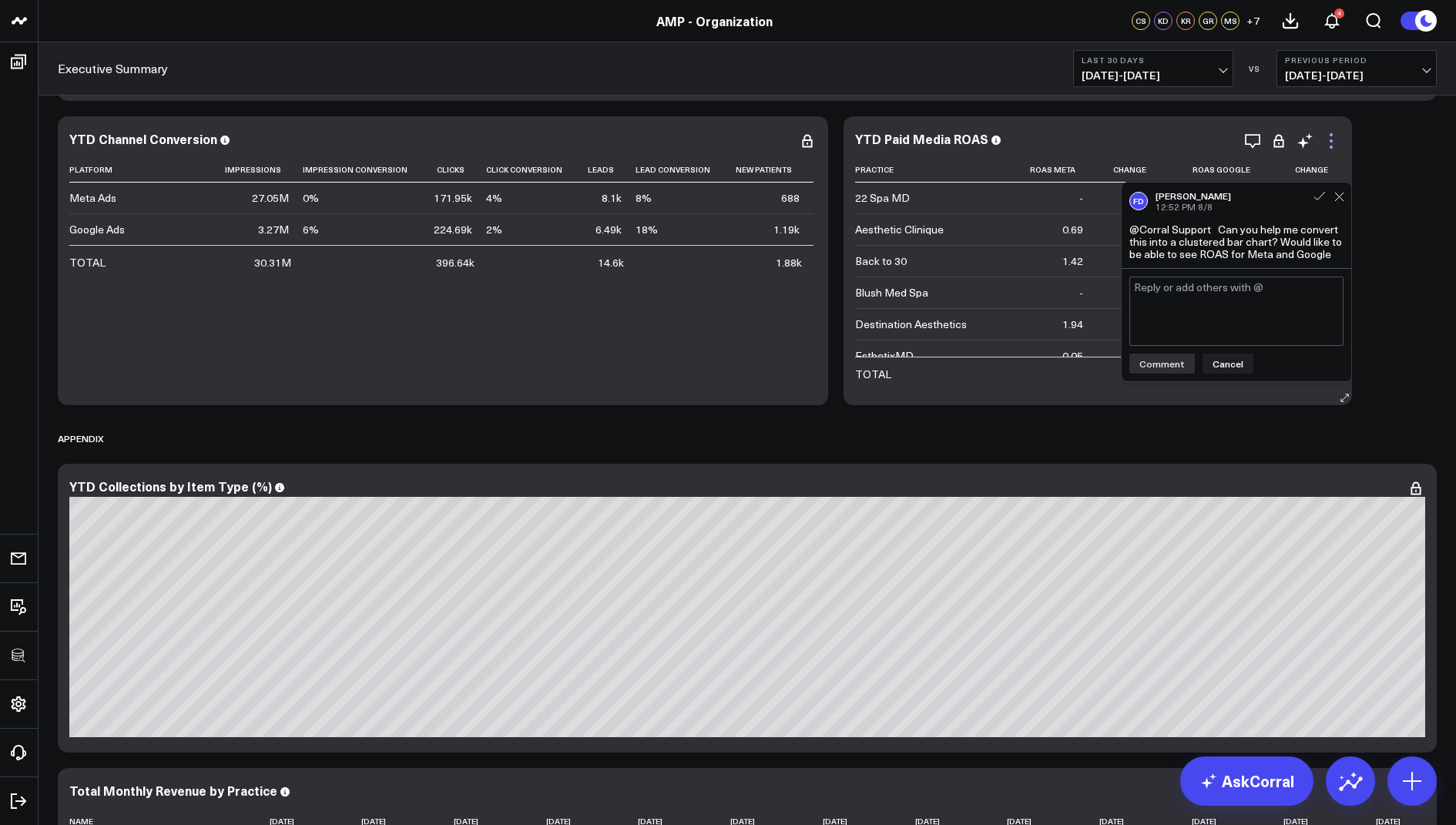
click at [1339, 146] on icon at bounding box center [1330, 141] width 19 height 19
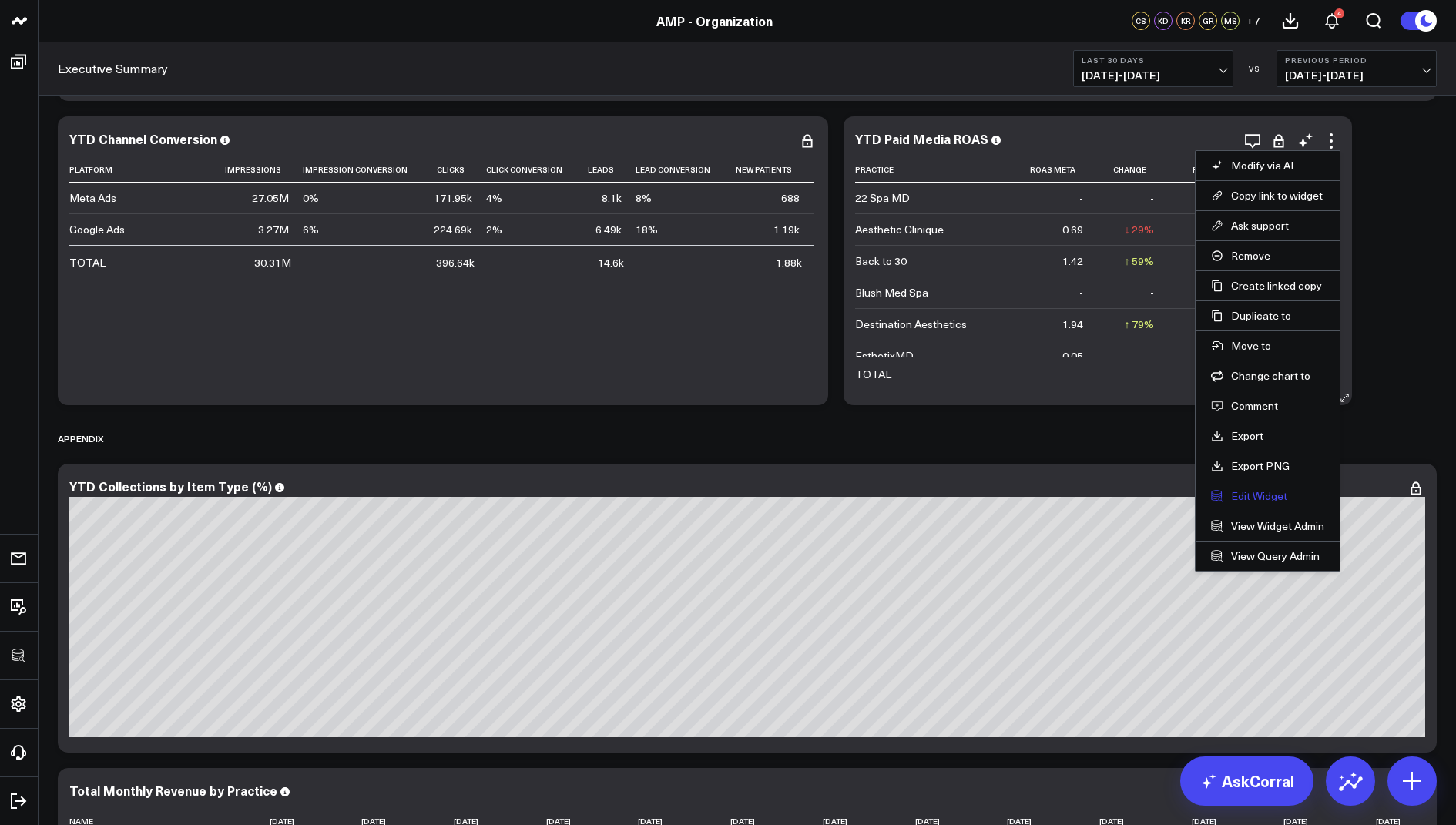
click at [1228, 491] on button "Edit Widget" at bounding box center [1267, 495] width 113 height 14
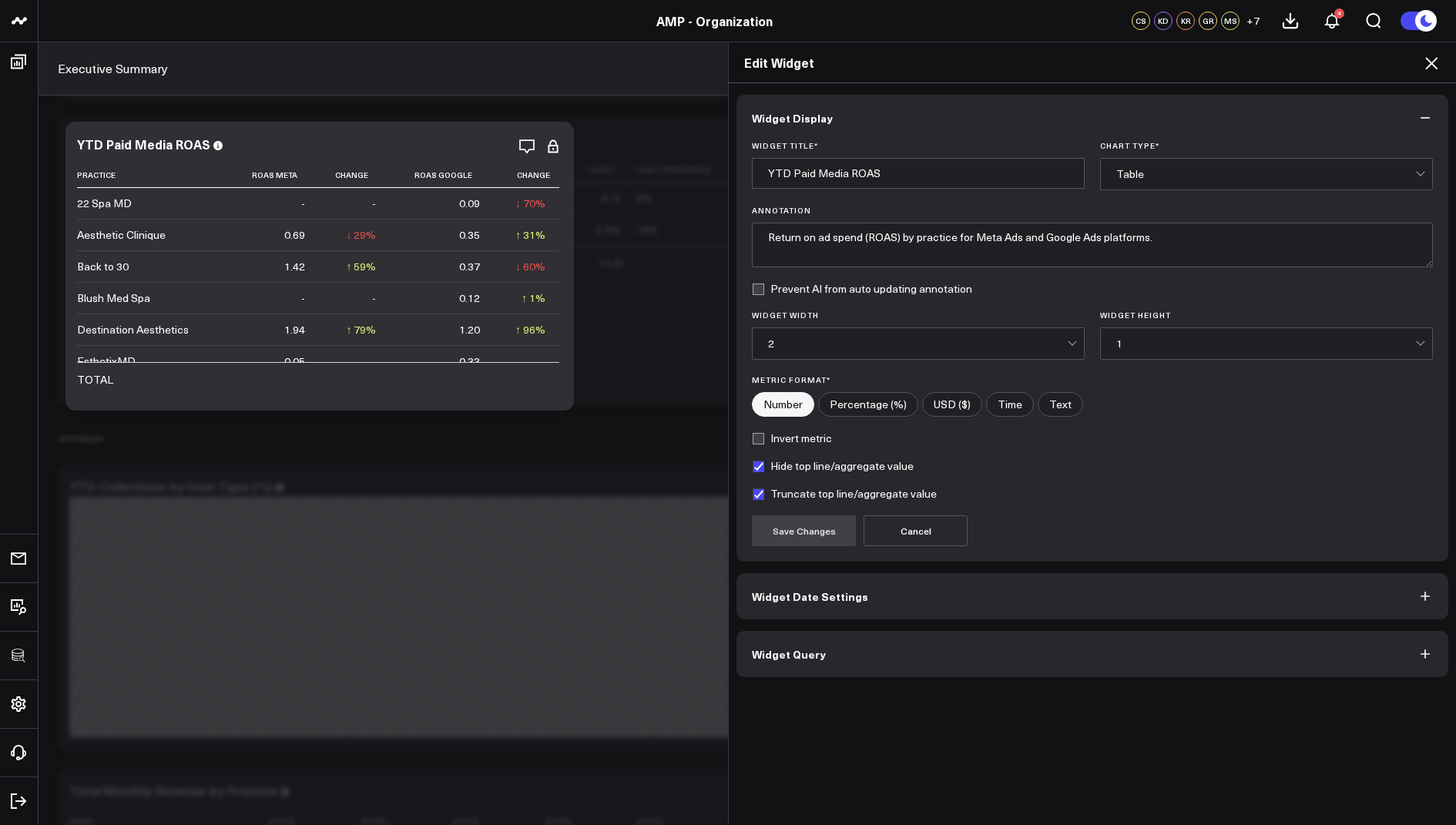
click at [772, 633] on button "Widget Query" at bounding box center [1092, 653] width 712 height 46
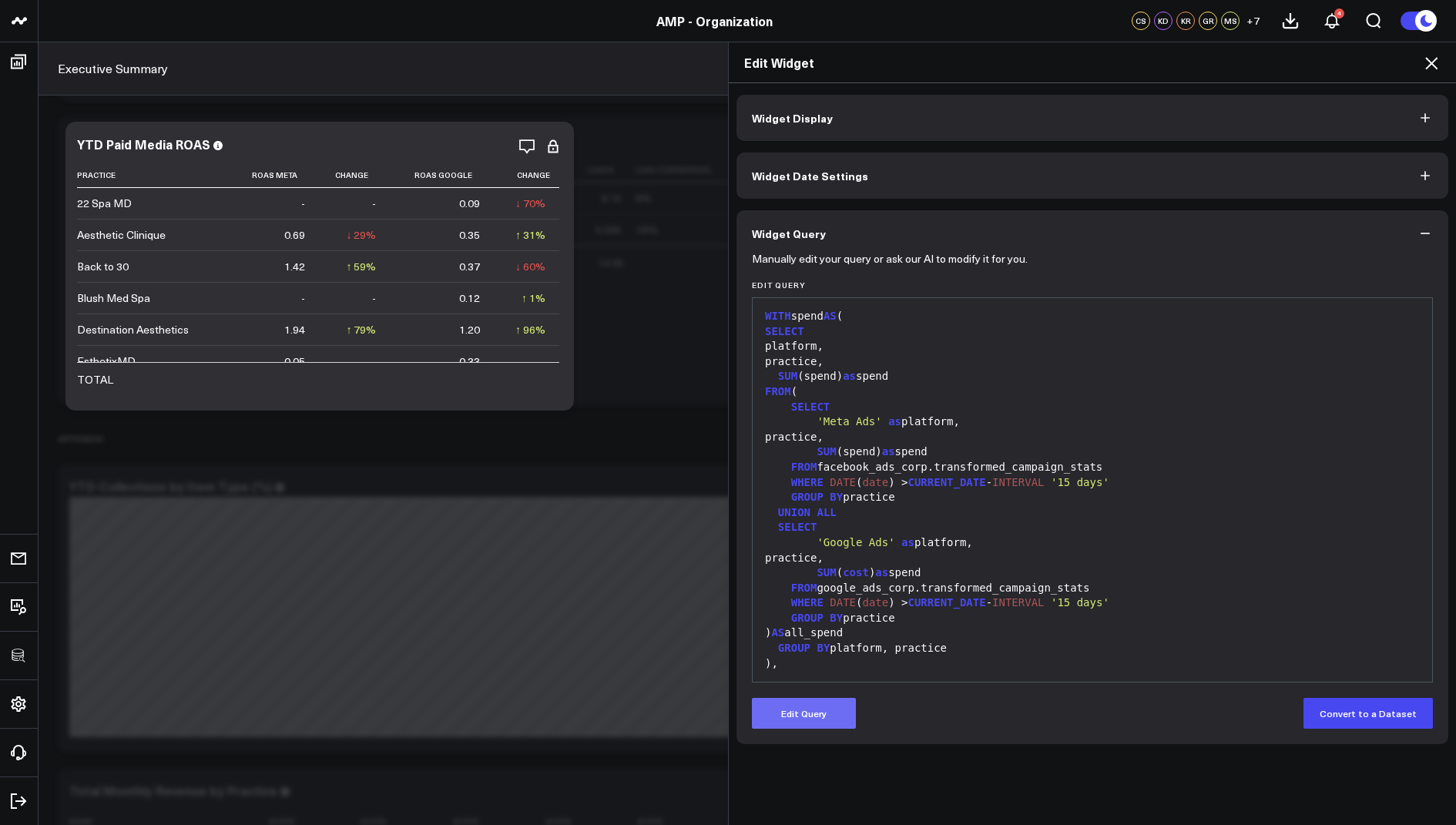
click at [812, 719] on button "Edit Query" at bounding box center [803, 713] width 104 height 31
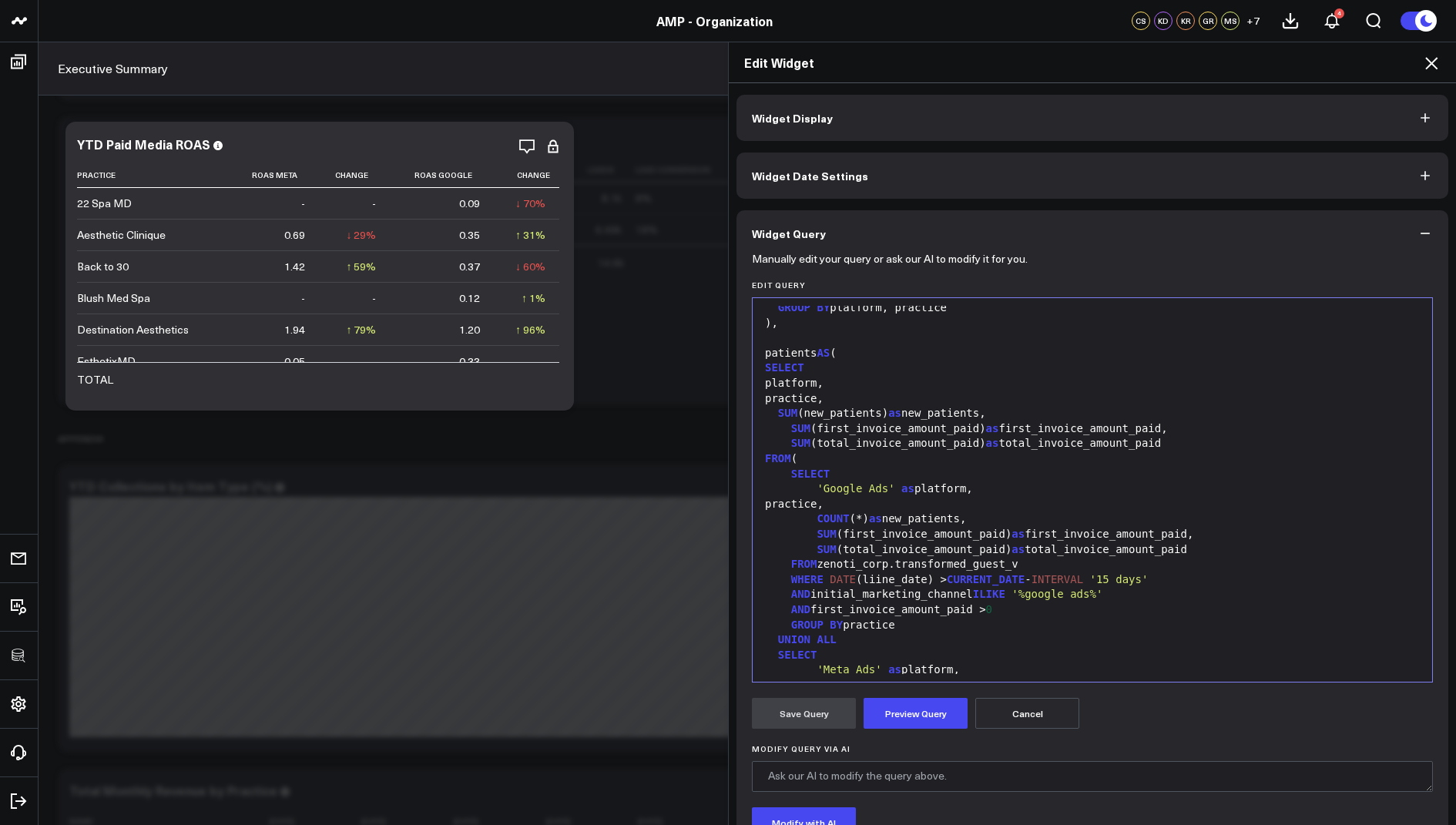
scroll to position [694, 0]
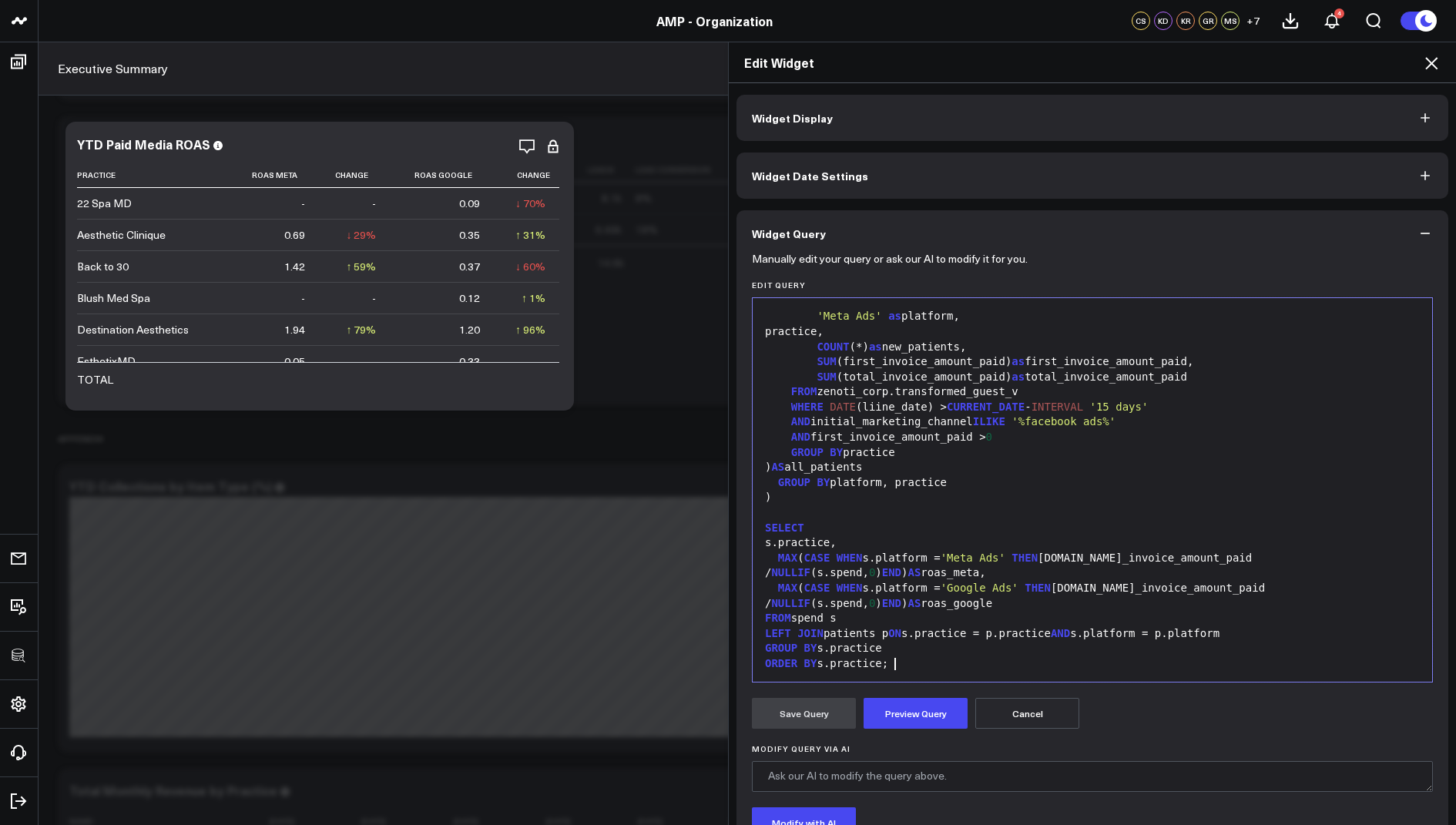
click at [905, 667] on div "ORDER BY s.practice;" at bounding box center [1092, 664] width 664 height 15
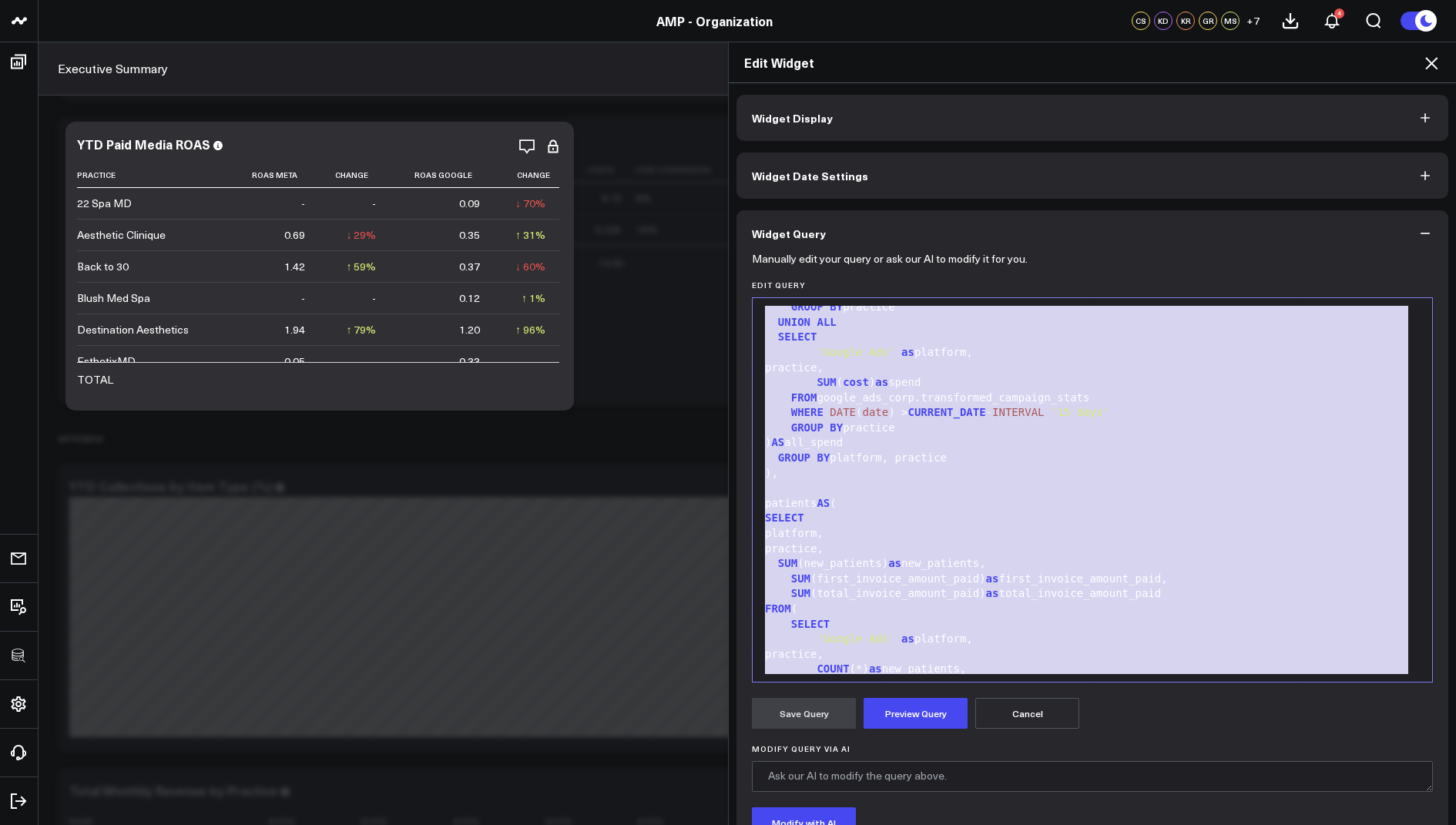
scroll to position [0, 0]
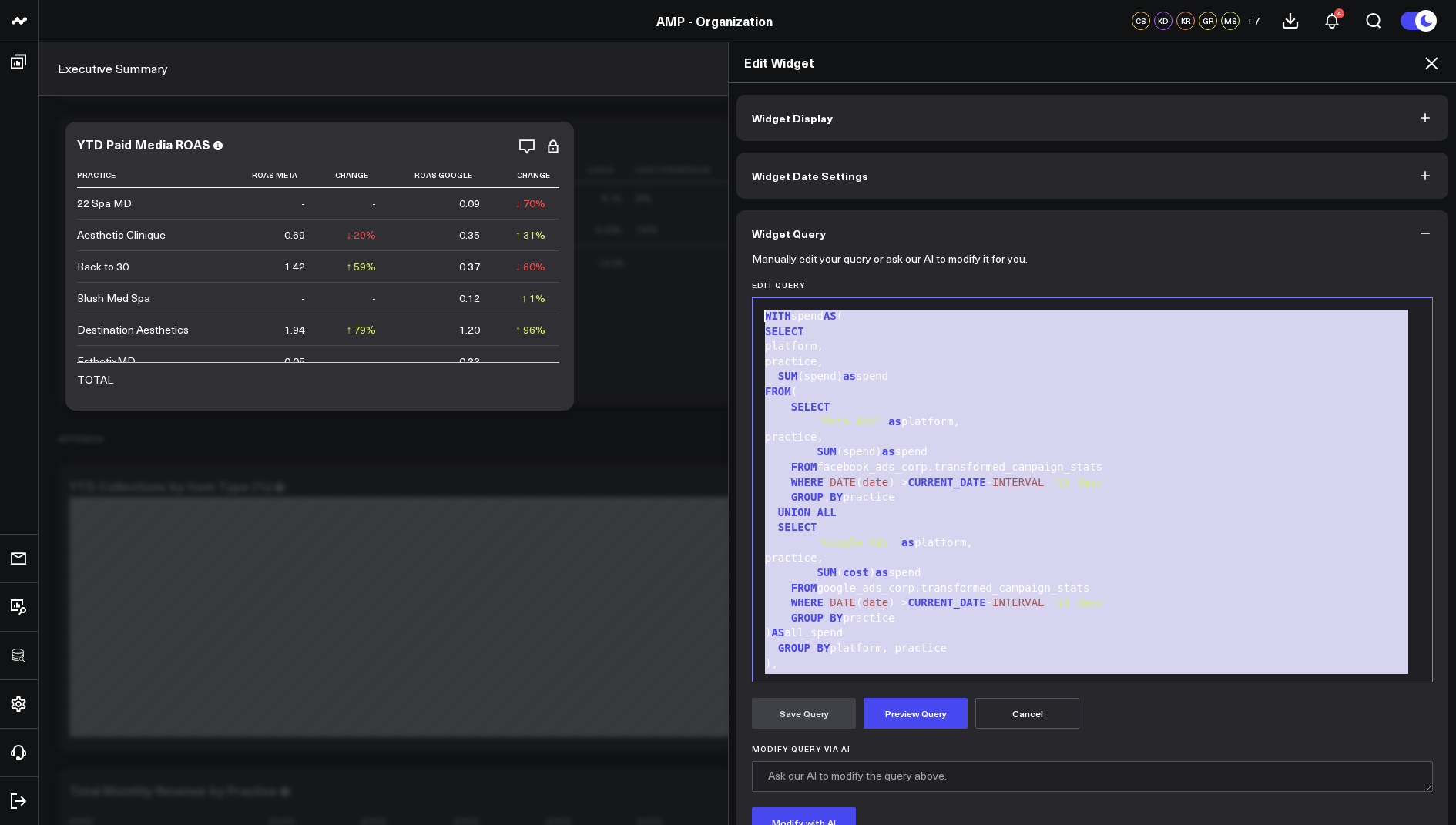
drag, startPoint x: 909, startPoint y: 665, endPoint x: 780, endPoint y: 184, distance: 498.0
click at [780, 184] on div "Widget Display Widget Date Settings Widget Query Manually edit your query or as…" at bounding box center [1092, 515] width 712 height 840
copy div "WITH spend AS ( SELECT platform, practice, SUM (spend) as spend FROM ( SELECT '…"
click at [1437, 64] on icon at bounding box center [1431, 63] width 19 height 19
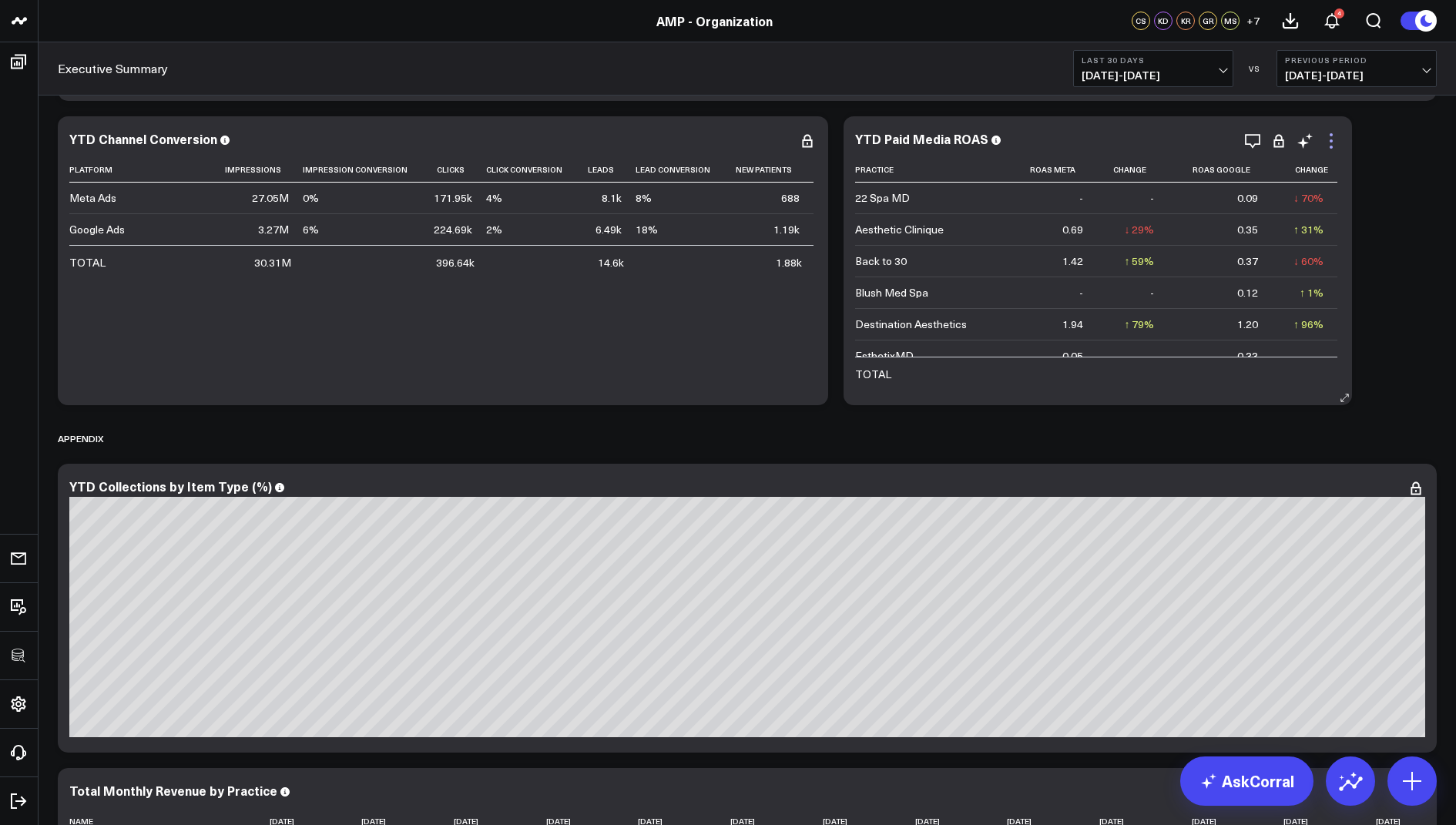
click at [1337, 141] on icon at bounding box center [1330, 141] width 19 height 19
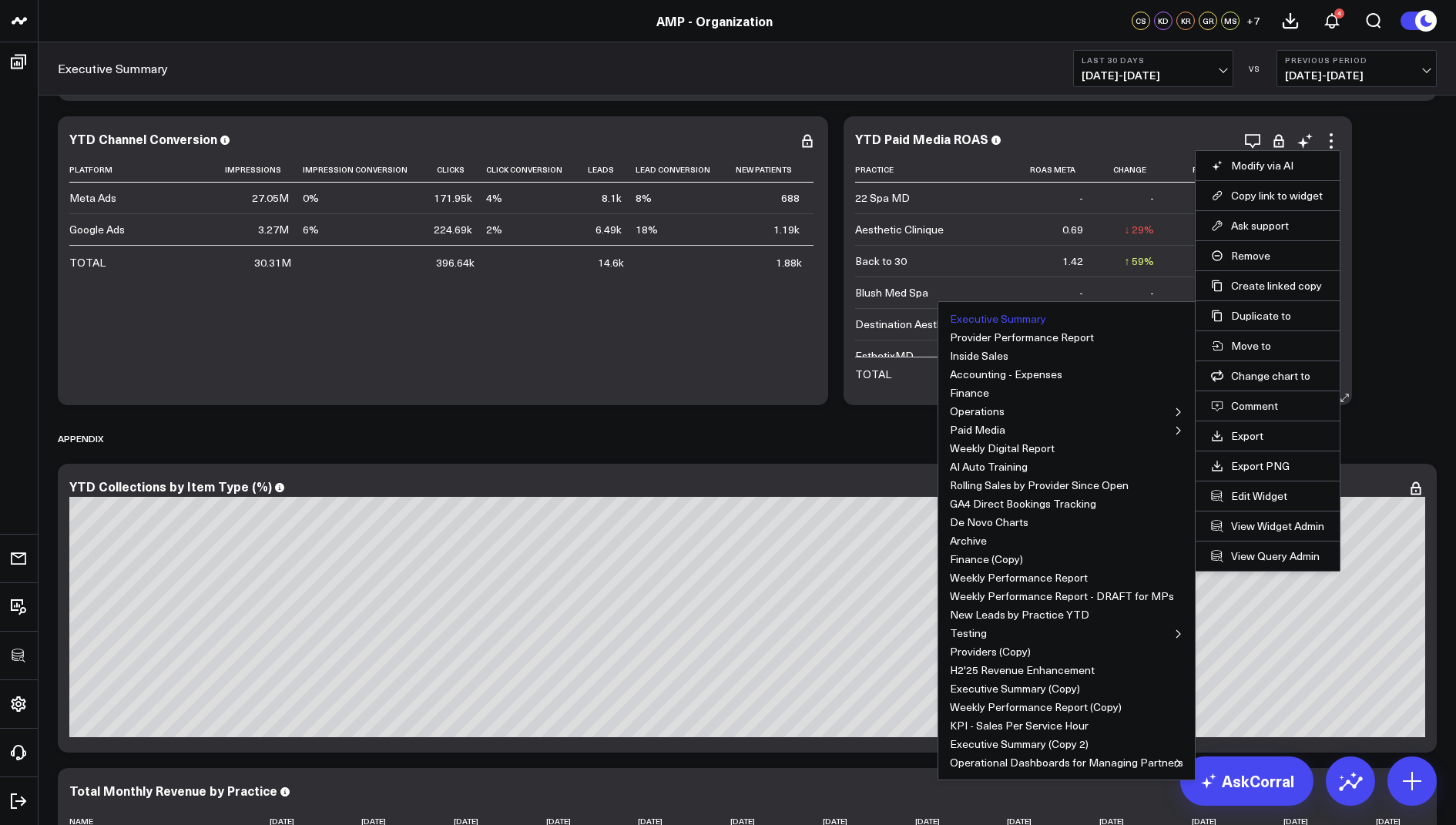
click at [1034, 314] on button "Executive Summary" at bounding box center [998, 318] width 96 height 11
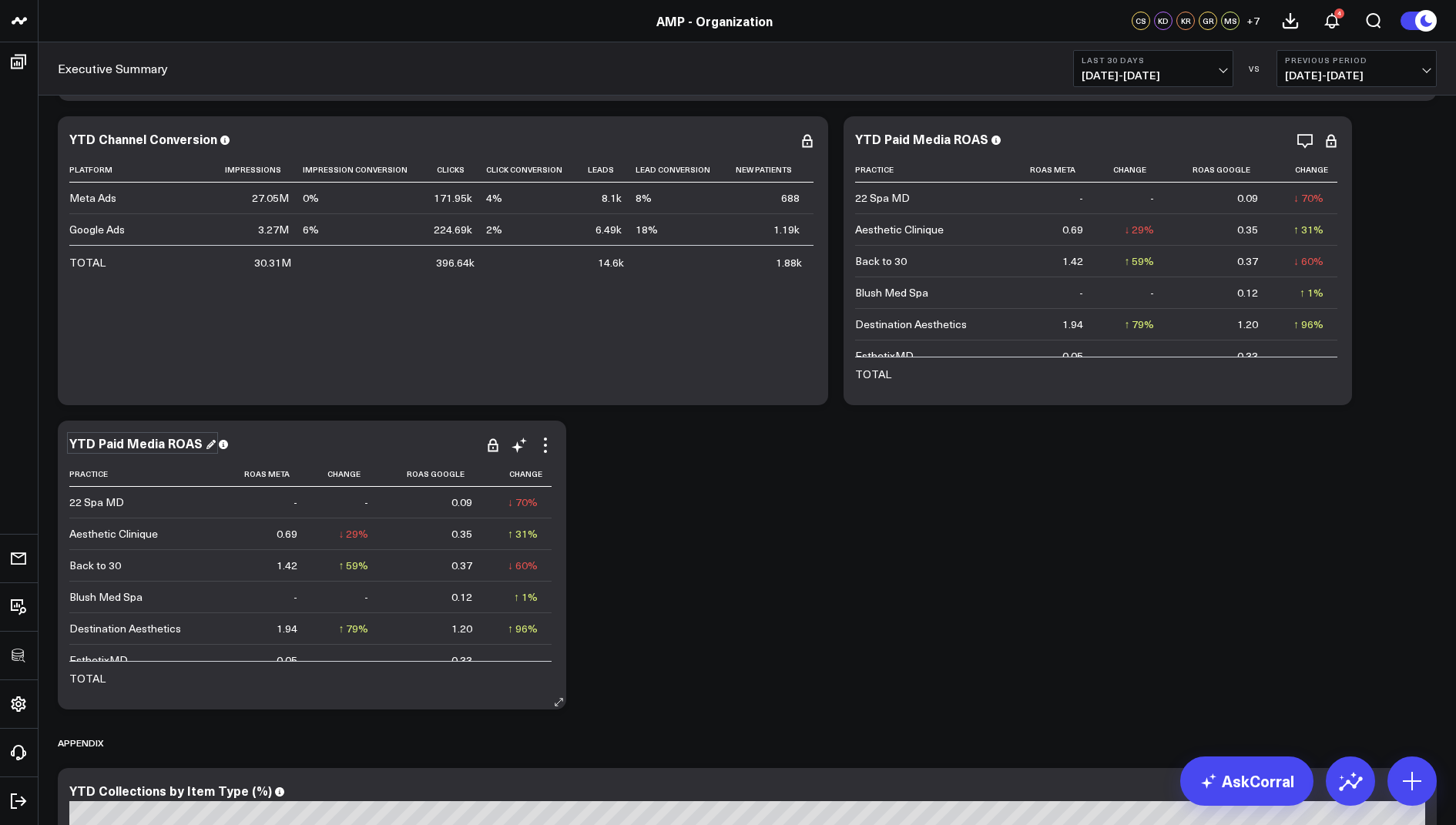
click at [198, 441] on div "YTD Paid Media ROAS" at bounding box center [143, 443] width 147 height 17
click at [543, 444] on icon at bounding box center [545, 444] width 19 height 19
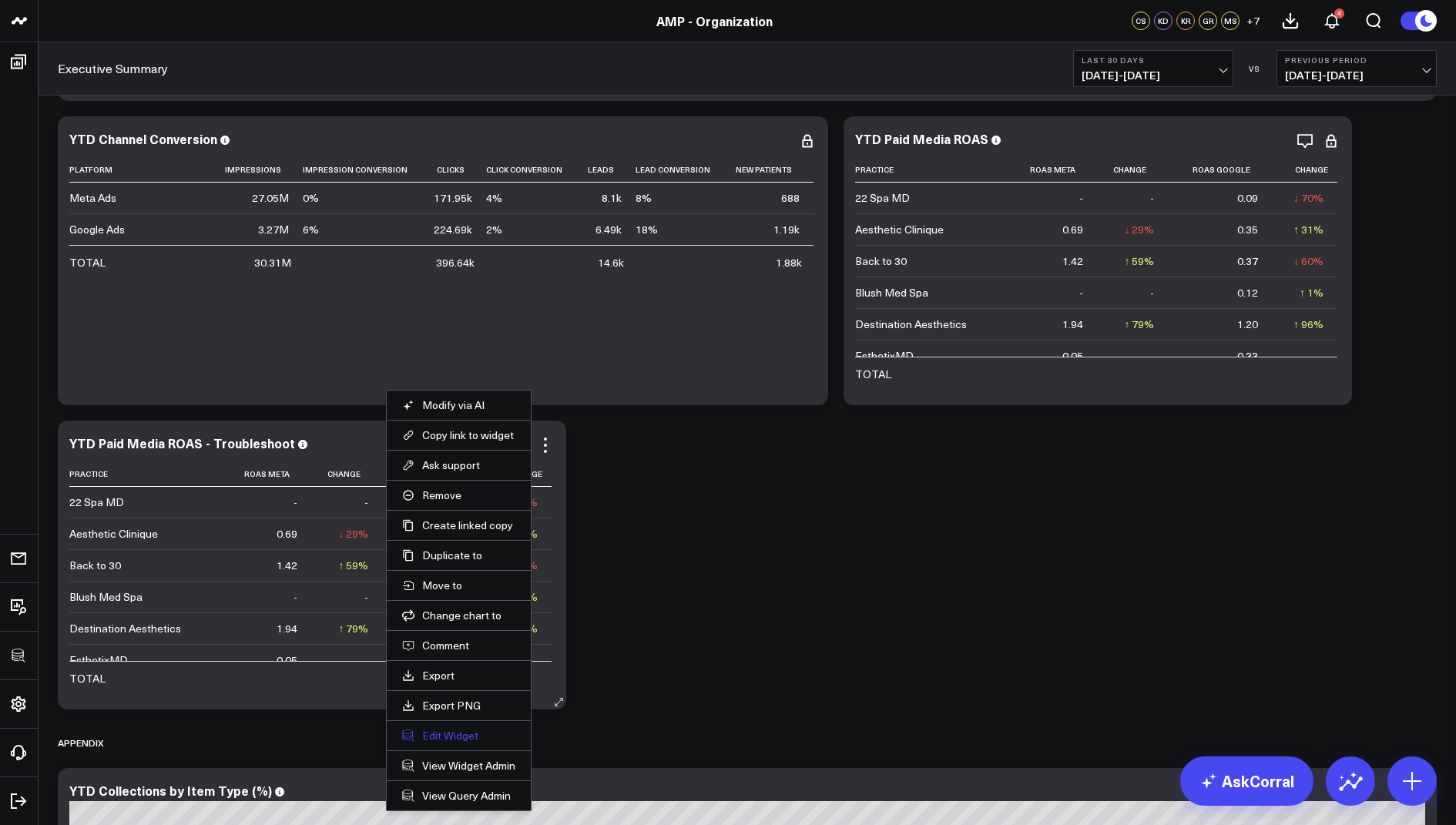
click at [449, 731] on button "Edit Widget" at bounding box center [459, 735] width 113 height 14
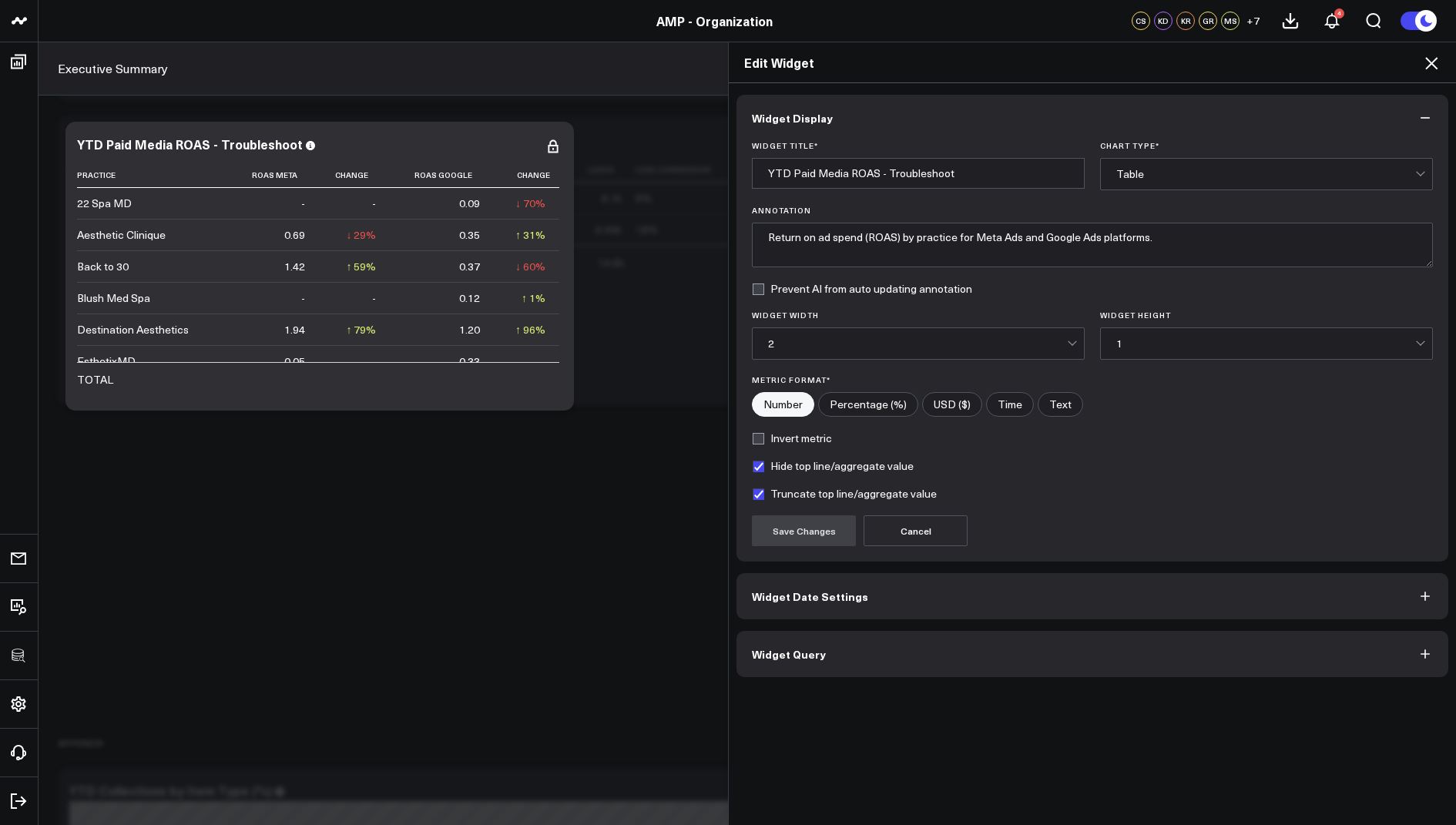
click at [784, 641] on button "Widget Query" at bounding box center [1092, 653] width 712 height 46
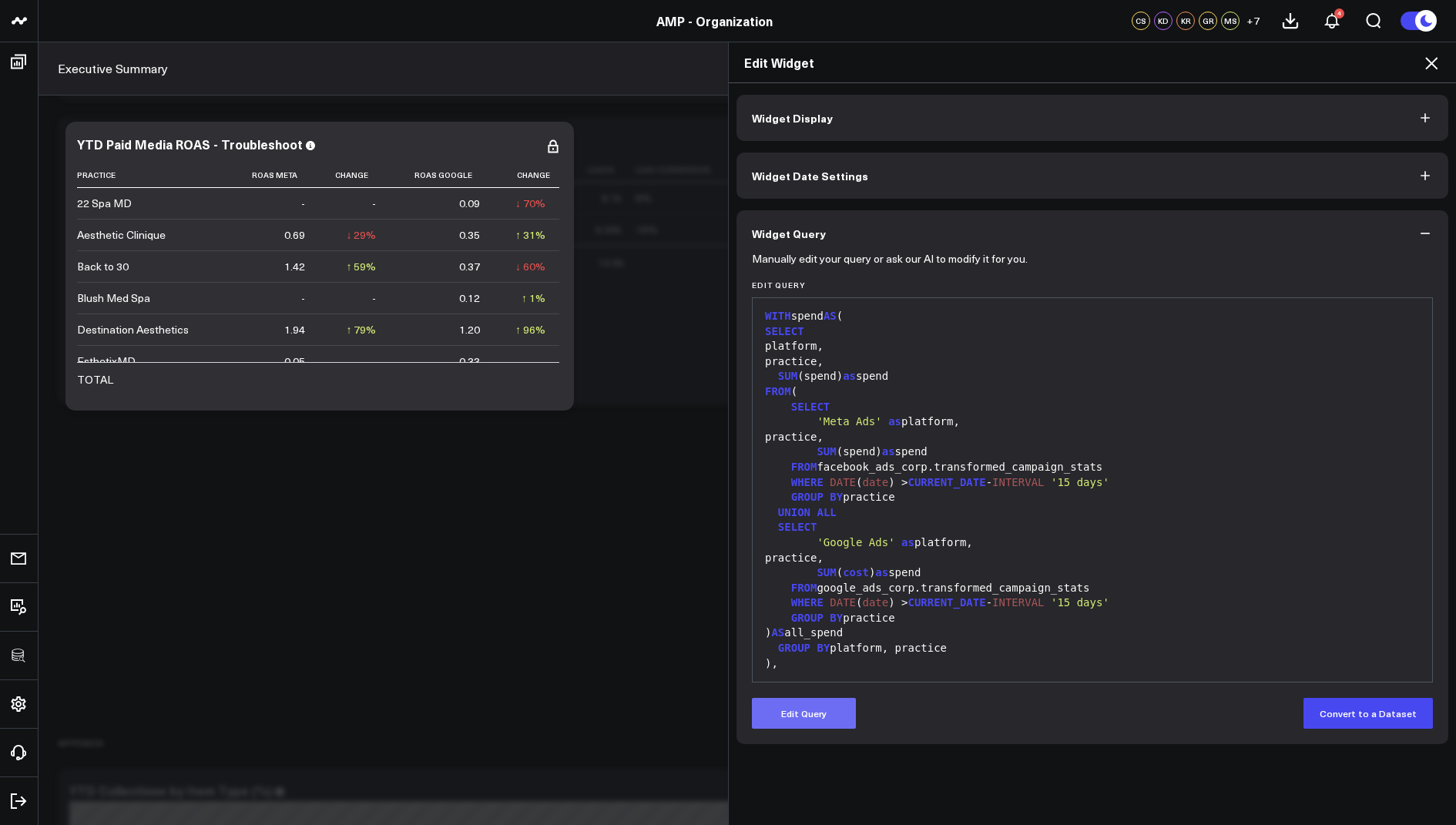
click at [778, 699] on button "Edit Query" at bounding box center [803, 713] width 104 height 31
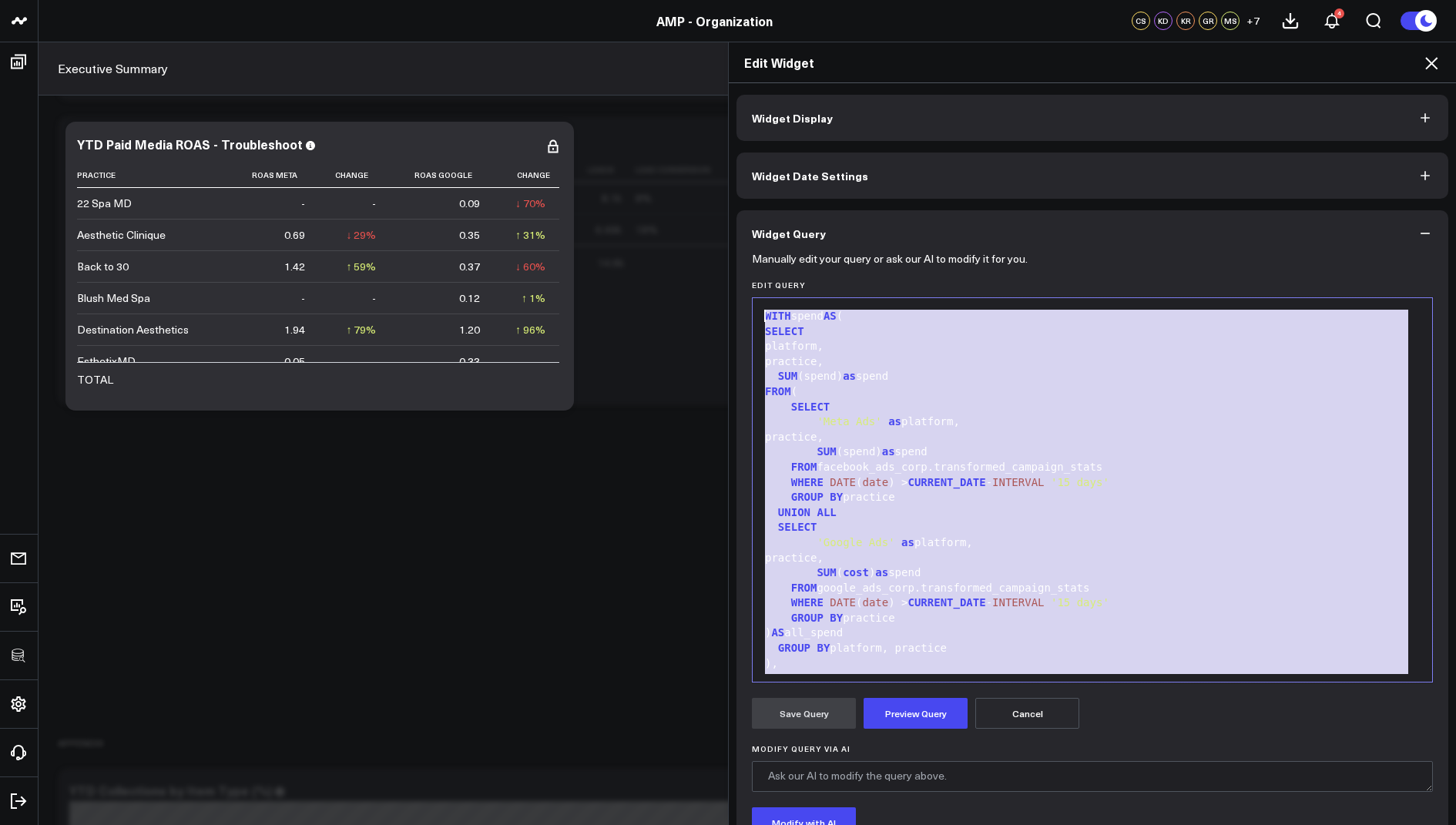
drag, startPoint x: 899, startPoint y: 668, endPoint x: 842, endPoint y: 130, distance: 541.0
click at [842, 130] on div "Widget Display Widget Date Settings Widget Query Manually edit your query or as…" at bounding box center [1092, 515] width 712 height 840
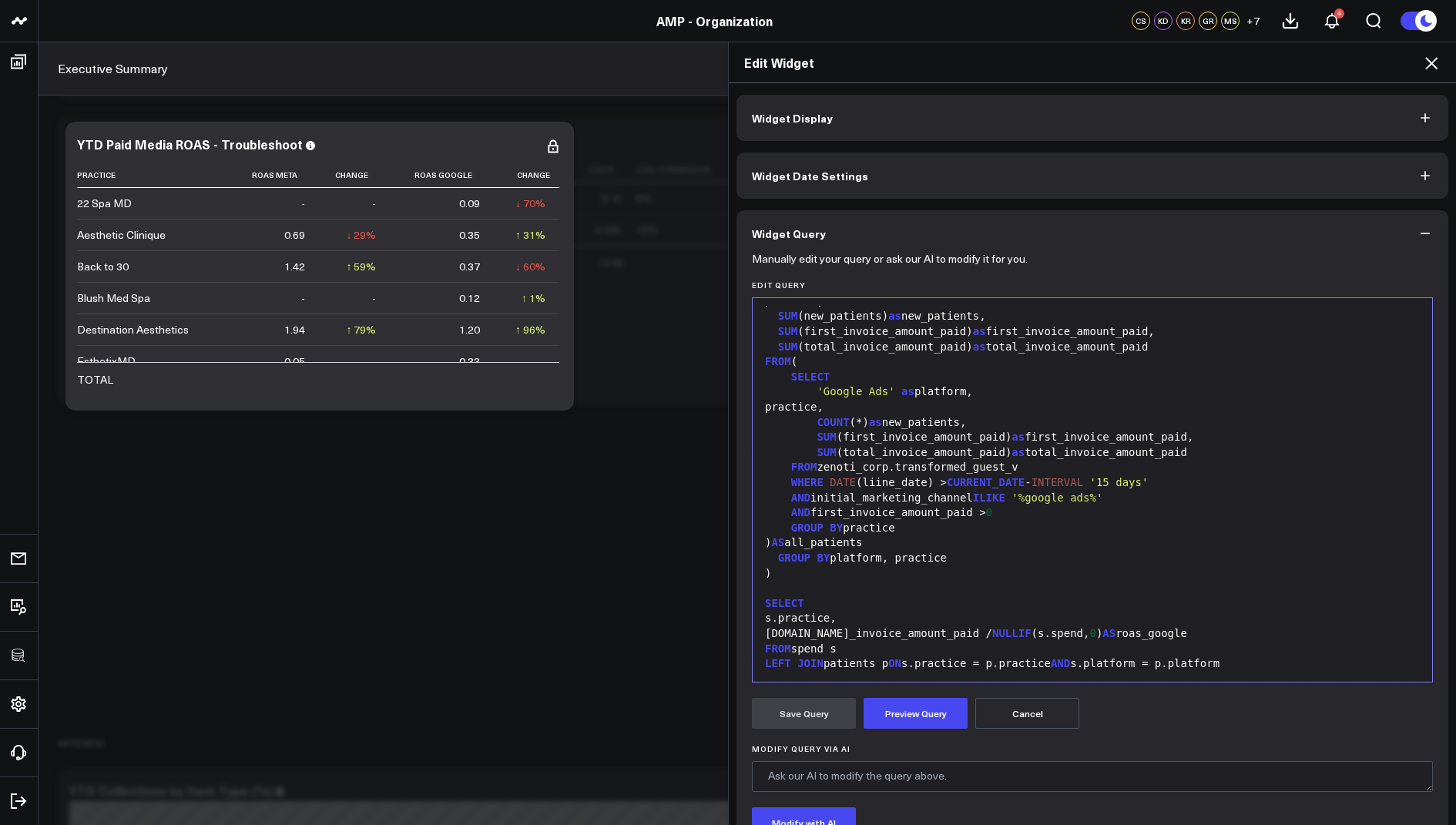
scroll to position [347, 0]
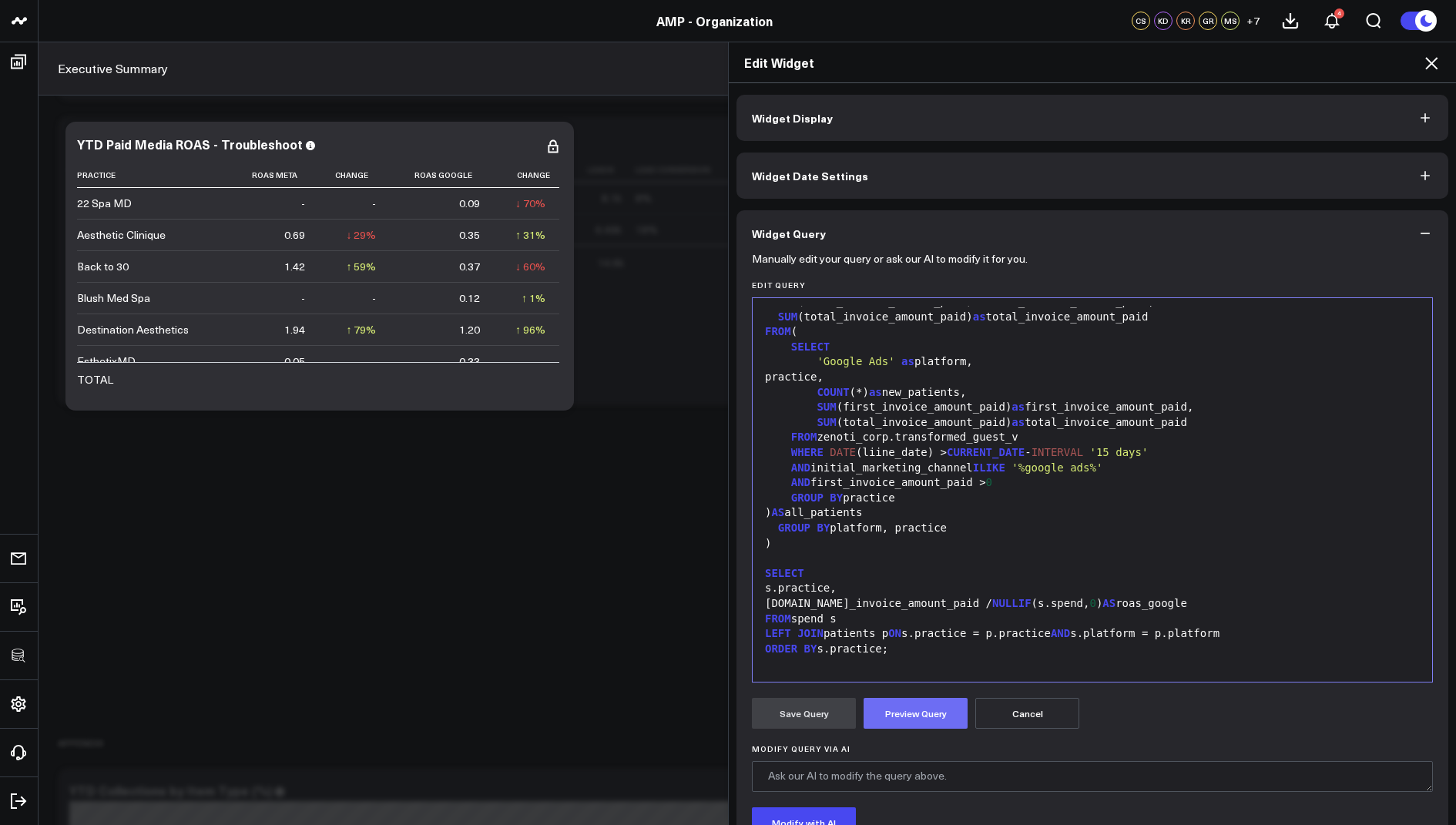
click at [898, 716] on button "Preview Query" at bounding box center [915, 713] width 104 height 31
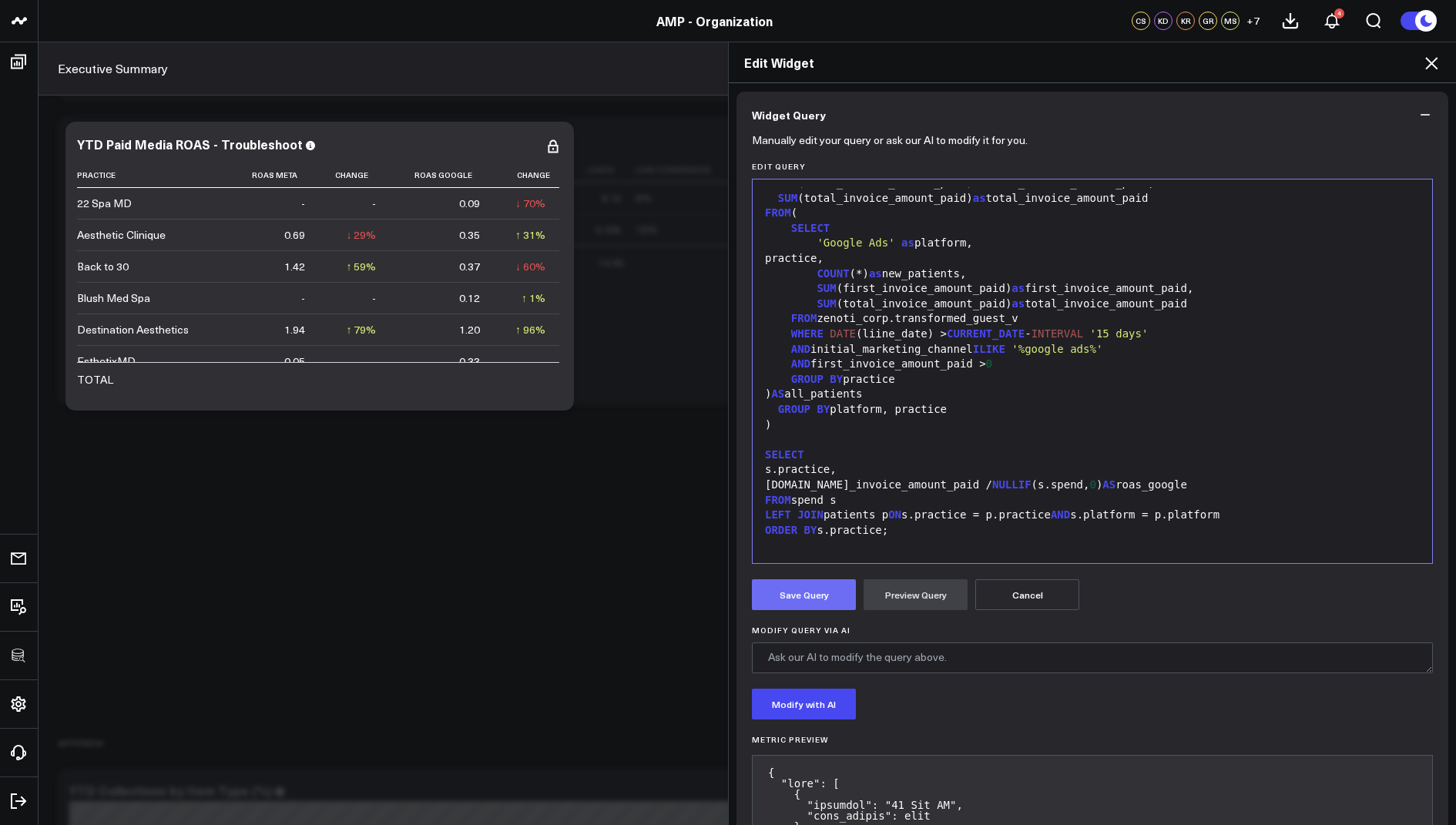
click at [789, 590] on button "Save Query" at bounding box center [803, 594] width 104 height 31
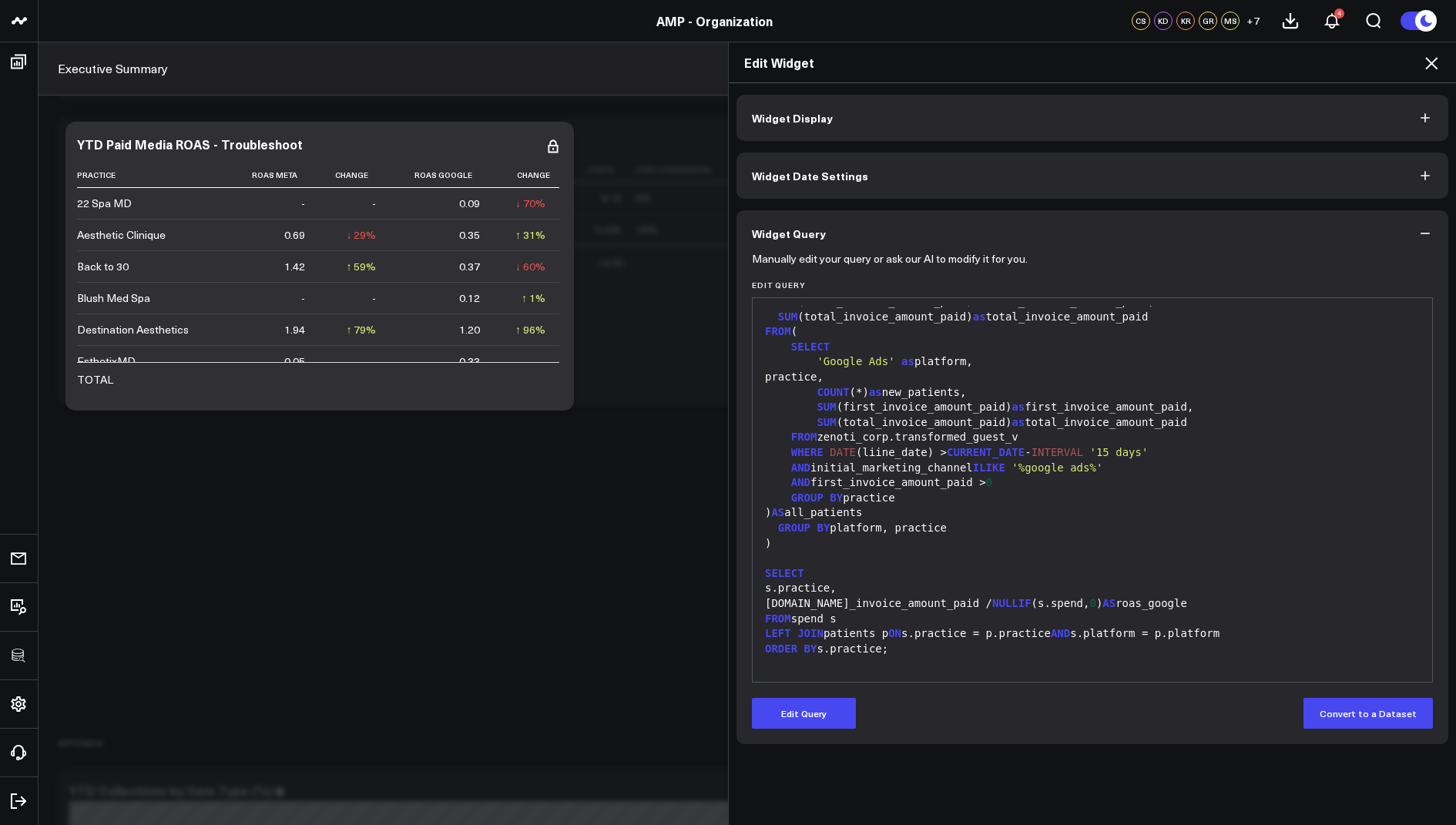
scroll to position [0, 0]
click at [1433, 57] on icon at bounding box center [1431, 63] width 19 height 19
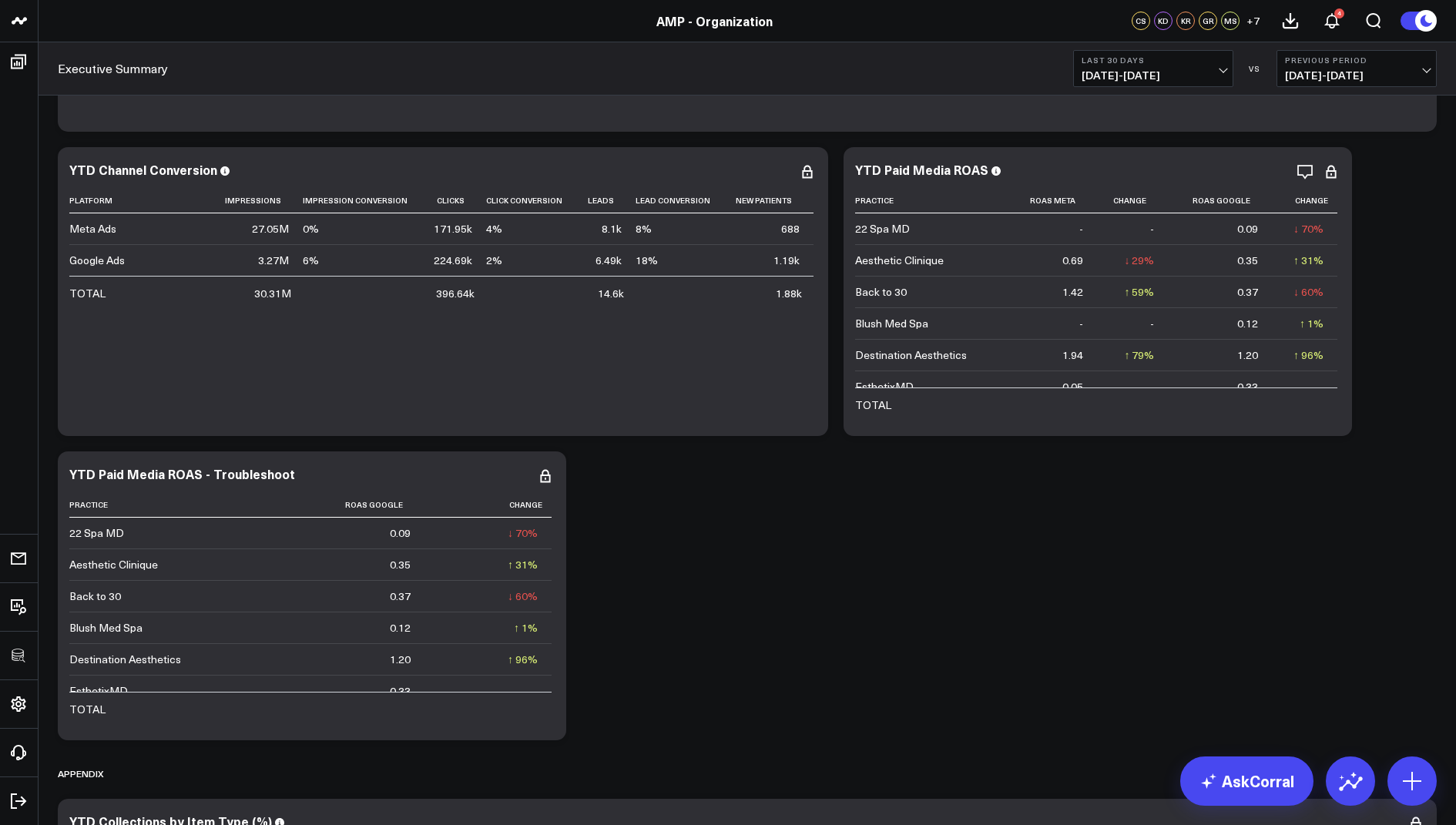
scroll to position [7101, 0]
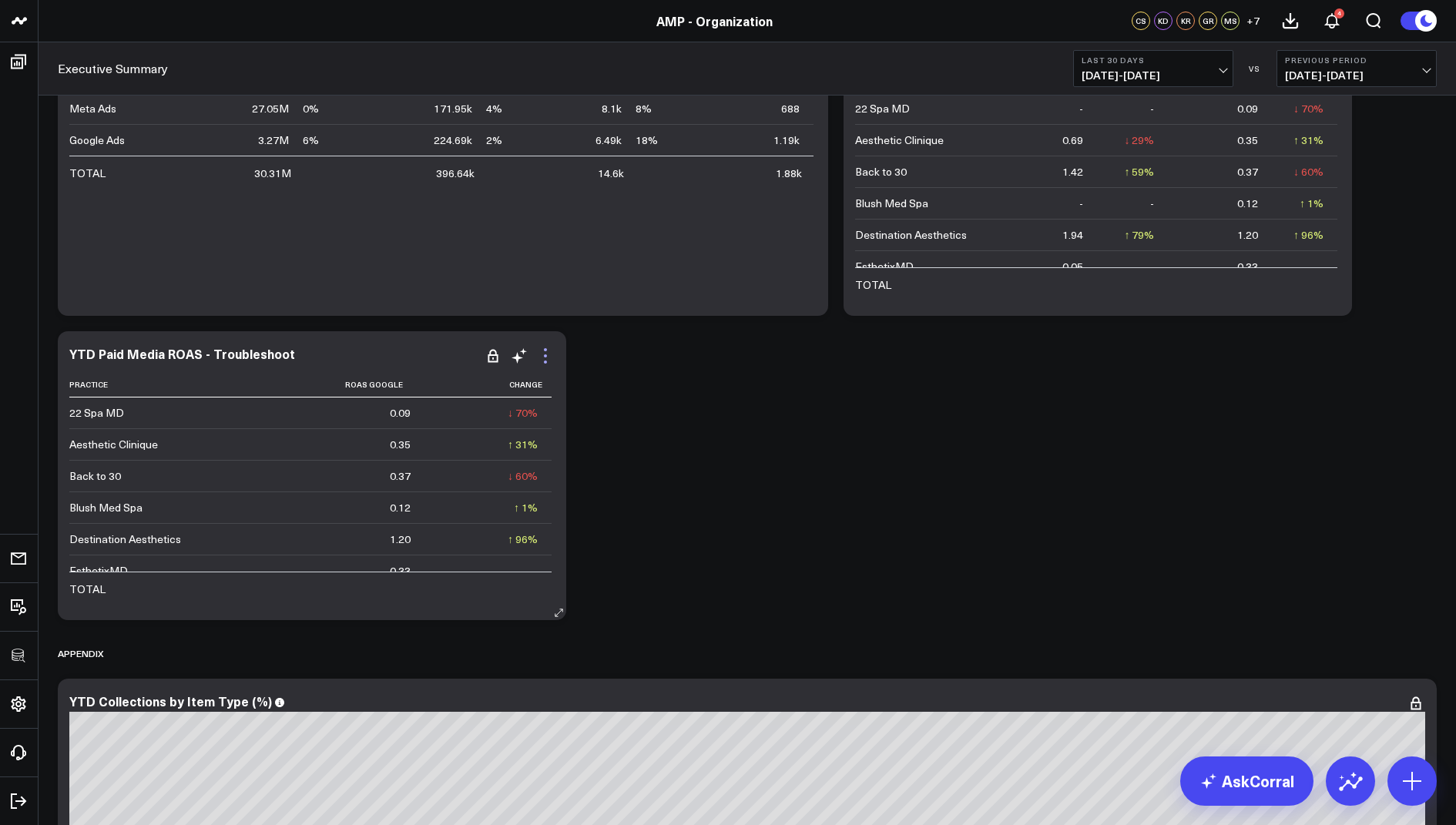
click at [546, 355] on icon at bounding box center [546, 356] width 3 height 3
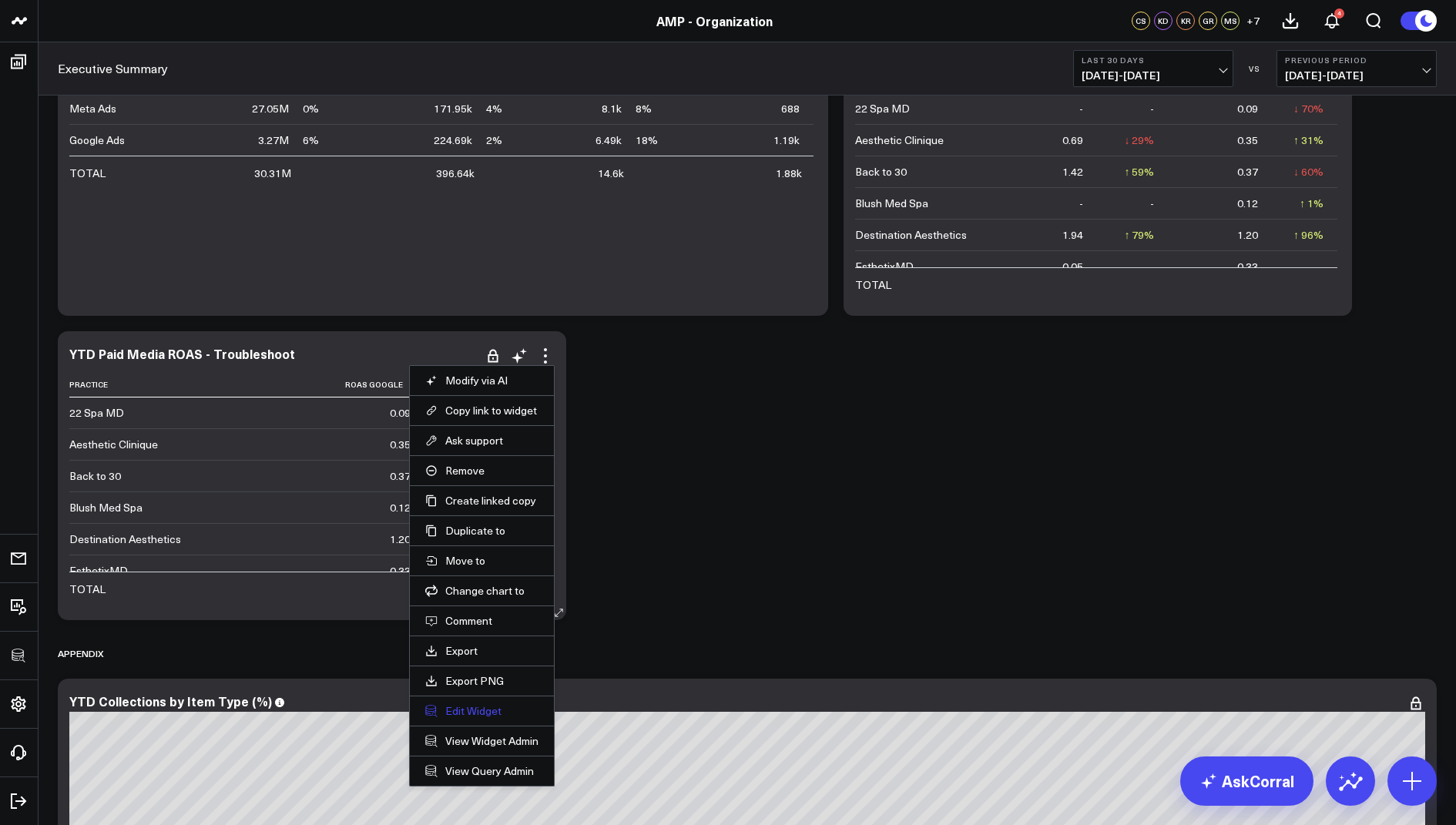
click at [471, 704] on button "Edit Widget" at bounding box center [482, 711] width 113 height 14
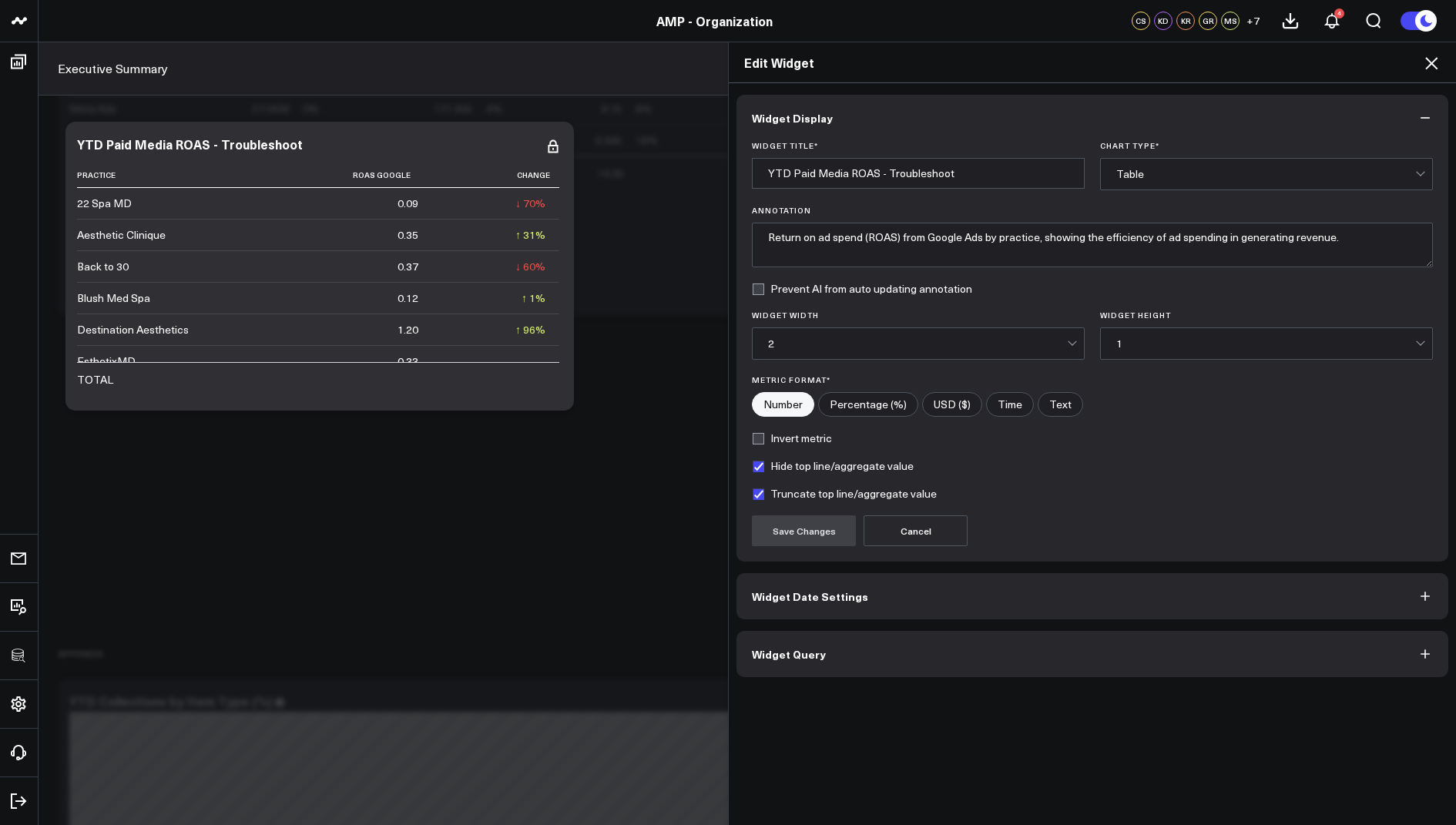
click at [784, 635] on button "Widget Query" at bounding box center [1092, 653] width 712 height 46
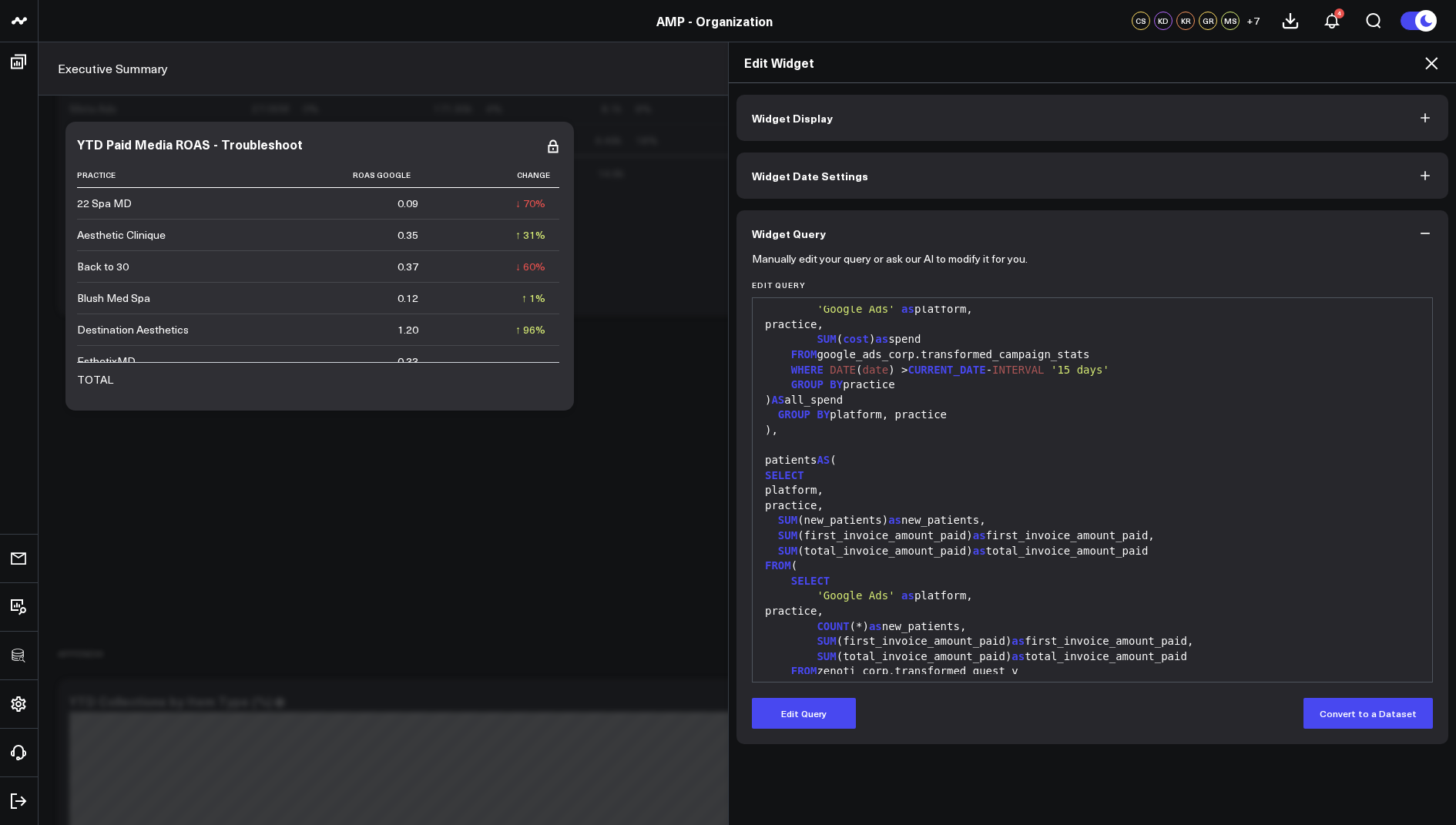
scroll to position [347, 0]
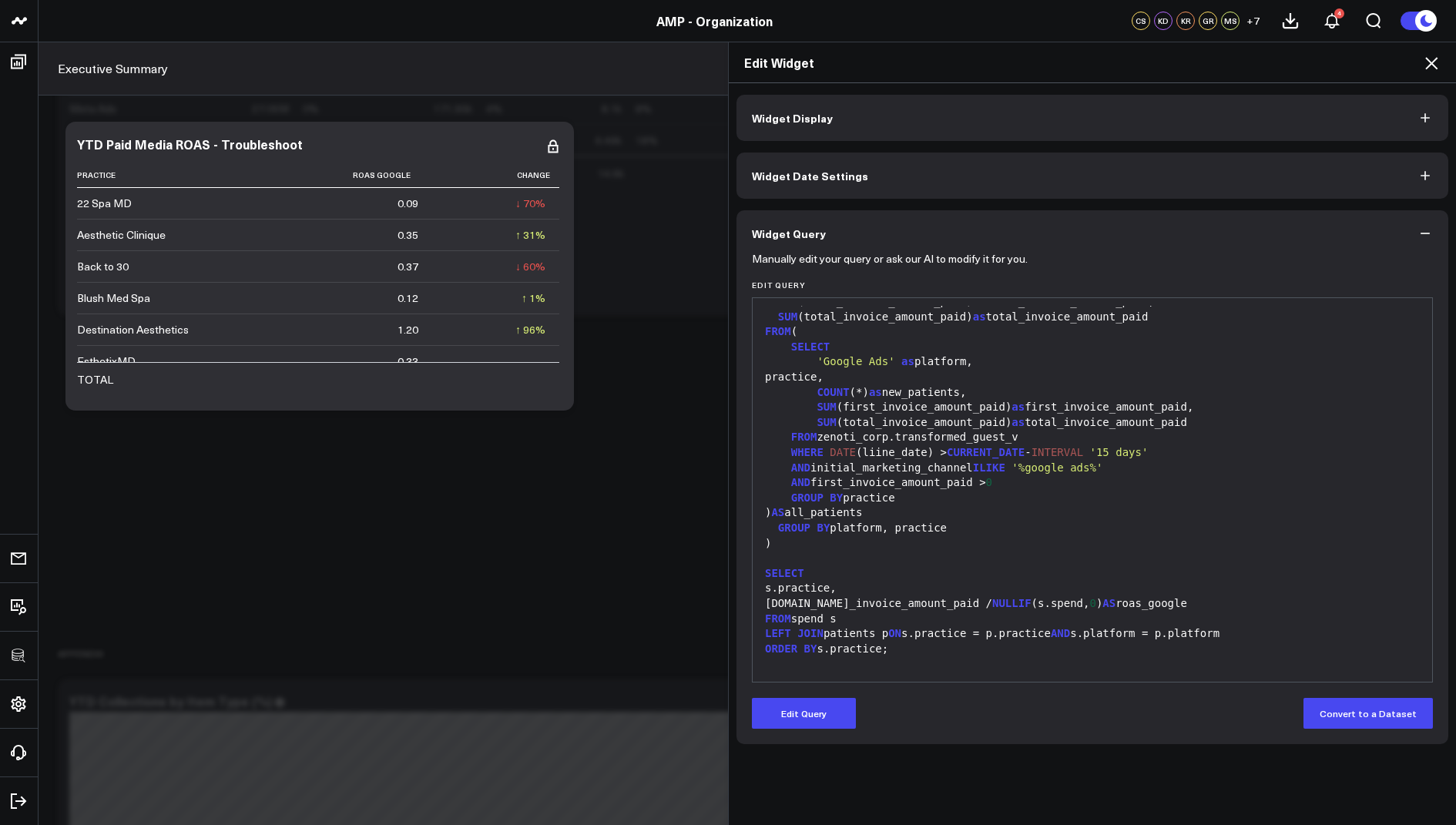
click at [1435, 58] on icon at bounding box center [1431, 62] width 12 height 12
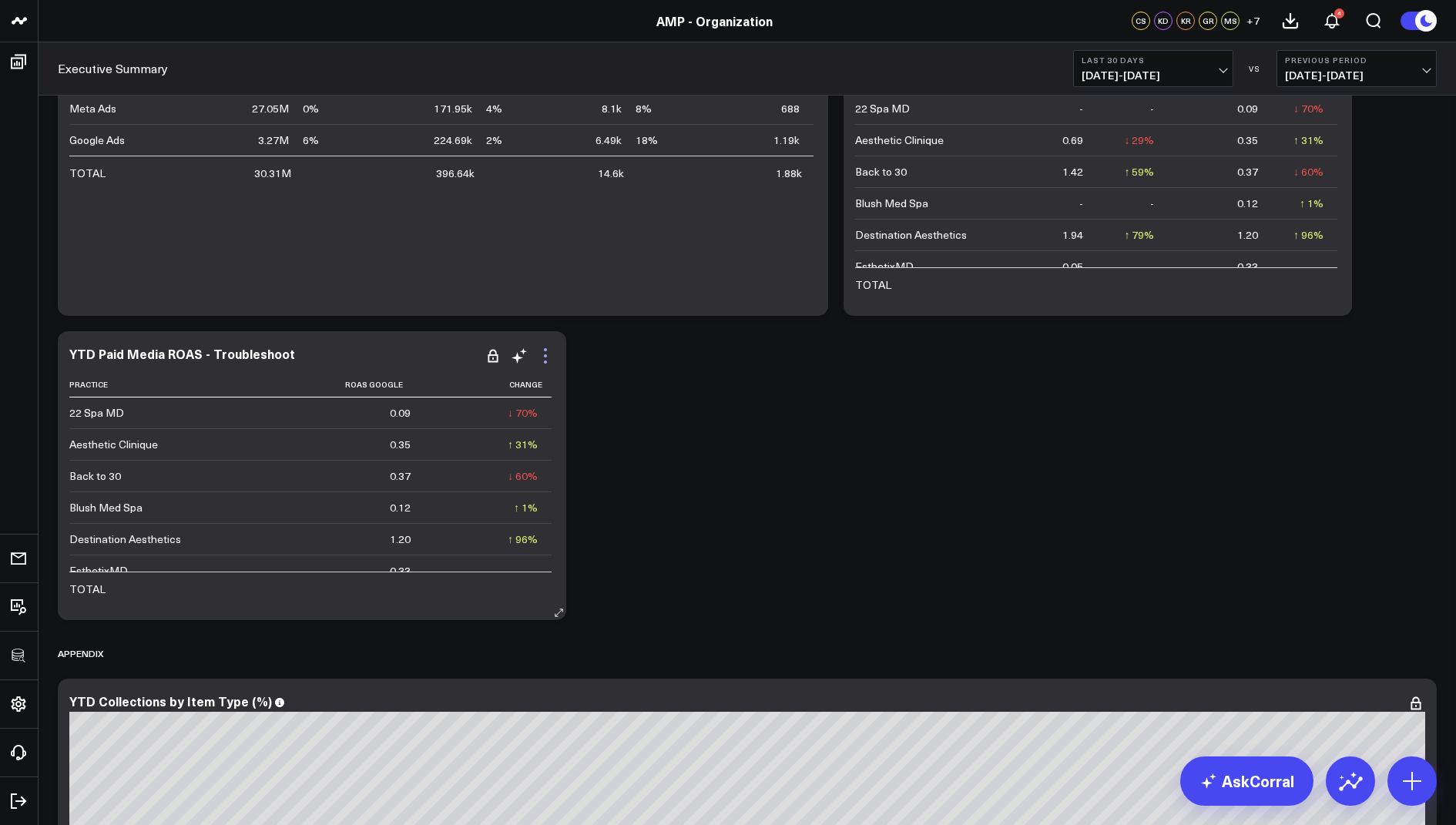
click at [544, 356] on icon at bounding box center [545, 355] width 19 height 19
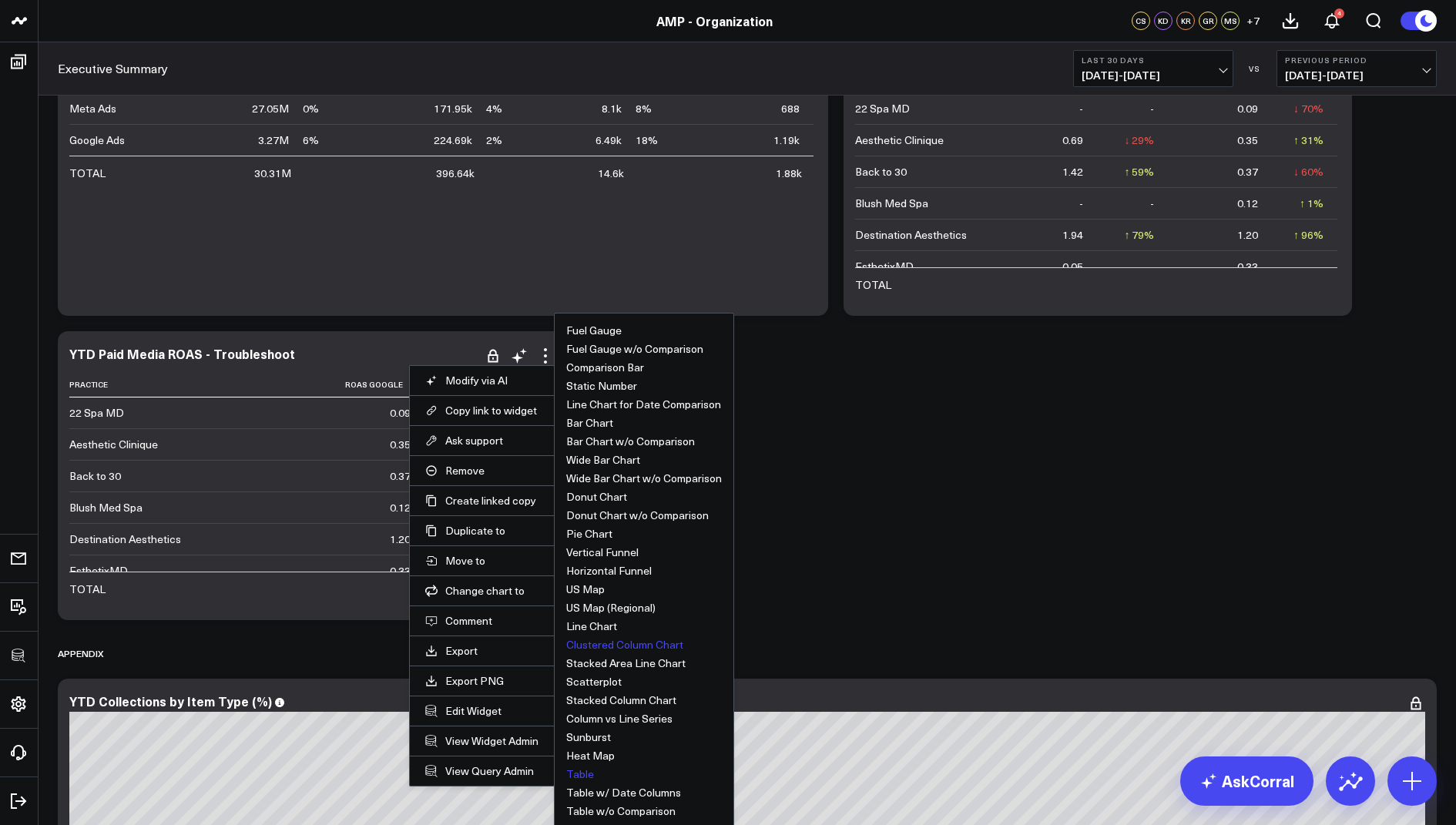
click at [614, 644] on button "Clustered Column Chart" at bounding box center [624, 644] width 117 height 11
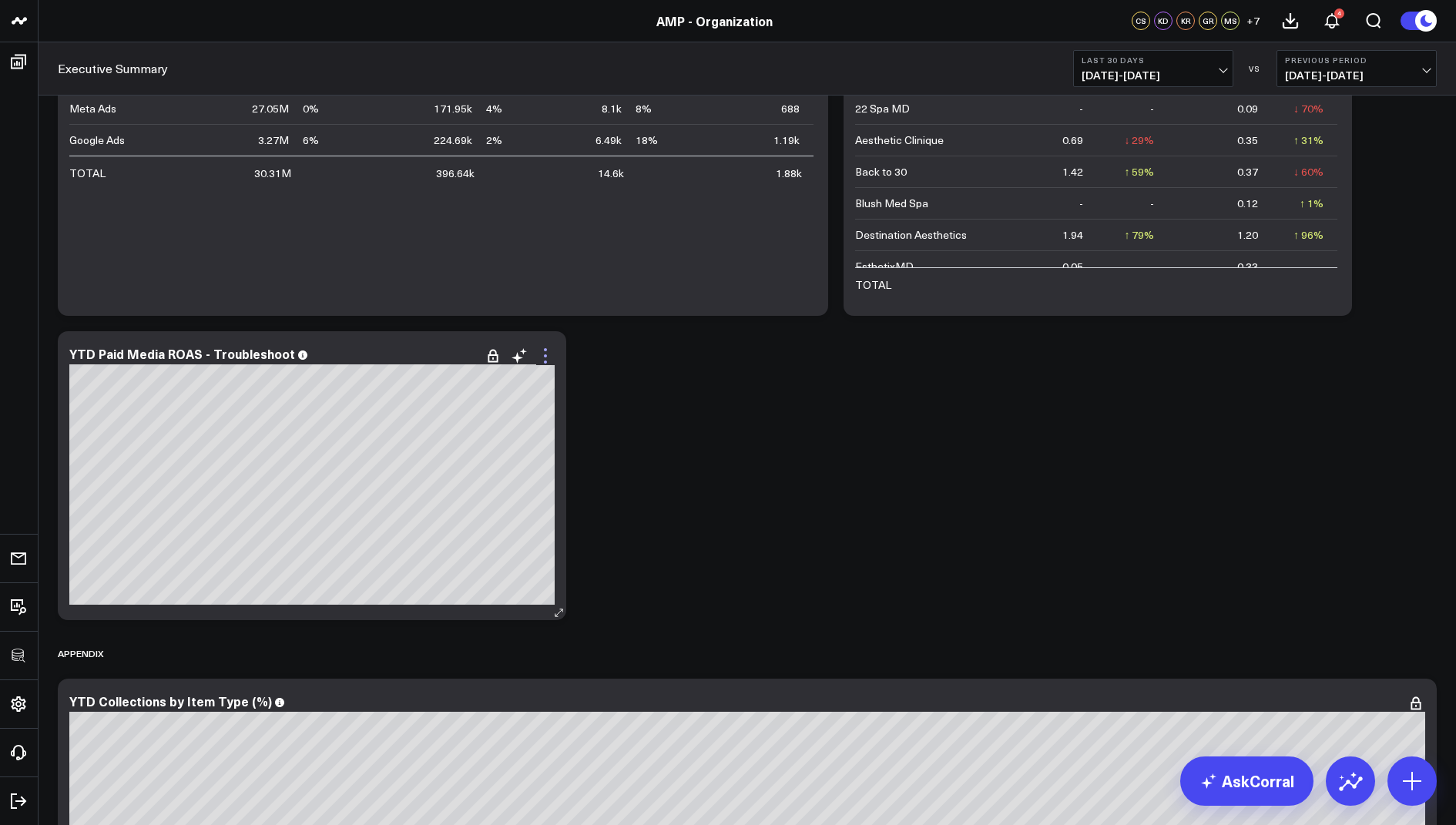
click at [546, 363] on icon at bounding box center [545, 355] width 19 height 19
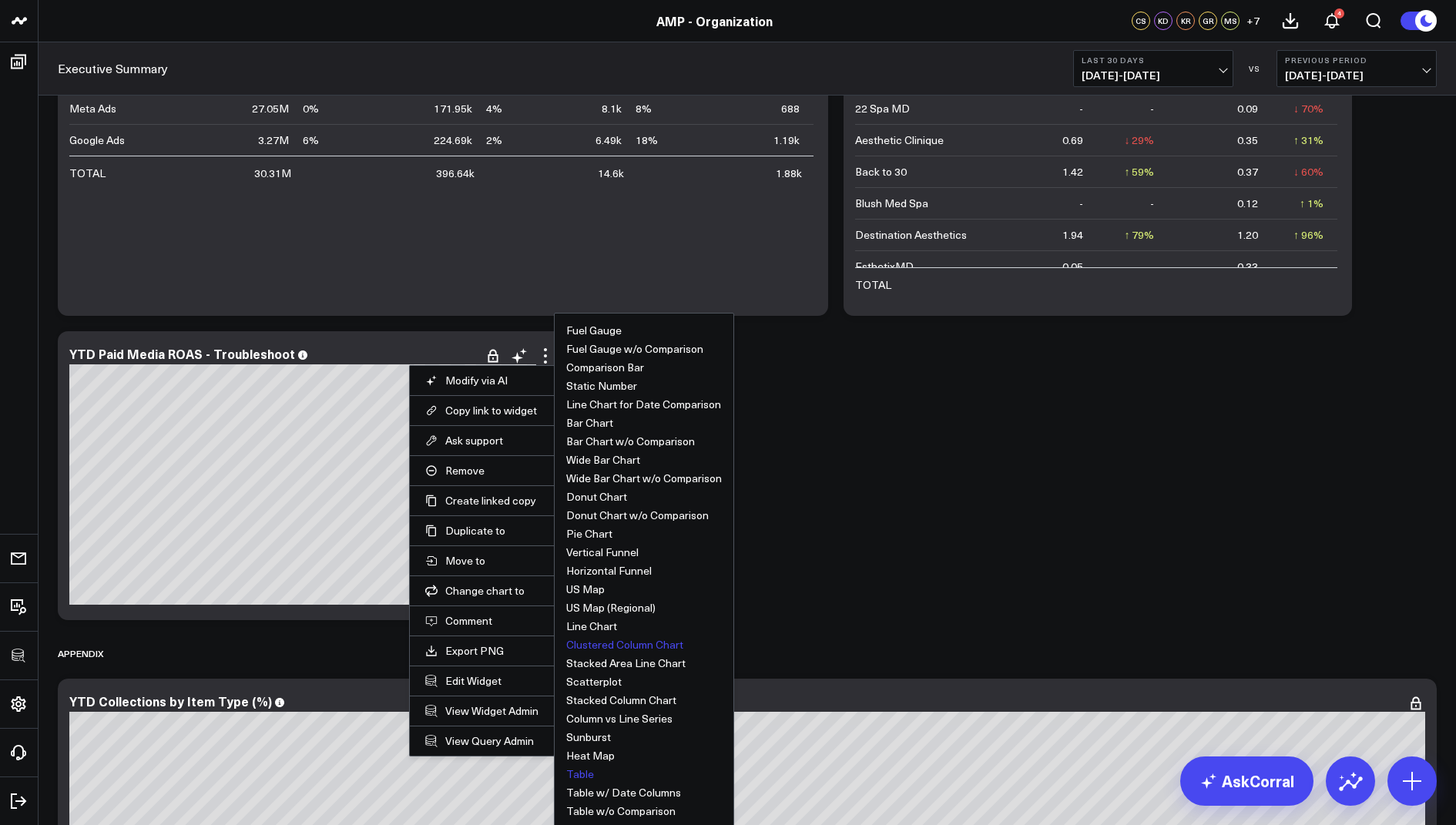
click at [581, 772] on button "Table" at bounding box center [580, 773] width 28 height 11
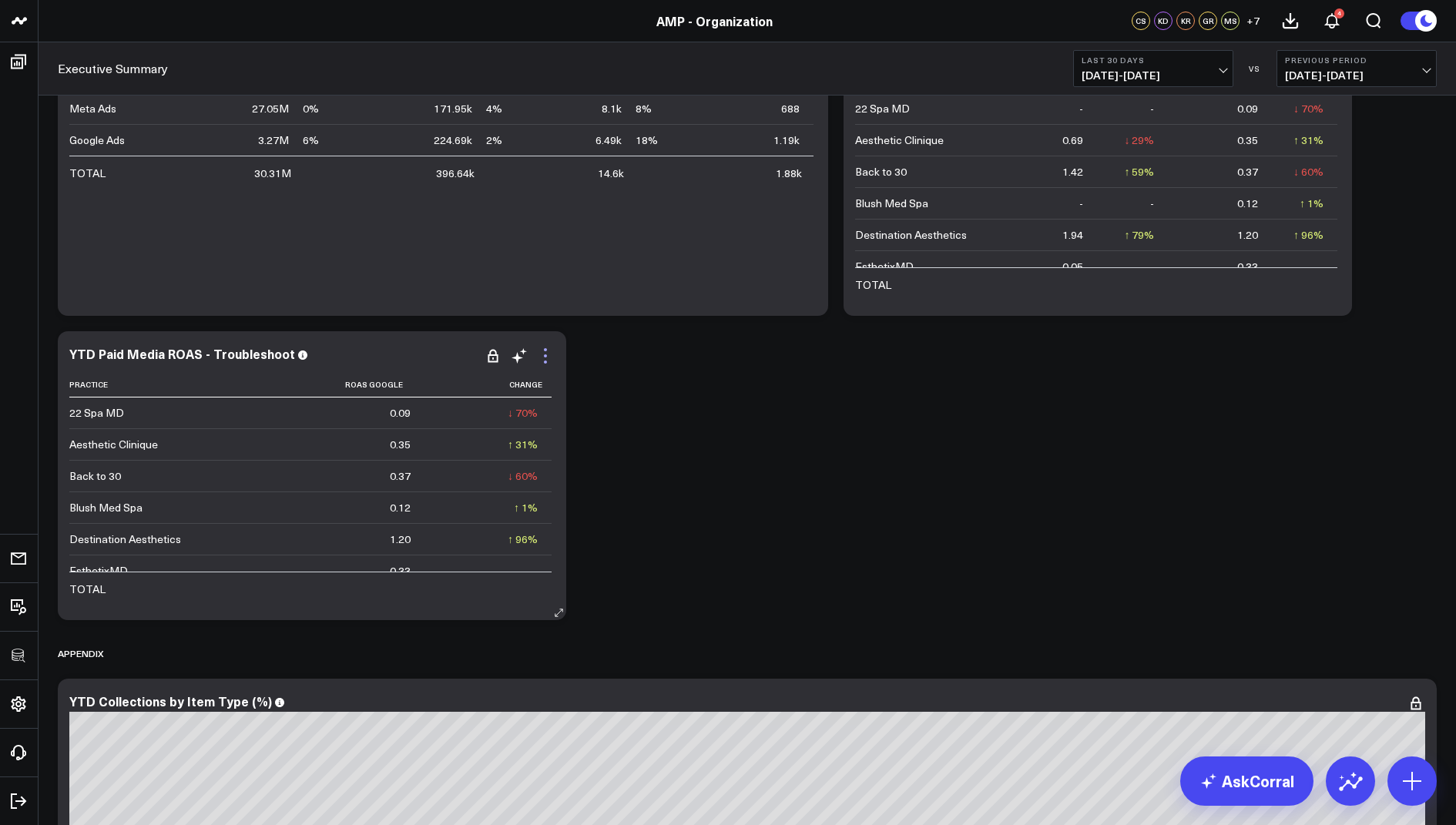
click at [546, 359] on icon at bounding box center [545, 355] width 19 height 19
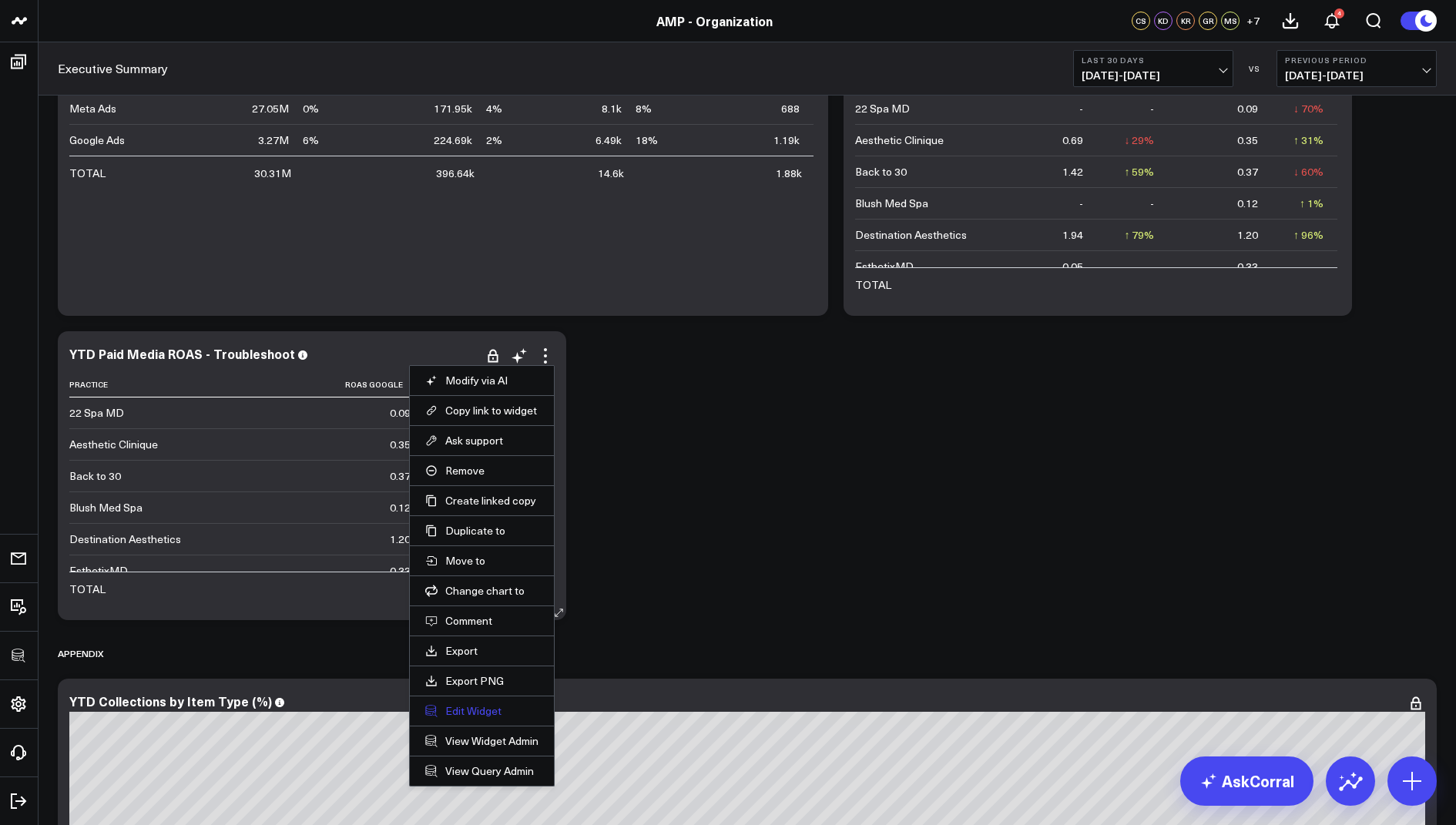
click at [456, 710] on button "Edit Widget" at bounding box center [482, 711] width 113 height 14
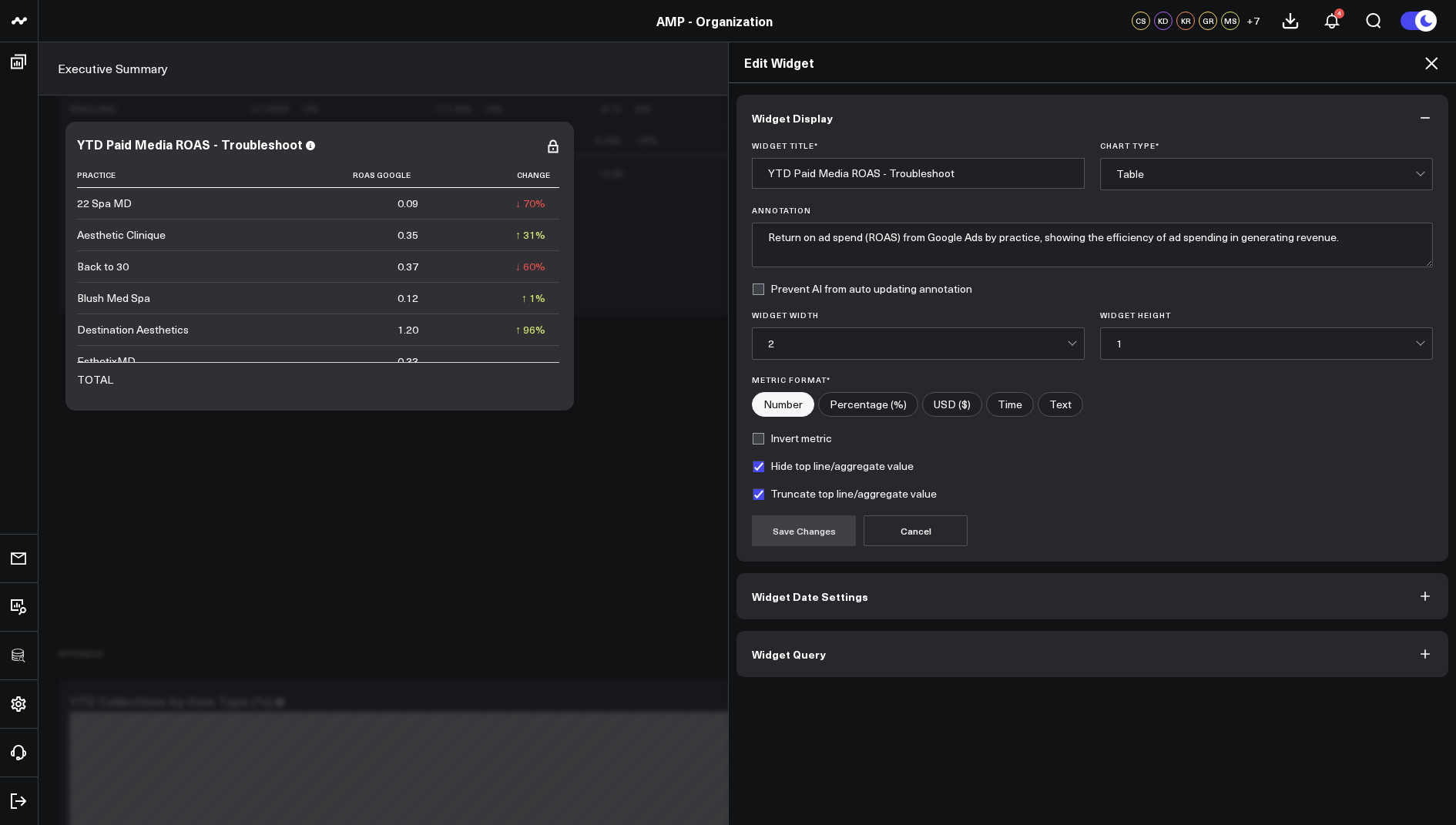
click at [798, 648] on span "Widget Query" at bounding box center [788, 653] width 74 height 12
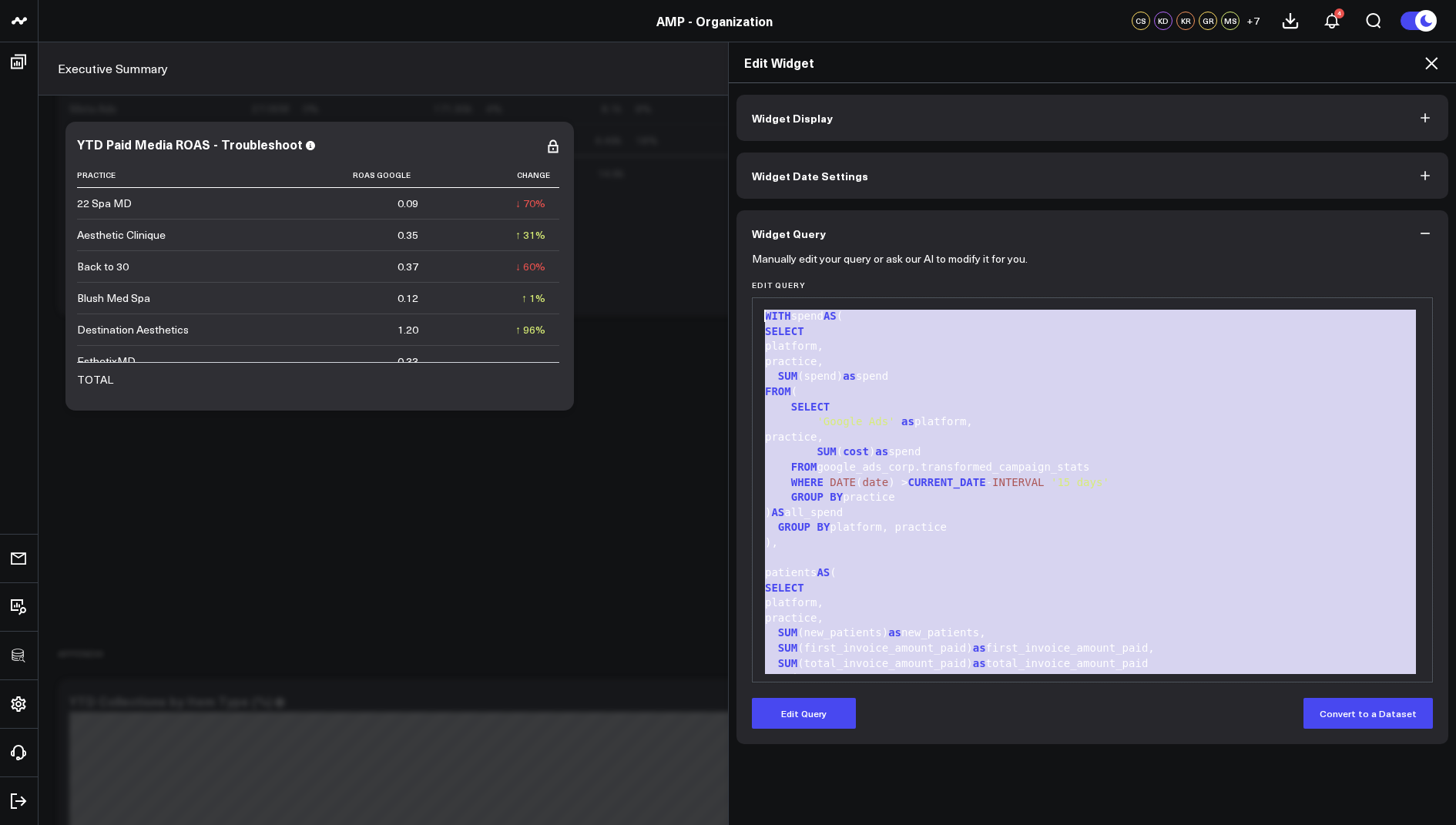
drag, startPoint x: 912, startPoint y: 658, endPoint x: 956, endPoint y: 237, distance: 423.3
click at [956, 237] on div "Widget Query Manually edit your query or ask our AI to modify it for you. Edit …" at bounding box center [1092, 477] width 712 height 534
copy div "WITH spend AS ( SELECT platform, practice, SUM (spend) as spend FROM ( SELECT '…"
click at [1432, 58] on icon at bounding box center [1431, 63] width 19 height 19
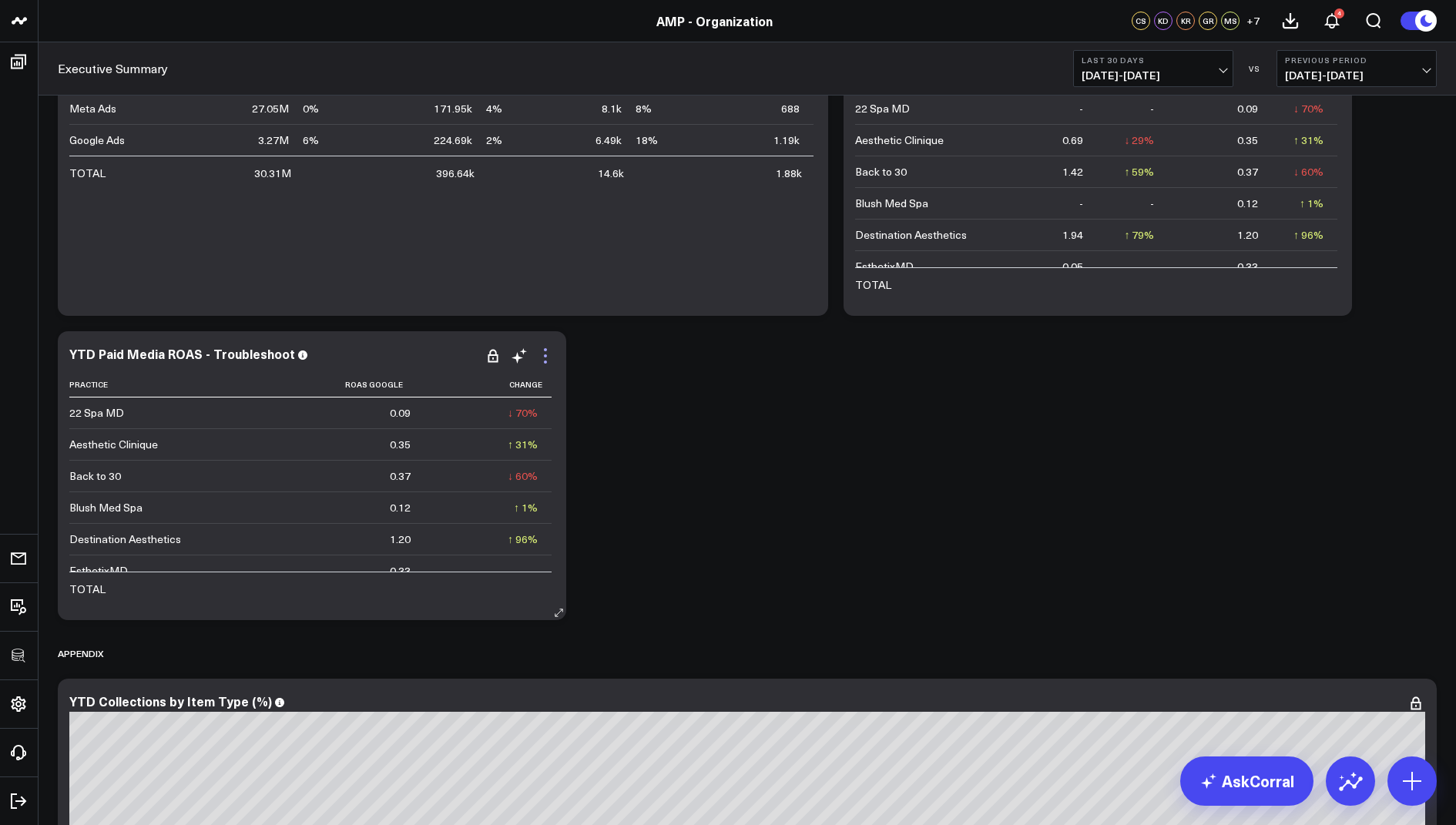
click at [546, 353] on icon at bounding box center [545, 355] width 19 height 19
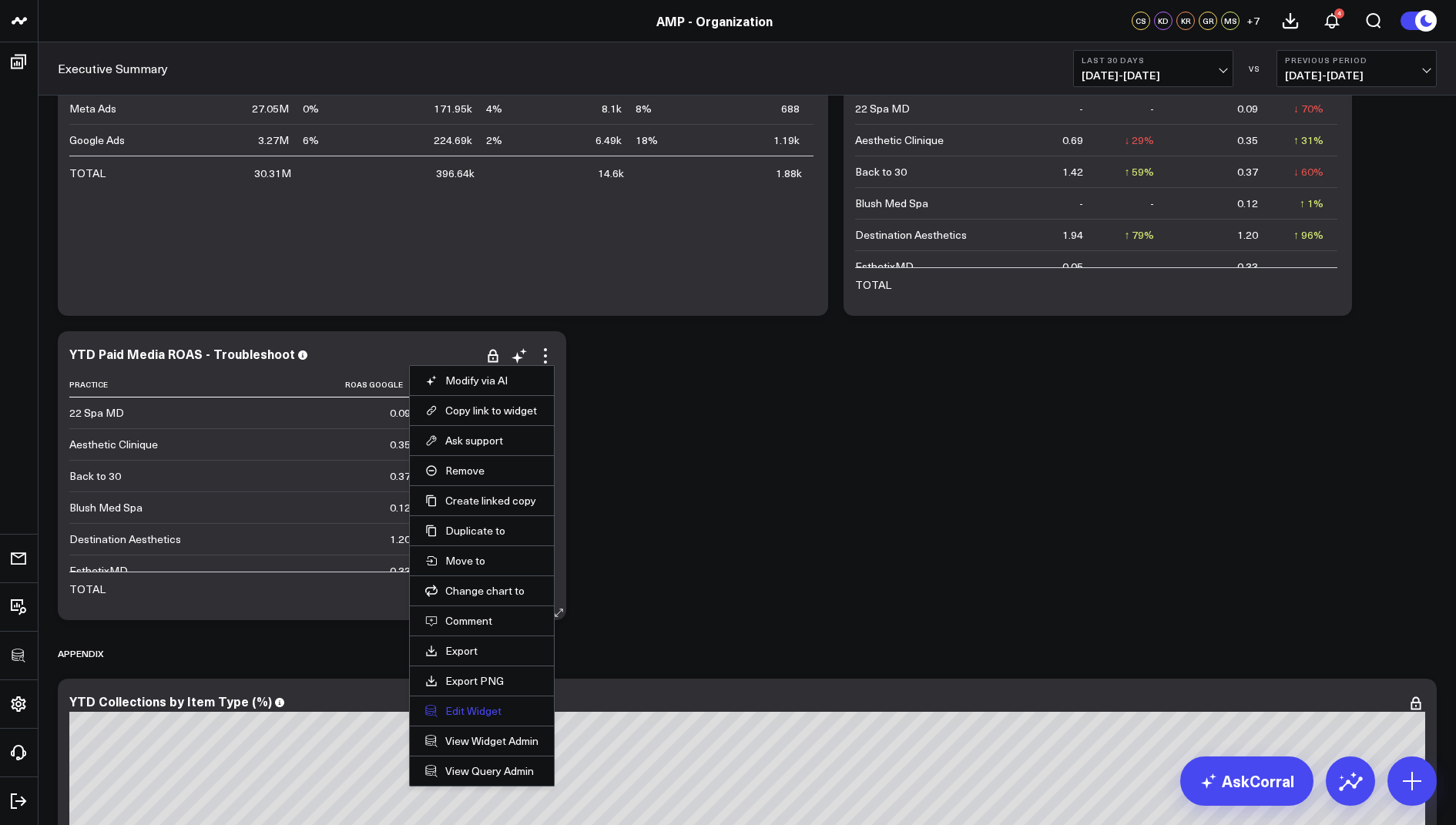
click at [445, 707] on button "Edit Widget" at bounding box center [482, 711] width 113 height 14
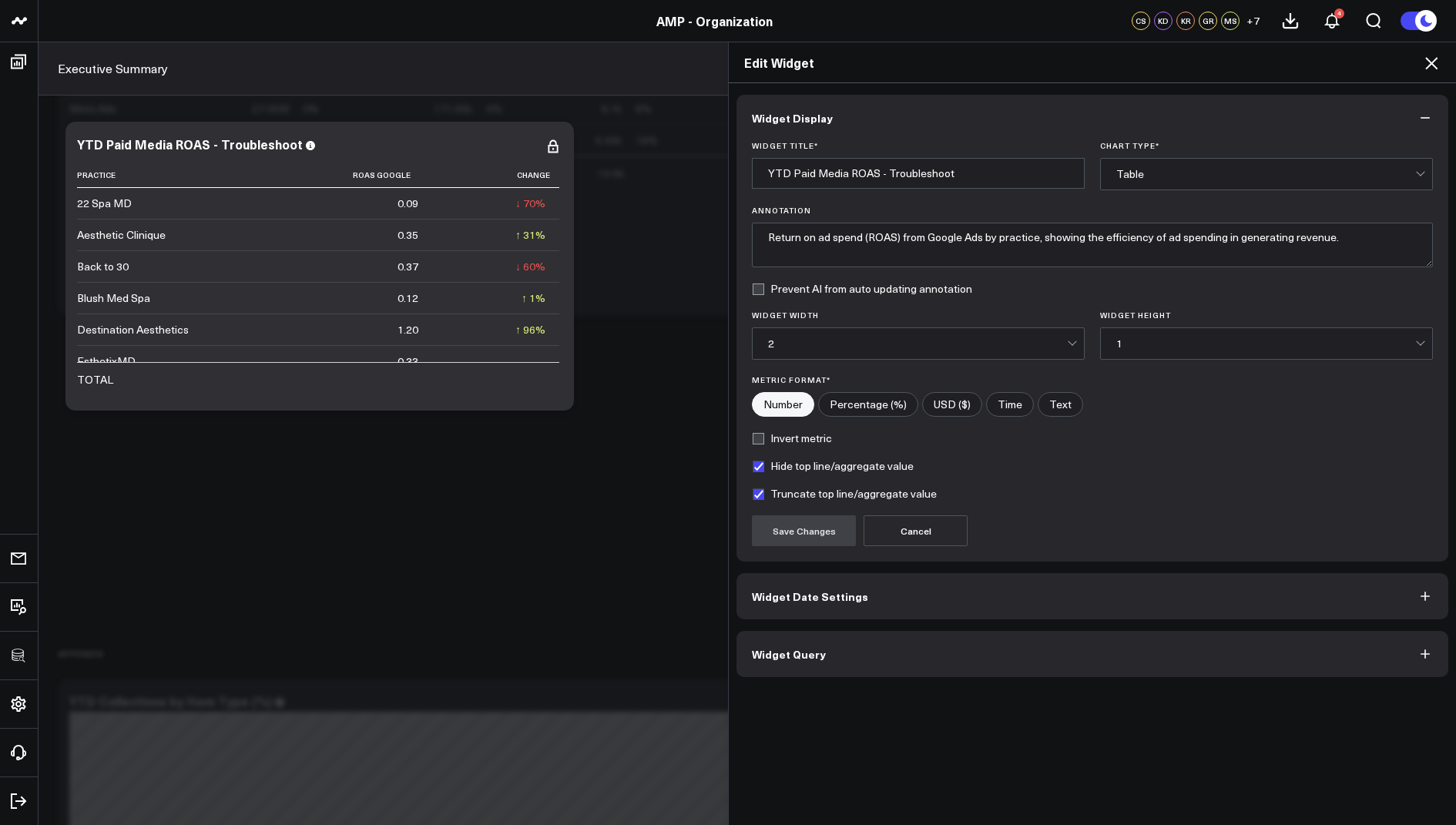
click at [803, 657] on span "Widget Query" at bounding box center [788, 653] width 74 height 12
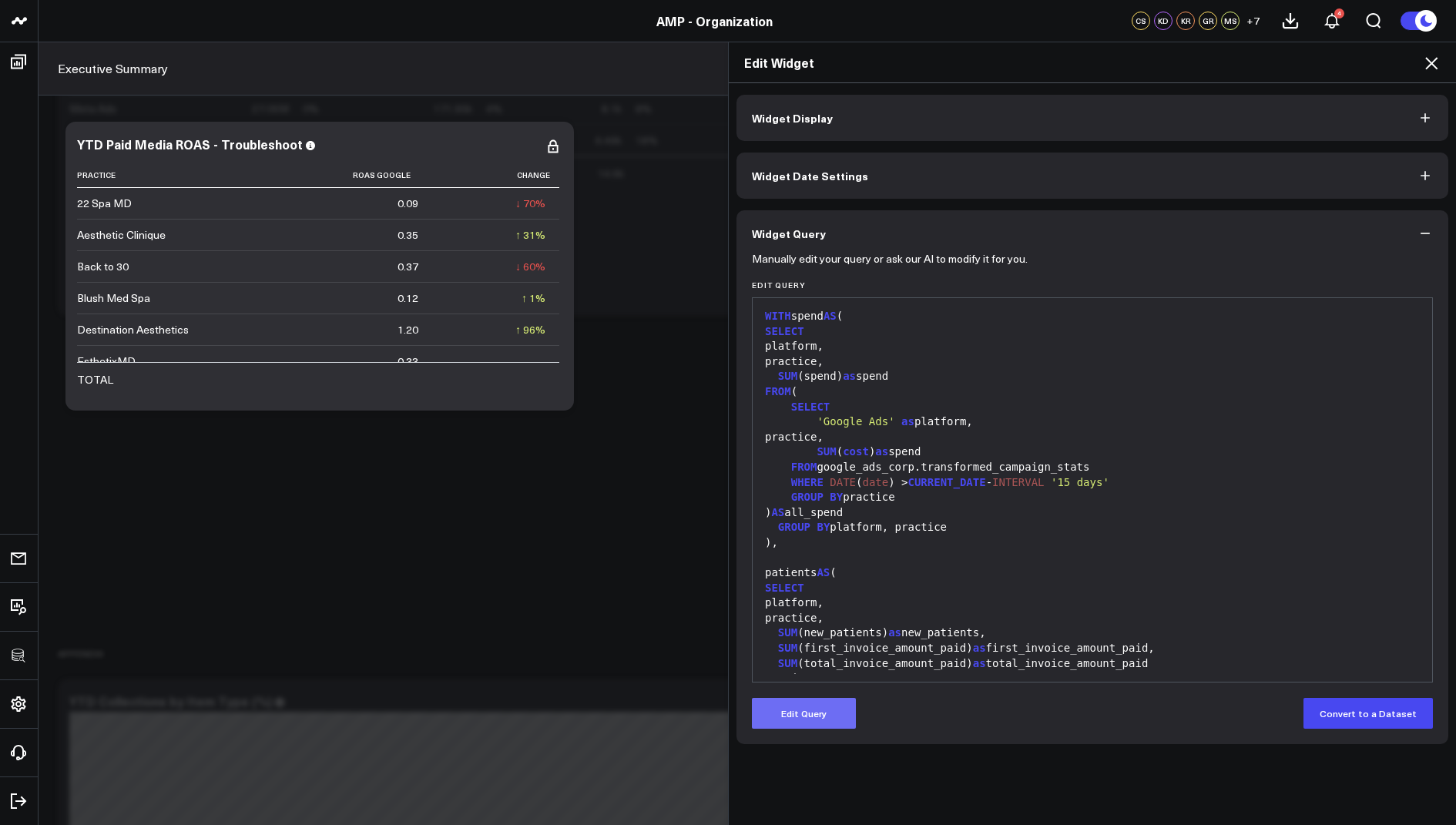
click at [796, 706] on button "Edit Query" at bounding box center [803, 713] width 104 height 31
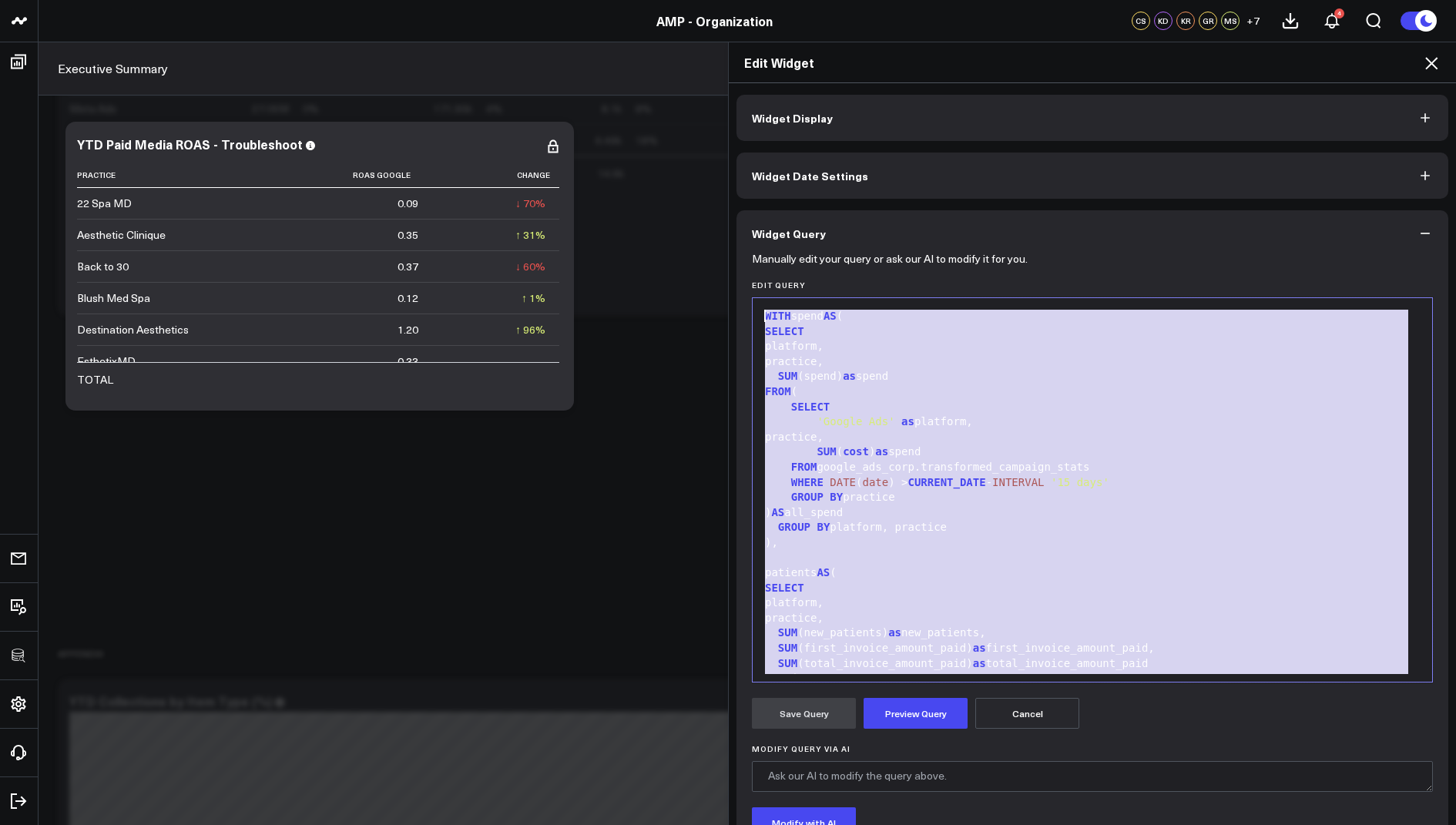
drag, startPoint x: 903, startPoint y: 650, endPoint x: 885, endPoint y: 84, distance: 566.3
click at [885, 84] on div "Widget Display Widget Date Settings Widget Query Manually edit your query or as…" at bounding box center [1092, 454] width 727 height 742
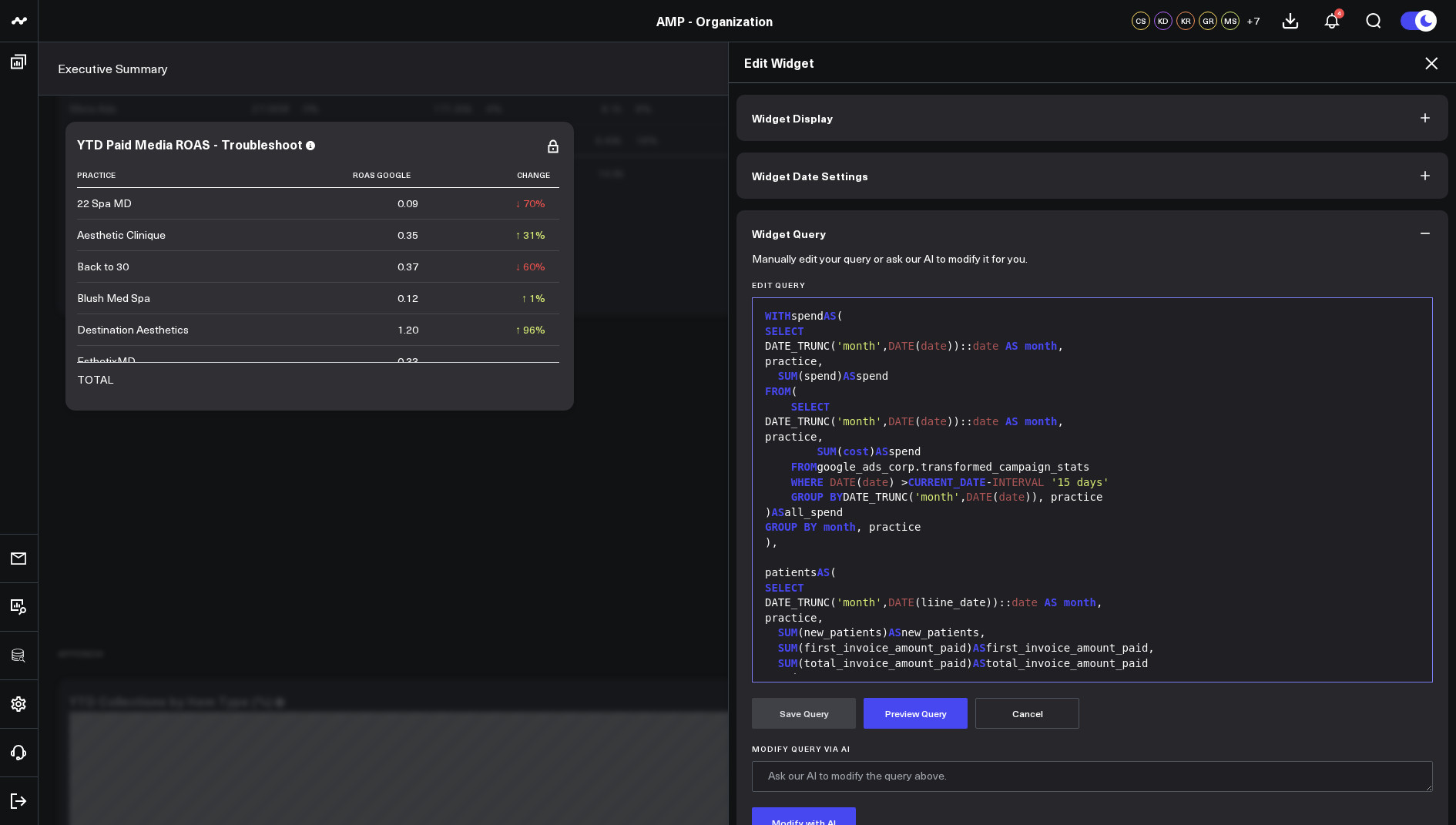
scroll to position [391, 0]
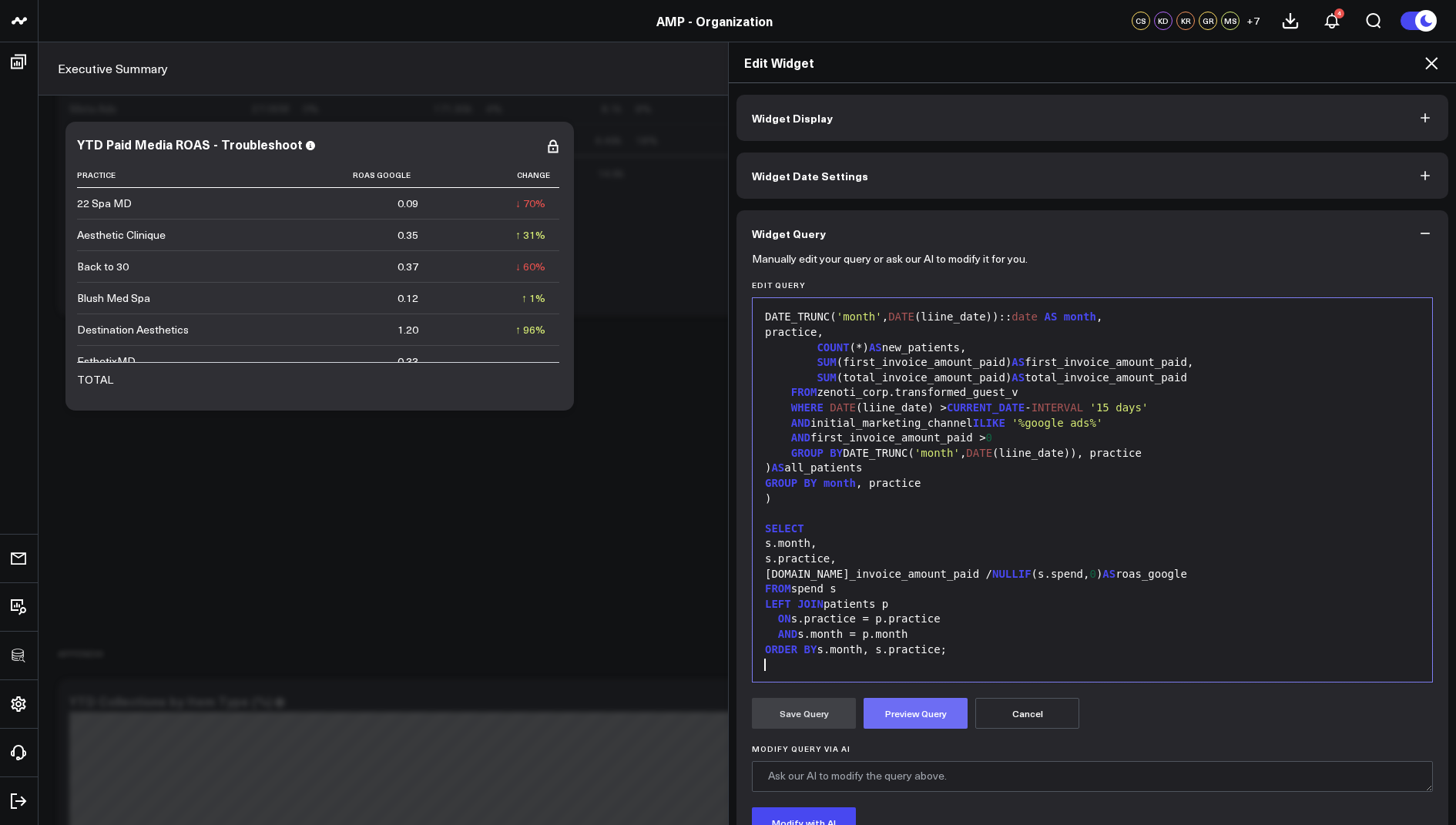
click at [883, 703] on button "Preview Query" at bounding box center [915, 713] width 104 height 31
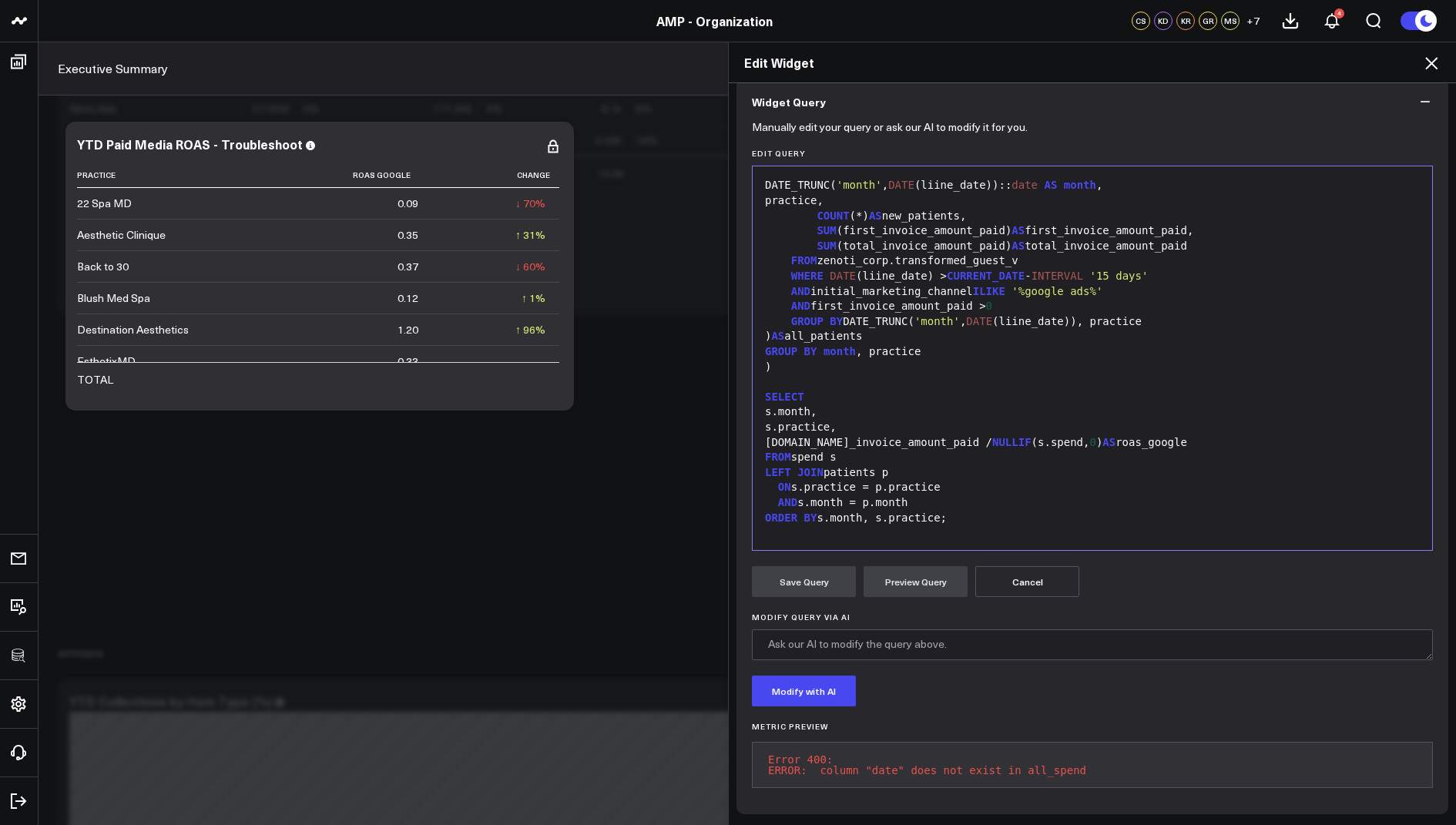
drag, startPoint x: 1100, startPoint y: 768, endPoint x: 751, endPoint y: 751, distance: 349.4
click at [751, 751] on pre "Error 400: ERROR: column "date" does not exist in all_spend" at bounding box center [1092, 764] width 681 height 46
copy pre "Error 400: ERROR: column "date" does not exist in all_spend"
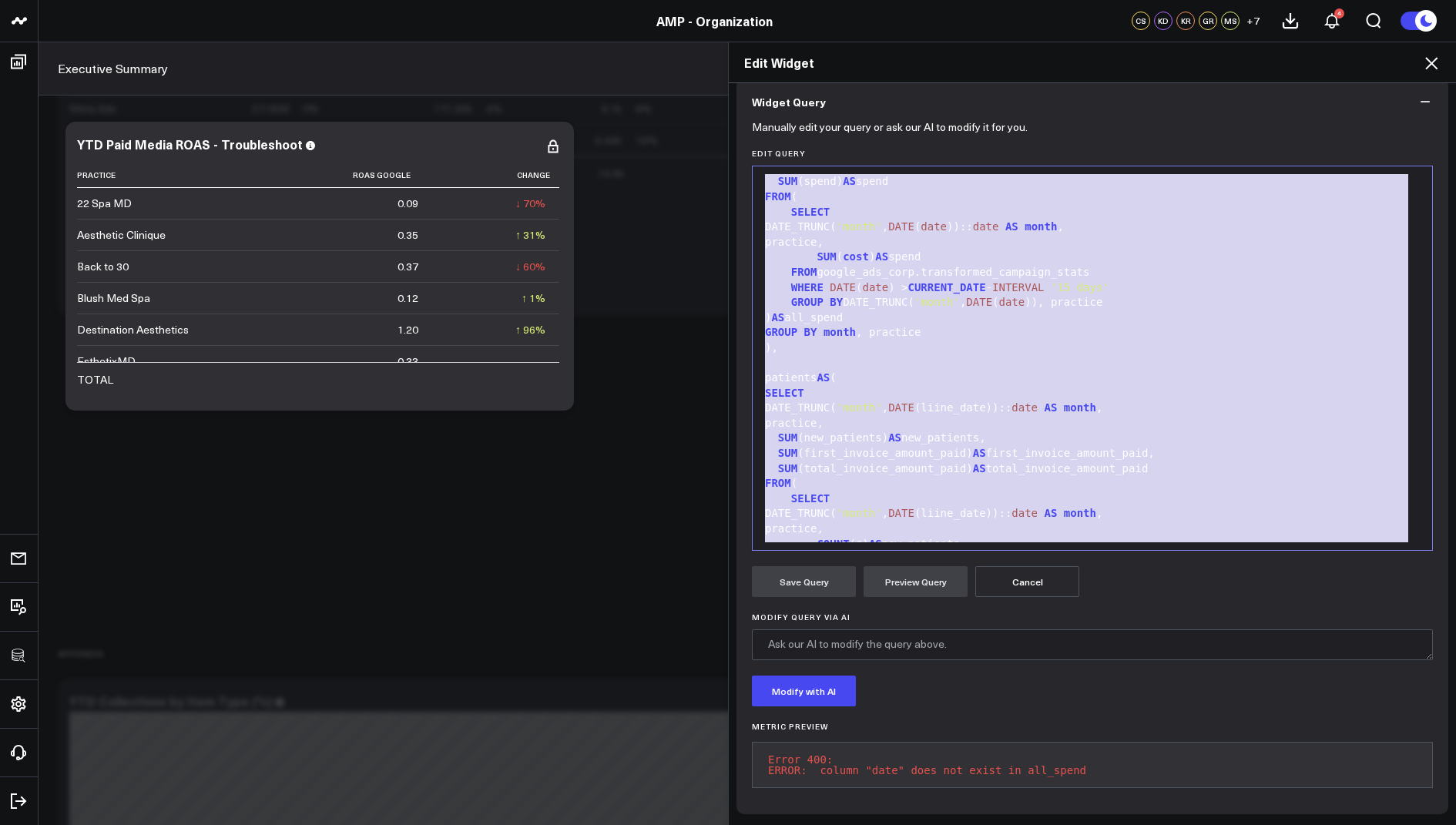
scroll to position [0, 0]
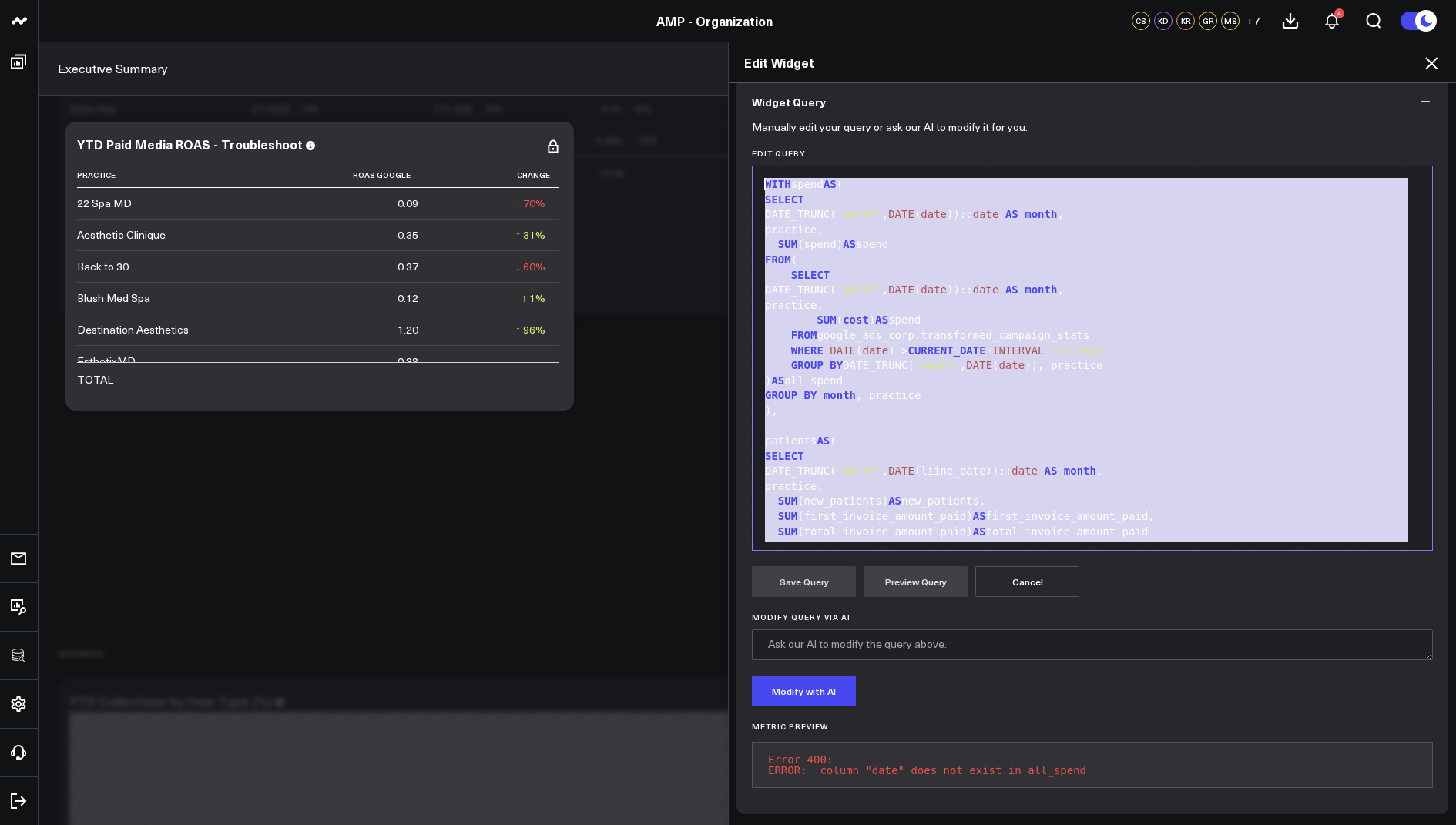
drag, startPoint x: 965, startPoint y: 523, endPoint x: 1017, endPoint y: 72, distance: 454.0
click at [1017, 72] on div "Edit Widget Widget Display Widget Date Settings Widget Query Manually edit your…" at bounding box center [1092, 432] width 728 height 783
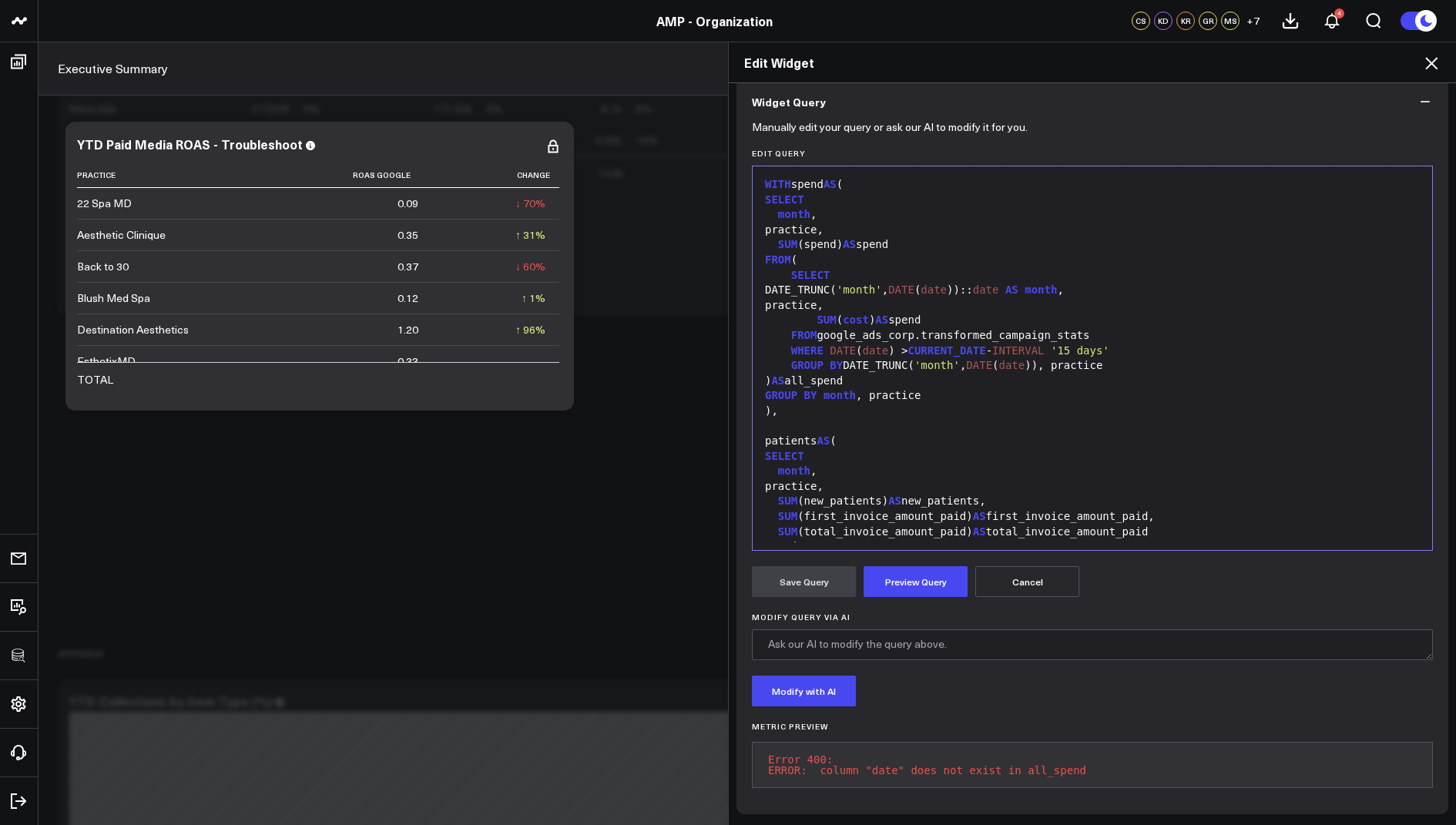
scroll to position [391, 0]
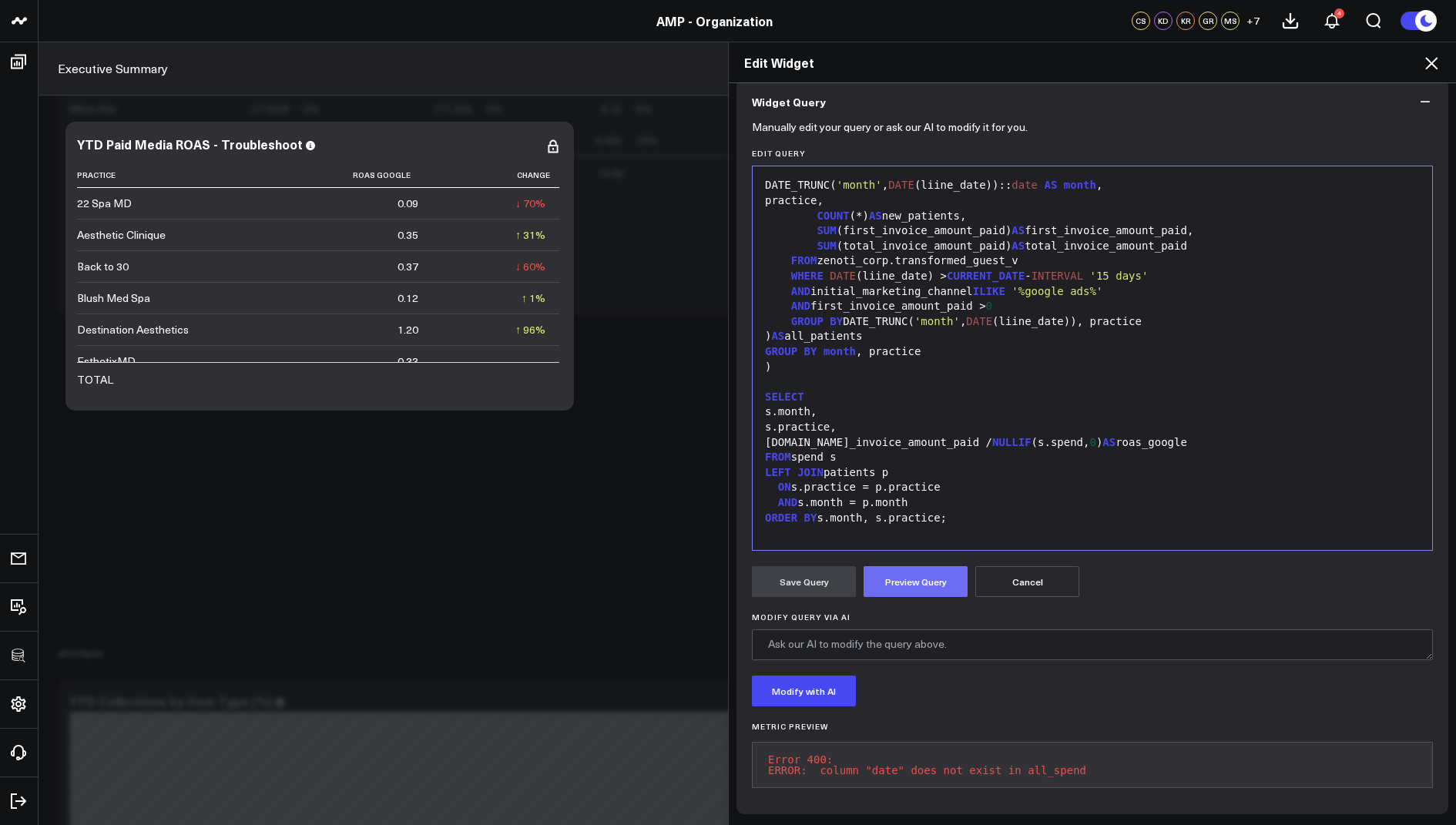
click at [894, 566] on button "Preview Query" at bounding box center [915, 581] width 104 height 31
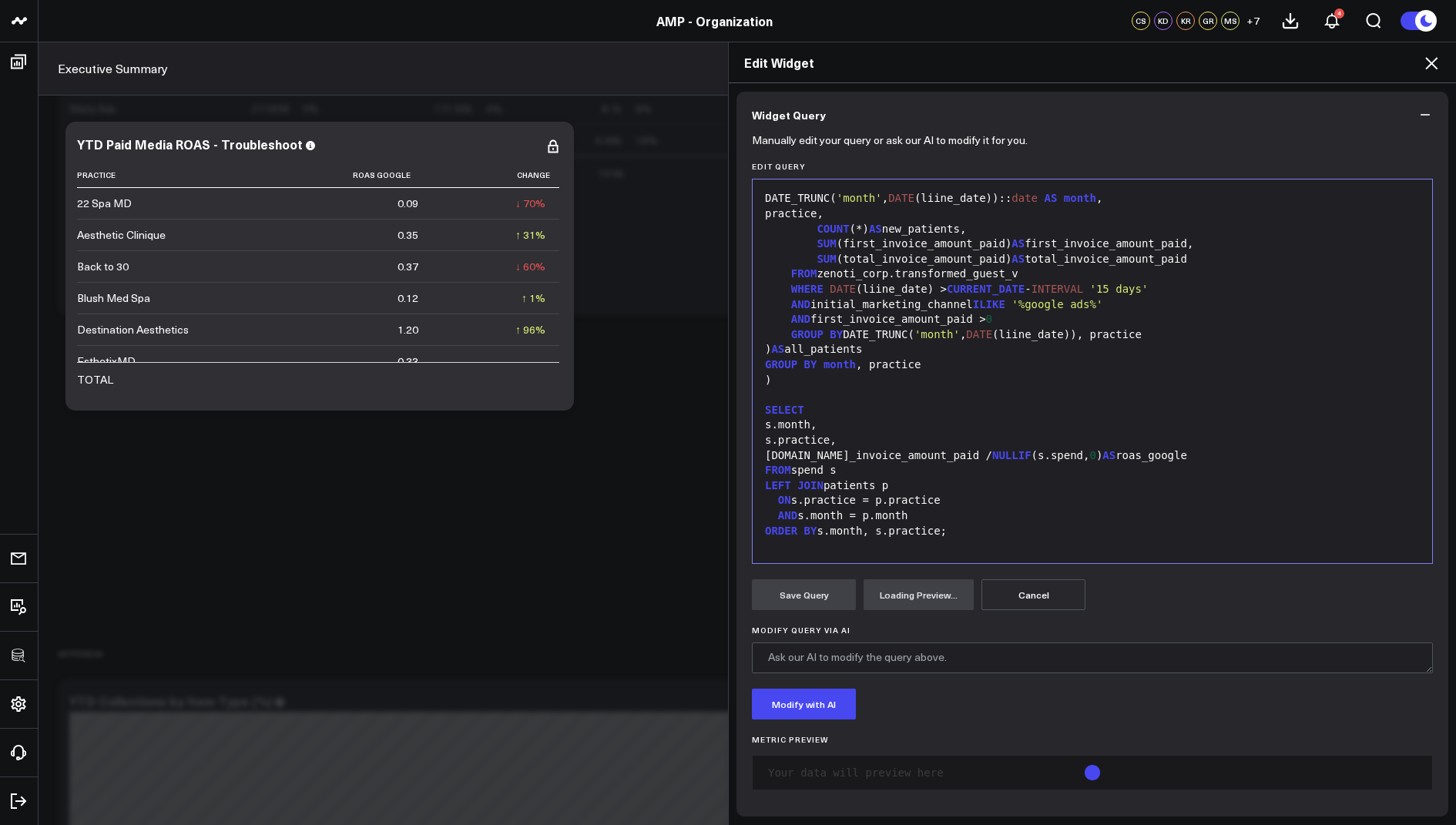
scroll to position [140, 0]
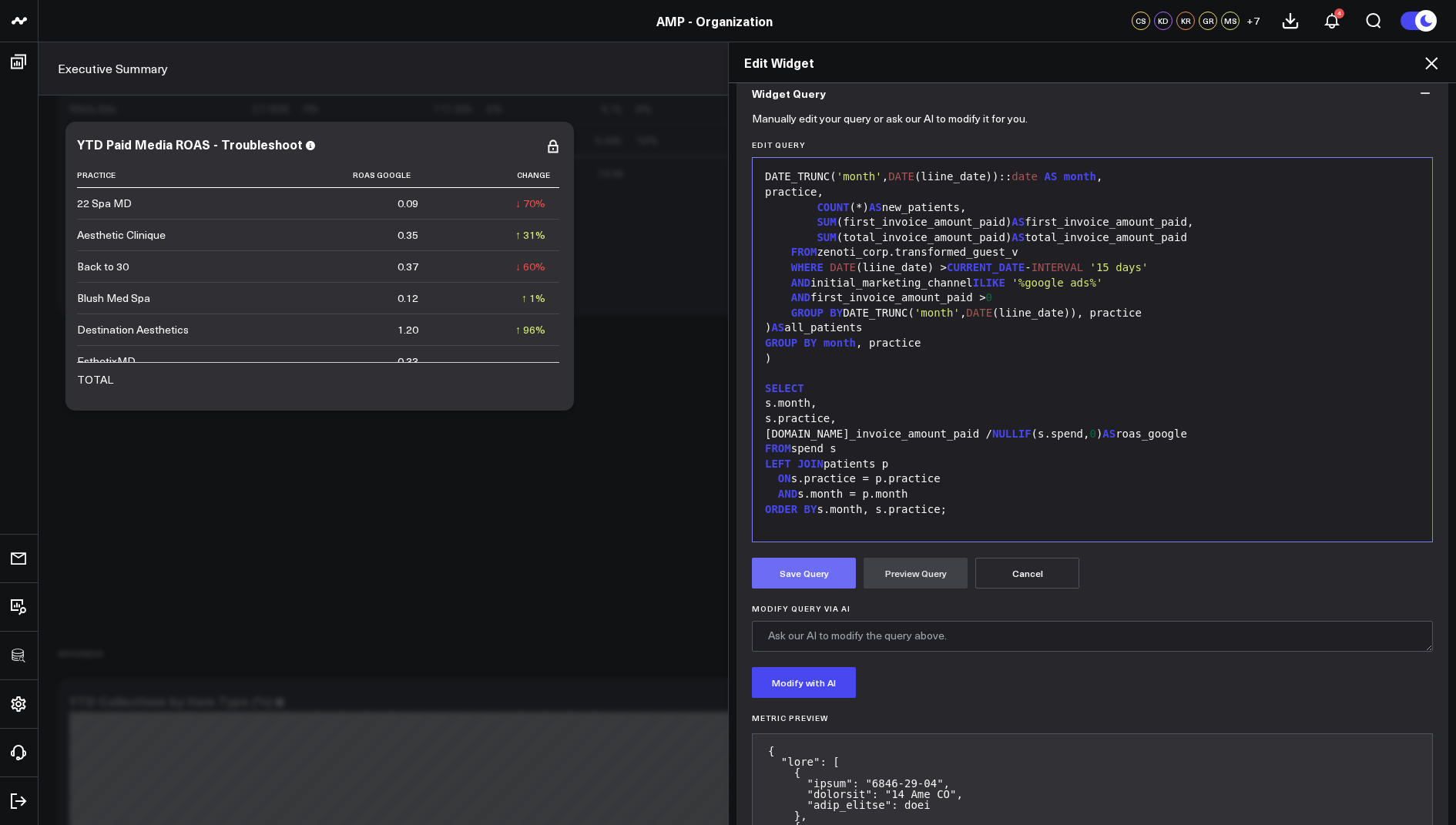
click at [810, 568] on button "Save Query" at bounding box center [803, 573] width 104 height 31
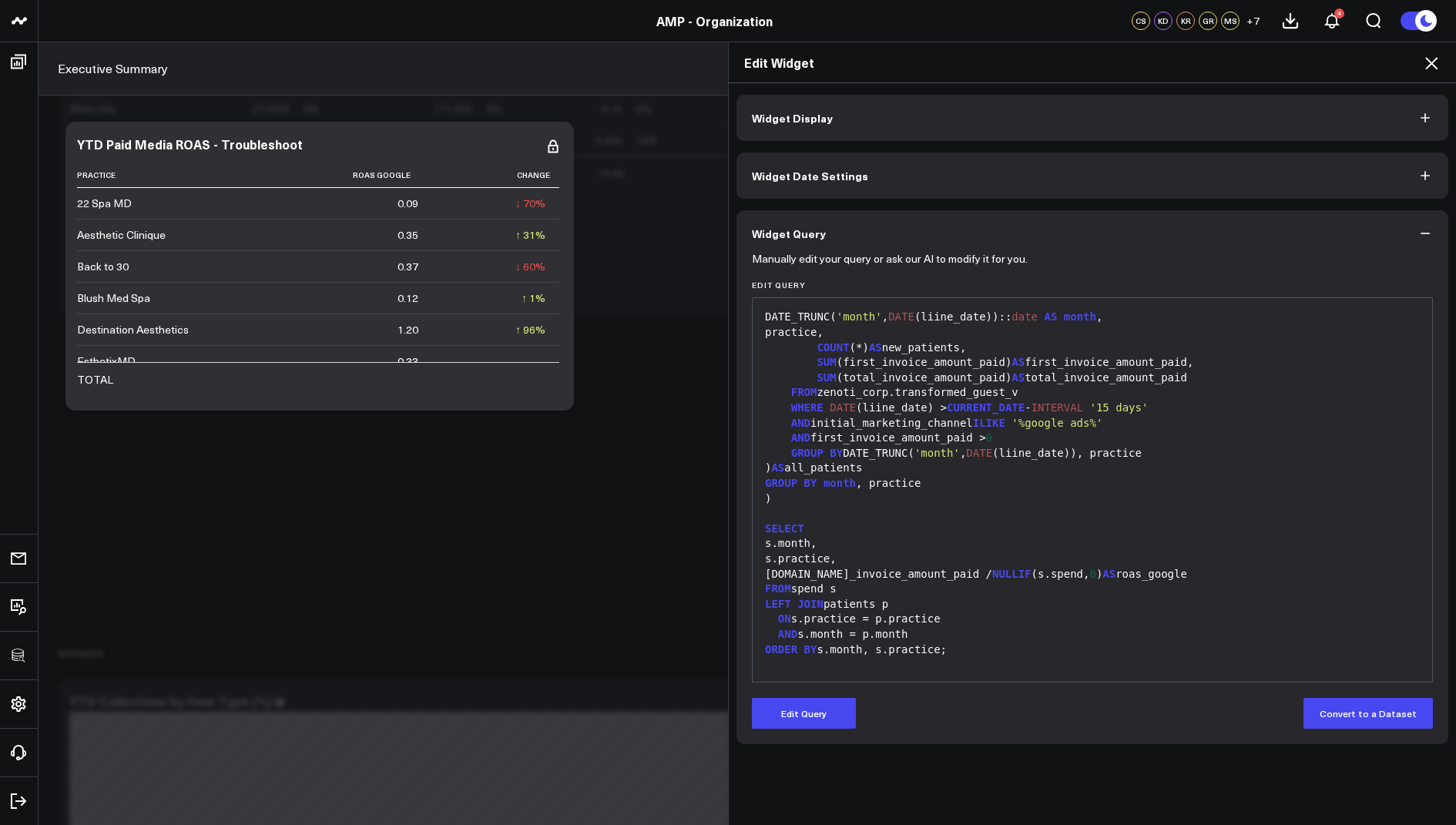
scroll to position [0, 0]
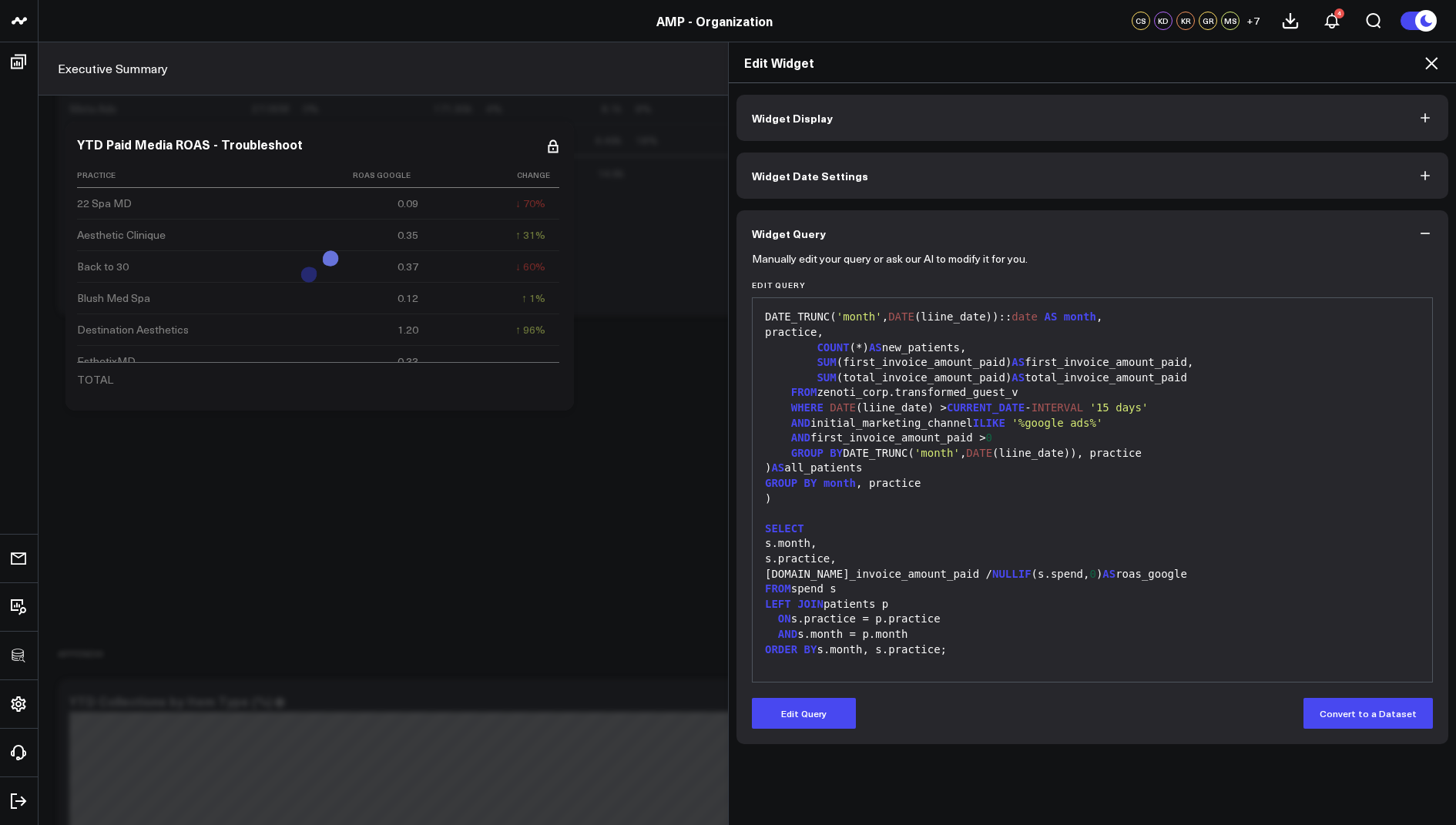
click at [1432, 63] on icon at bounding box center [1431, 62] width 12 height 12
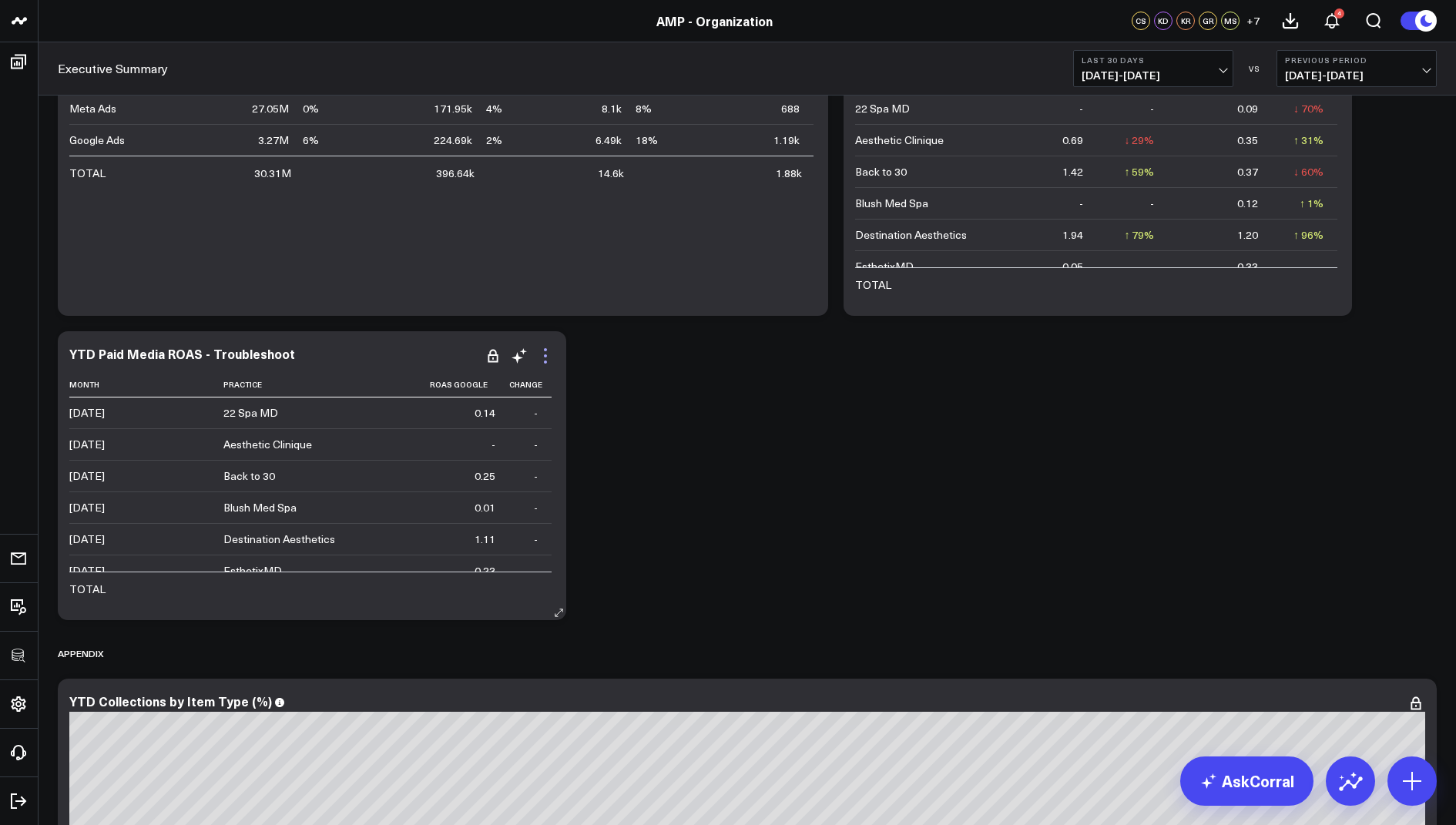
click at [546, 359] on icon at bounding box center [545, 355] width 19 height 19
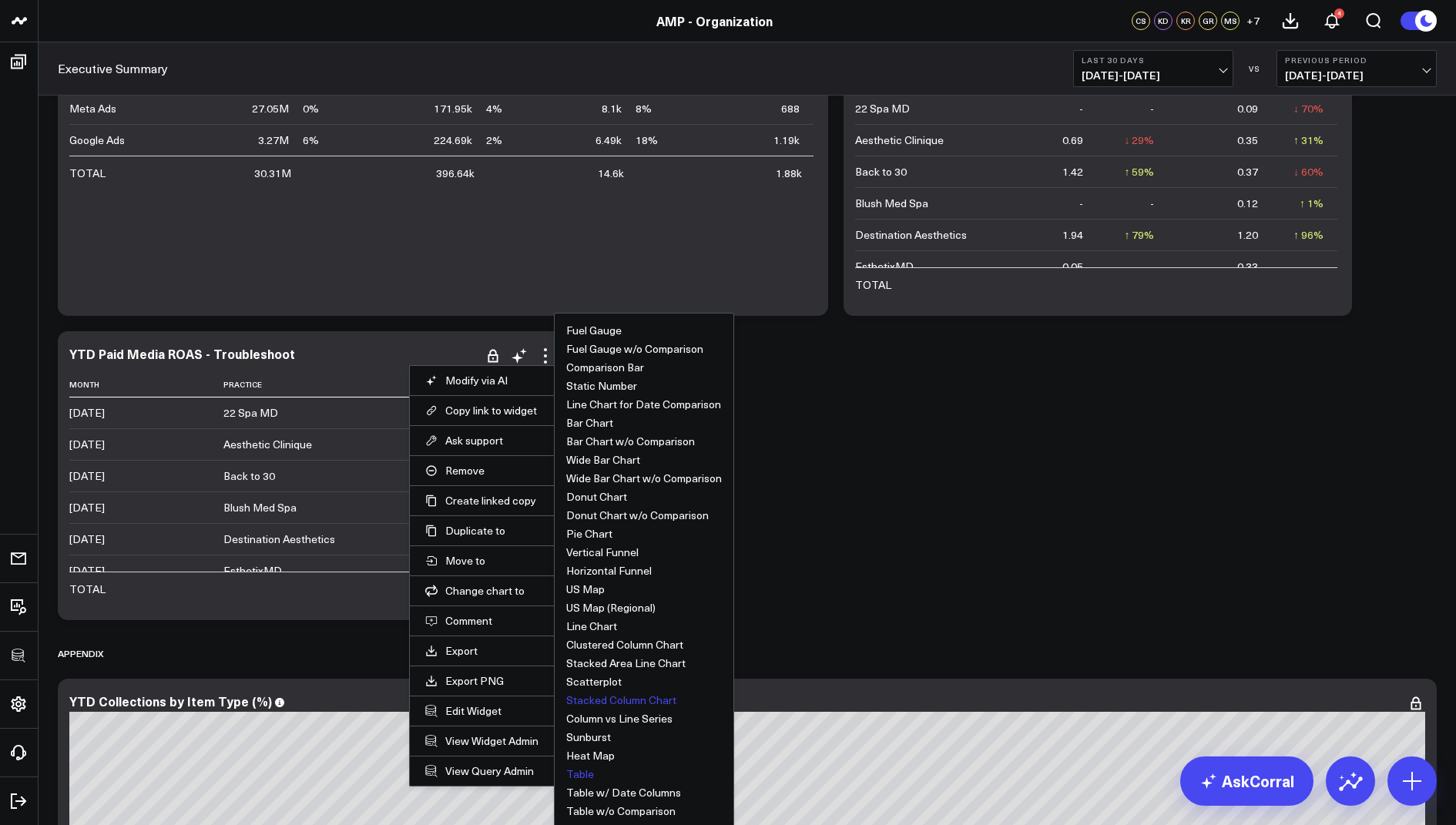
click at [619, 696] on button "Stacked Column Chart" at bounding box center [621, 700] width 110 height 11
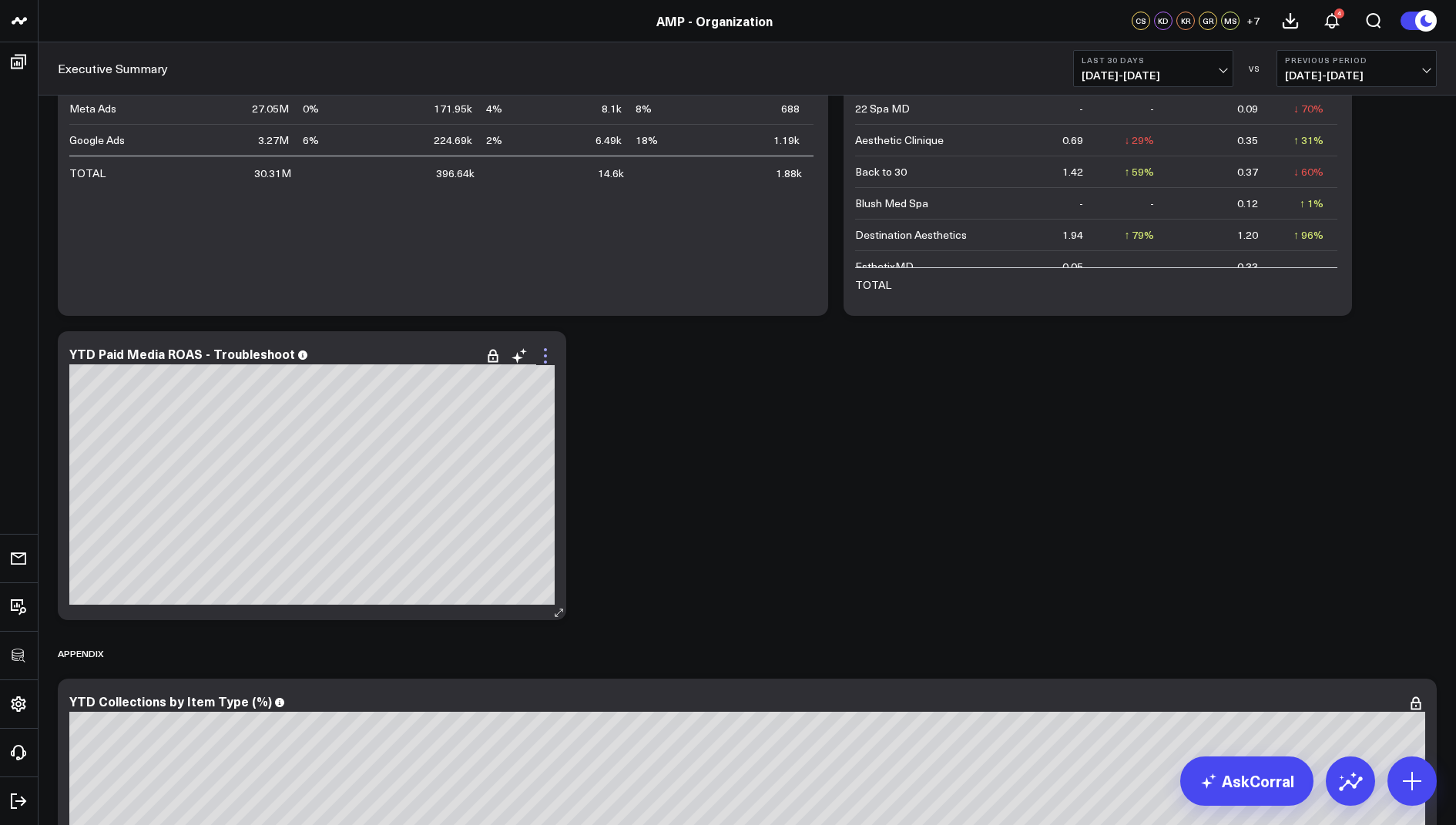
click at [546, 355] on icon at bounding box center [546, 356] width 3 height 3
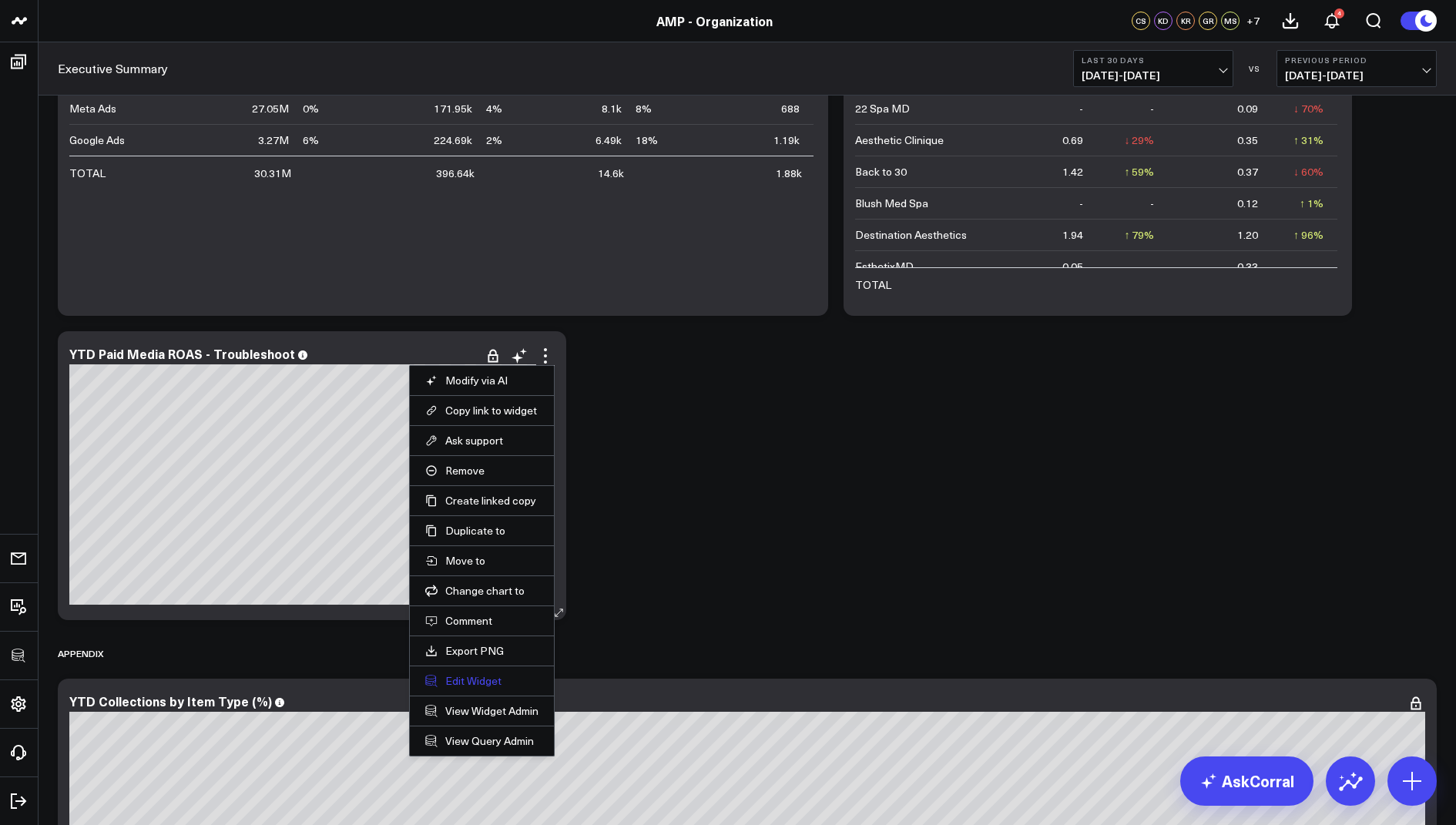
click at [469, 681] on button "Edit Widget" at bounding box center [482, 680] width 113 height 14
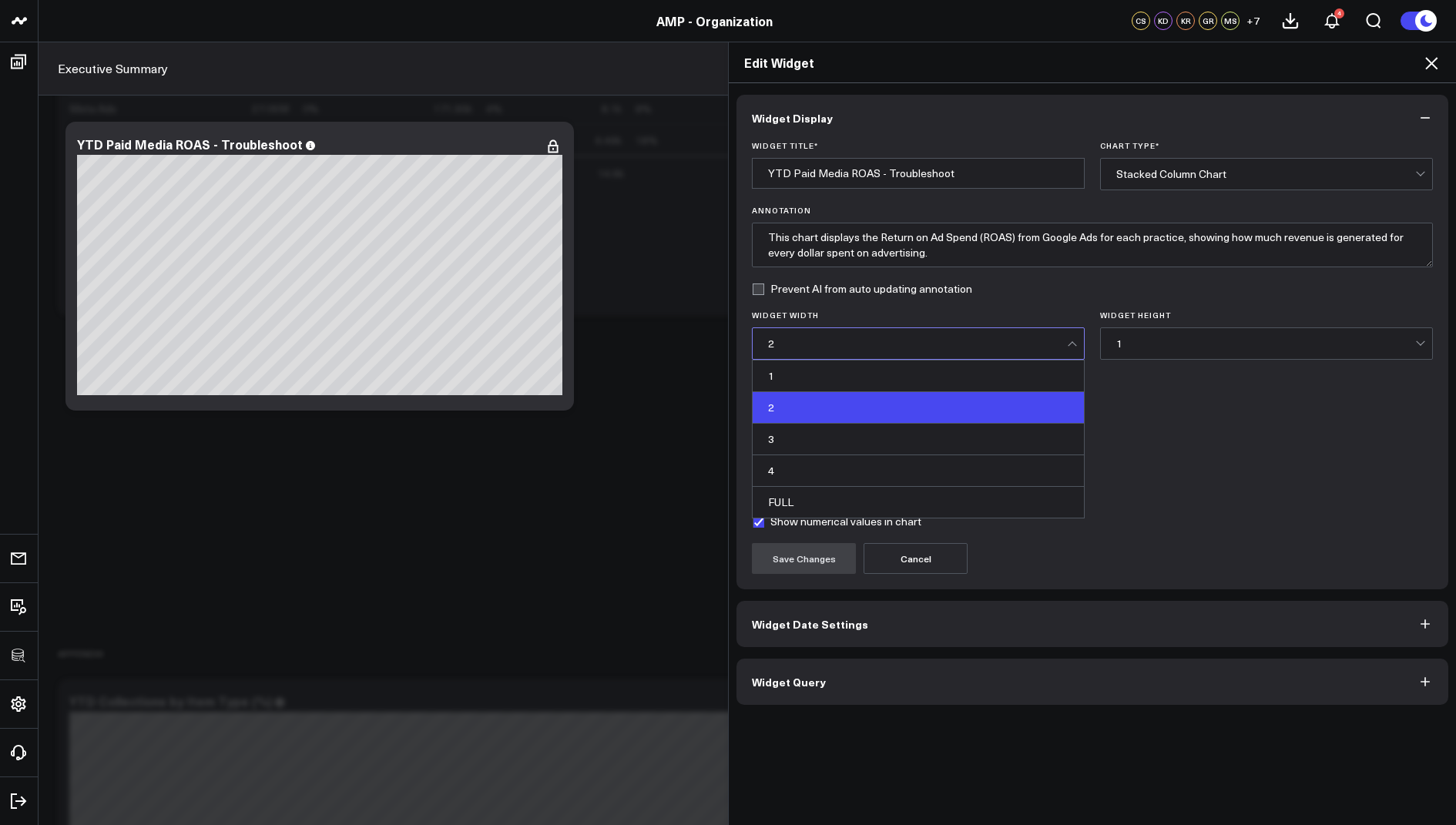
click at [836, 340] on div "2" at bounding box center [917, 343] width 299 height 12
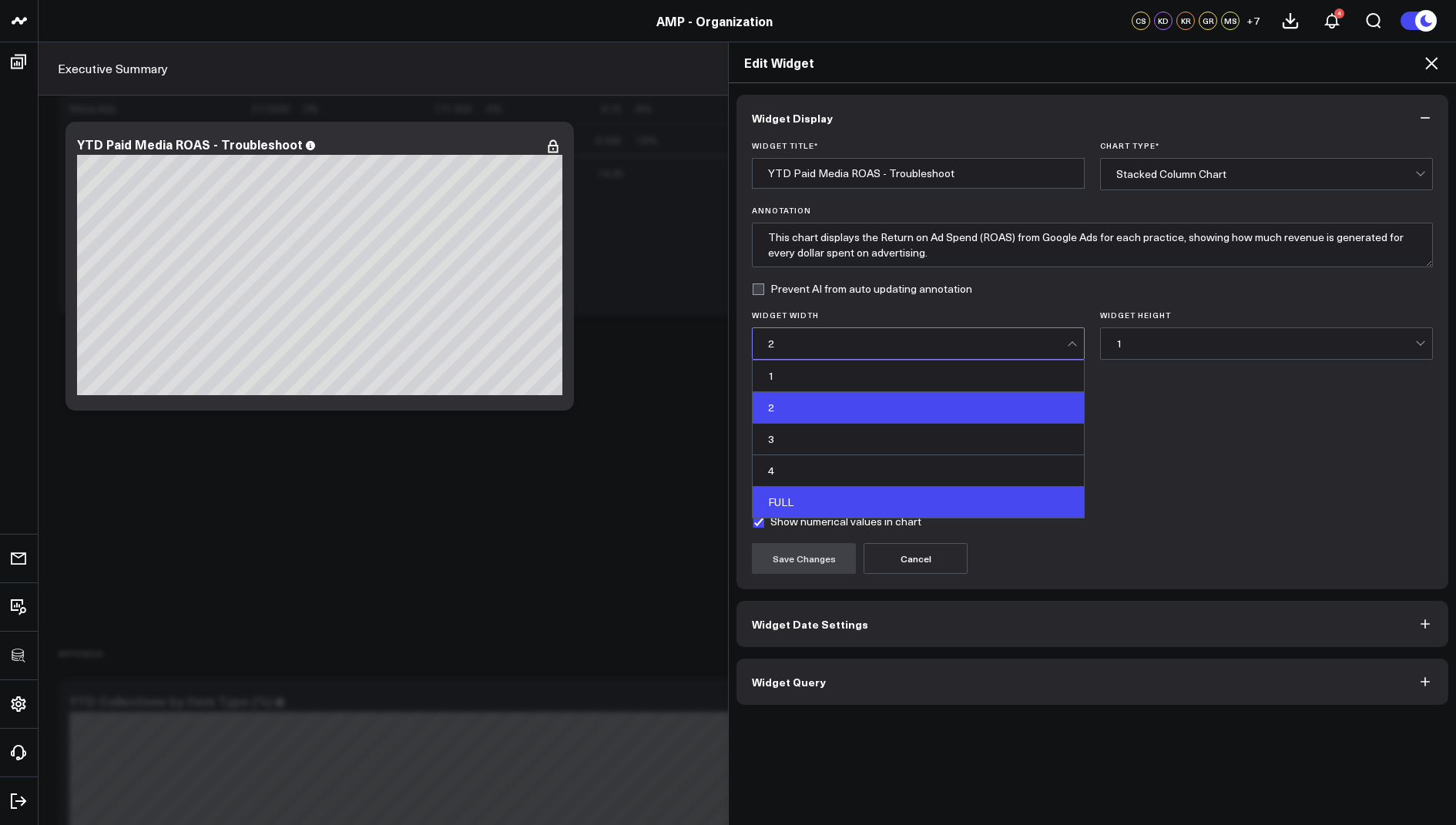
click at [789, 491] on div "FULL" at bounding box center [917, 502] width 331 height 31
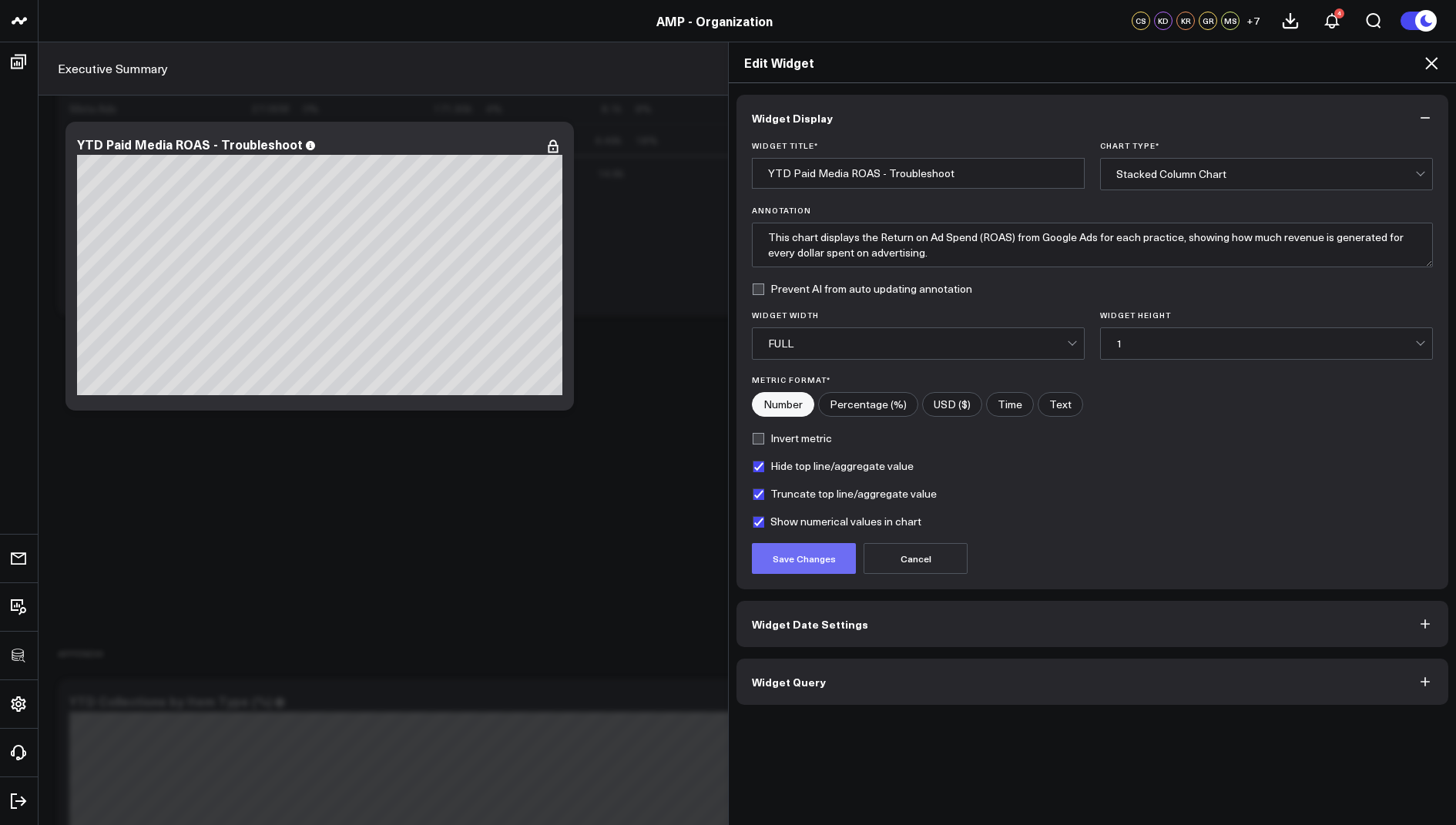
click at [790, 561] on button "Save Changes" at bounding box center [803, 559] width 104 height 31
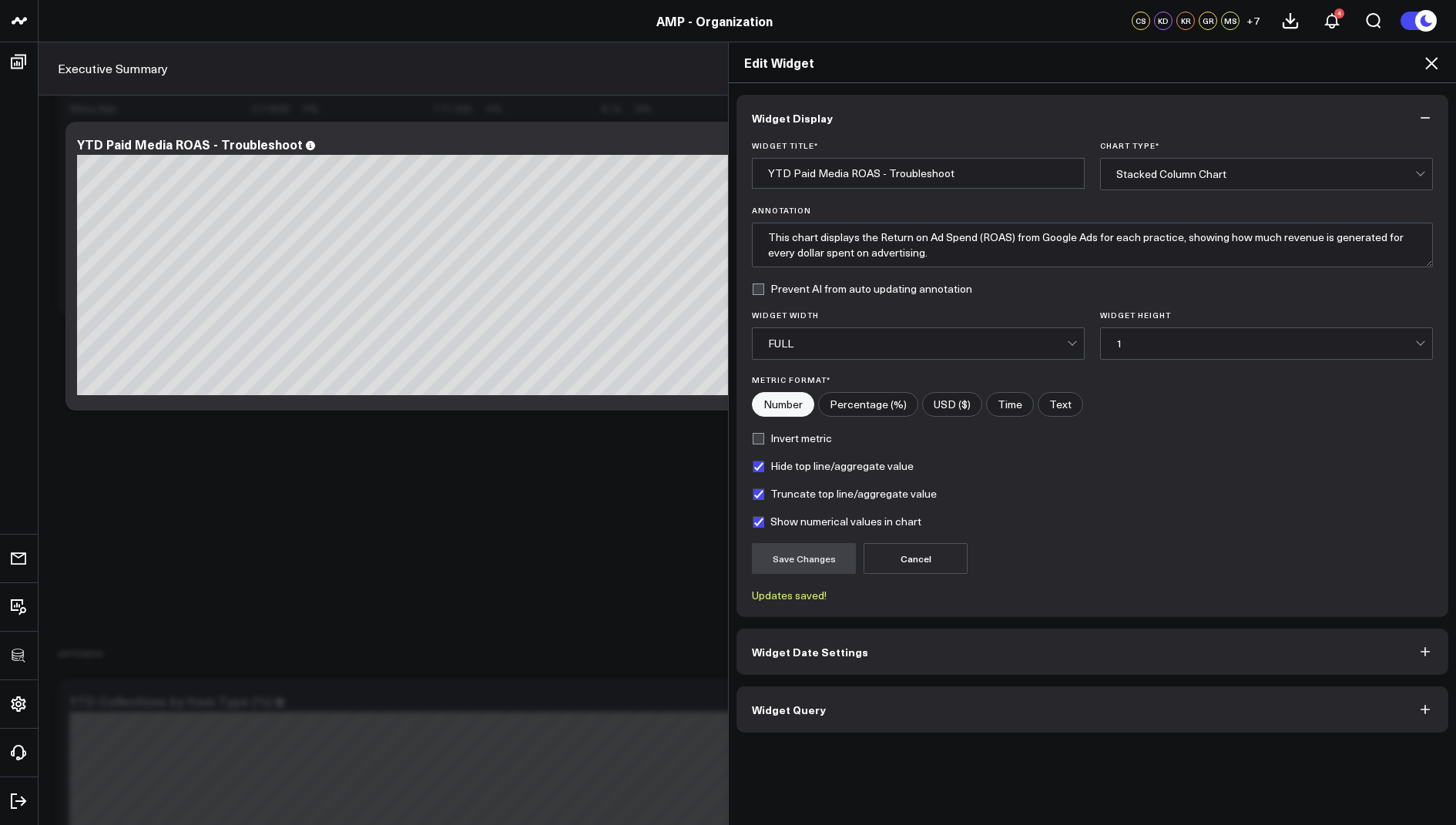
click at [1429, 49] on div "Edit Widget" at bounding box center [1092, 62] width 727 height 40
click at [1428, 58] on icon at bounding box center [1431, 63] width 19 height 19
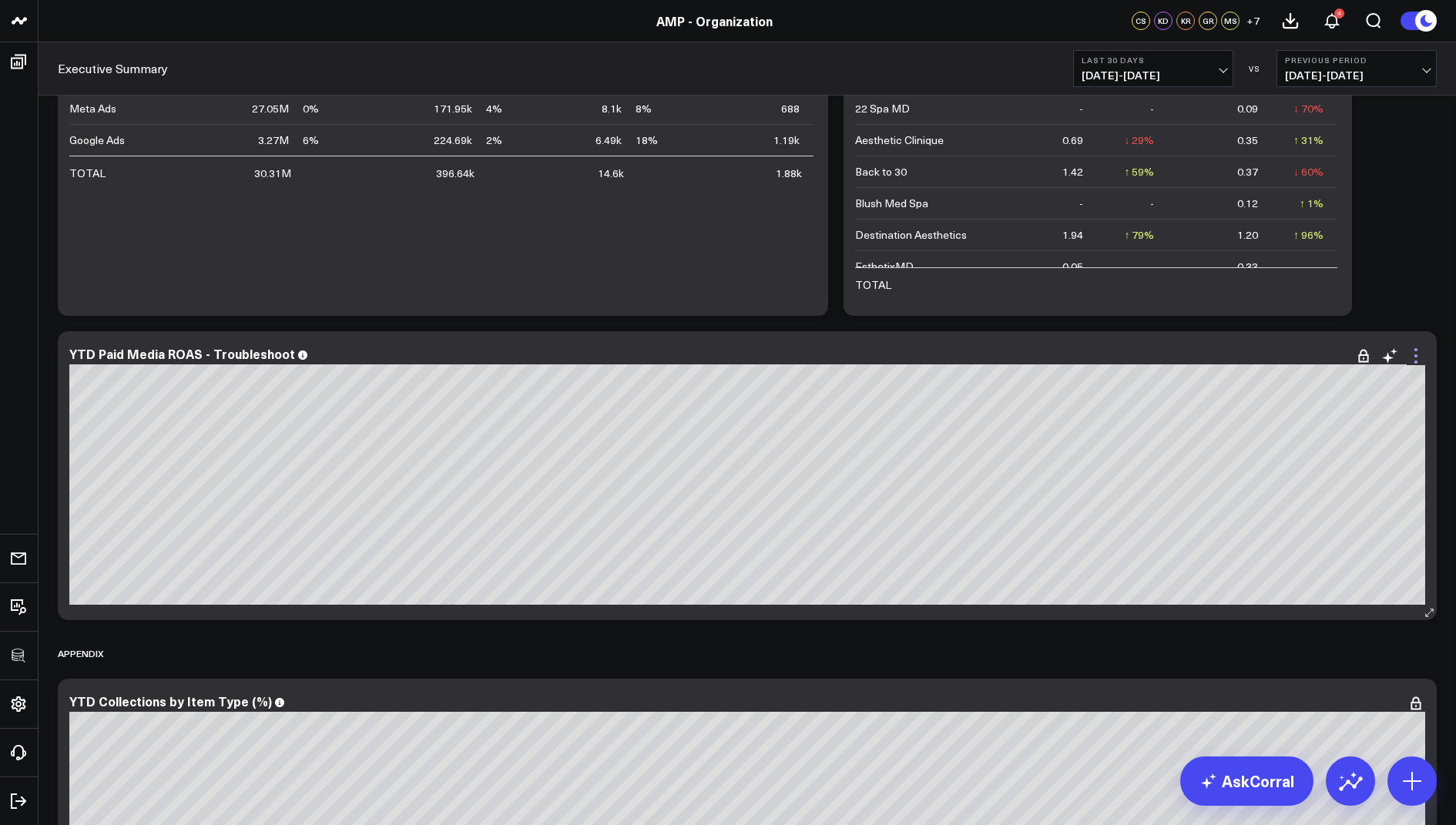
click at [1415, 355] on icon at bounding box center [1416, 356] width 3 height 3
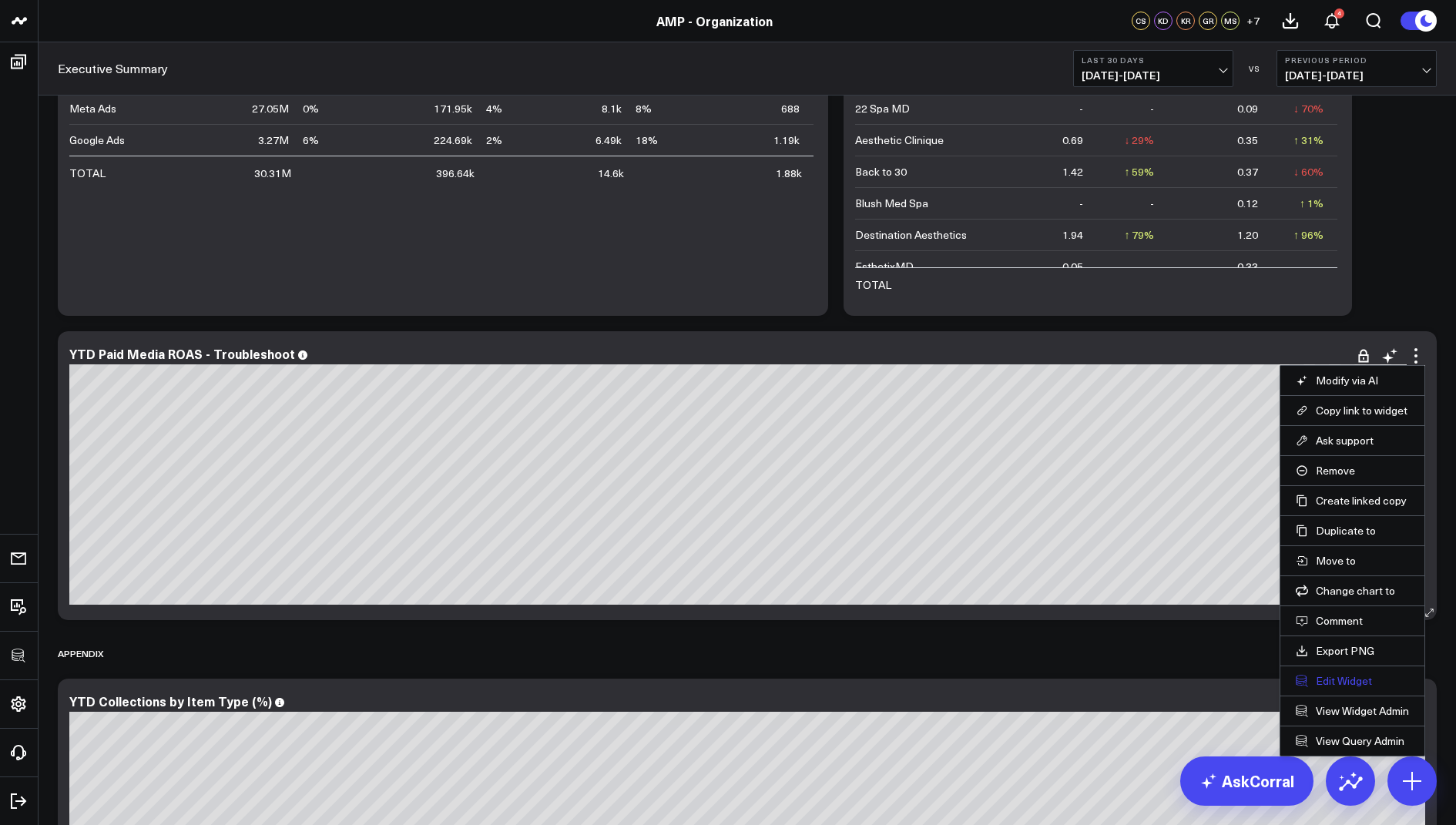
click at [1335, 674] on button "Edit Widget" at bounding box center [1352, 680] width 113 height 14
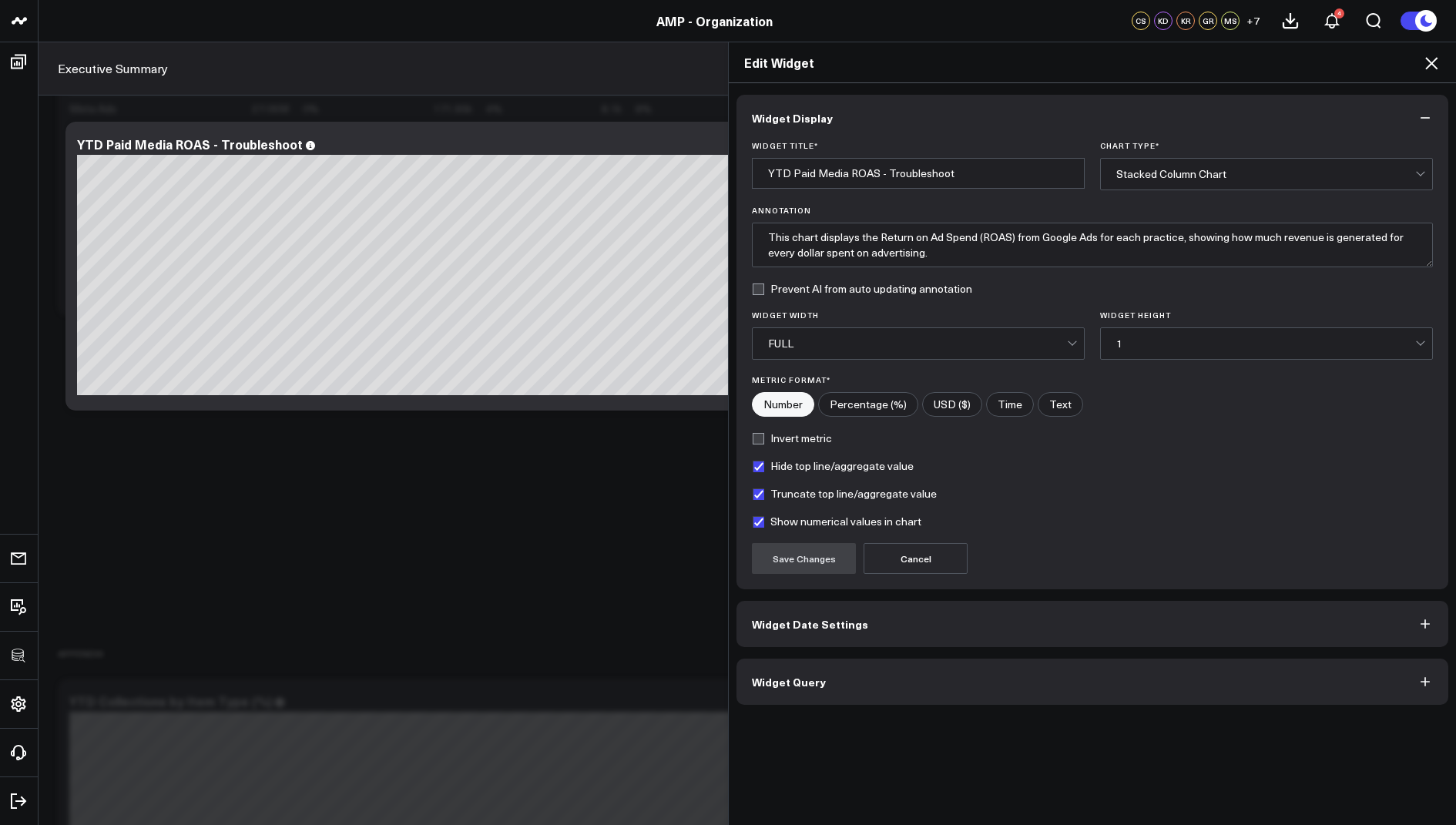
click at [1141, 338] on div "1" at bounding box center [1265, 343] width 299 height 12
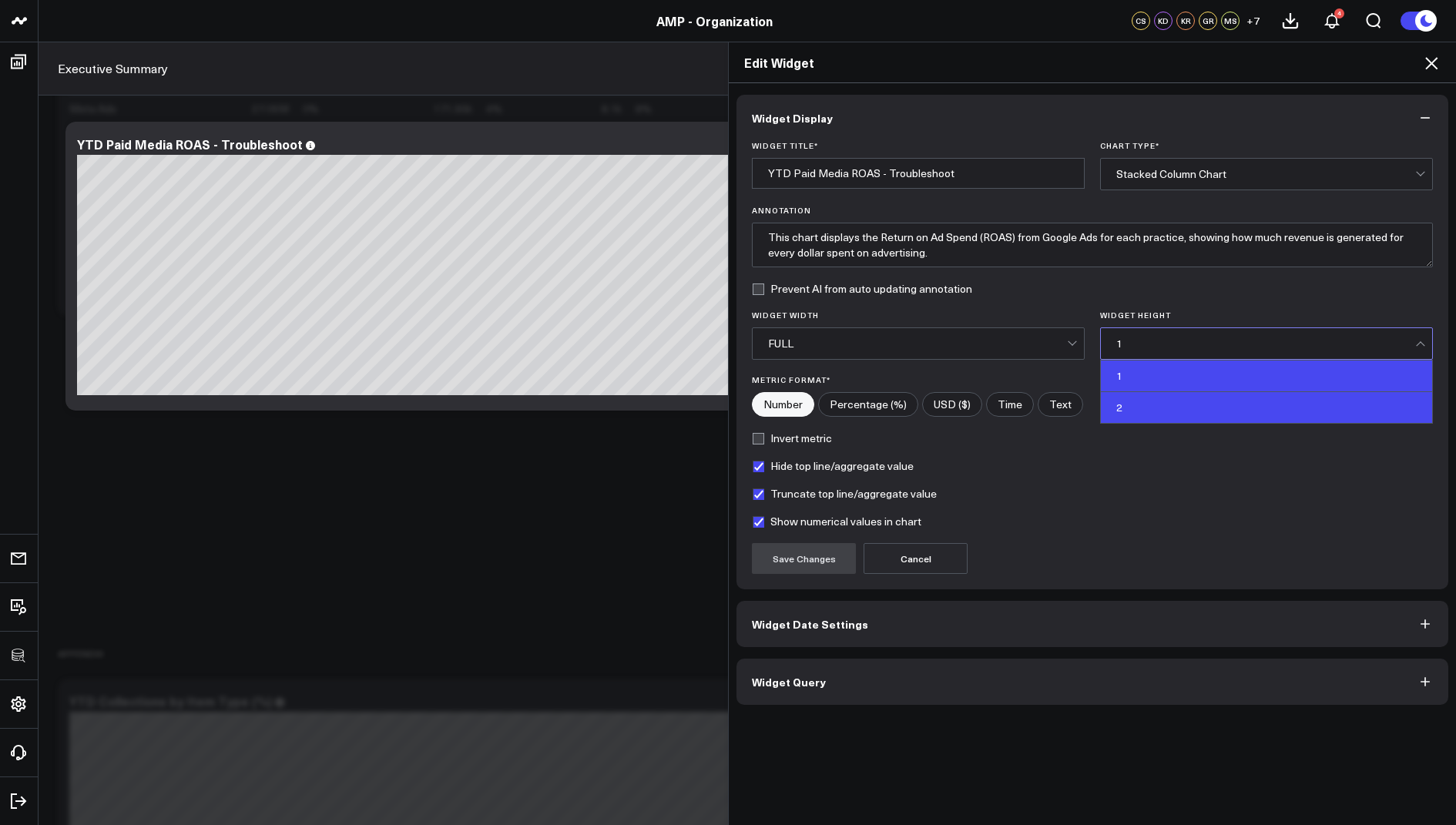
click at [1131, 409] on div "2" at bounding box center [1266, 407] width 331 height 31
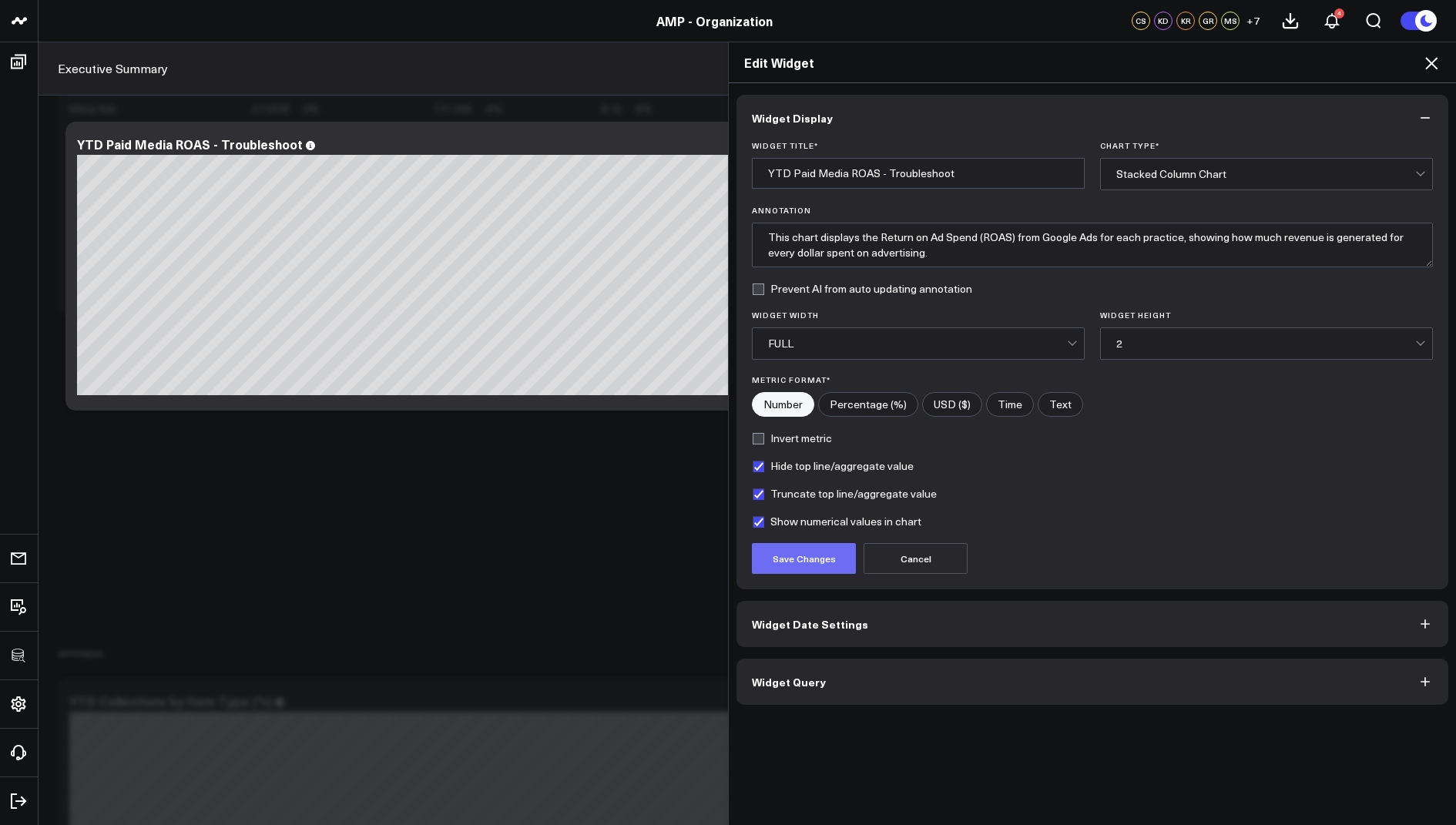
click at [807, 555] on button "Save Changes" at bounding box center [803, 559] width 104 height 31
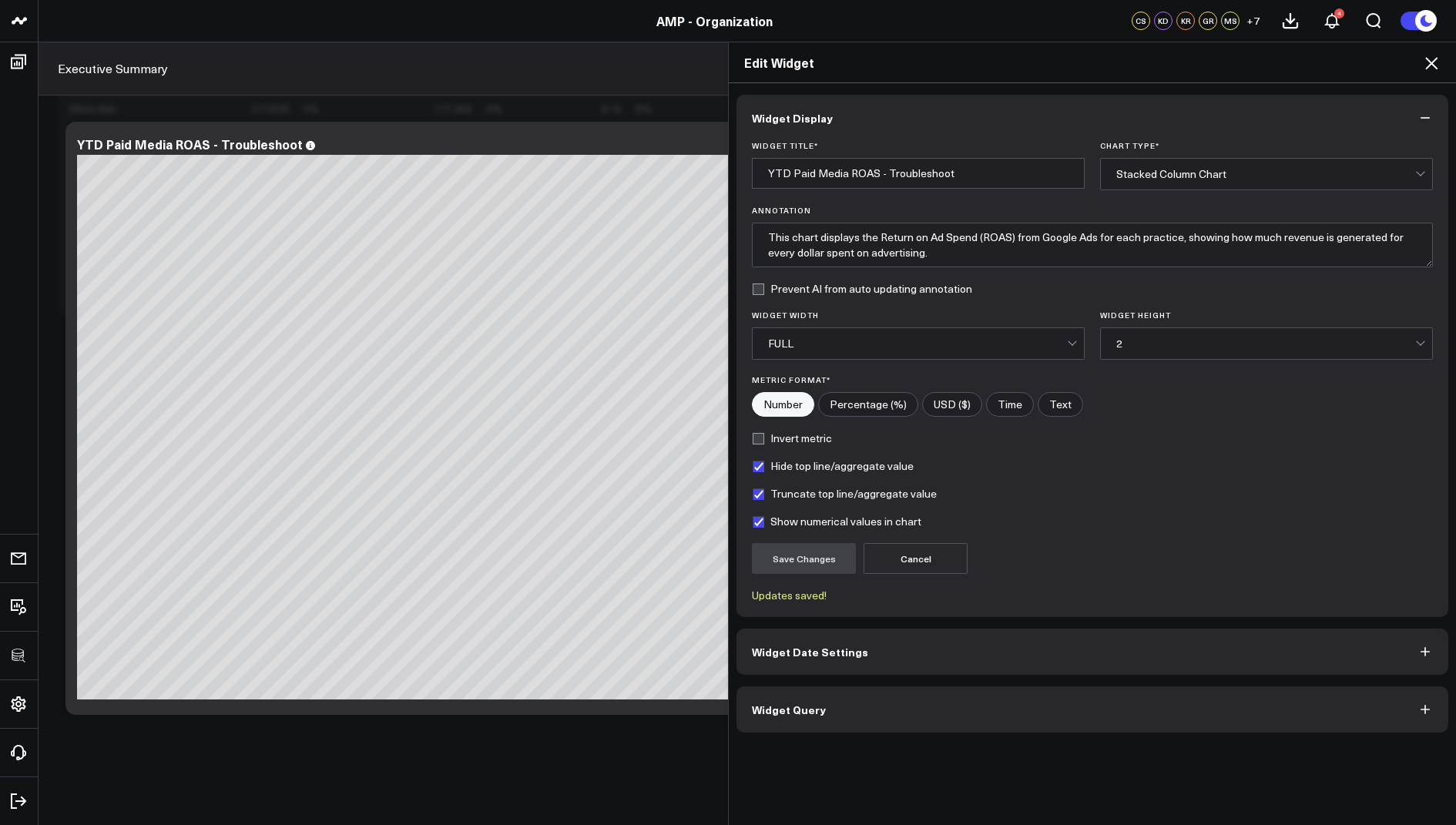
click at [1428, 60] on icon at bounding box center [1431, 62] width 12 height 12
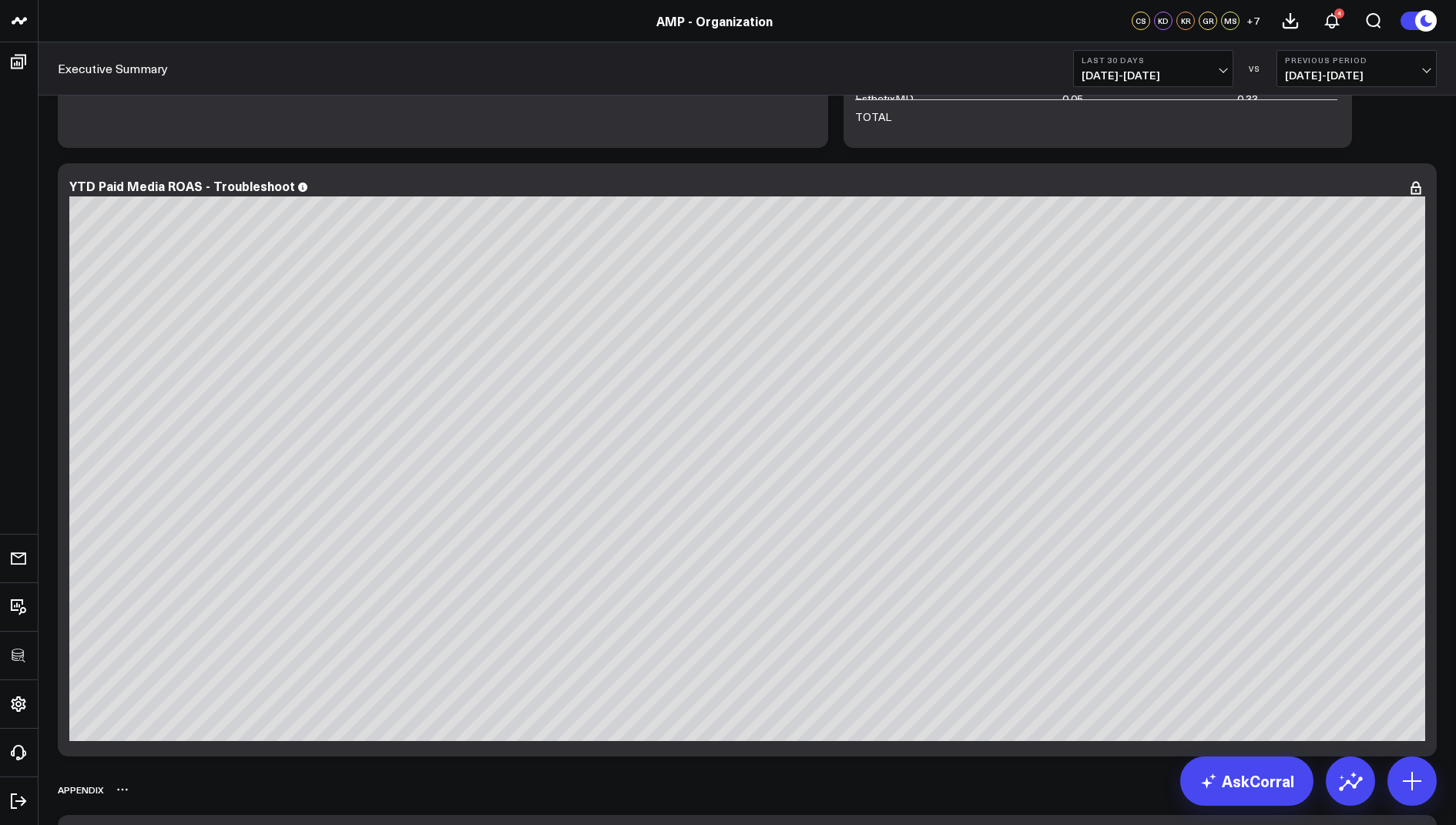
scroll to position [7113, 0]
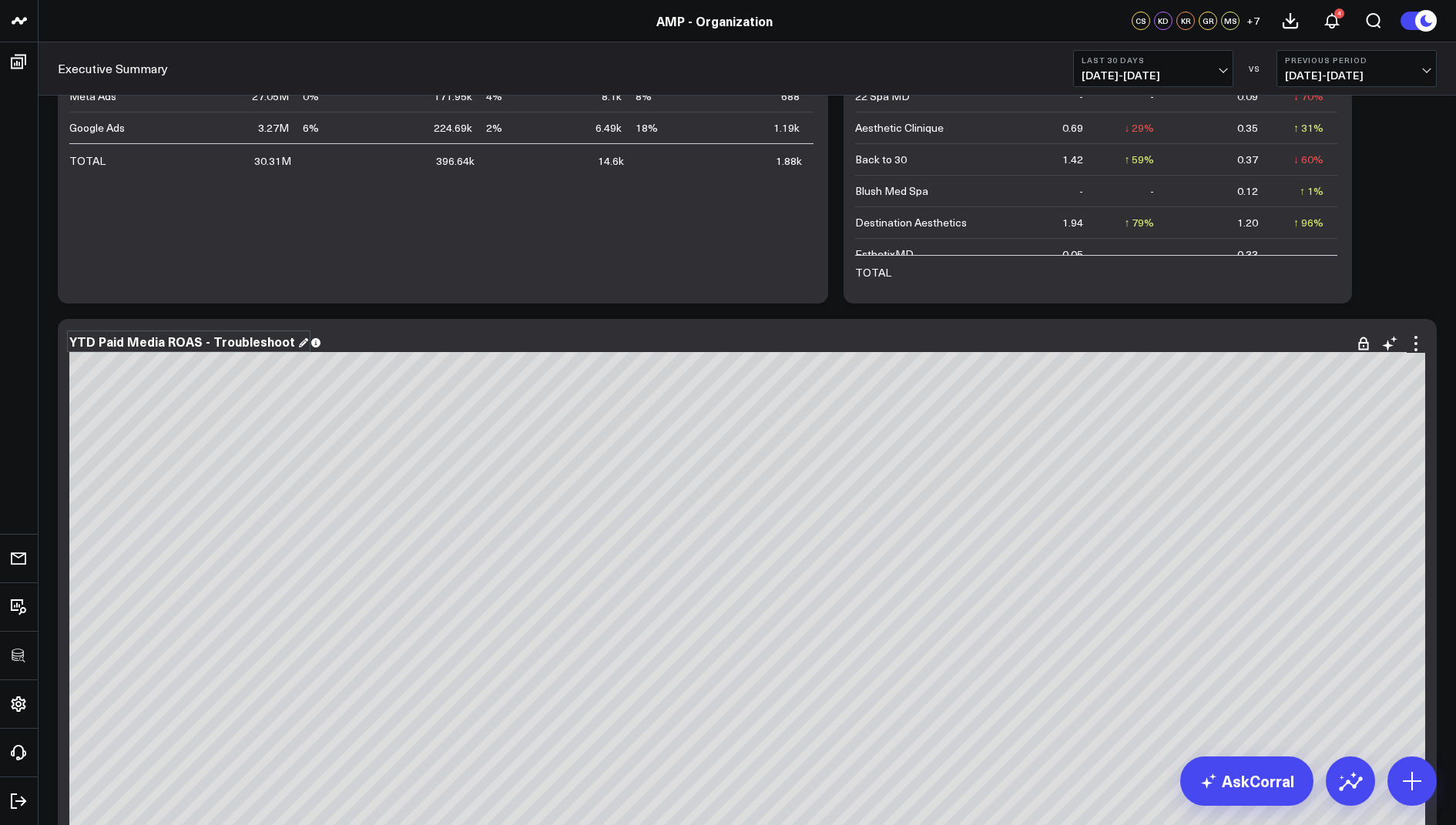
click at [123, 338] on div "YTD Paid Media ROAS - Troubleshoot" at bounding box center [189, 341] width 239 height 17
click at [1414, 342] on icon at bounding box center [1416, 343] width 19 height 19
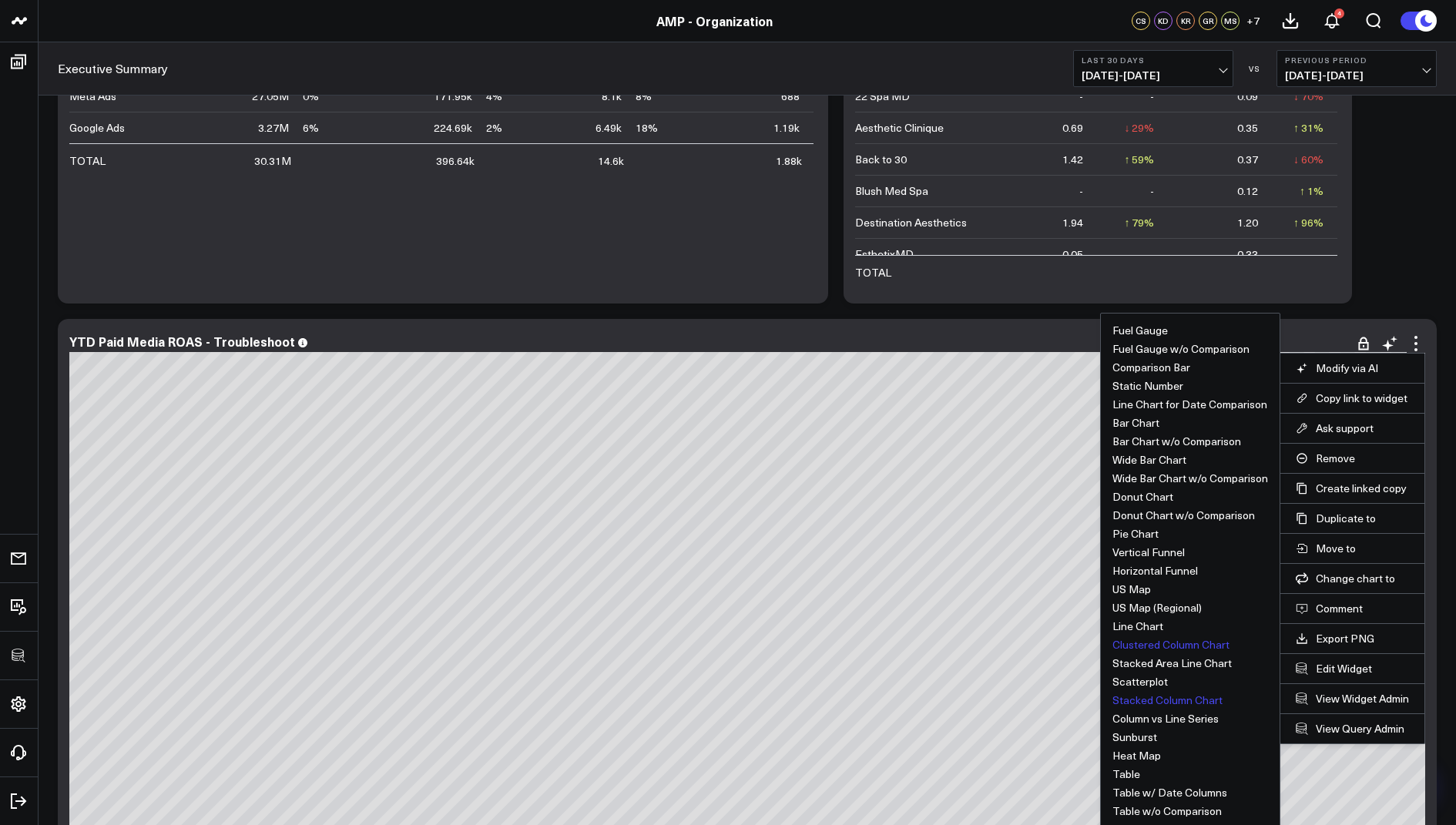
click at [1179, 644] on button "Clustered Column Chart" at bounding box center [1171, 644] width 117 height 11
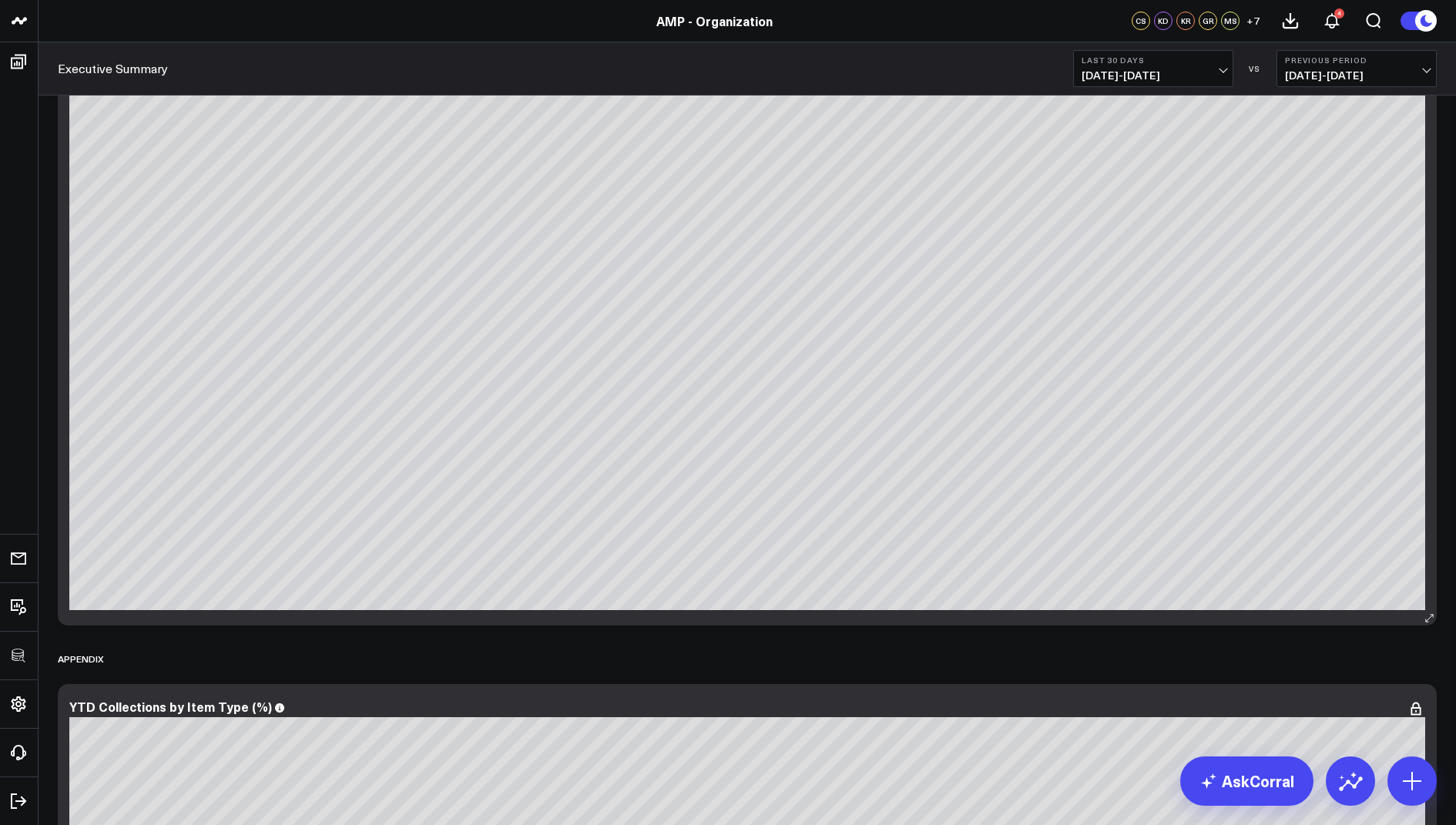
scroll to position [7299, 0]
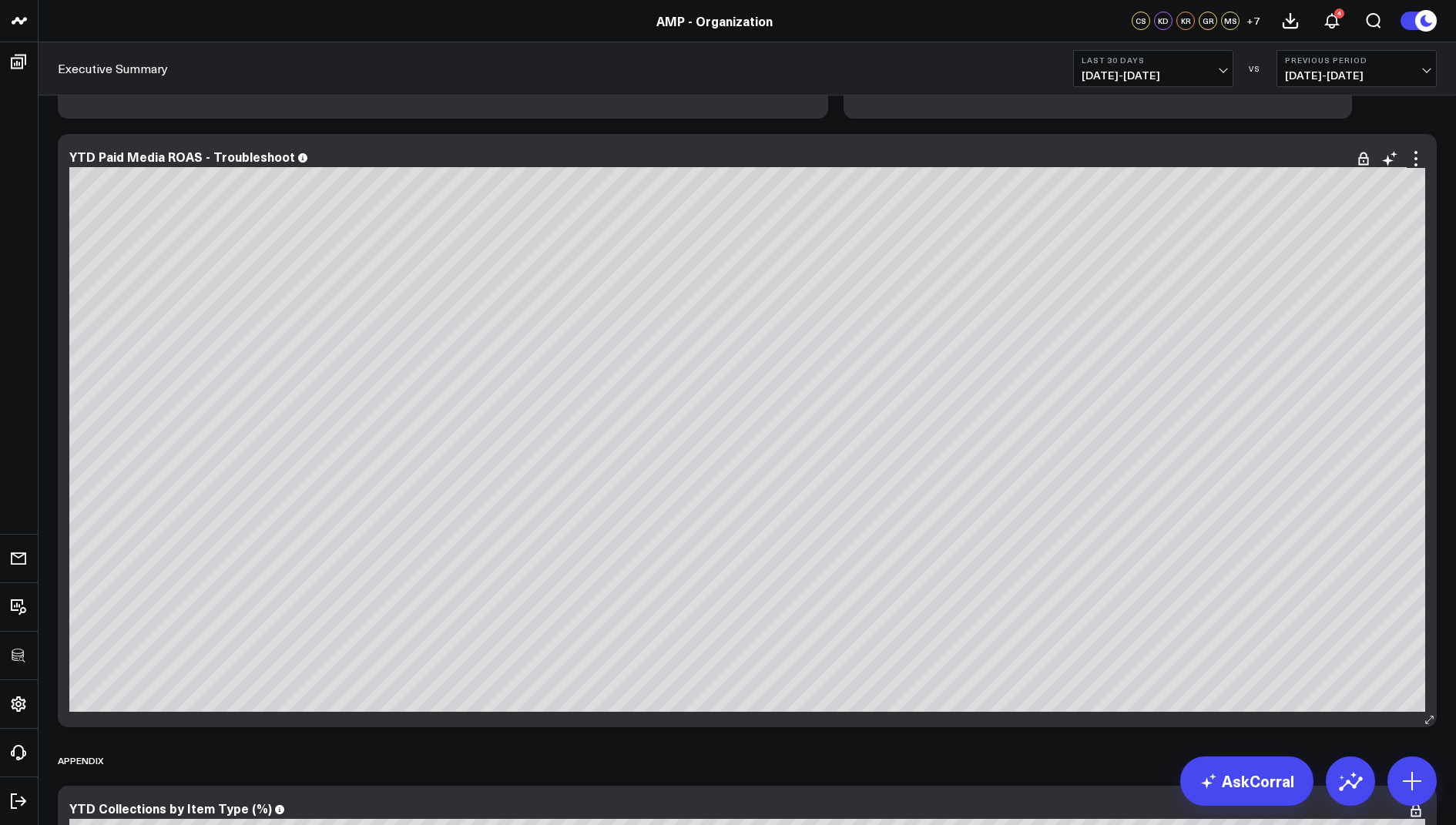
click at [195, 164] on div "YTD Paid Media ROAS - Troubleshoot" at bounding box center [747, 159] width 1356 height 18
click at [131, 159] on div "YTD Paid Media ROAS - Troubleshoot" at bounding box center [189, 156] width 239 height 17
click at [121, 151] on div "YTD Paid Media ROAS - Troubleshoot" at bounding box center [189, 156] width 239 height 17
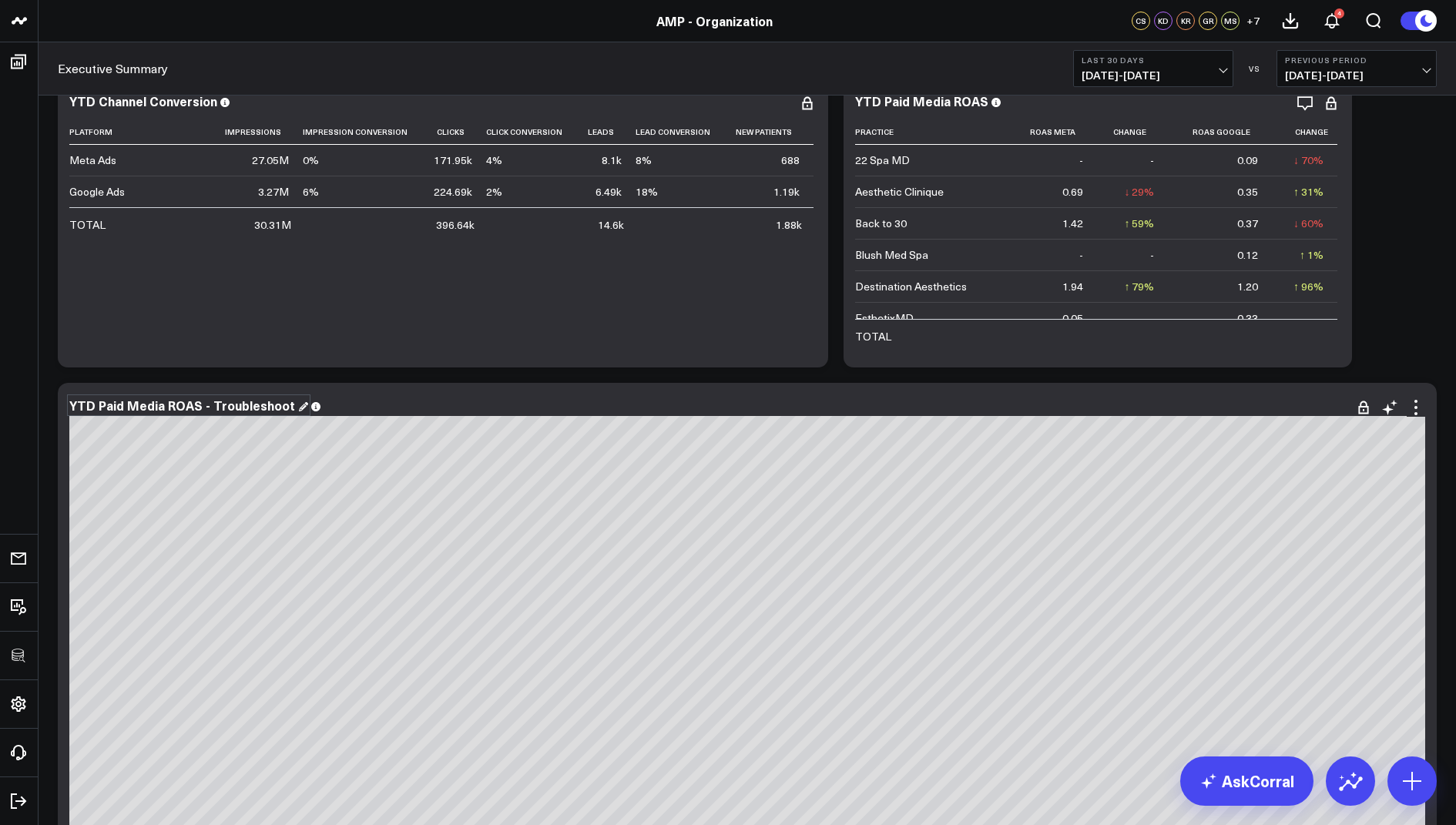
scroll to position [6989, 0]
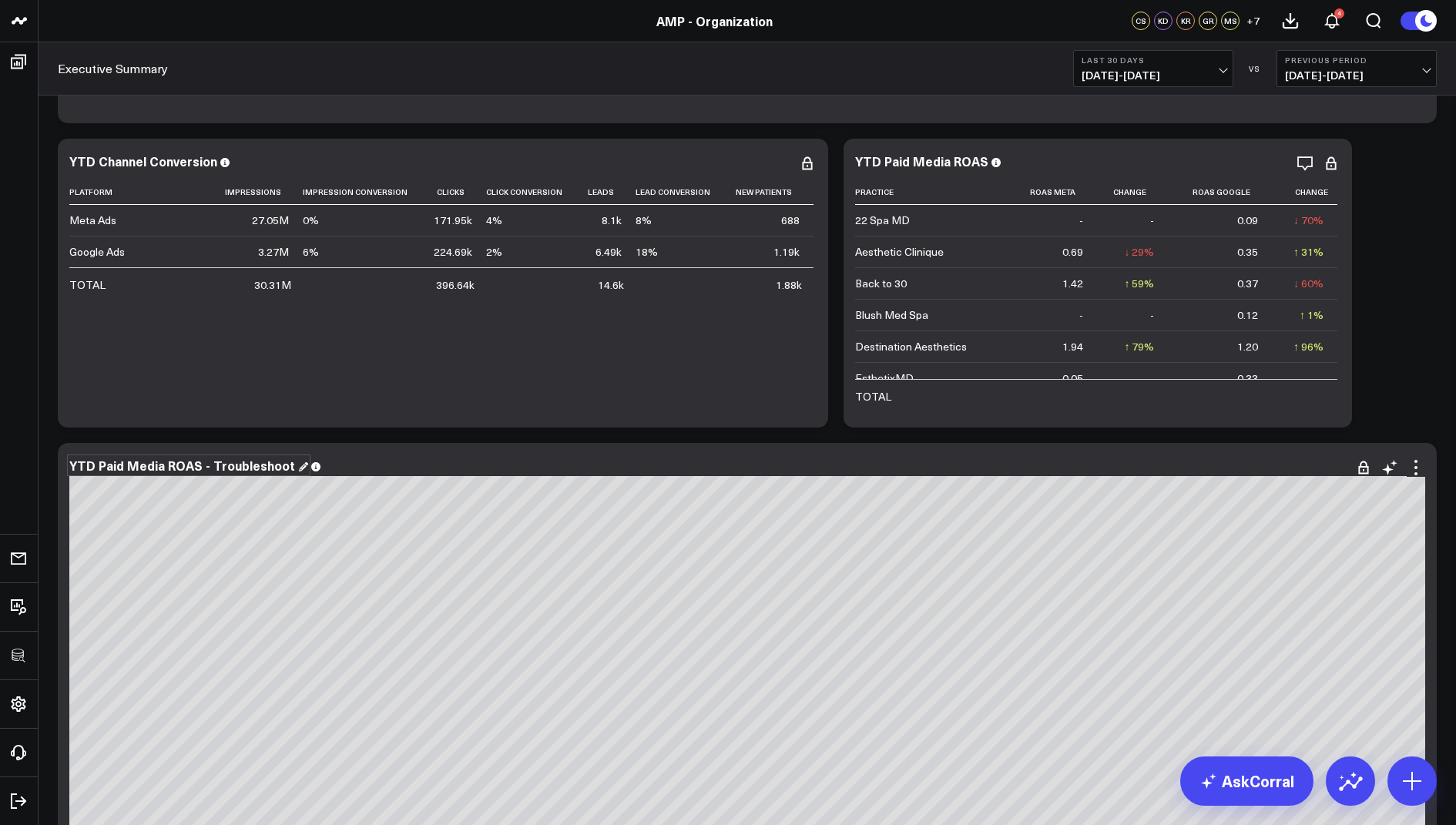
click at [157, 459] on div "YTD Paid Media ROAS - Troubleshoot" at bounding box center [189, 465] width 239 height 17
click at [164, 465] on div "YTD Paid Media ROAS - Troubleshoot" at bounding box center [189, 465] width 239 height 17
click at [258, 467] on div "YTD Google ROAS - Troubleshoot" at bounding box center [177, 465] width 216 height 17
click at [260, 467] on div "YTD Google ROAS - Troubleshoot" at bounding box center [177, 465] width 216 height 17
click at [1416, 468] on icon at bounding box center [1416, 467] width 19 height 19
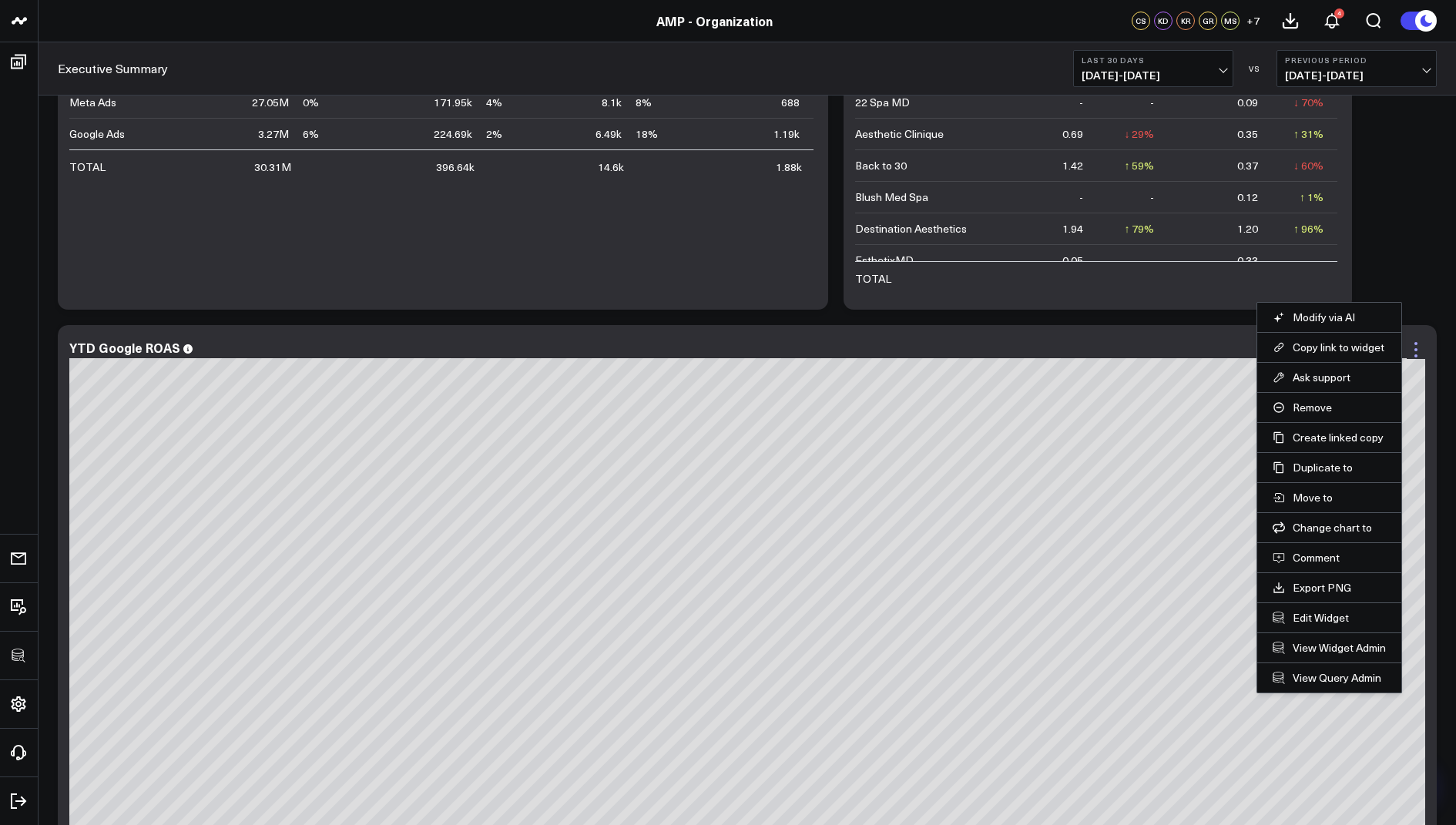
scroll to position [7112, 0]
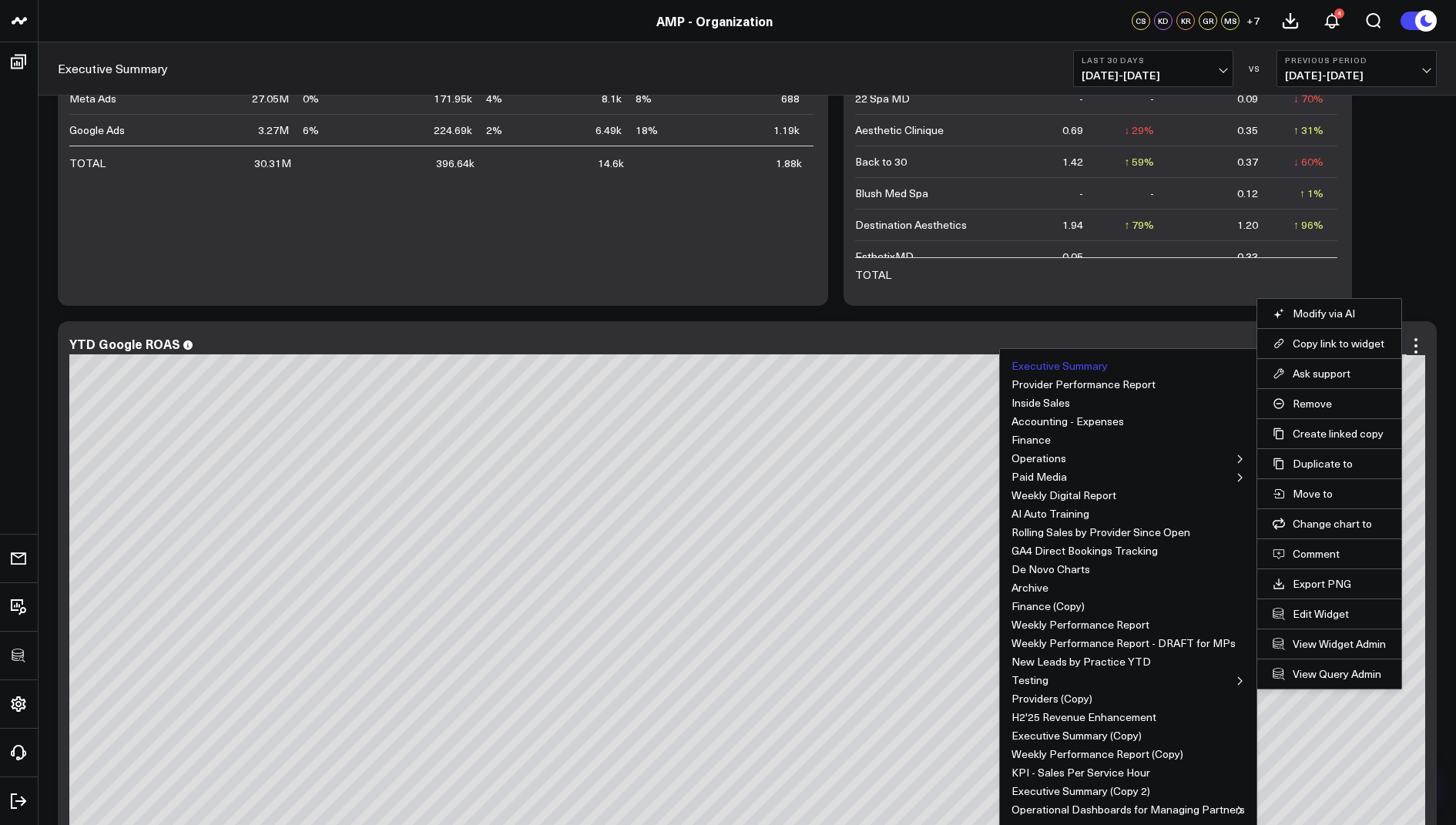
click at [1076, 360] on button "Executive Summary" at bounding box center [1059, 365] width 96 height 11
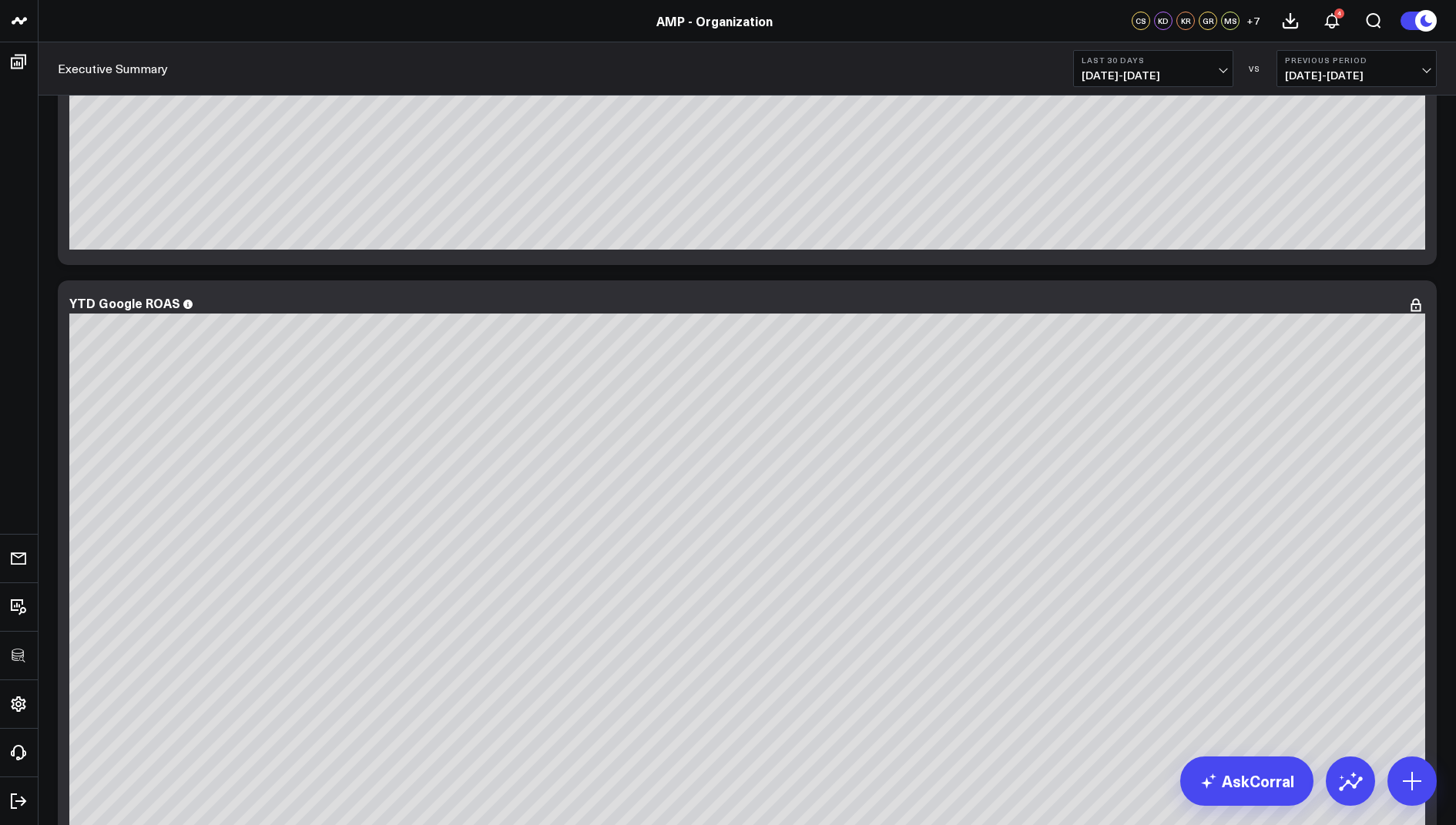
scroll to position [7833, 0]
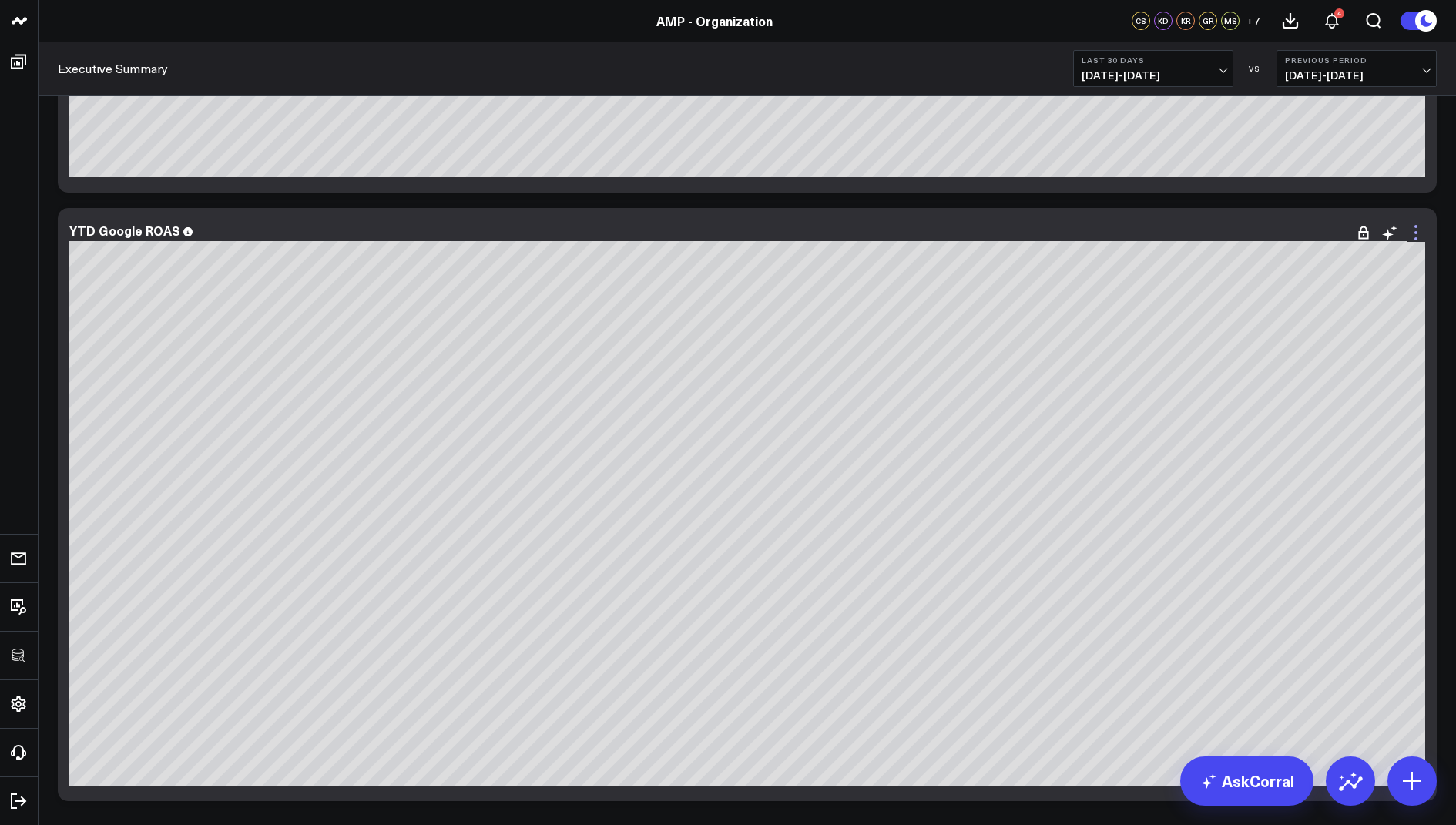
click at [1412, 233] on icon at bounding box center [1416, 232] width 19 height 19
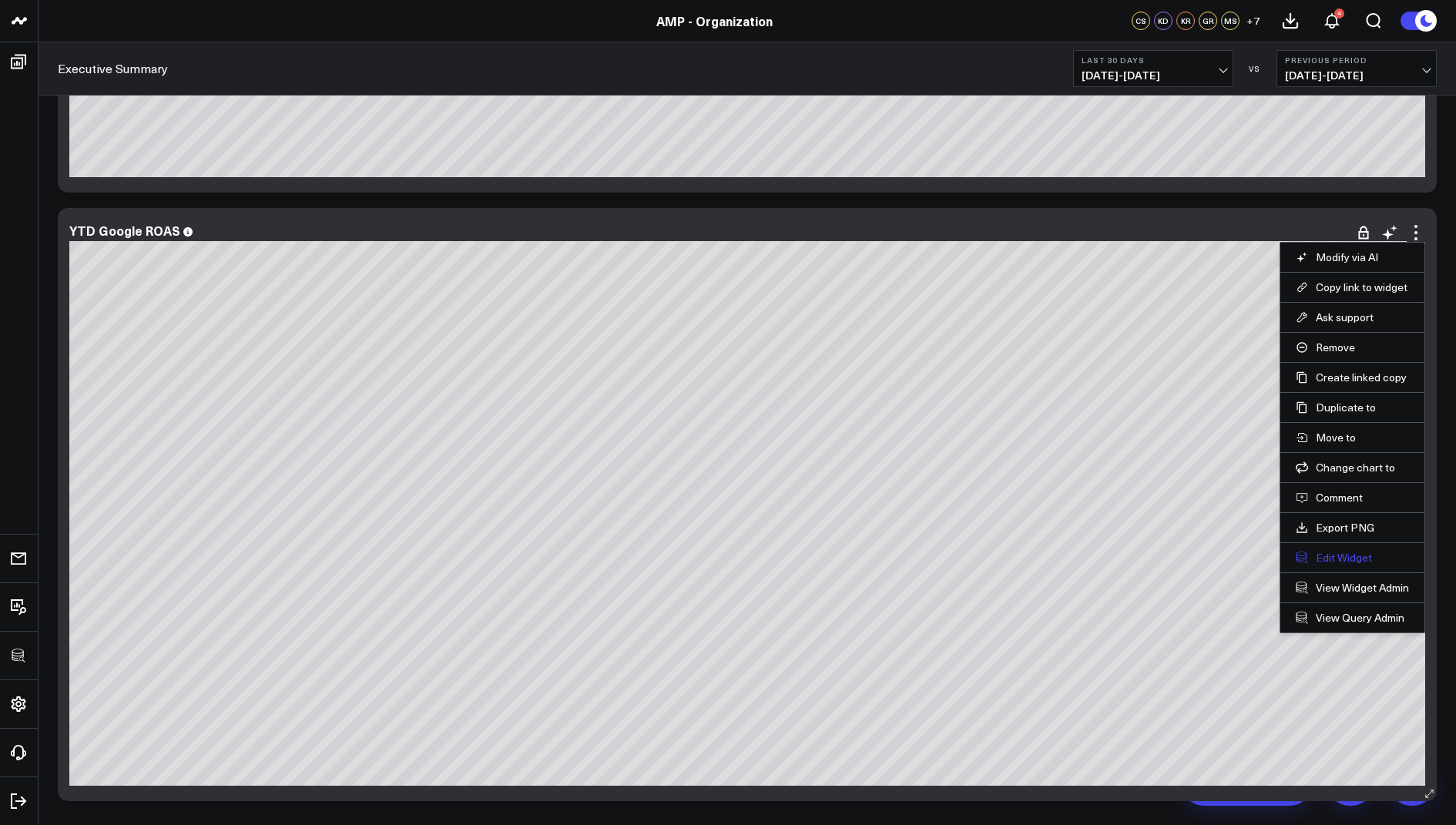
click at [1323, 555] on button "Edit Widget" at bounding box center [1352, 557] width 113 height 14
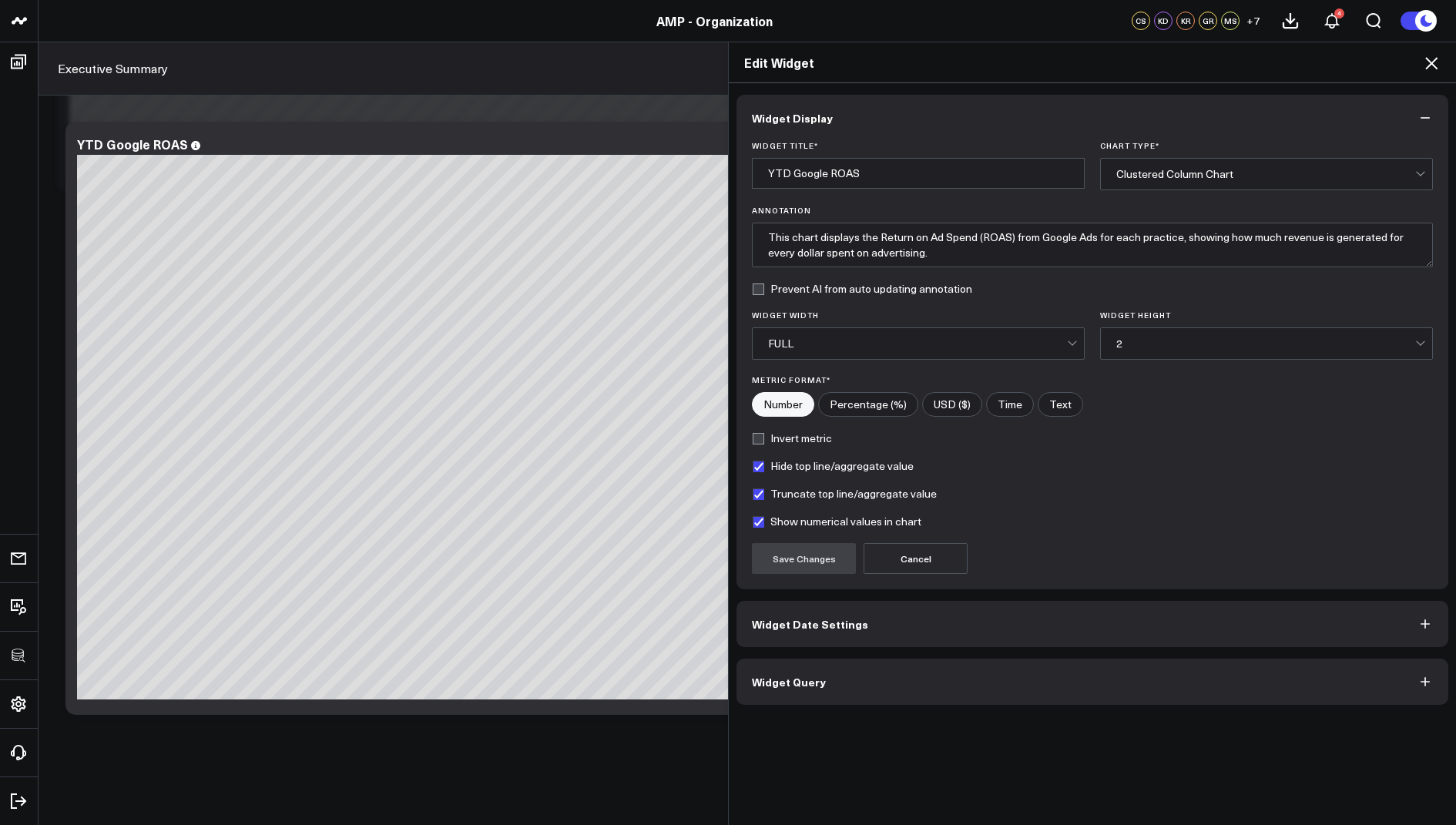
click at [775, 675] on span "Widget Query" at bounding box center [788, 681] width 74 height 12
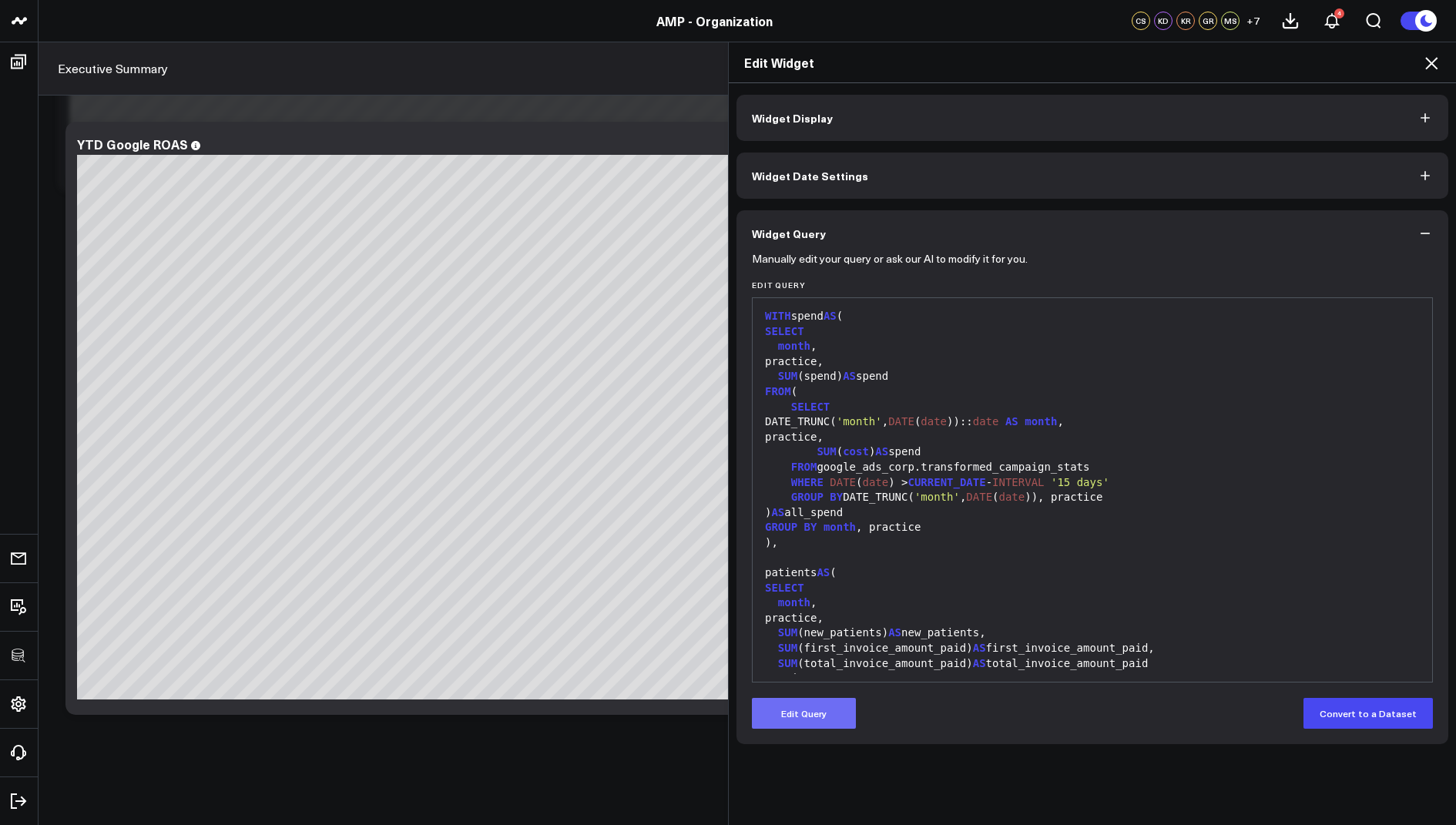
click at [784, 707] on button "Edit Query" at bounding box center [803, 713] width 104 height 31
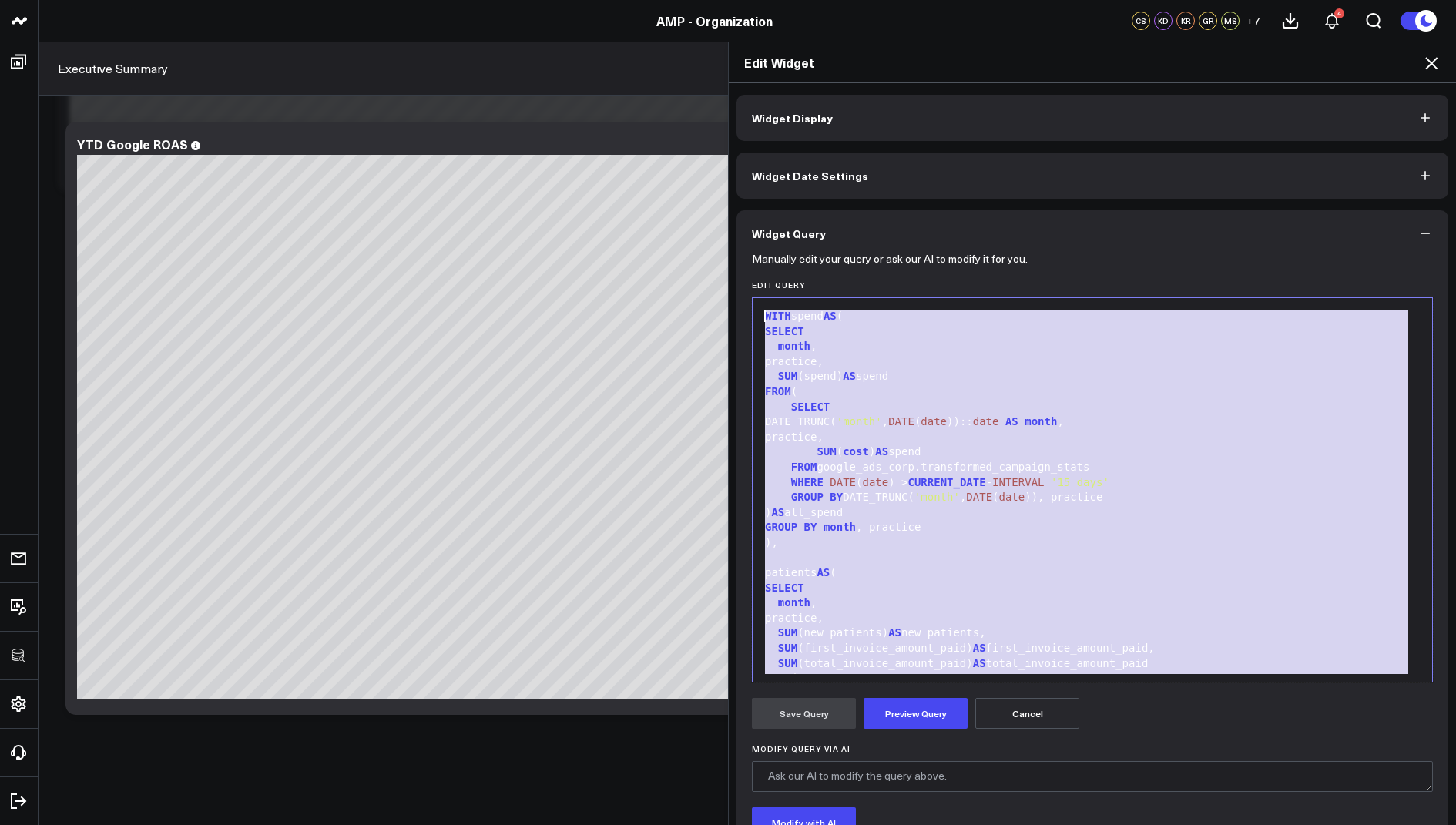
drag, startPoint x: 961, startPoint y: 633, endPoint x: 910, endPoint y: 200, distance: 436.0
click at [910, 200] on div "Widget Display Widget Date Settings Widget Query Manually edit your query or as…" at bounding box center [1092, 515] width 712 height 840
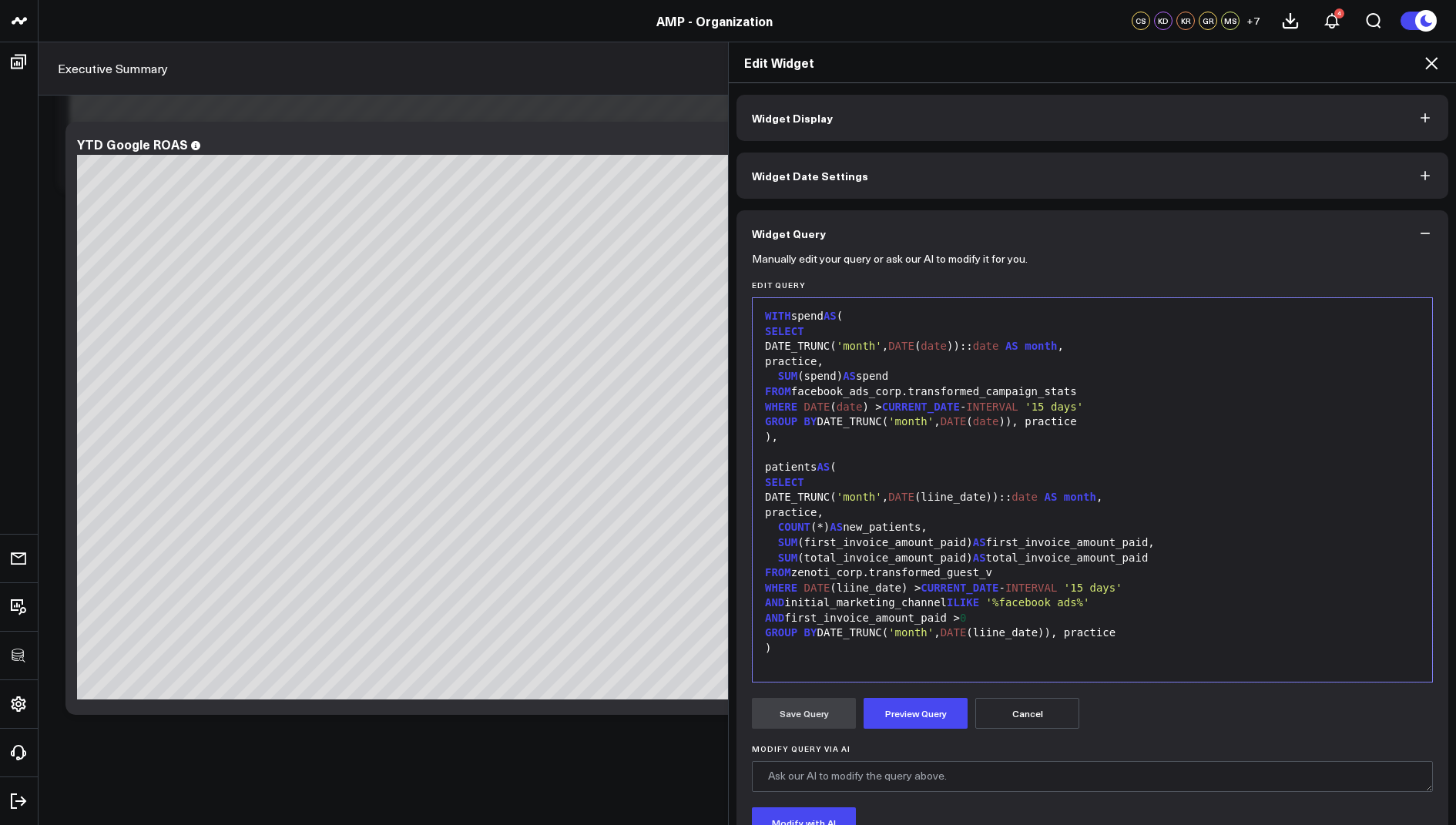
scroll to position [150, 0]
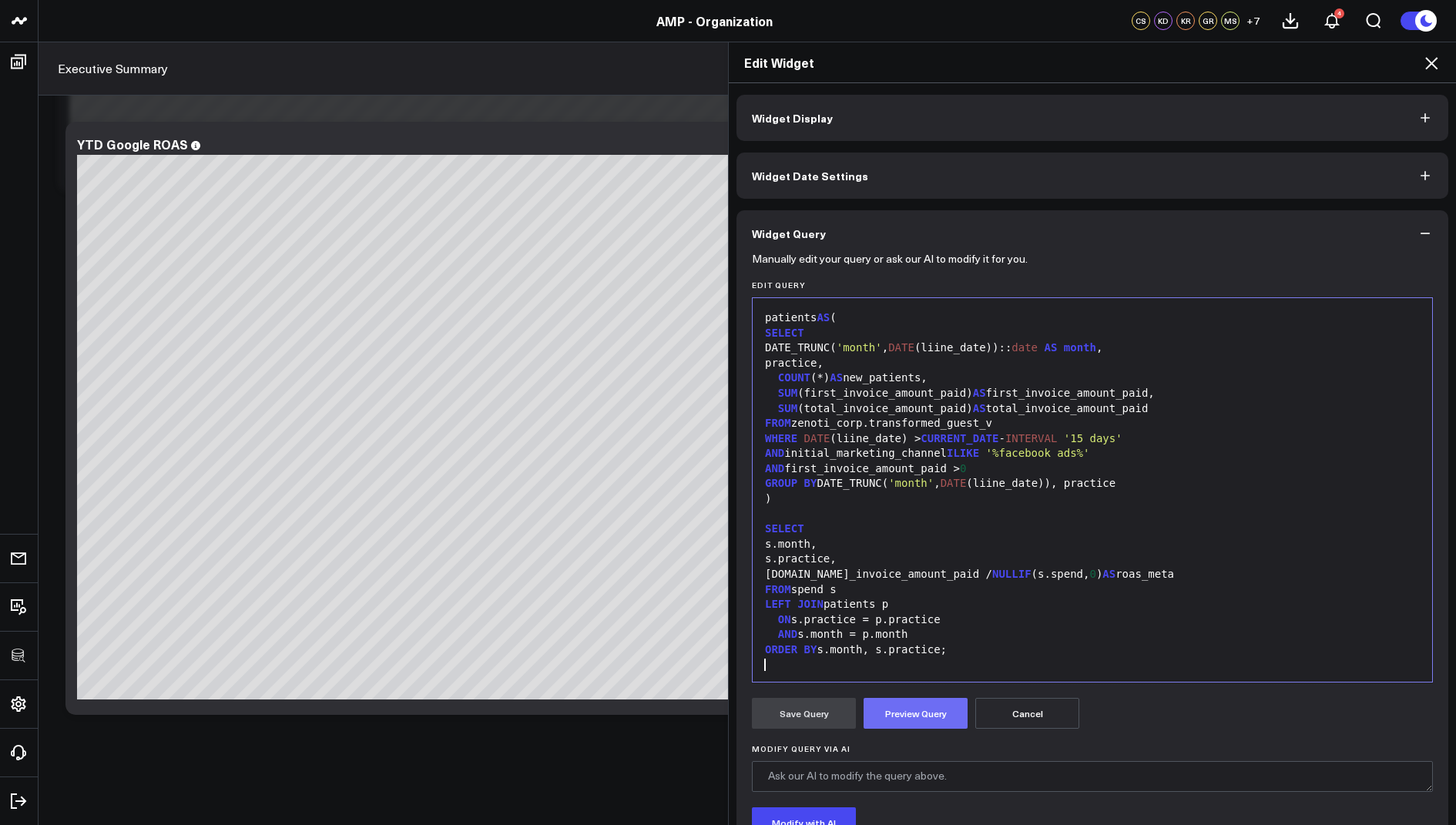
click at [896, 712] on button "Preview Query" at bounding box center [915, 713] width 104 height 31
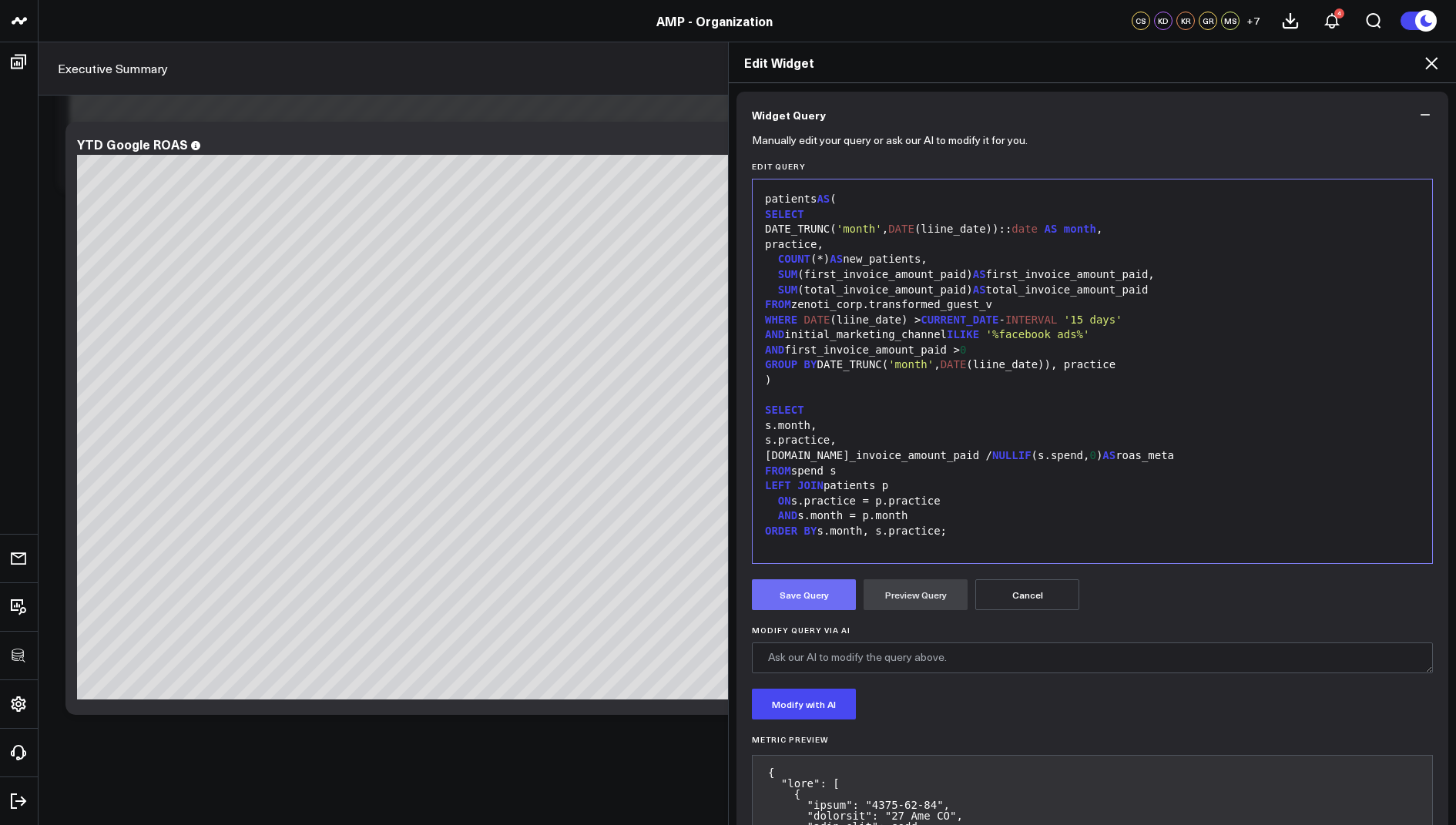
click at [784, 603] on button "Save Query" at bounding box center [803, 594] width 104 height 31
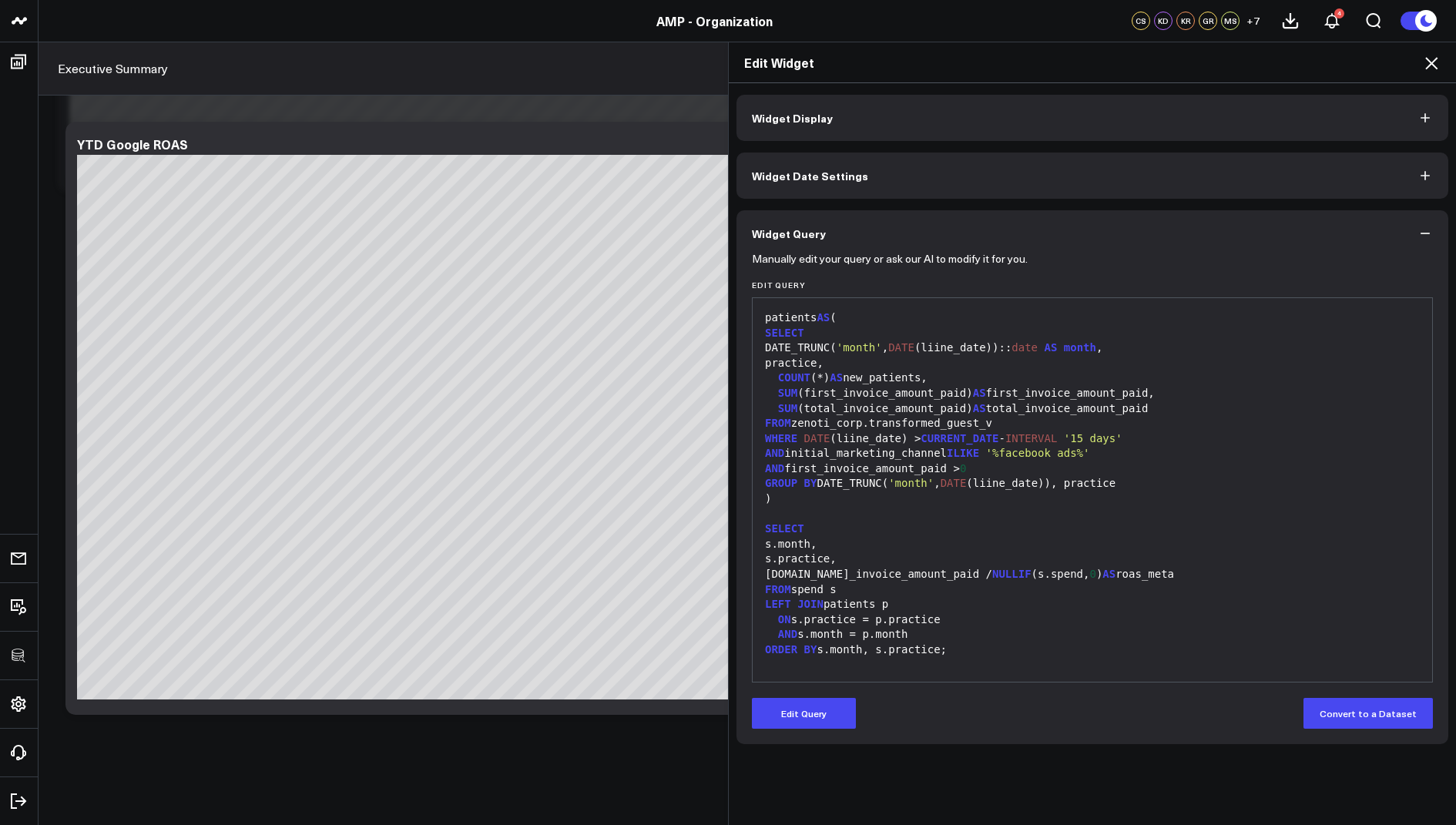
scroll to position [0, 0]
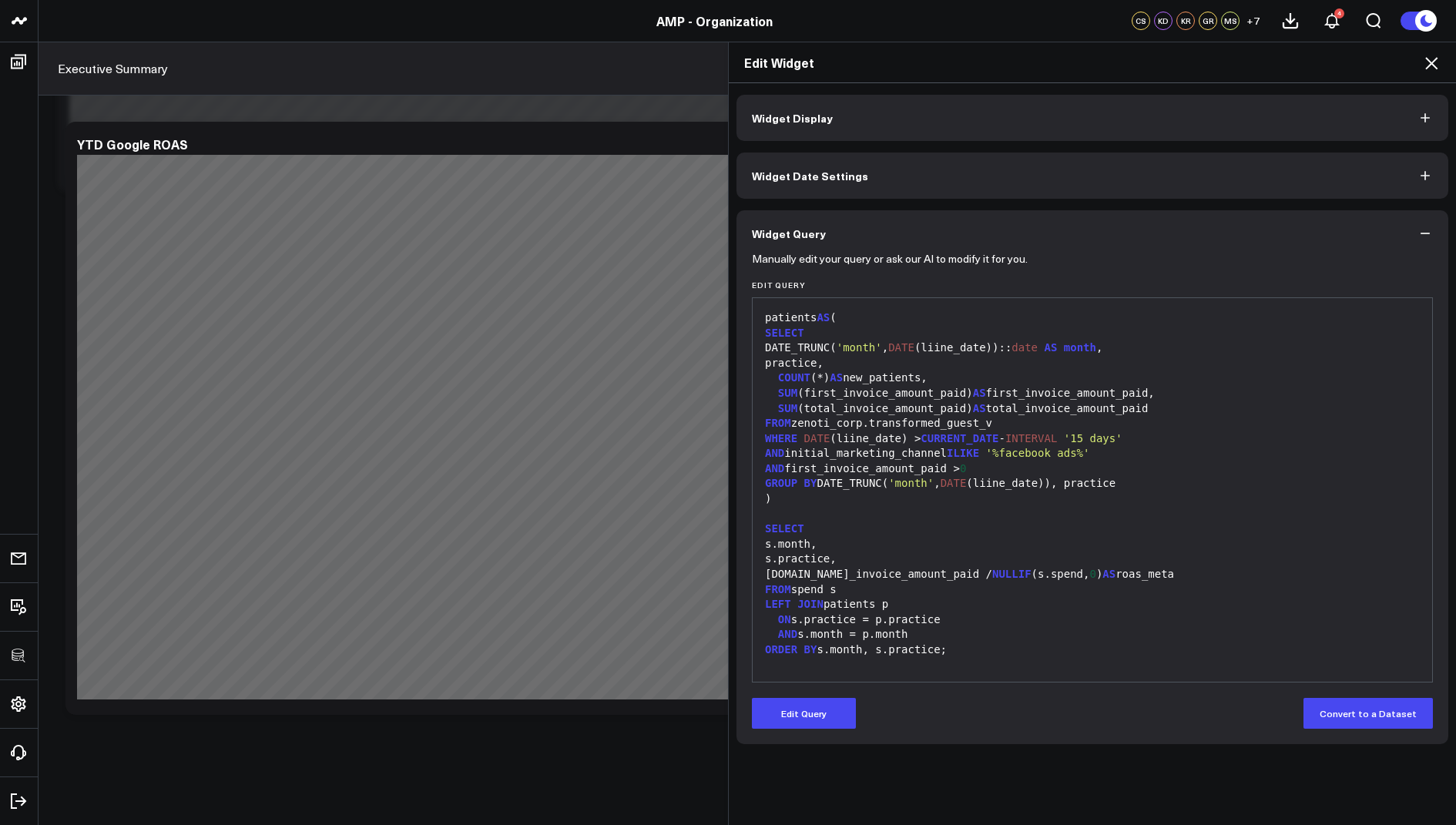
click at [1435, 58] on icon at bounding box center [1431, 62] width 12 height 12
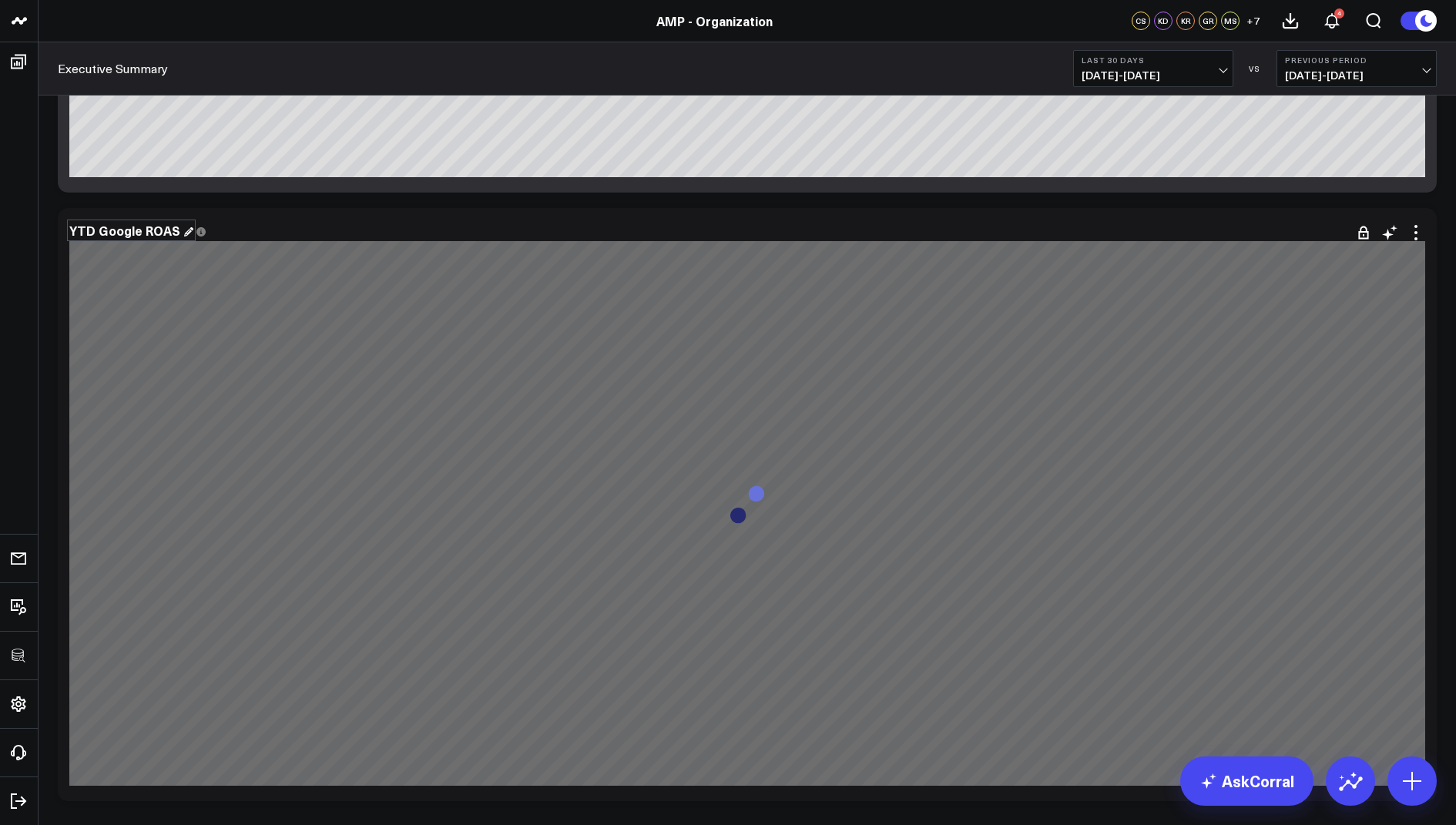
click at [129, 231] on div "YTD Google ROAS" at bounding box center [131, 230] width 124 height 17
click at [133, 227] on div "YTD Google ROAS" at bounding box center [131, 230] width 124 height 17
click at [134, 229] on div "YTD Google ROAS" at bounding box center [131, 230] width 124 height 17
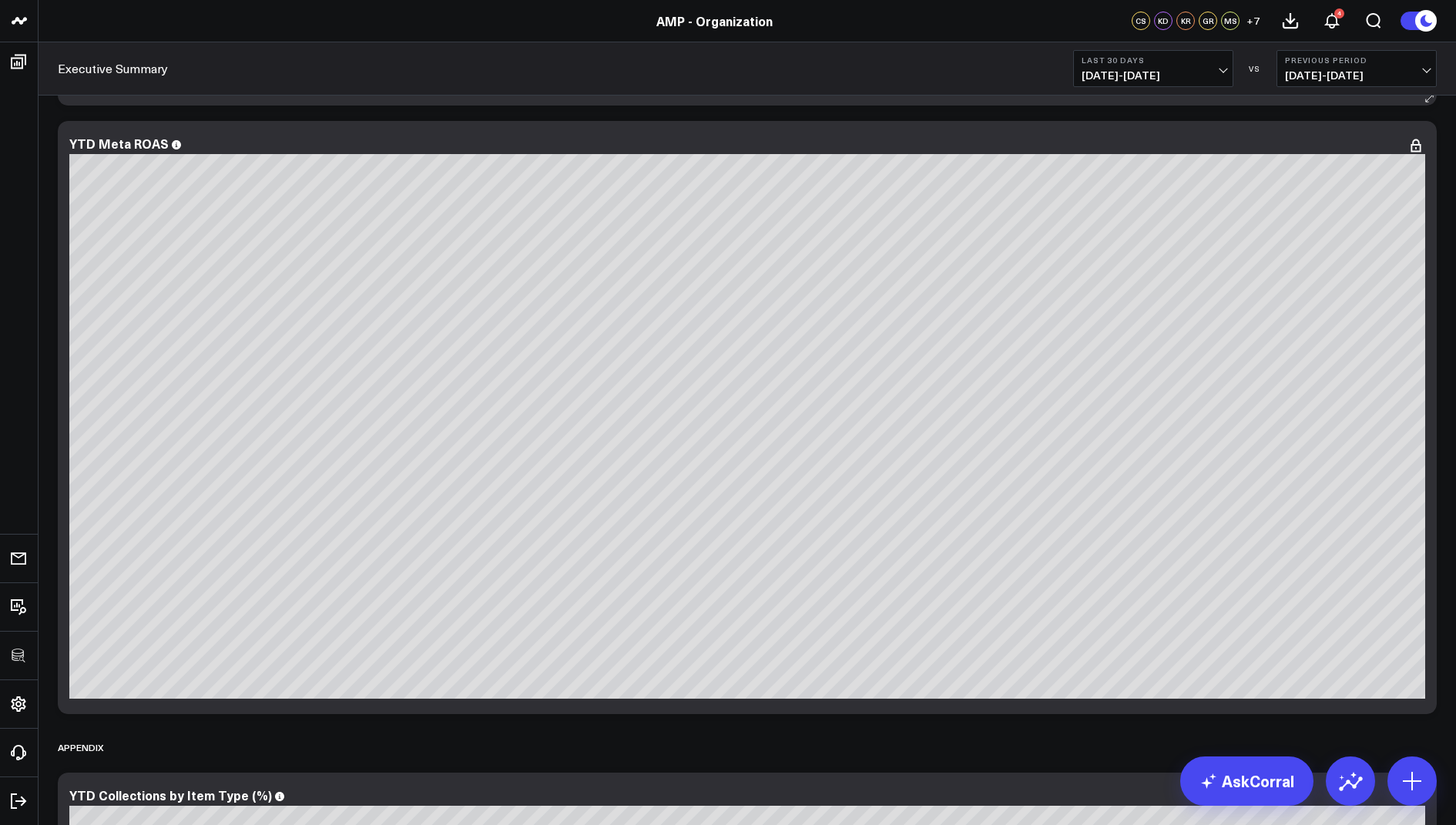
scroll to position [7925, 0]
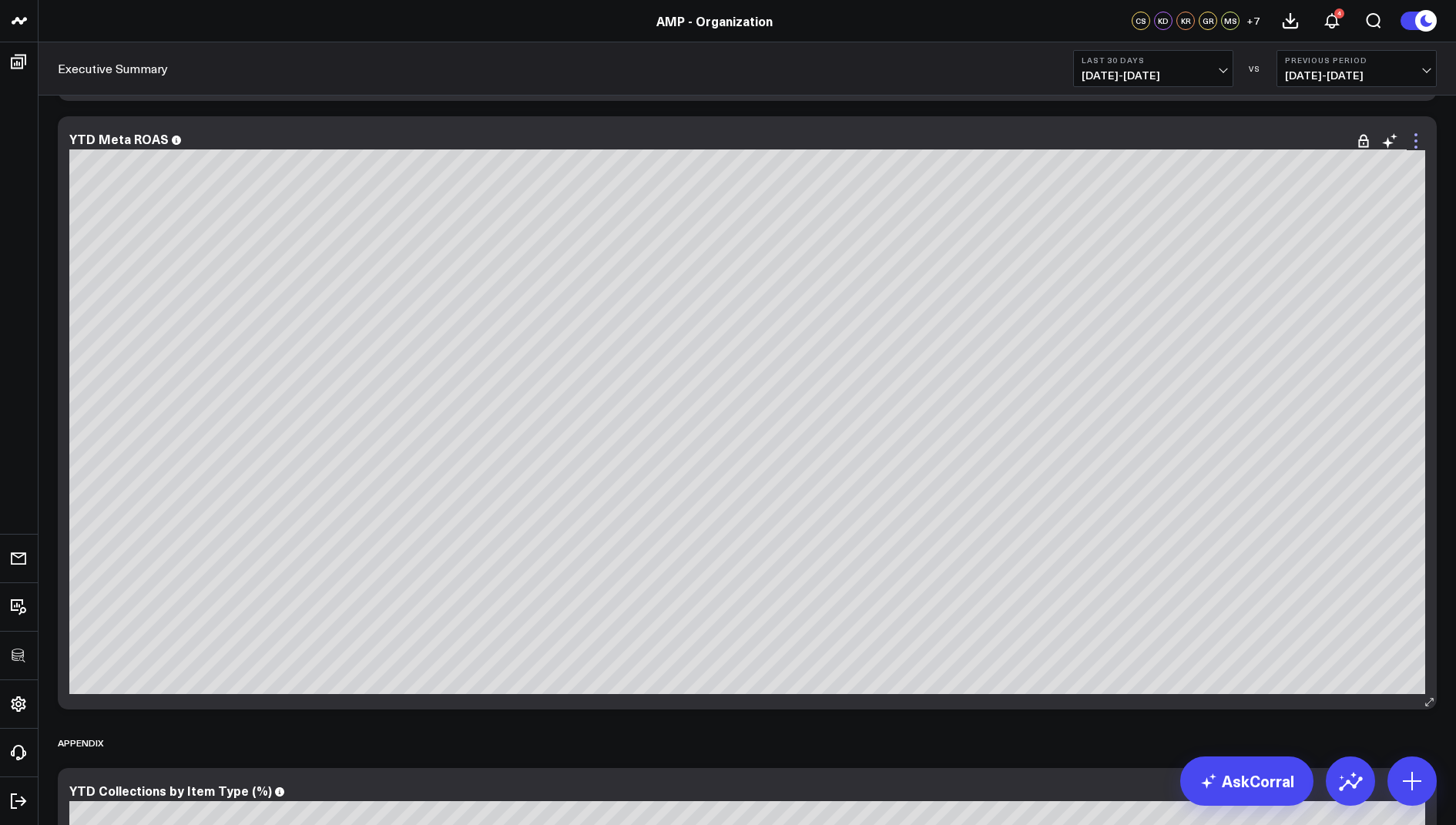
click at [1416, 138] on icon at bounding box center [1416, 141] width 19 height 19
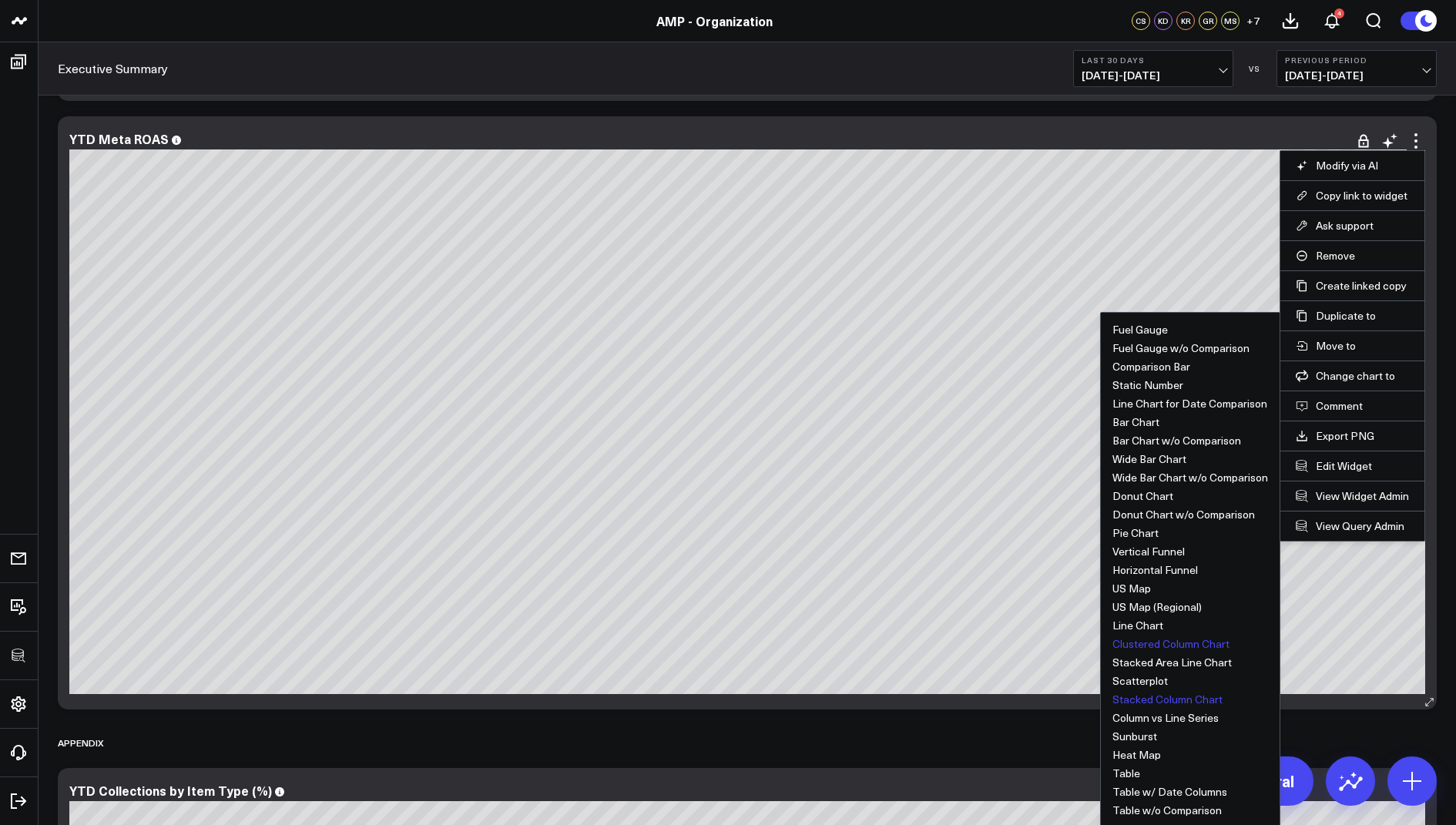
click at [1143, 697] on button "Stacked Column Chart" at bounding box center [1168, 699] width 110 height 11
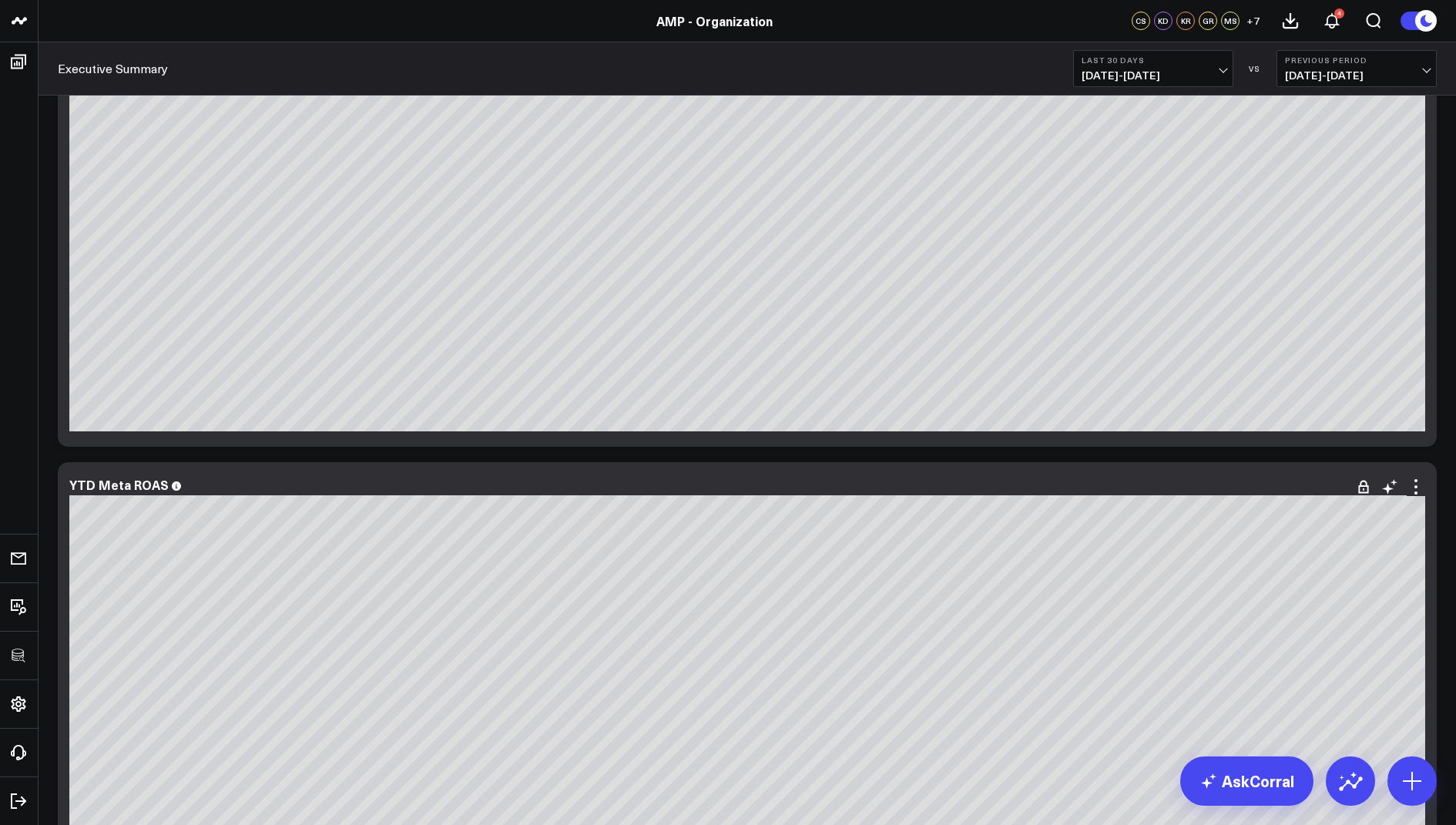
scroll to position [7860, 0]
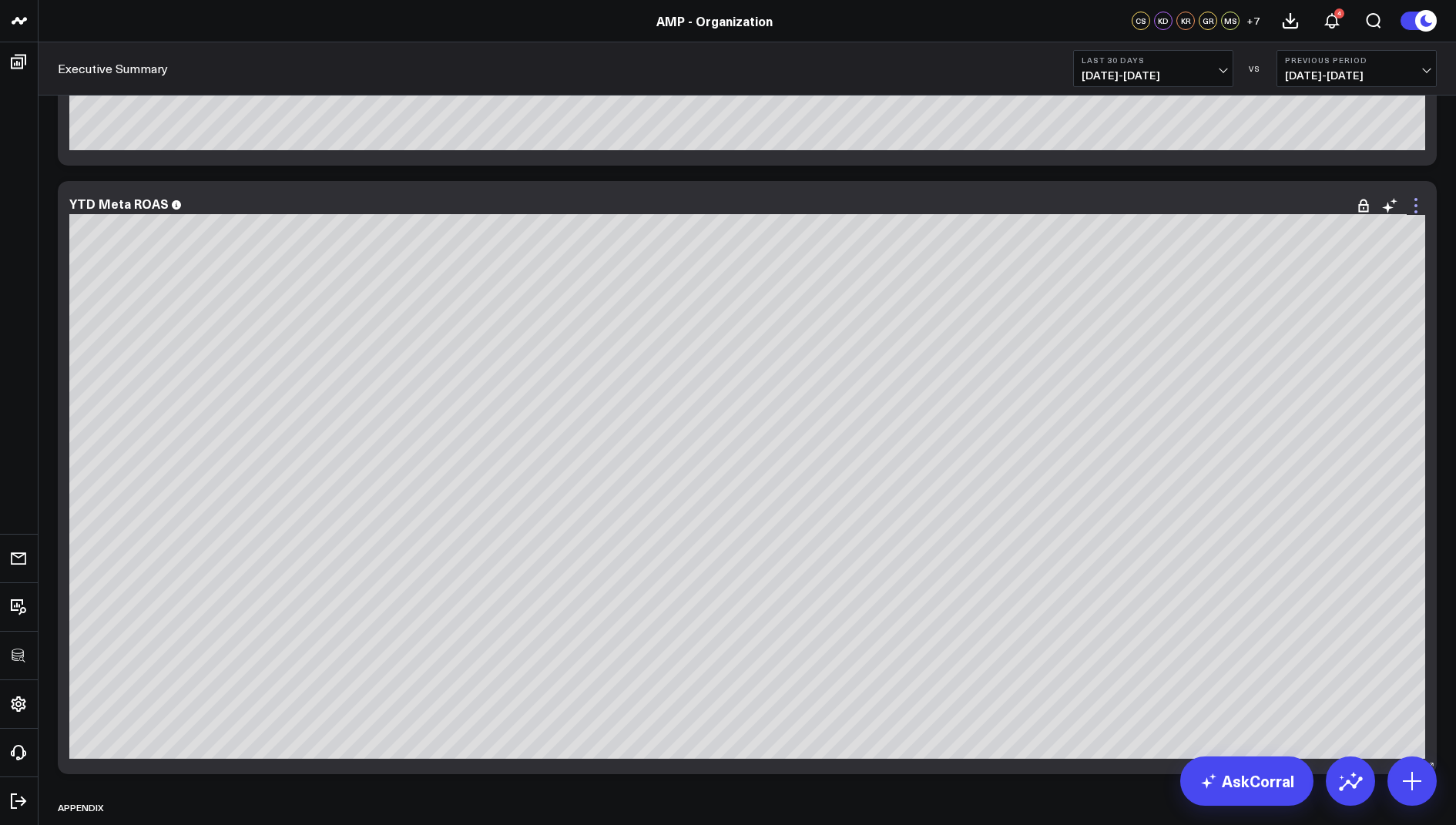
click at [1414, 211] on icon at bounding box center [1416, 206] width 19 height 19
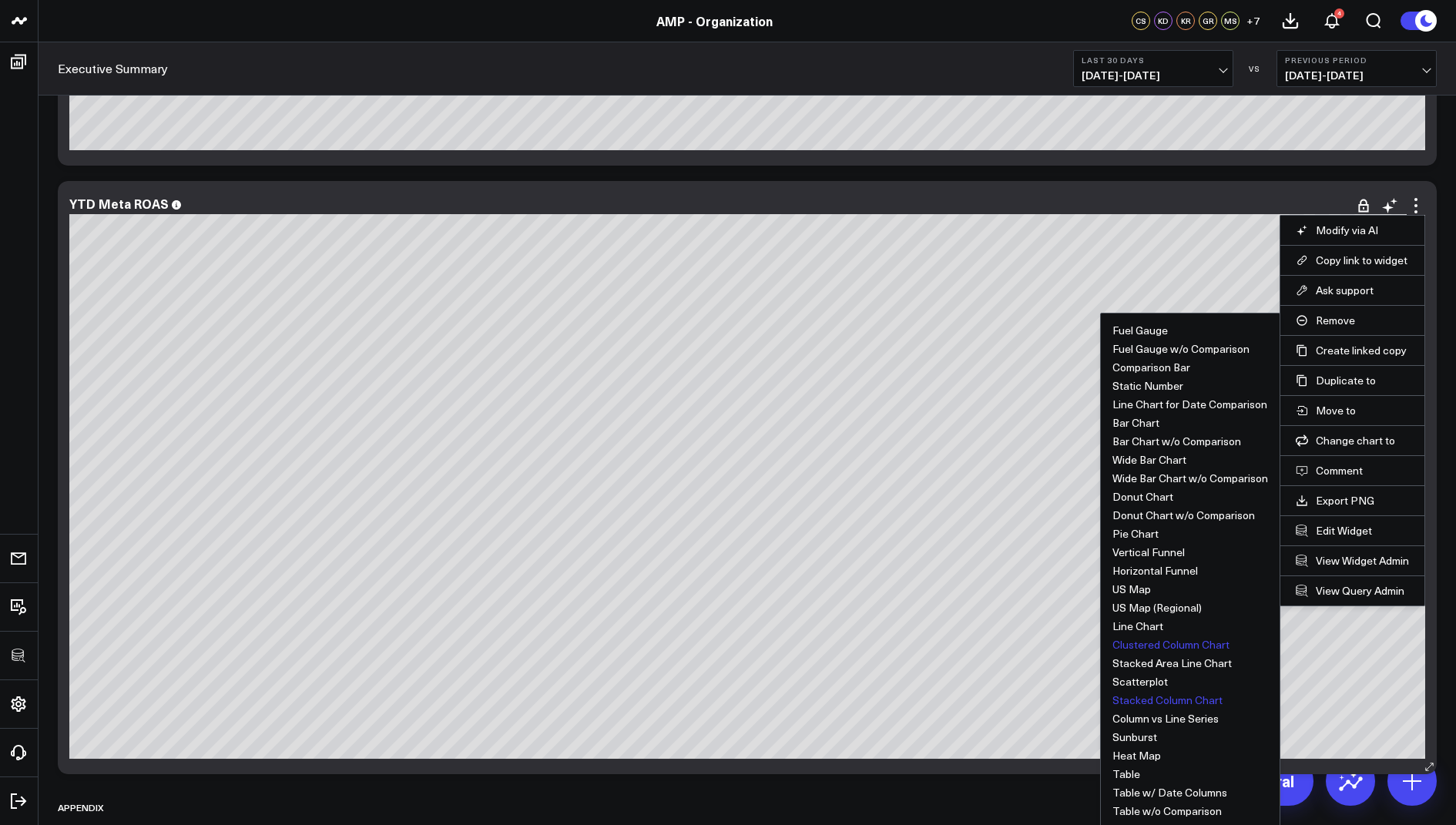
click at [1158, 641] on button "Clustered Column Chart" at bounding box center [1171, 644] width 117 height 11
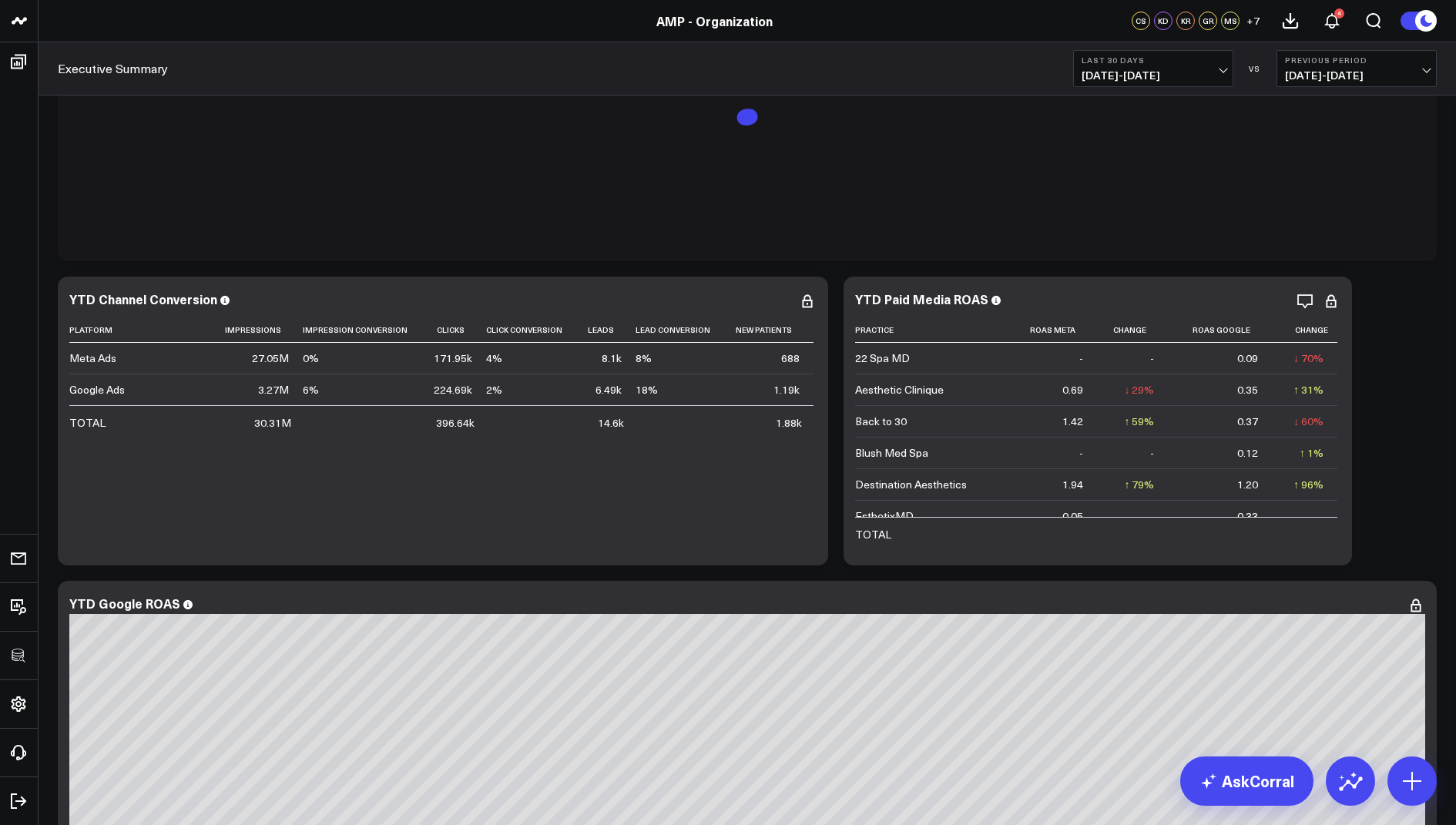
scroll to position [6719, 0]
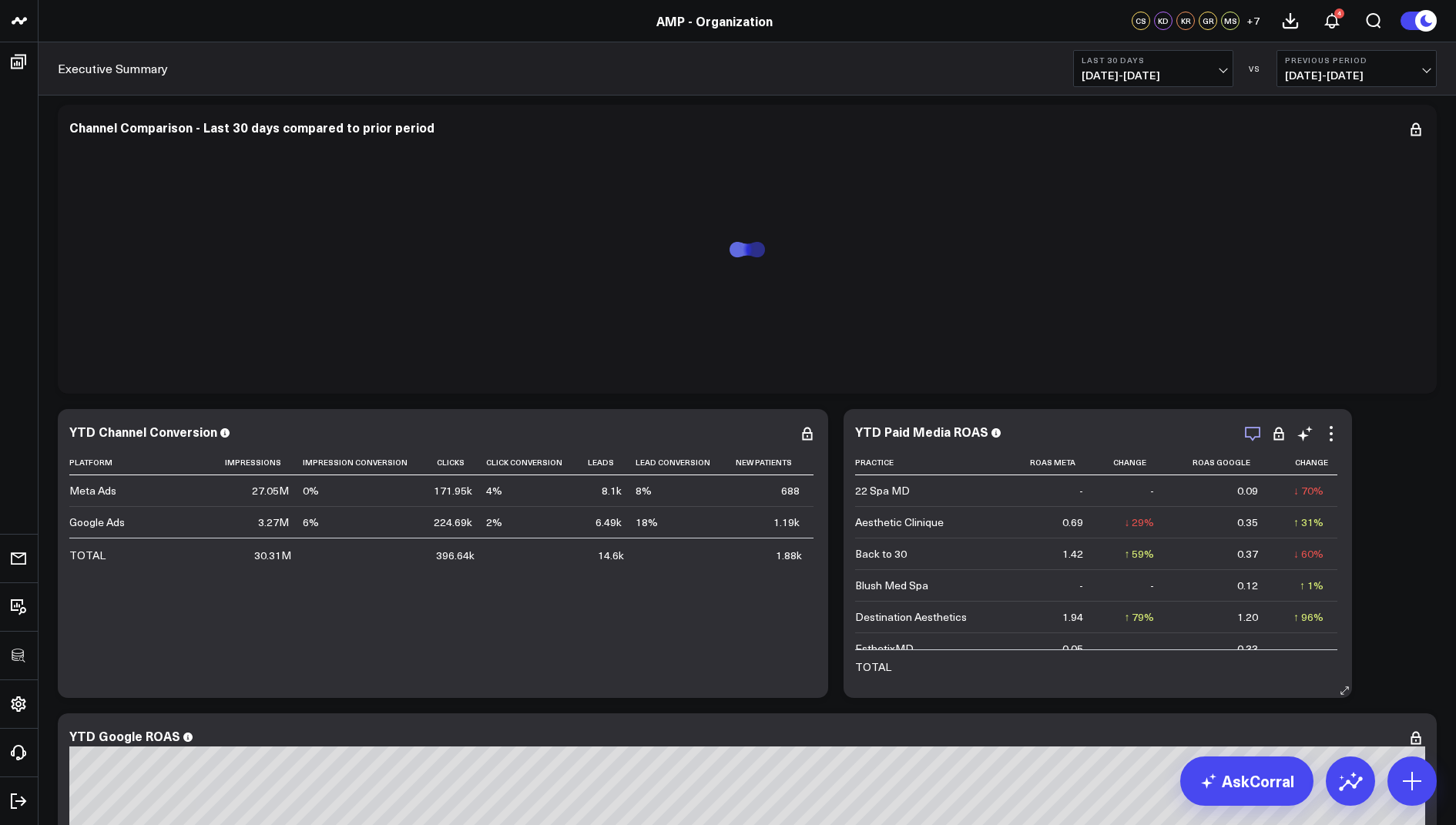
click at [1256, 436] on icon "button" at bounding box center [1252, 433] width 19 height 19
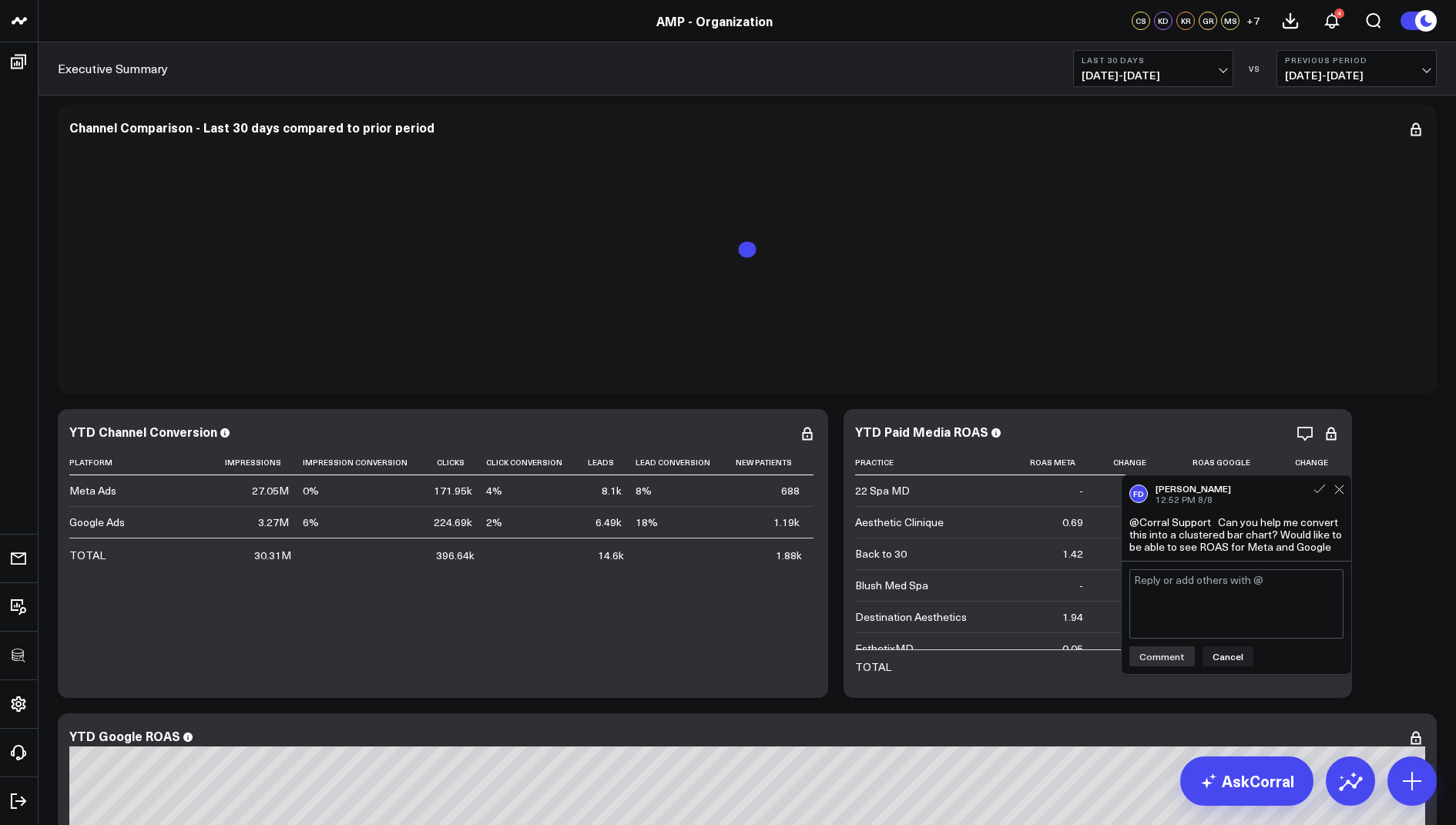
drag, startPoint x: 1335, startPoint y: 551, endPoint x: 1220, endPoint y: 529, distance: 117.1
click at [1220, 529] on div "@Corral Support Can you help me convert this into a clustered bar chart? Would …" at bounding box center [1237, 534] width 214 height 37
copy div "Can you help me convert this into a clustered bar chart? Would like to be able …"
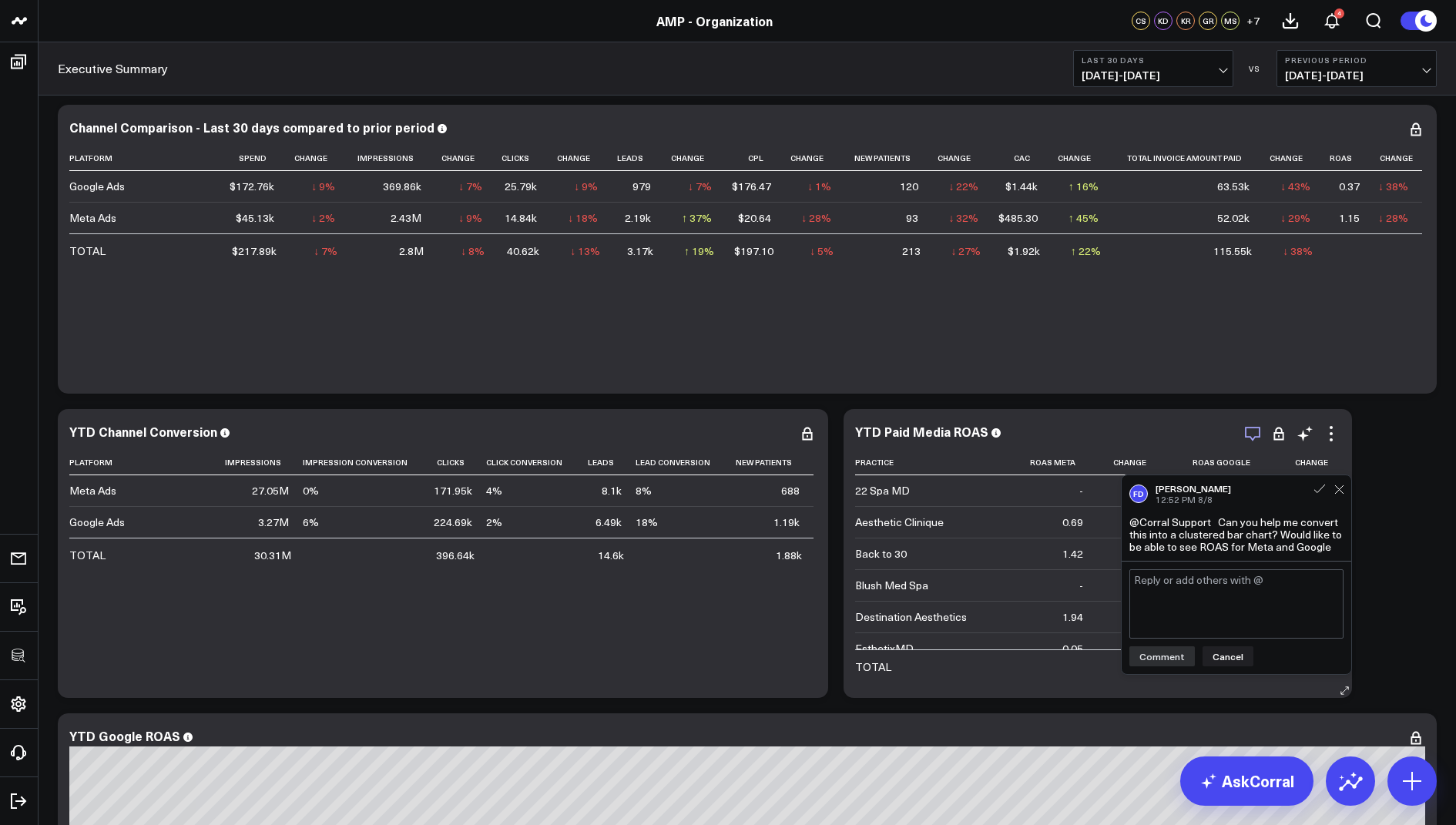
click at [1254, 435] on icon "button" at bounding box center [1252, 433] width 19 height 19
click at [1213, 585] on textarea at bounding box center [1237, 604] width 214 height 70
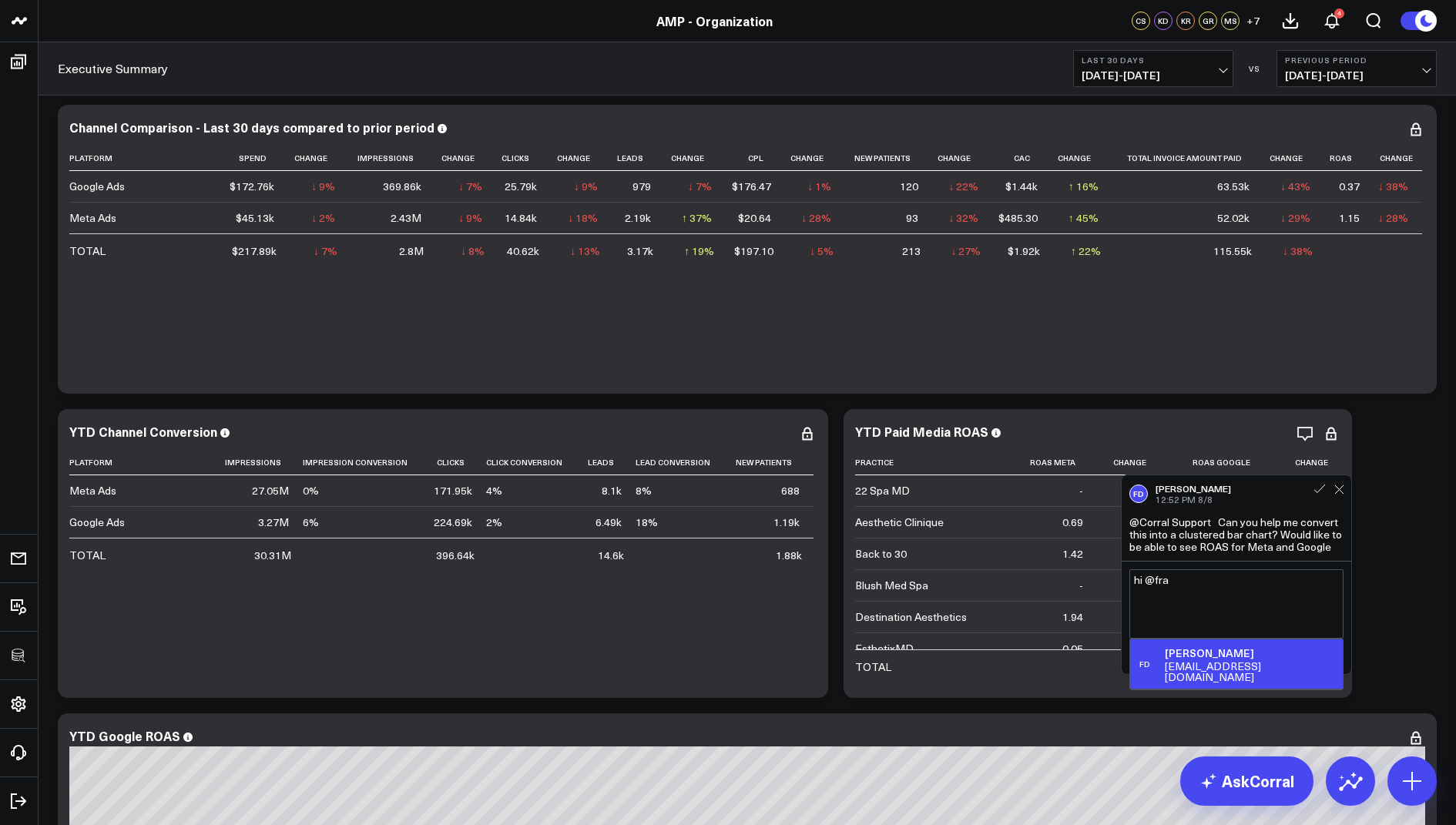
click at [1237, 662] on div "fdemonte@weramp.com" at bounding box center [1250, 671] width 172 height 22
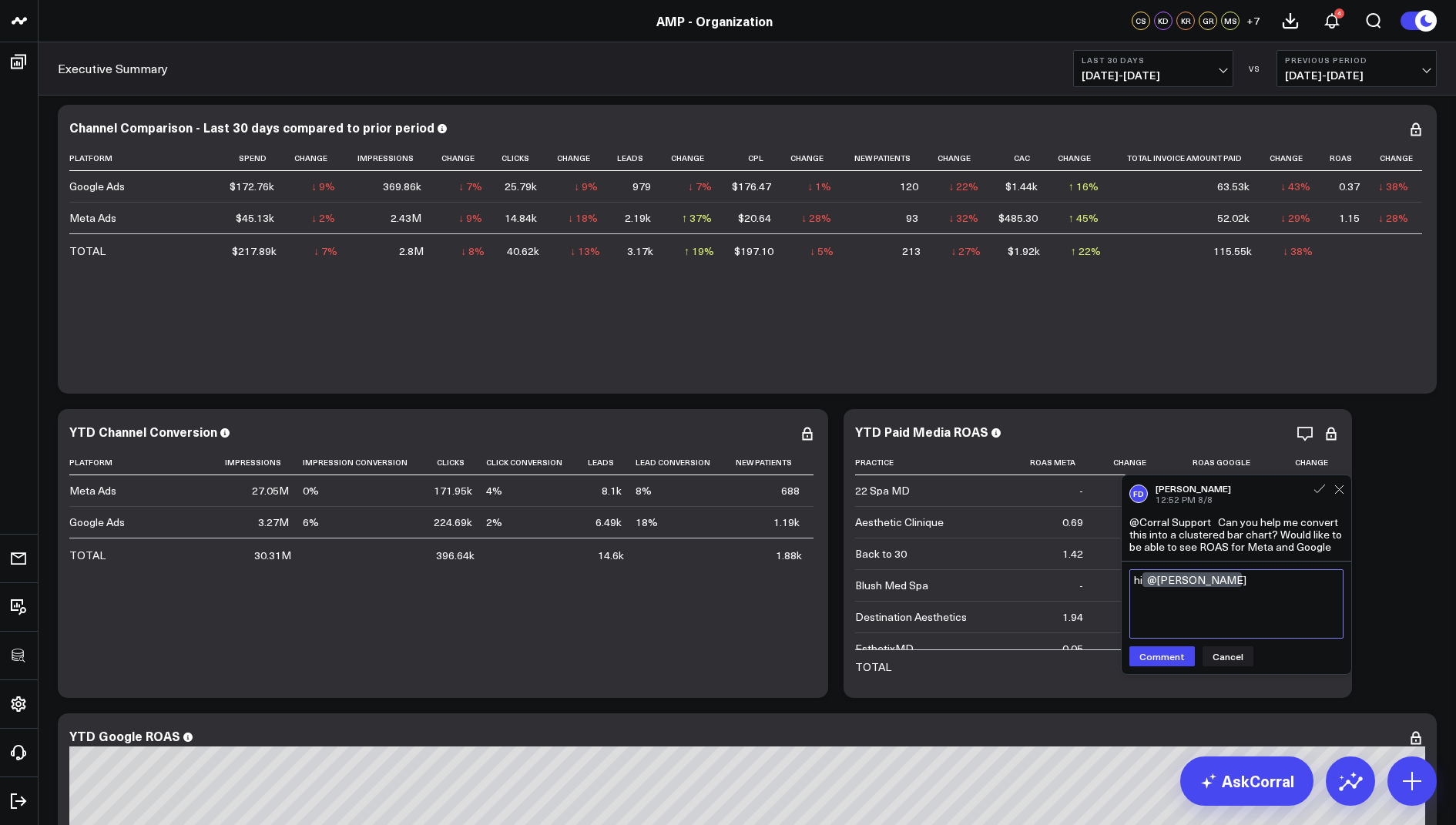
paste textarea "unfortunately we can’t put both meta and google roas in one chart since there a…"
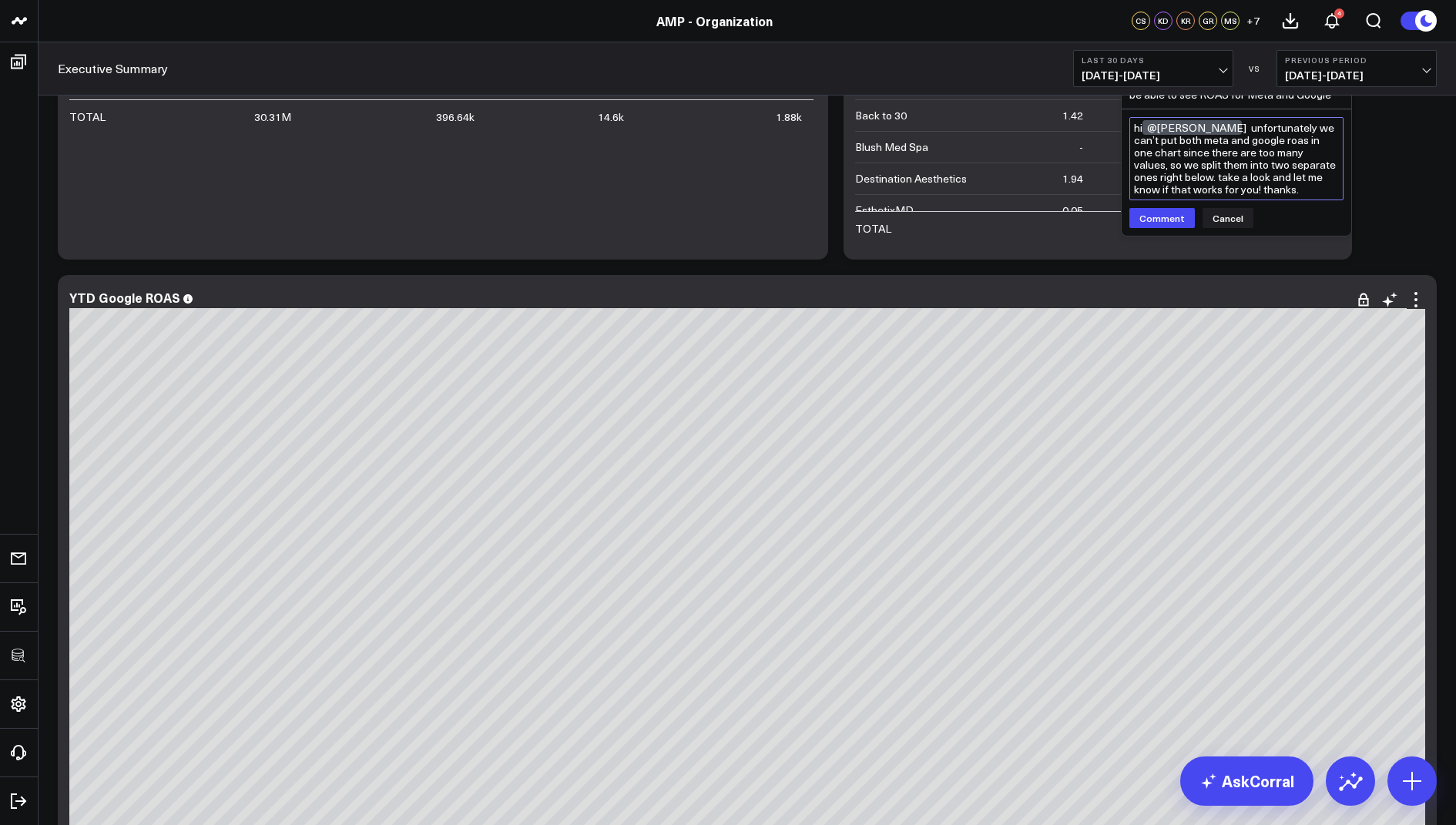
scroll to position [7078, 0]
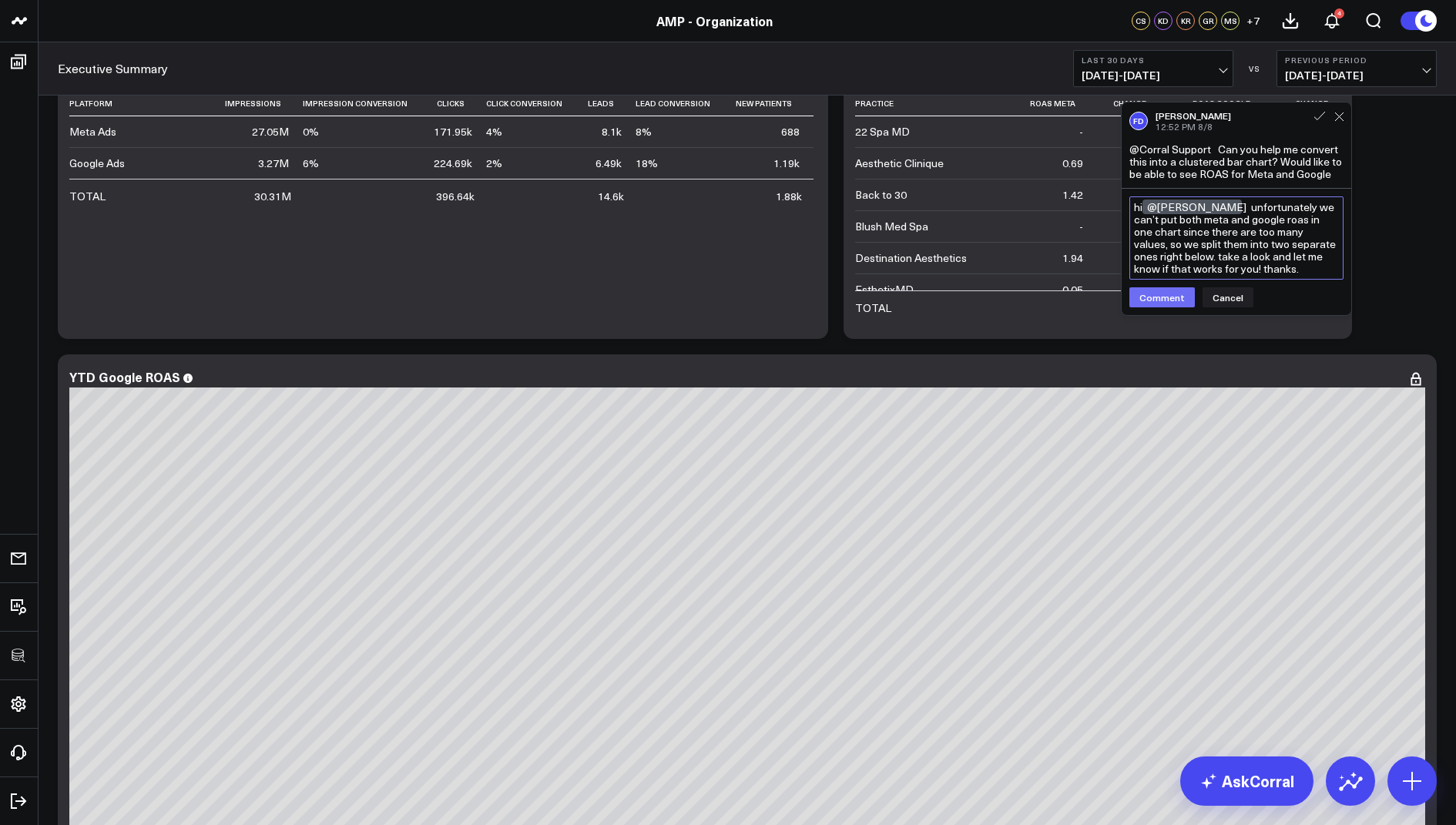
type textarea "hi @Francis DeMonte unfortunately we can’t put both meta and google roas in one…"
click at [1153, 298] on button "Comment" at bounding box center [1162, 297] width 66 height 20
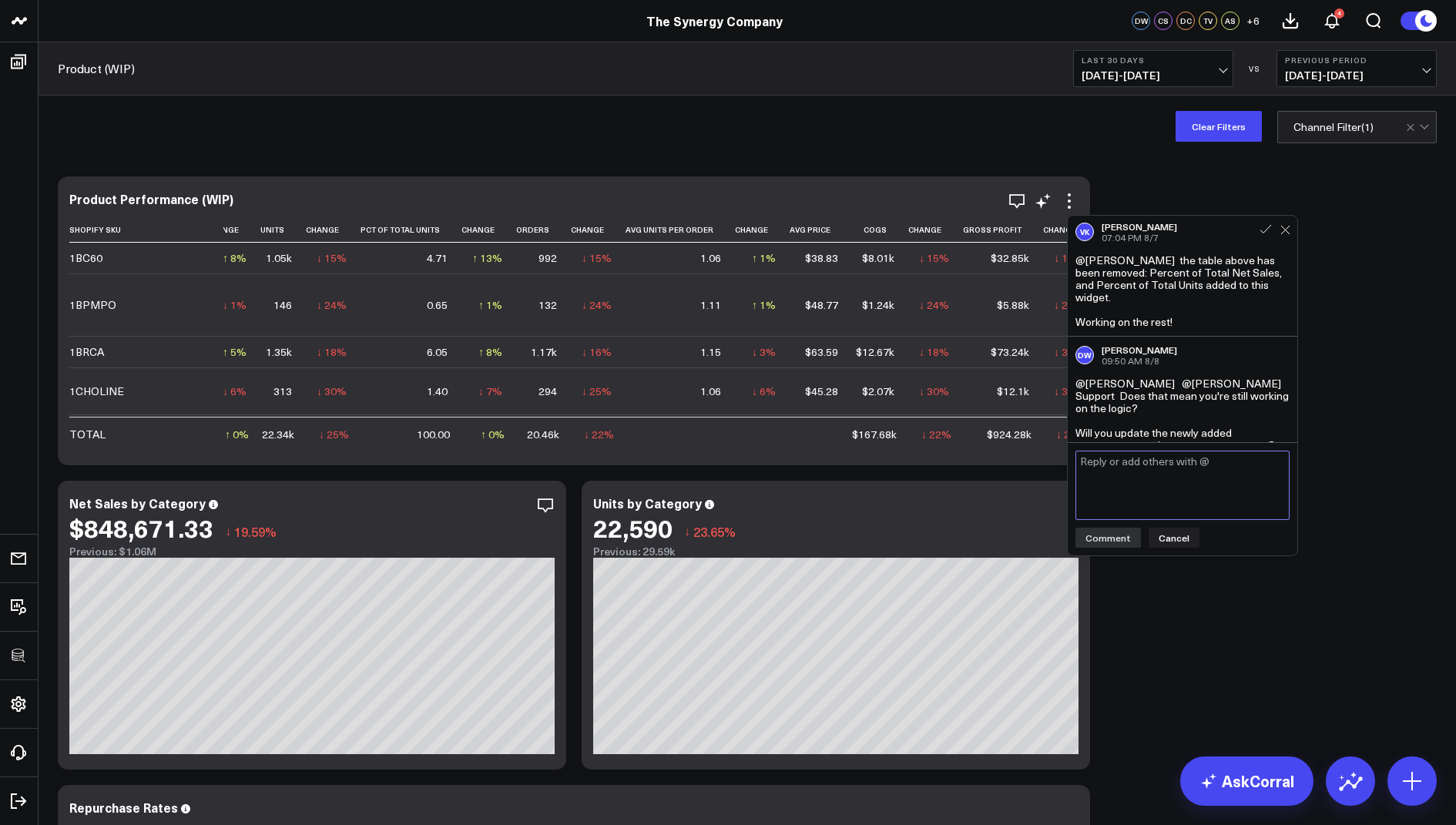
scroll to position [0, 608]
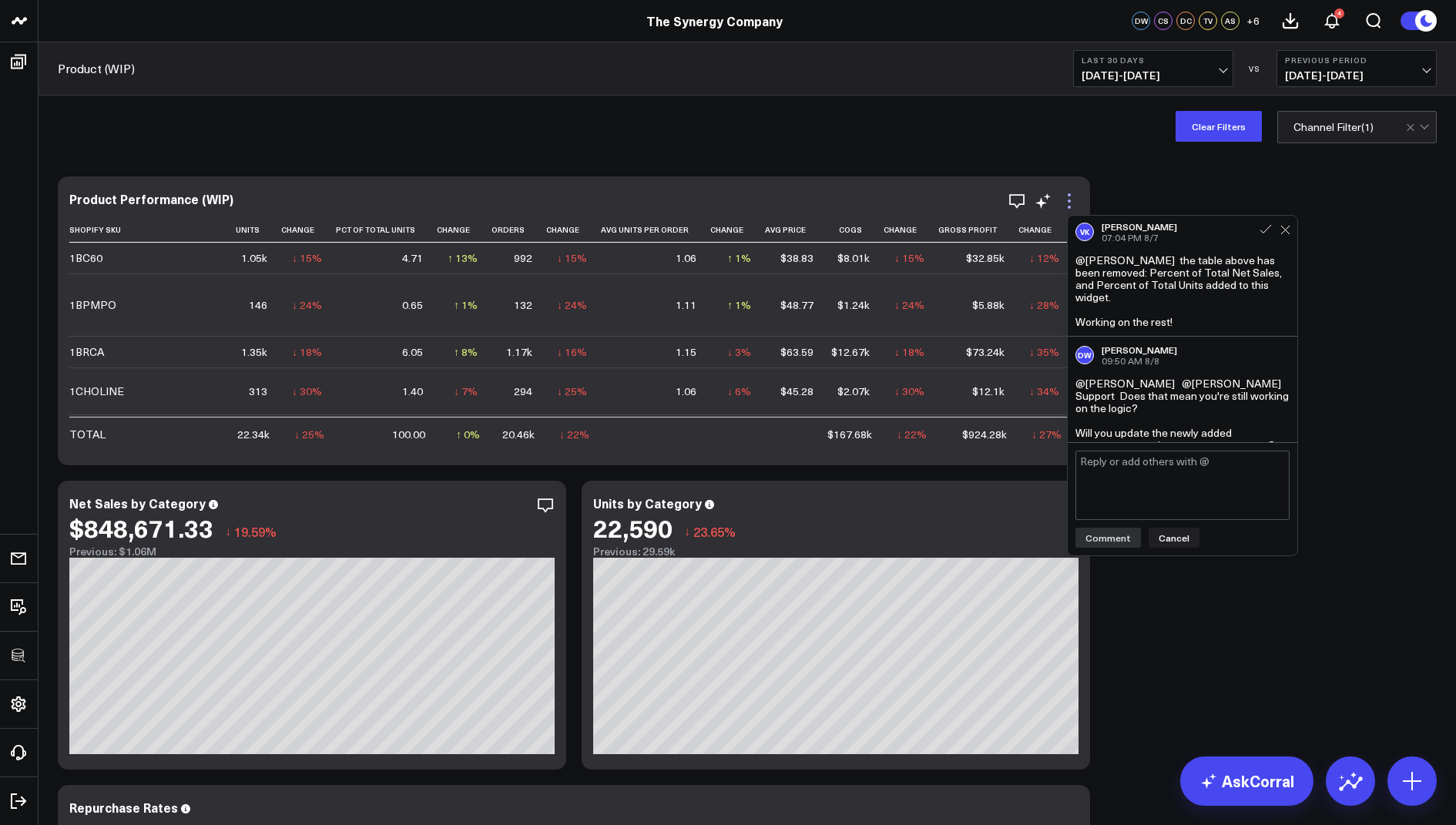
click at [1069, 198] on icon at bounding box center [1069, 201] width 19 height 19
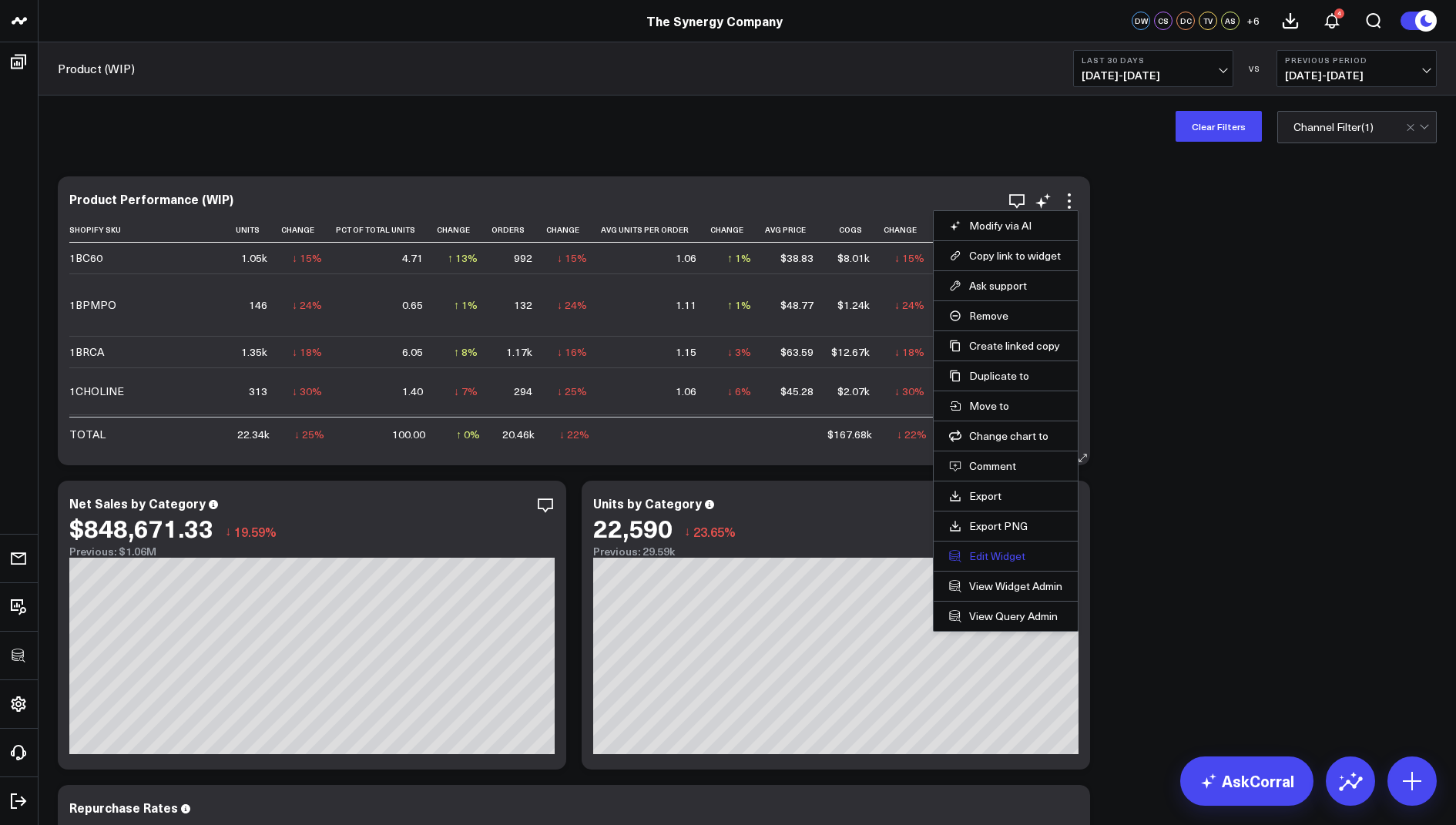
click at [990, 553] on button "Edit Widget" at bounding box center [1006, 555] width 113 height 14
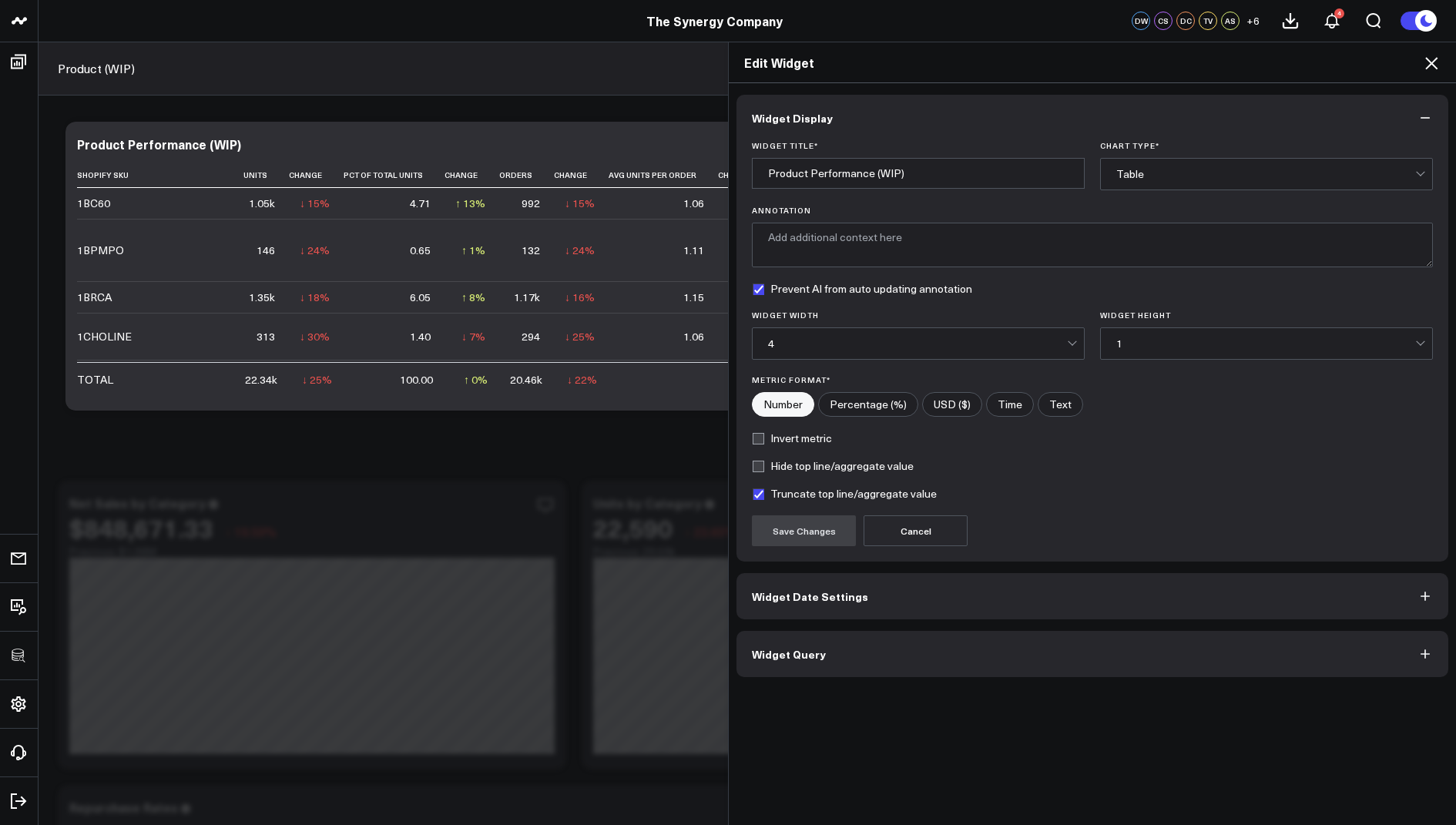
click at [770, 671] on button "Widget Query" at bounding box center [1092, 653] width 712 height 46
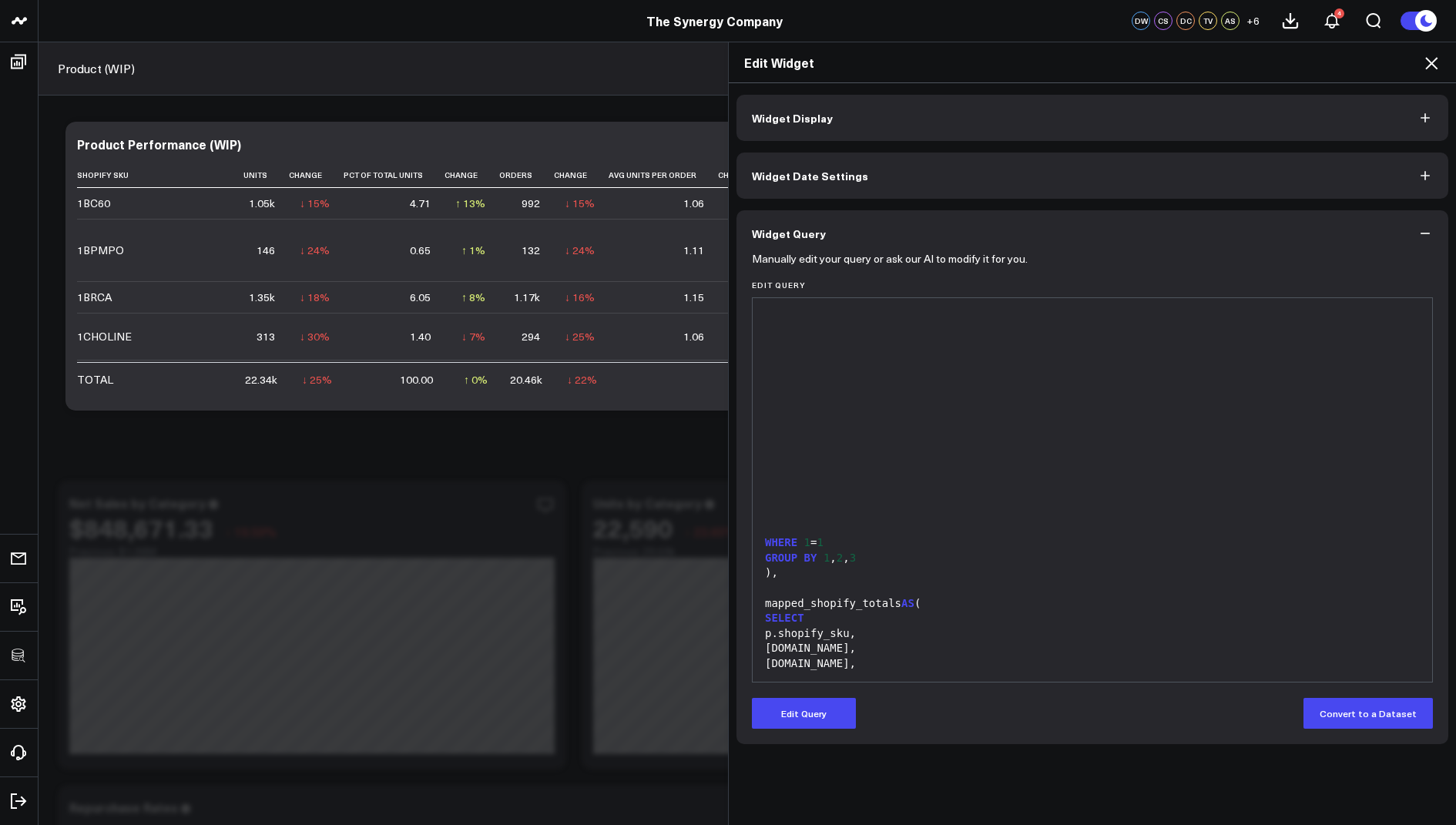
scroll to position [631, 0]
